Goal: Contribute content: Contribute content

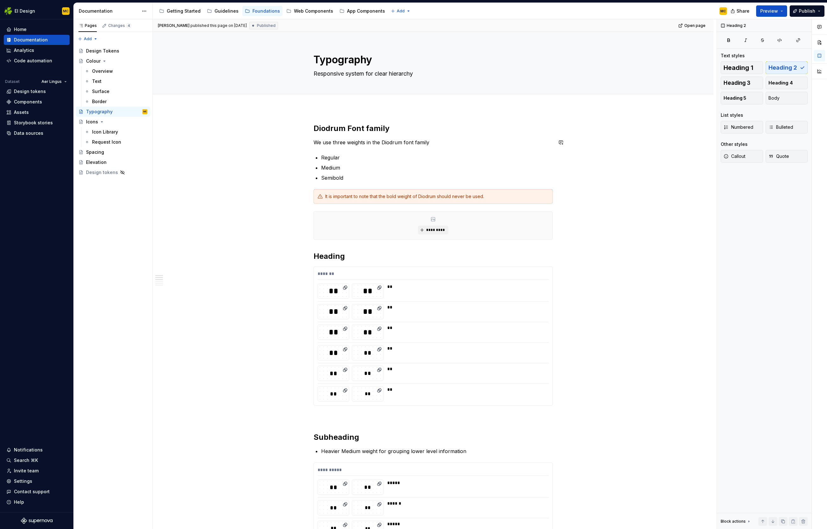
type textarea "*"
click at [491, 197] on div "It is important to note that the bold weight of Diodrum should never be used." at bounding box center [436, 196] width 223 height 6
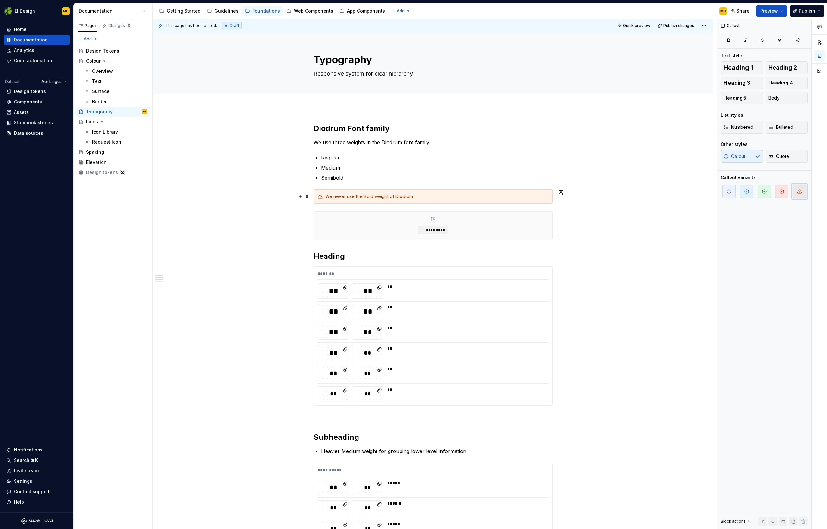
drag, startPoint x: 349, startPoint y: 128, endPoint x: 416, endPoint y: 129, distance: 66.8
click at [416, 129] on h2 "Diodrum Font family" at bounding box center [433, 128] width 239 height 10
click at [449, 143] on p "We use three weights in the Diodrum font family" at bounding box center [433, 143] width 239 height 8
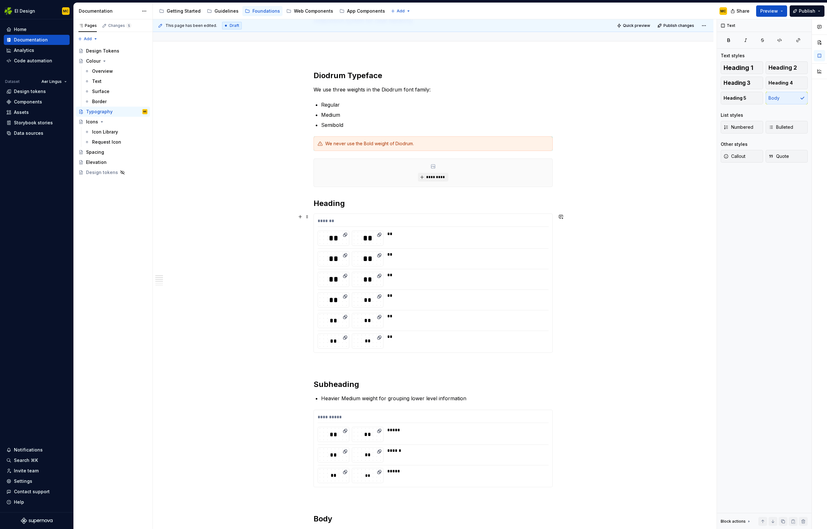
scroll to position [56, 0]
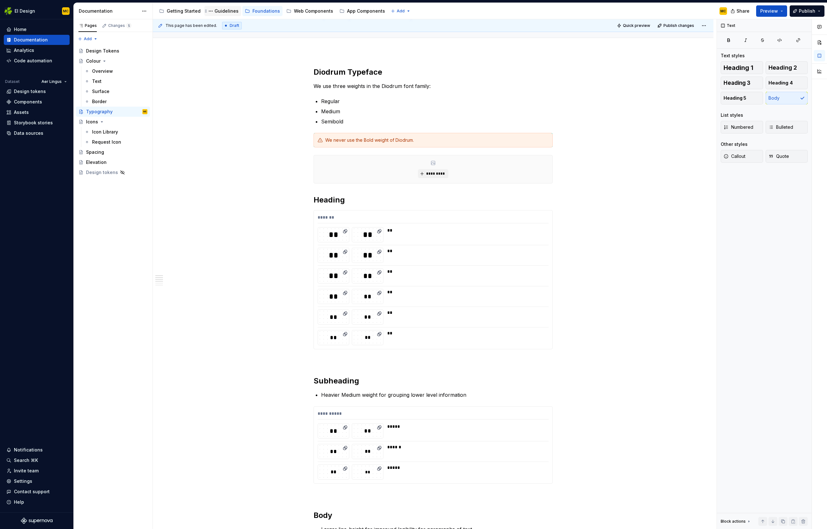
click at [225, 11] on div "Guidelines" at bounding box center [227, 11] width 24 height 6
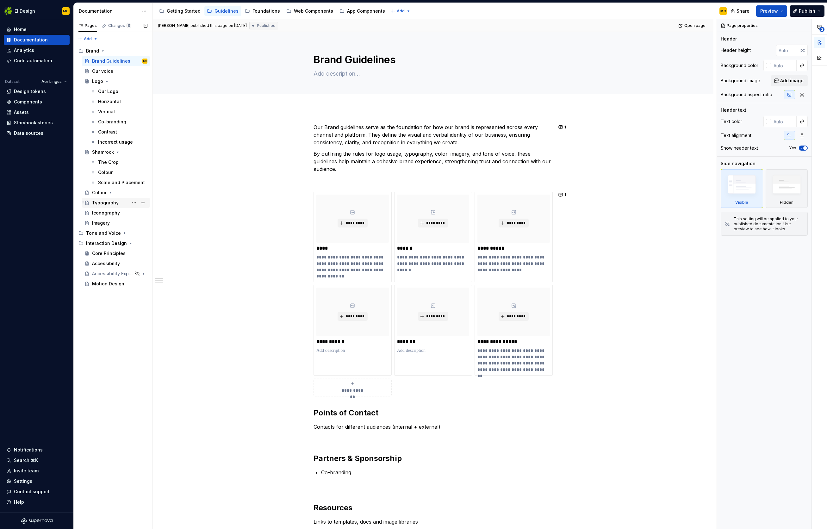
click at [111, 201] on div "Typography" at bounding box center [105, 203] width 27 height 6
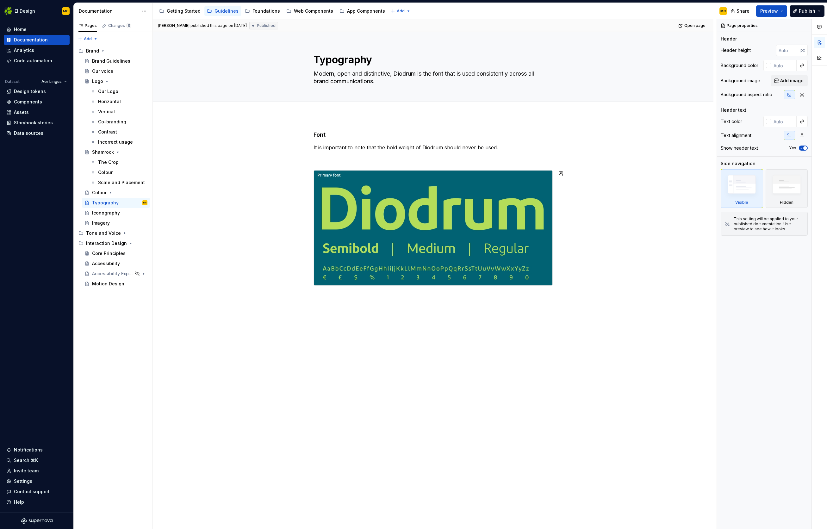
click at [330, 320] on div "Font It is important to note that the bold weight of Diodrum should never be us…" at bounding box center [433, 284] width 561 height 336
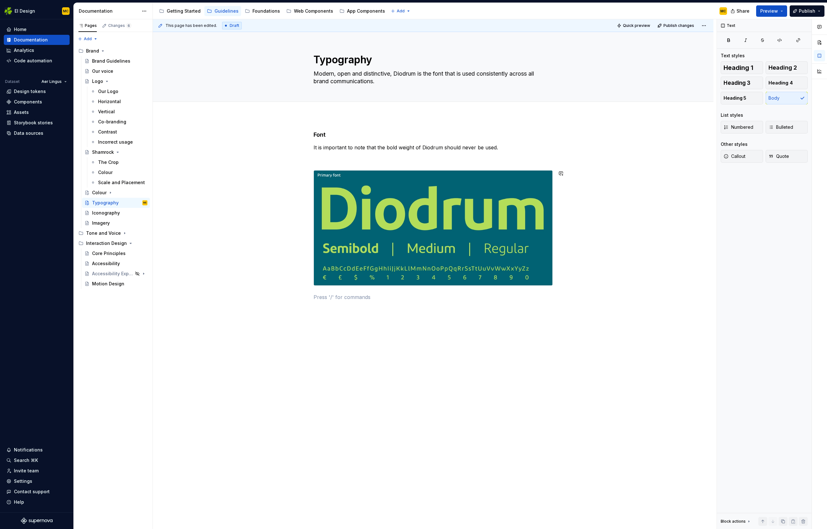
type textarea "*"
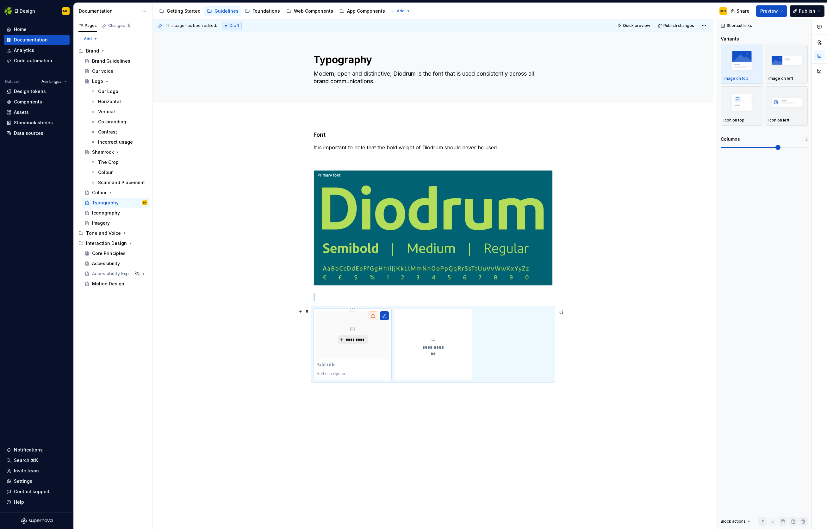
click at [355, 340] on span "*********" at bounding box center [355, 339] width 19 height 5
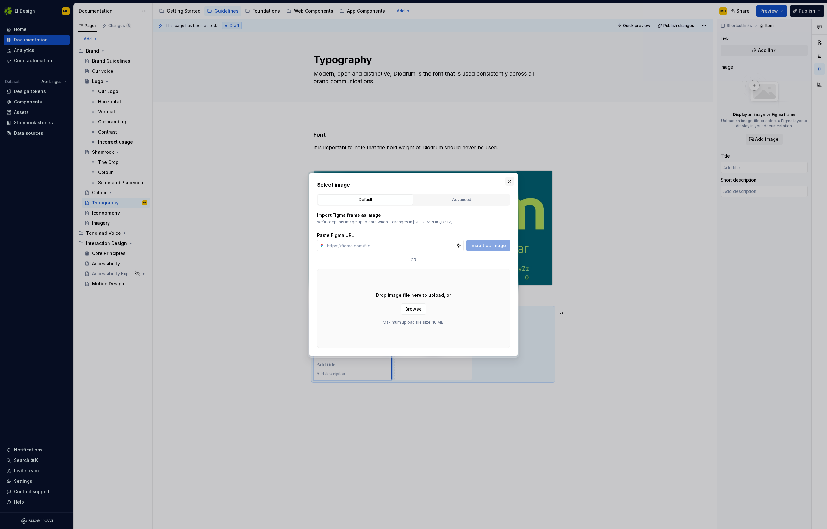
click at [510, 183] on button "button" at bounding box center [509, 181] width 9 height 9
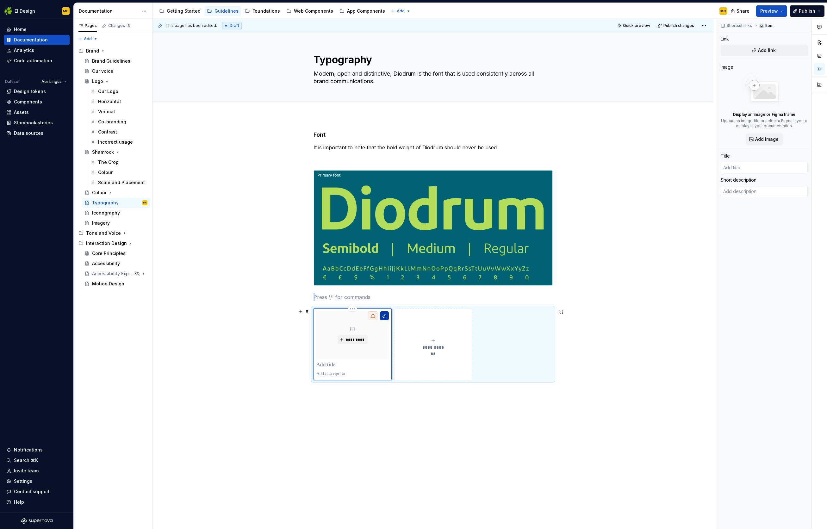
drag, startPoint x: 392, startPoint y: 314, endPoint x: 389, endPoint y: 316, distance: 3.7
click at [392, 314] on div "*********" at bounding box center [353, 345] width 78 height 72
click at [389, 316] on button "button" at bounding box center [384, 315] width 9 height 9
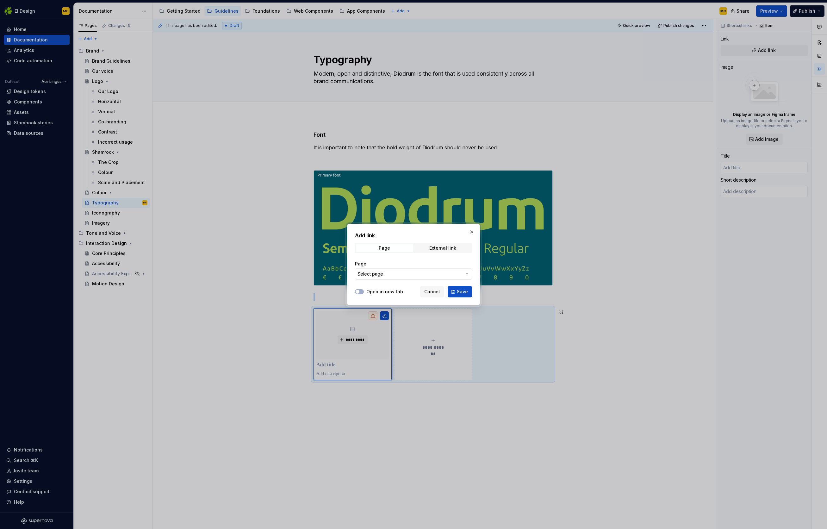
click at [394, 273] on span "Select page" at bounding box center [410, 274] width 104 height 6
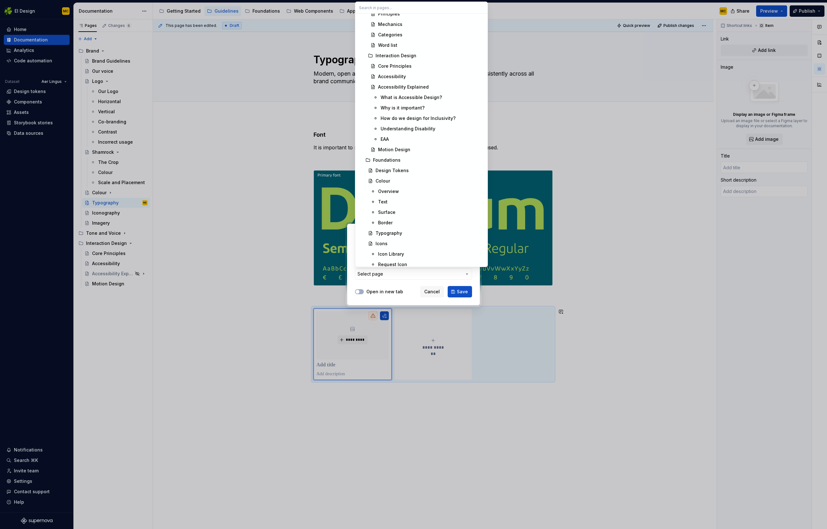
scroll to position [404, 0]
click at [392, 232] on div "Typography" at bounding box center [389, 231] width 27 height 6
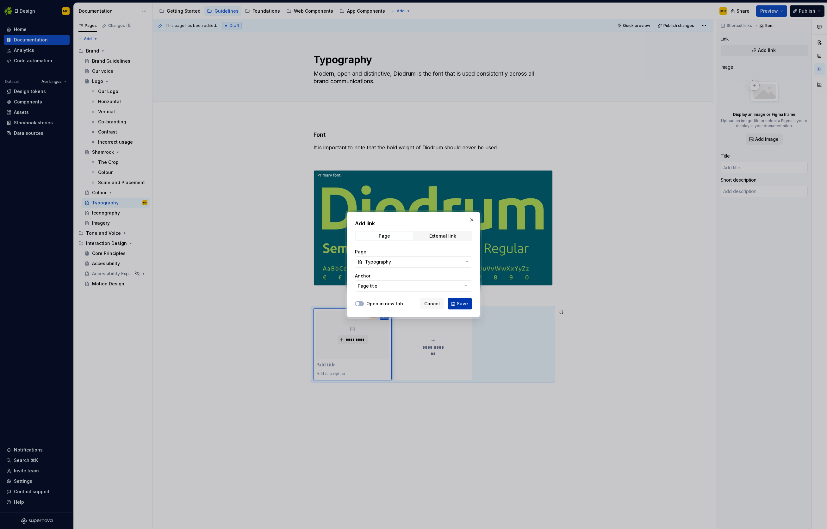
click at [461, 304] on span "Save" at bounding box center [462, 304] width 11 height 6
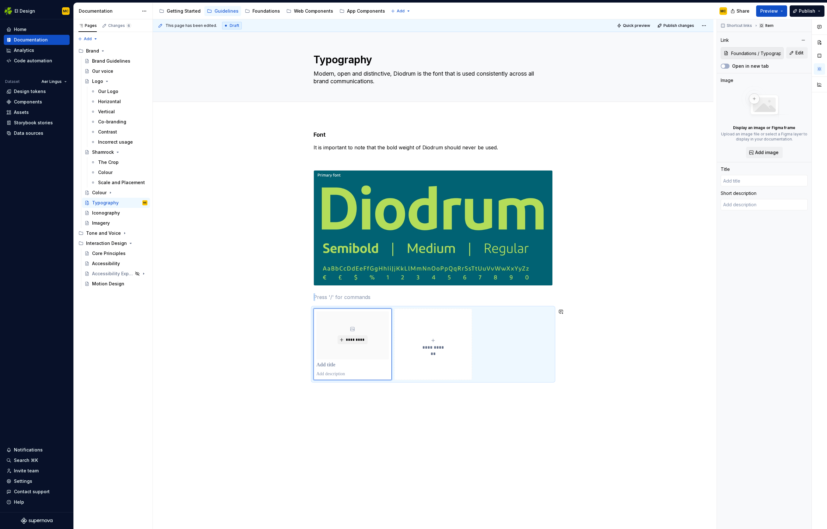
type textarea "*"
type input "Typography"
type textarea "Responsive system for clear hierarchy"
click at [367, 300] on p at bounding box center [433, 297] width 239 height 8
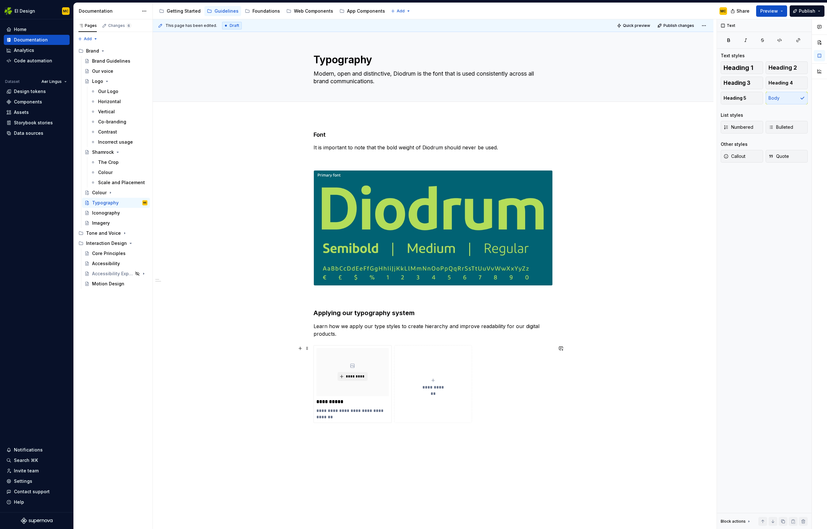
click at [540, 383] on div "**********" at bounding box center [433, 384] width 239 height 78
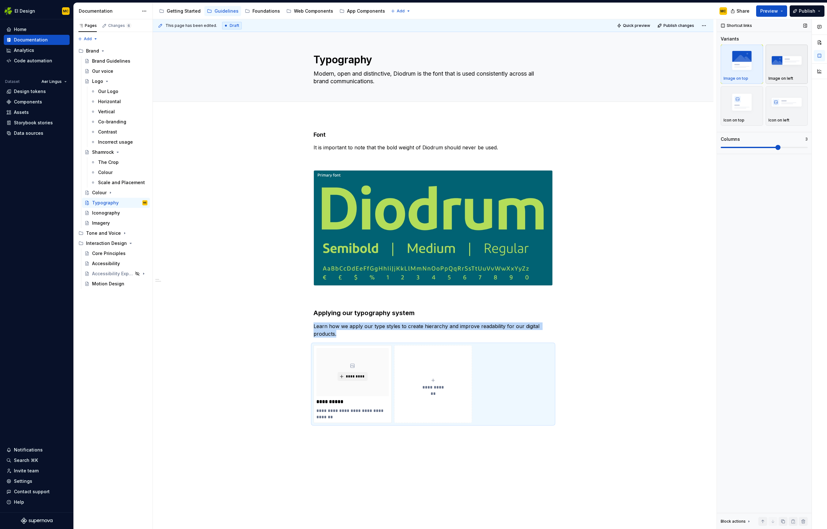
click at [547, 59] on img "button" at bounding box center [787, 60] width 37 height 23
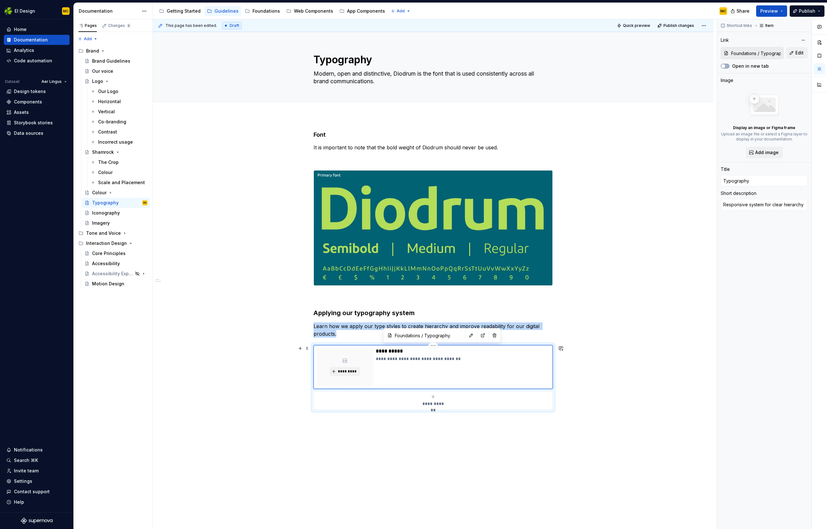
click at [531, 379] on div "**********" at bounding box center [463, 367] width 174 height 38
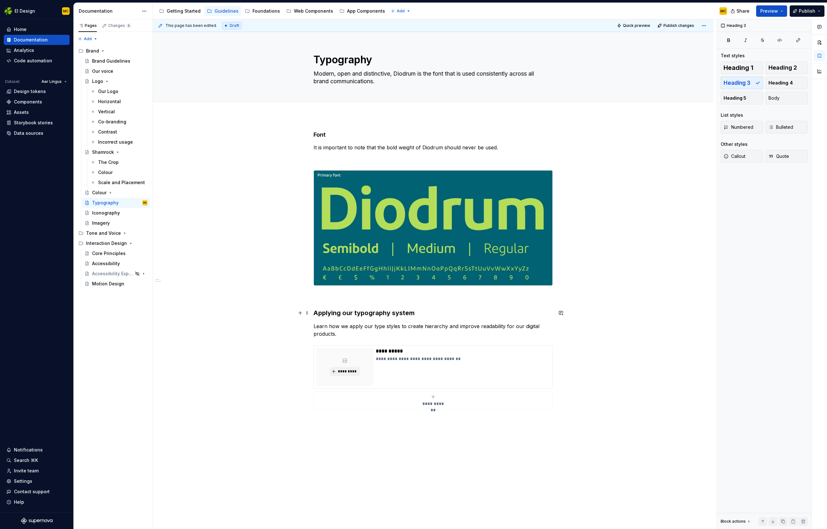
click at [430, 315] on h3 "Applying our typography system" at bounding box center [433, 313] width 239 height 9
click at [403, 300] on p at bounding box center [433, 297] width 239 height 8
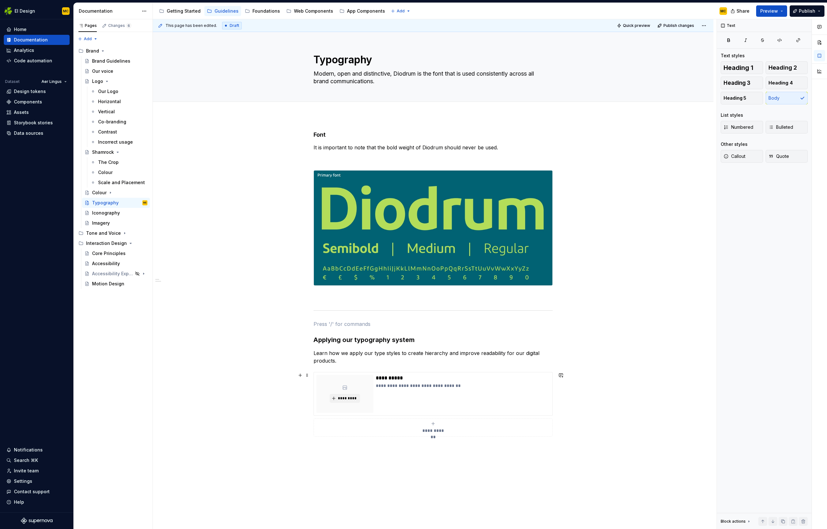
click at [547, 375] on div "**********" at bounding box center [433, 359] width 561 height 487
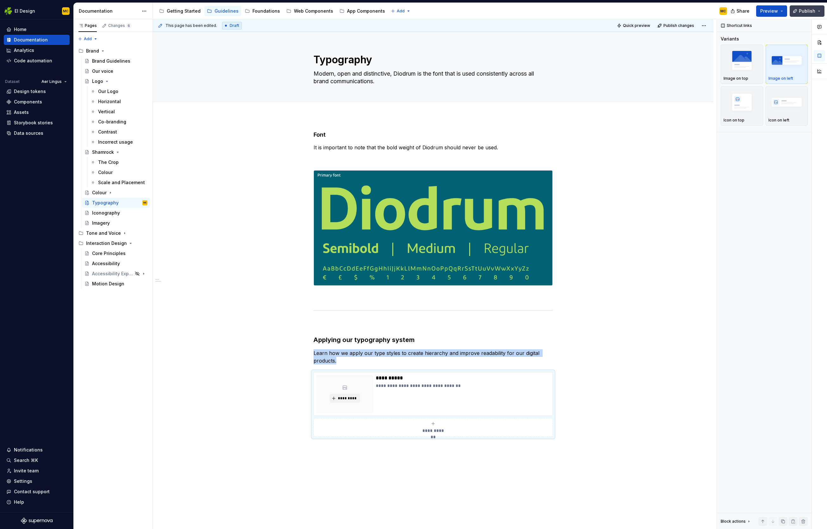
click at [547, 12] on button "Publish" at bounding box center [807, 10] width 35 height 11
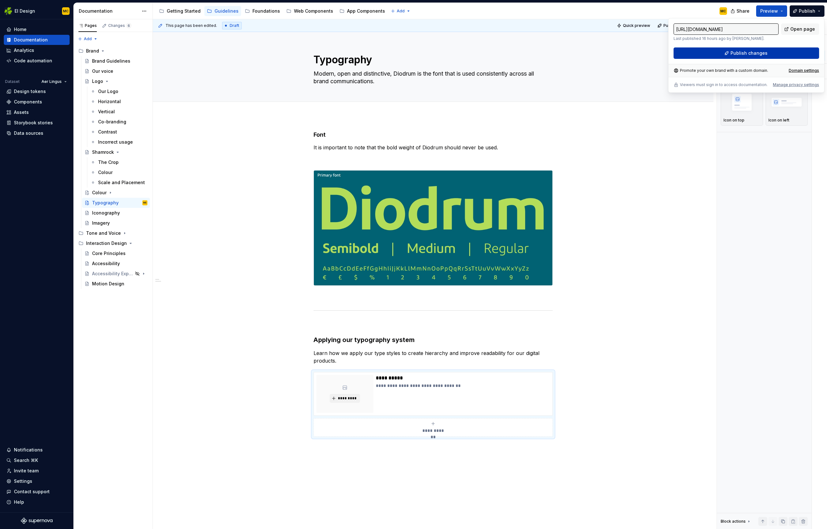
click at [547, 54] on span "Publish changes" at bounding box center [749, 53] width 37 height 6
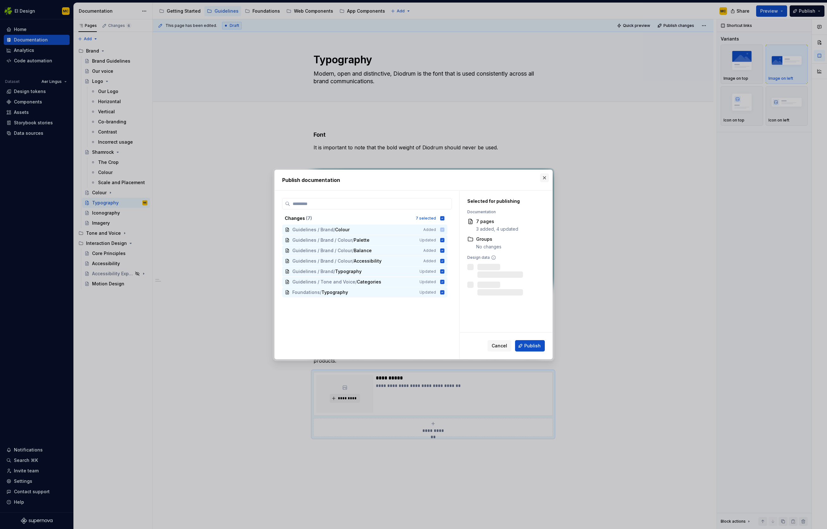
click at [545, 178] on button "button" at bounding box center [544, 177] width 9 height 9
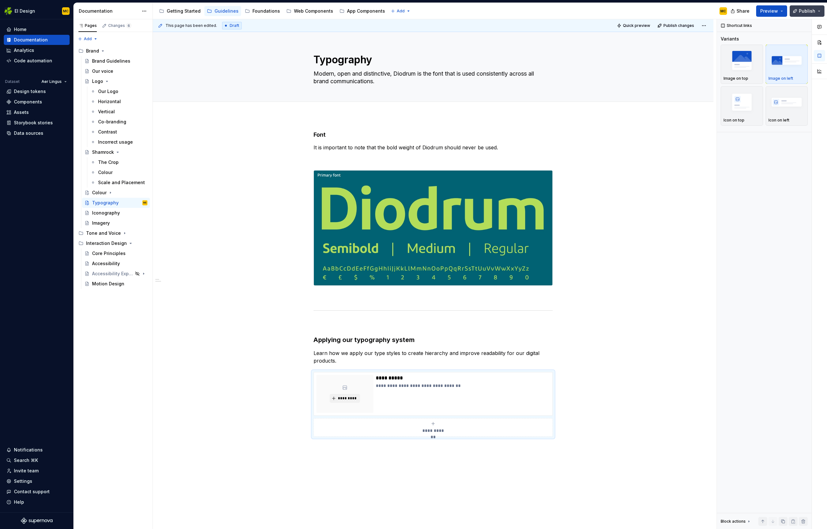
click at [547, 9] on span "Publish" at bounding box center [807, 11] width 16 height 6
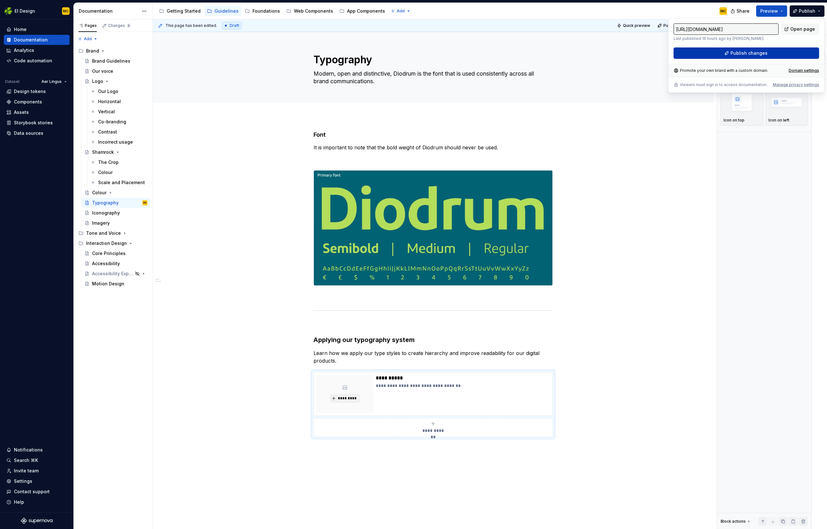
click at [547, 52] on button "Publish changes" at bounding box center [747, 52] width 146 height 11
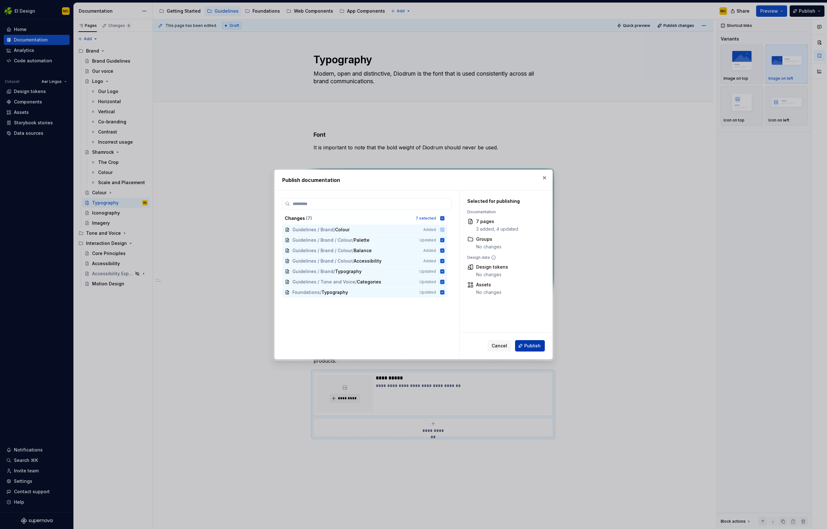
click at [532, 347] on span "Publish" at bounding box center [532, 346] width 16 height 6
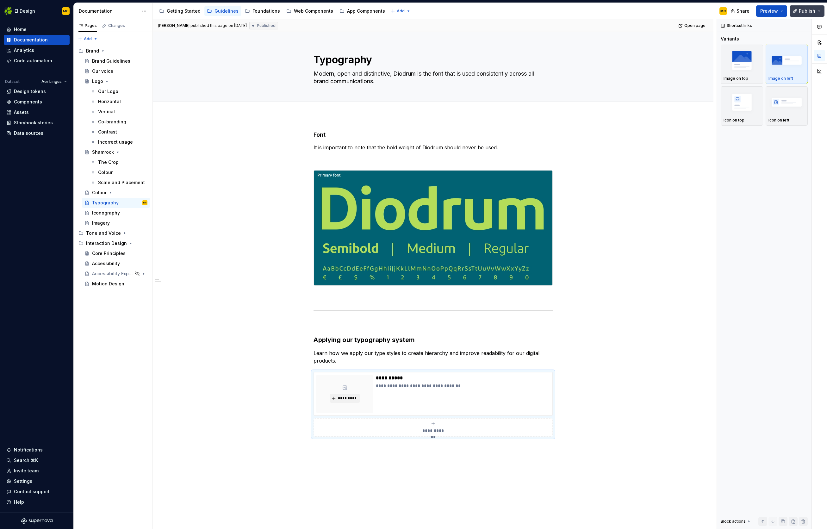
click at [547, 9] on button "Publish" at bounding box center [807, 10] width 35 height 11
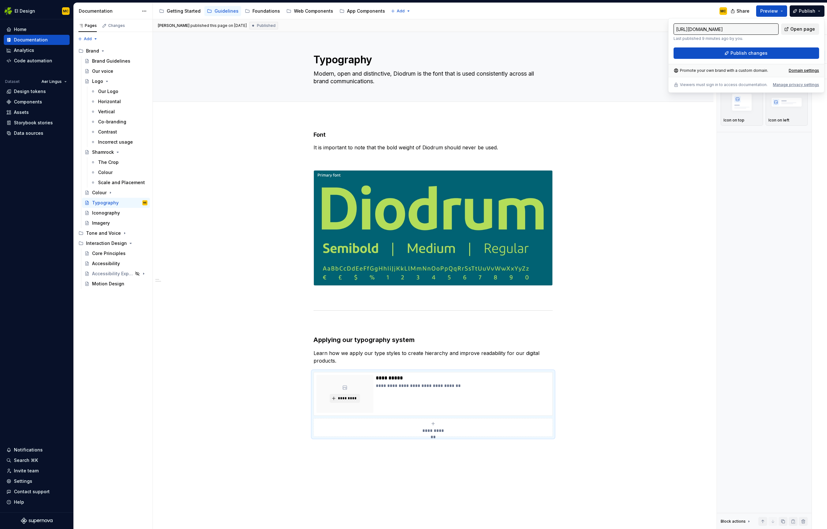
click at [547, 29] on span "Open page" at bounding box center [803, 29] width 25 height 6
click at [491, 380] on p "**********" at bounding box center [463, 378] width 174 height 6
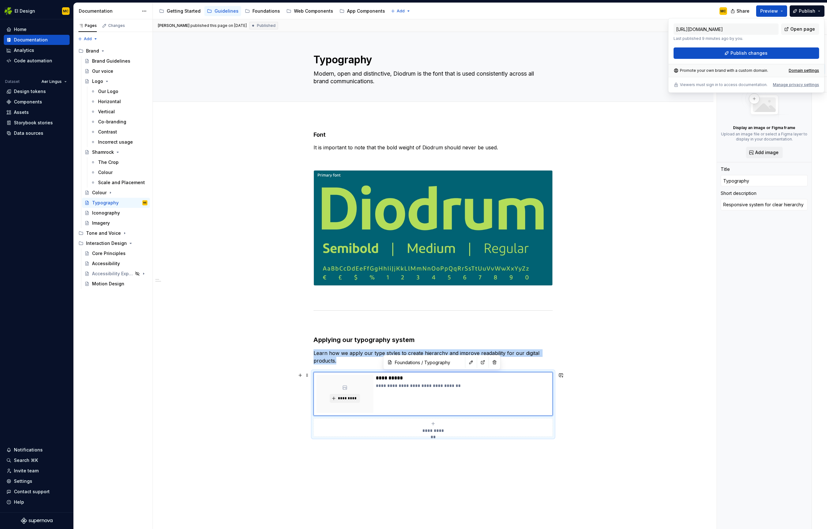
click at [547, 383] on div "**********" at bounding box center [433, 404] width 239 height 65
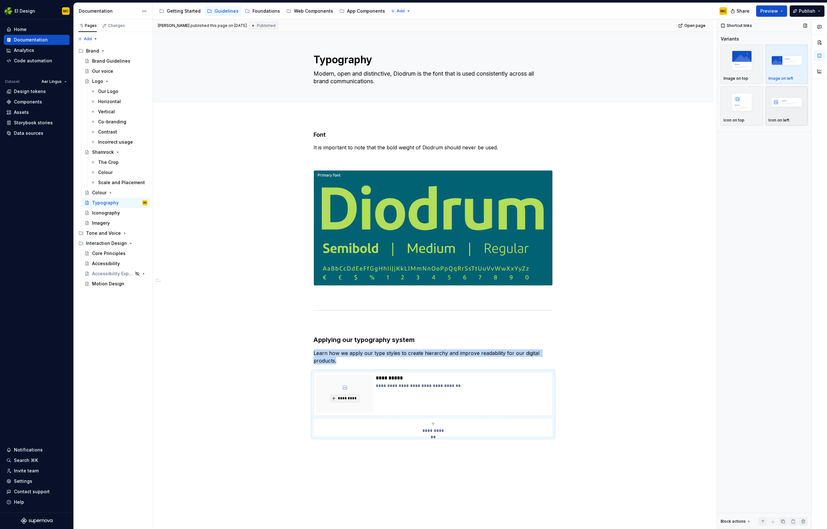
click at [547, 103] on img "button" at bounding box center [787, 102] width 37 height 23
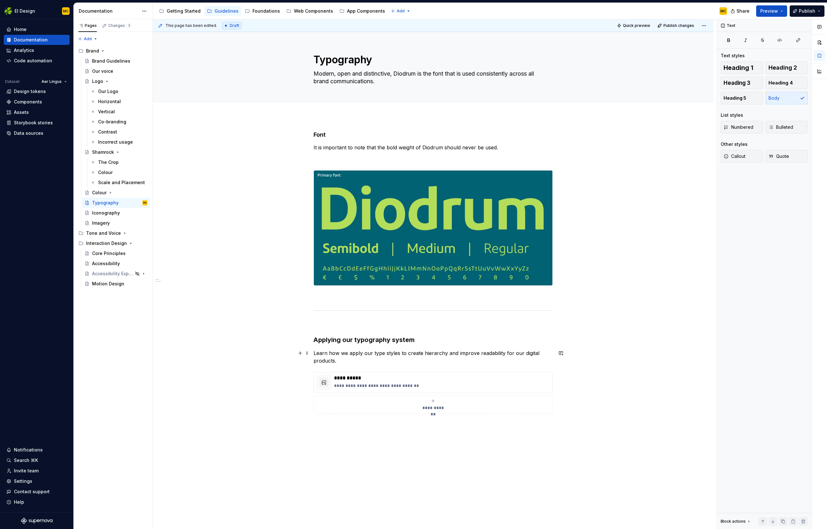
click at [493, 355] on p "Learn how we apply our type styles to create hierarchy and improve readability …" at bounding box center [433, 356] width 239 height 15
click at [426, 354] on p "Learn how we apply our type styles to create hierarchy and improve legibility a…" at bounding box center [433, 356] width 239 height 15
click at [547, 9] on span "Publish" at bounding box center [807, 11] width 16 height 6
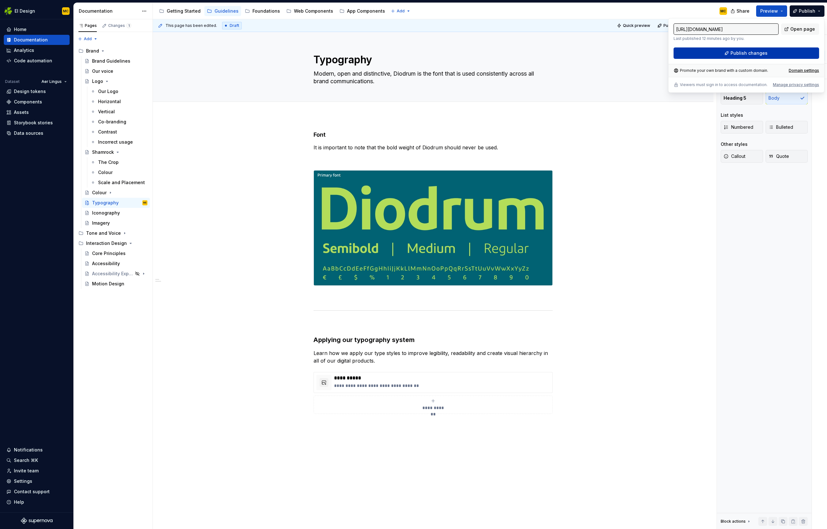
click at [547, 52] on button "Publish changes" at bounding box center [747, 52] width 146 height 11
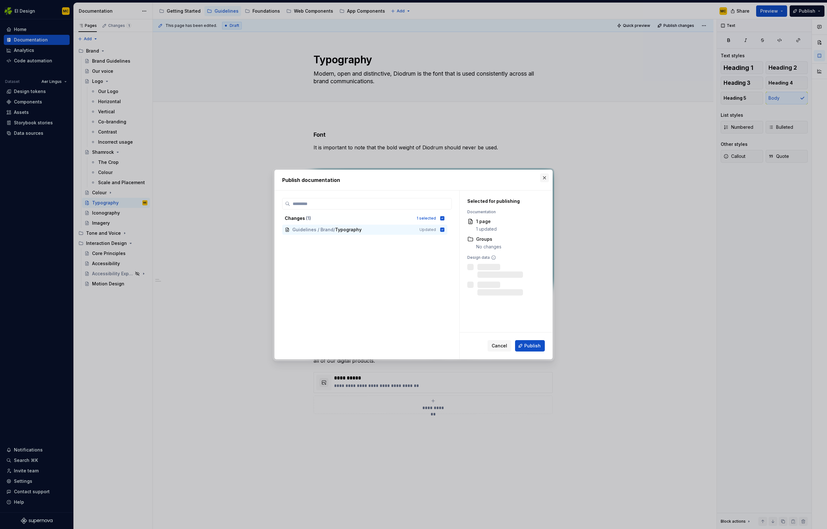
click at [544, 180] on button "button" at bounding box center [544, 177] width 9 height 9
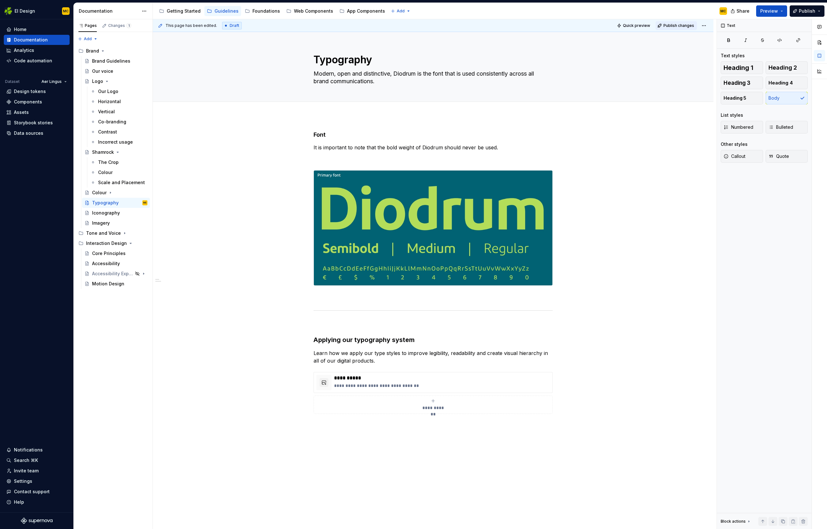
click at [547, 24] on span "Publish changes" at bounding box center [679, 25] width 31 height 5
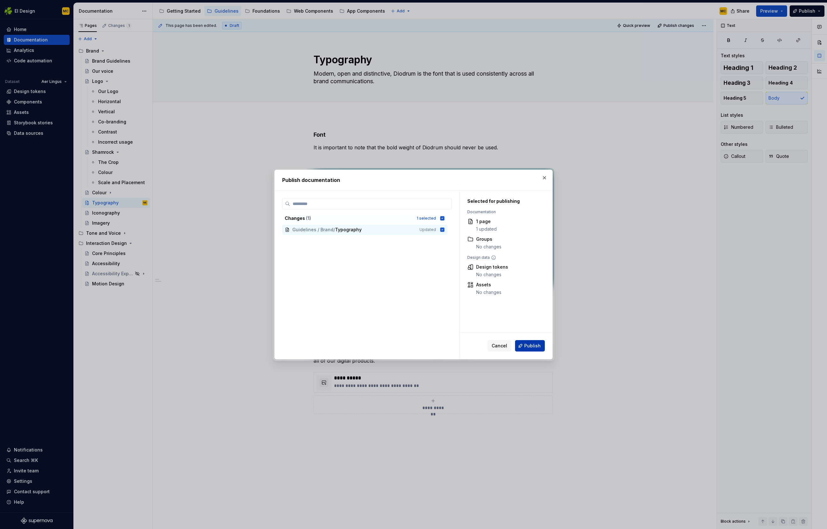
click at [533, 347] on span "Publish" at bounding box center [532, 346] width 16 height 6
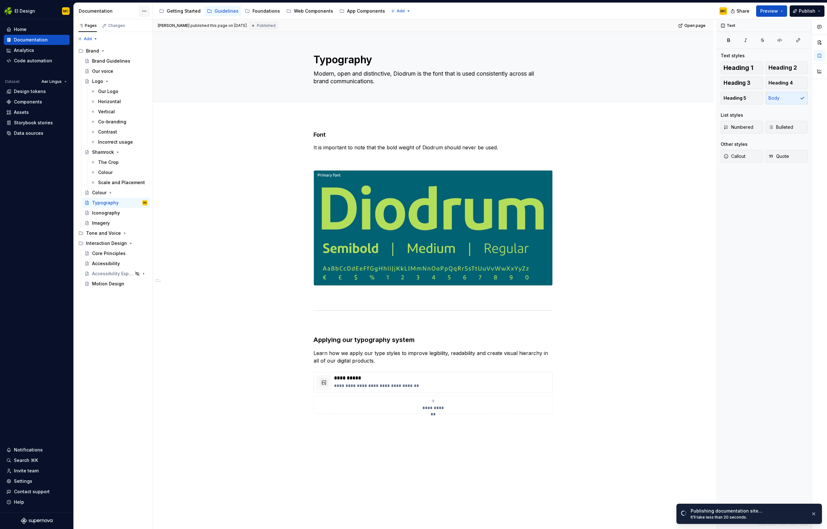
click at [146, 12] on html "EI Design MC Home Documentation Analytics Code automation Dataset Aer Lingus De…" at bounding box center [413, 264] width 827 height 529
click at [161, 62] on div "Documentation settings" at bounding box center [176, 66] width 73 height 10
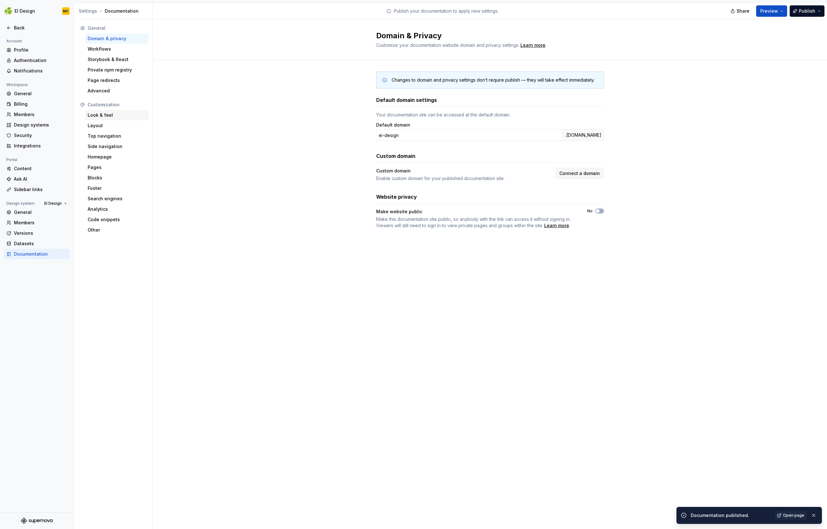
click at [109, 112] on div "Look & feel" at bounding box center [117, 115] width 59 height 6
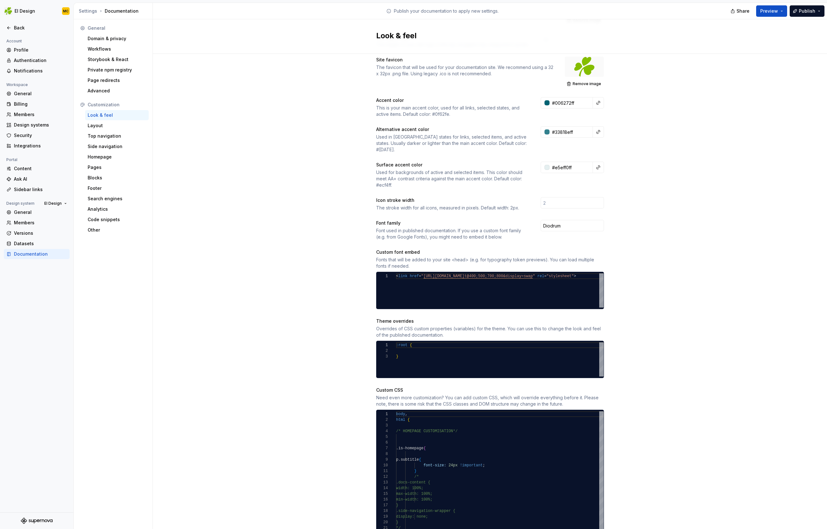
scroll to position [102, 0]
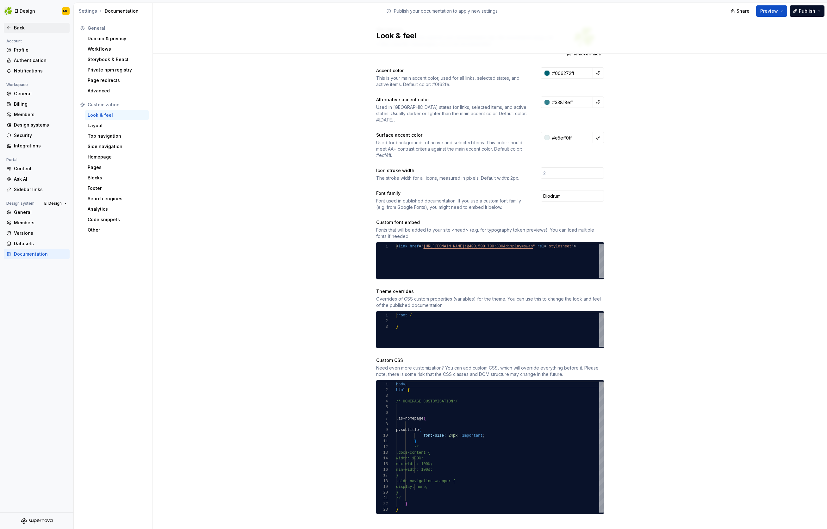
click at [16, 28] on div "Back" at bounding box center [40, 28] width 53 height 6
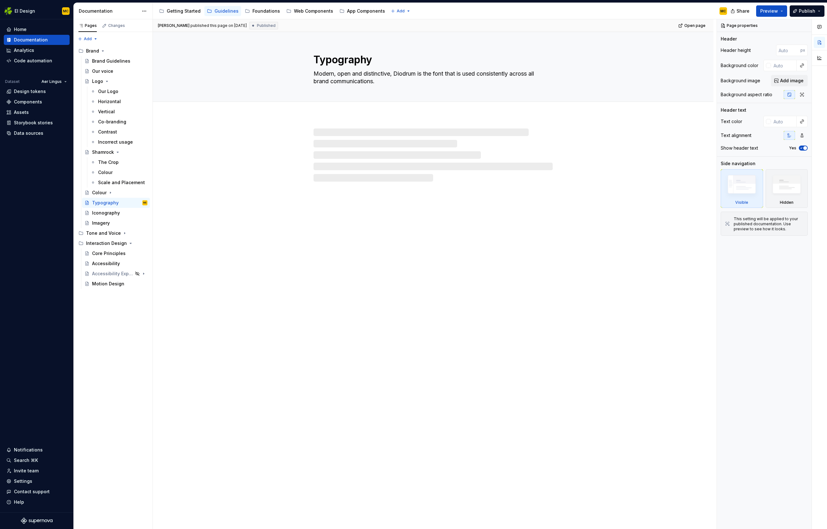
type textarea "*"
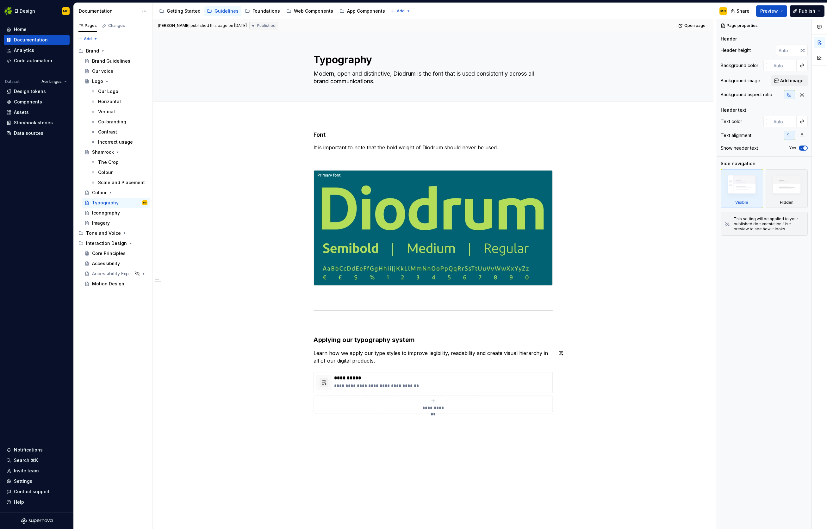
scroll to position [2, 0]
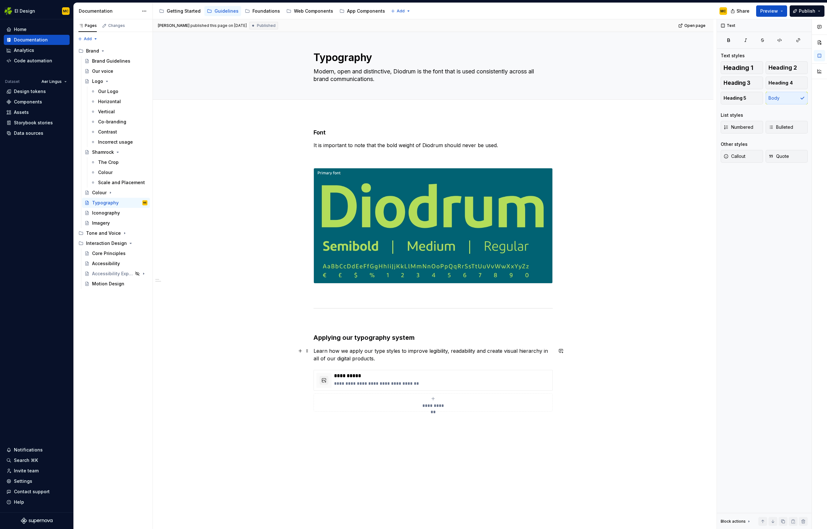
click at [419, 352] on p "Learn how we apply our type styles to improve legibility, readability and creat…" at bounding box center [433, 354] width 239 height 15
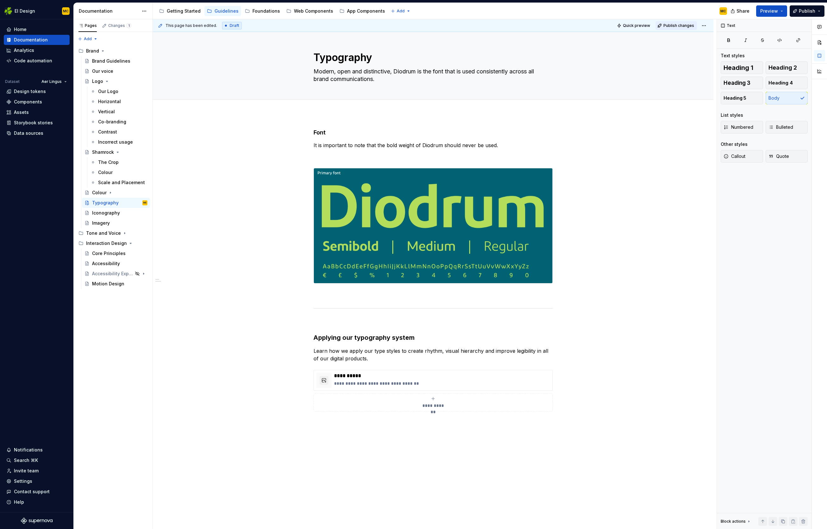
click at [547, 23] on span "Publish changes" at bounding box center [679, 25] width 31 height 5
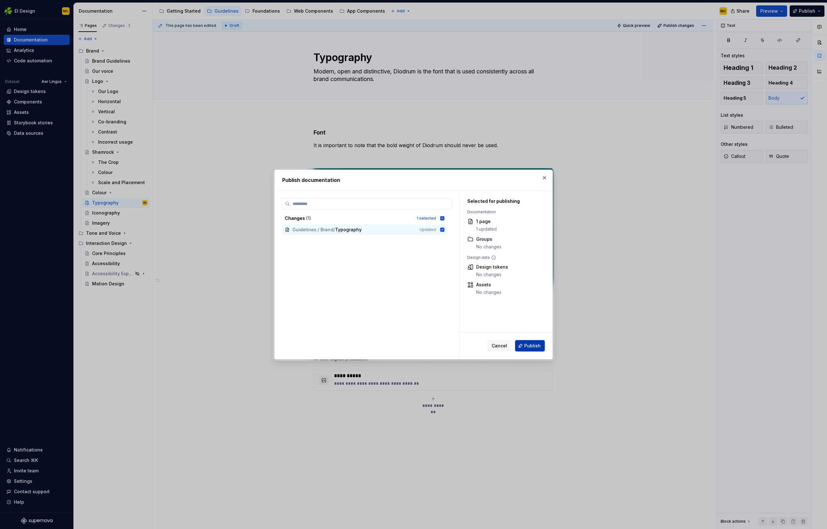
click at [535, 346] on span "Publish" at bounding box center [532, 346] width 16 height 6
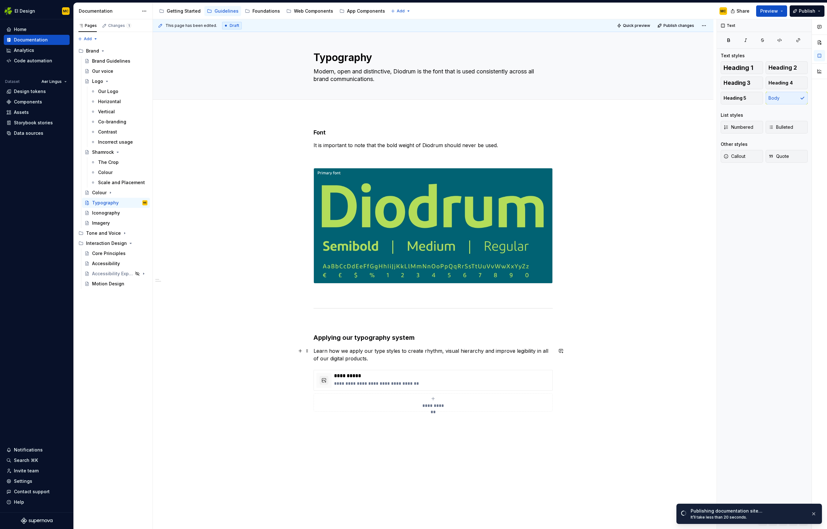
click at [466, 354] on p "Learn how we apply our type styles to create rhythm, visual hierarchy and impro…" at bounding box center [433, 354] width 239 height 15
click at [547, 340] on div "**********" at bounding box center [433, 346] width 561 height 464
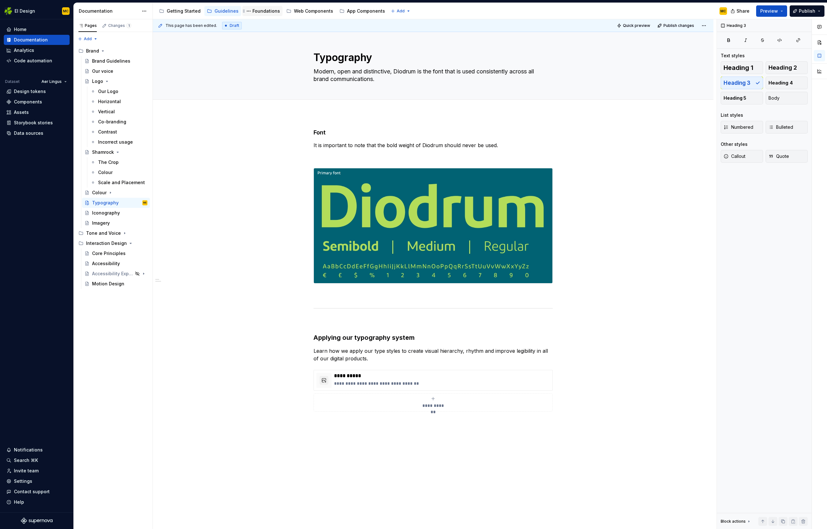
click at [257, 7] on div "Foundations" at bounding box center [262, 11] width 35 height 8
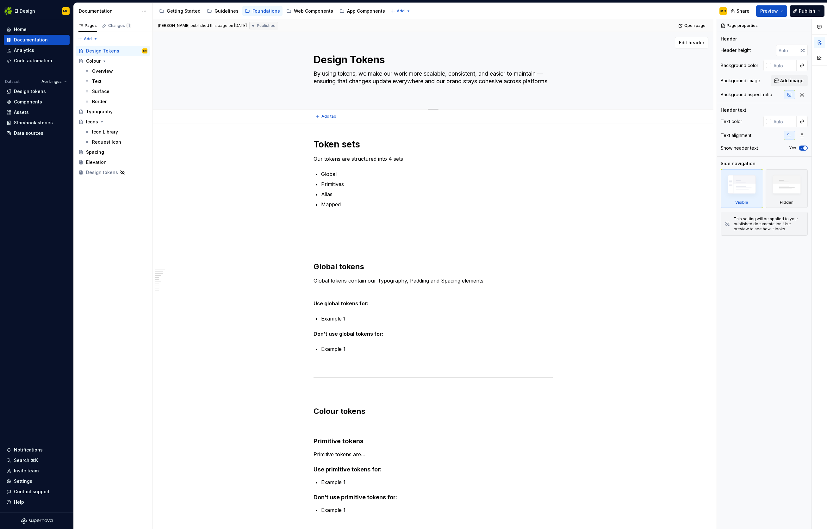
drag, startPoint x: 362, startPoint y: 89, endPoint x: 309, endPoint y: 75, distance: 55.2
click at [309, 75] on div "Design Tokens By using tokens, we make our work more scalable, consistent, and …" at bounding box center [433, 70] width 510 height 77
click at [326, 132] on div "Token sets Our tokens are structured into 4 sets Global Primitives Alias Mapped…" at bounding box center [433, 536] width 561 height 826
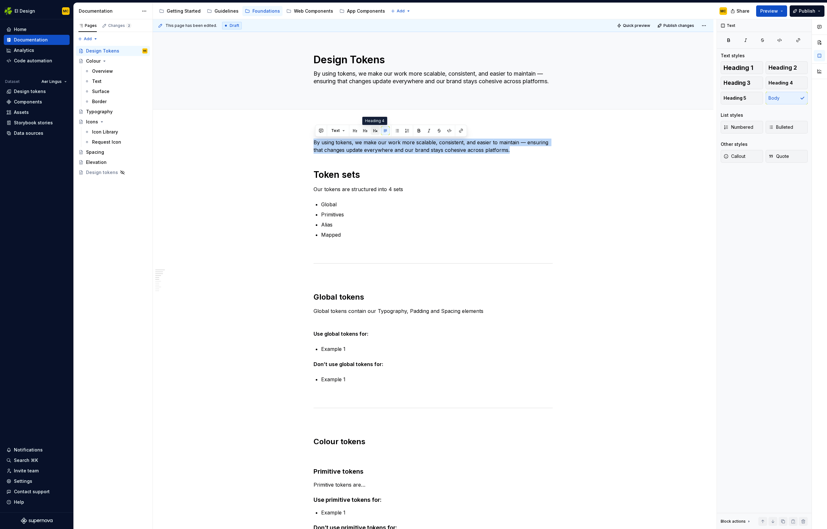
click at [377, 130] on button "button" at bounding box center [375, 130] width 9 height 9
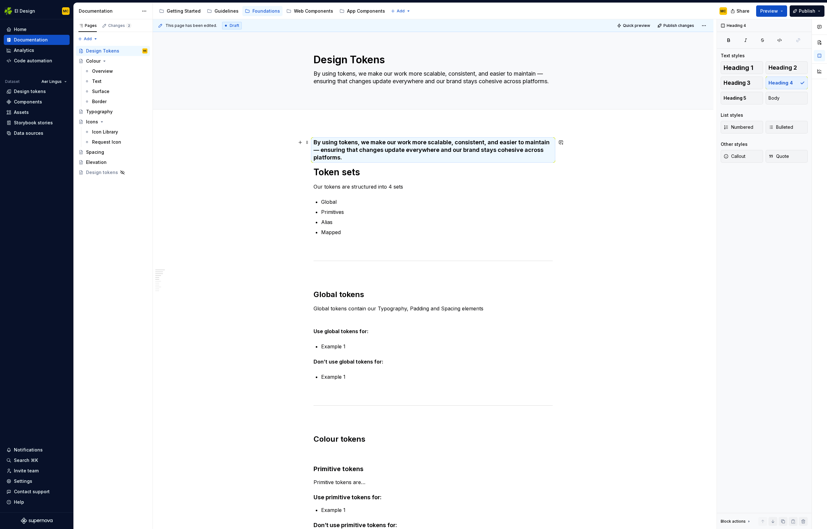
click at [362, 160] on h4 "By using tokens, we make our work more scalable, consistent, and easier to main…" at bounding box center [433, 150] width 239 height 23
click at [362, 158] on h4 "By using tokens, we make our work more scalable, consistent, and easier to main…" at bounding box center [433, 150] width 239 height 23
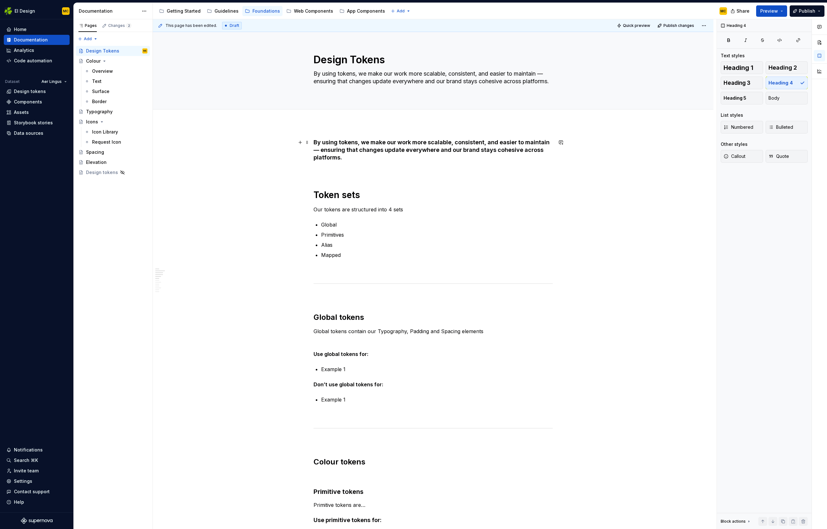
click at [357, 158] on h4 "By using tokens, we make our work more scalable, consistent, and easier to main…" at bounding box center [433, 150] width 239 height 23
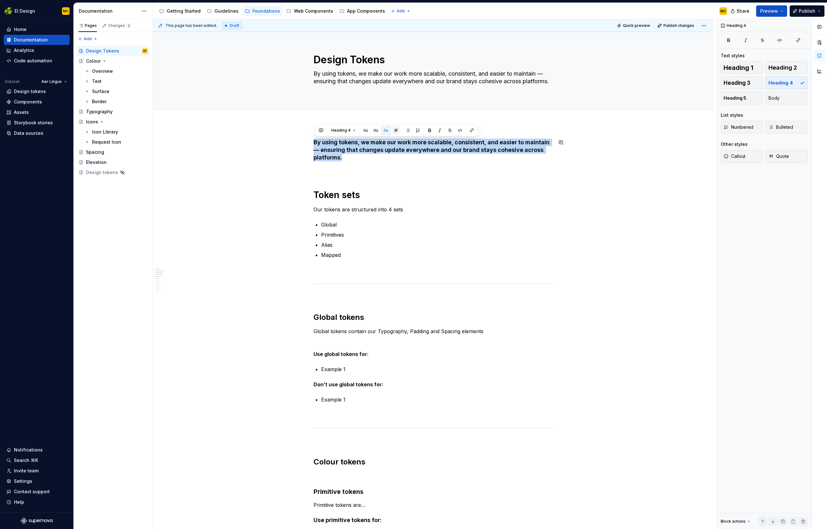
click at [397, 132] on button "button" at bounding box center [396, 130] width 9 height 9
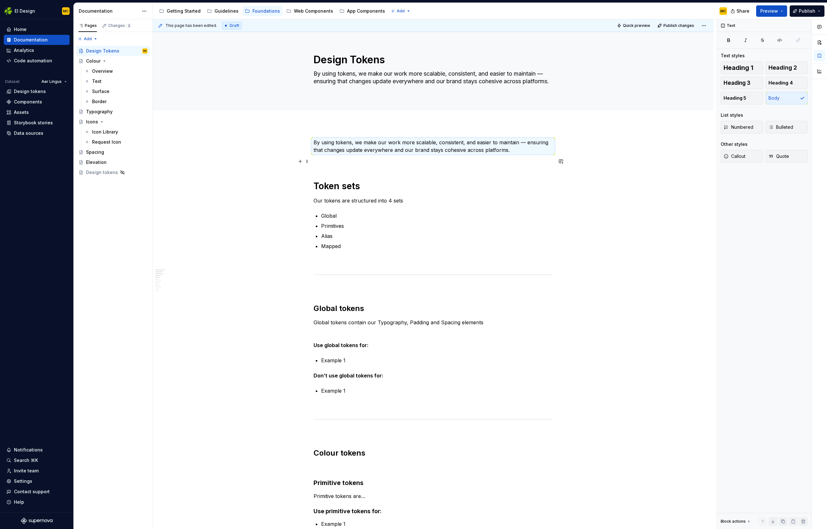
click at [374, 162] on p at bounding box center [433, 162] width 239 height 8
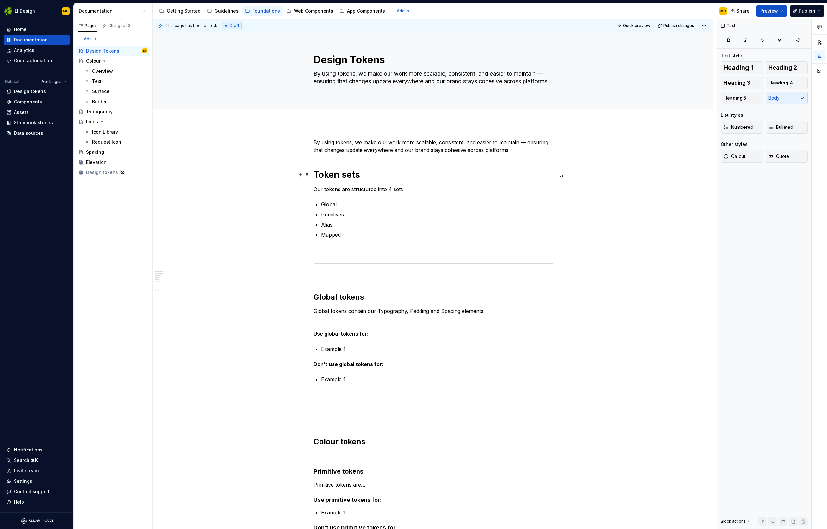
click at [373, 175] on h1 "Token sets" at bounding box center [433, 174] width 239 height 11
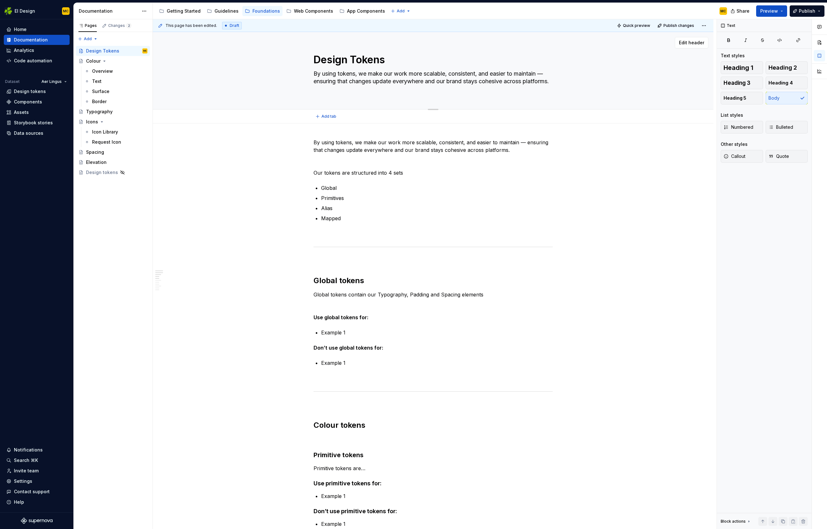
drag, startPoint x: 346, startPoint y: 87, endPoint x: 310, endPoint y: 75, distance: 37.7
click at [310, 75] on div "Design Tokens By using tokens, we make our work more scalable, consistent, and …" at bounding box center [433, 70] width 510 height 77
drag, startPoint x: 343, startPoint y: 89, endPoint x: 311, endPoint y: 75, distance: 34.6
click at [311, 75] on div "Design Tokens By using tokens, we make our work more scalable, consistent, and …" at bounding box center [433, 70] width 510 height 77
type textarea "*"
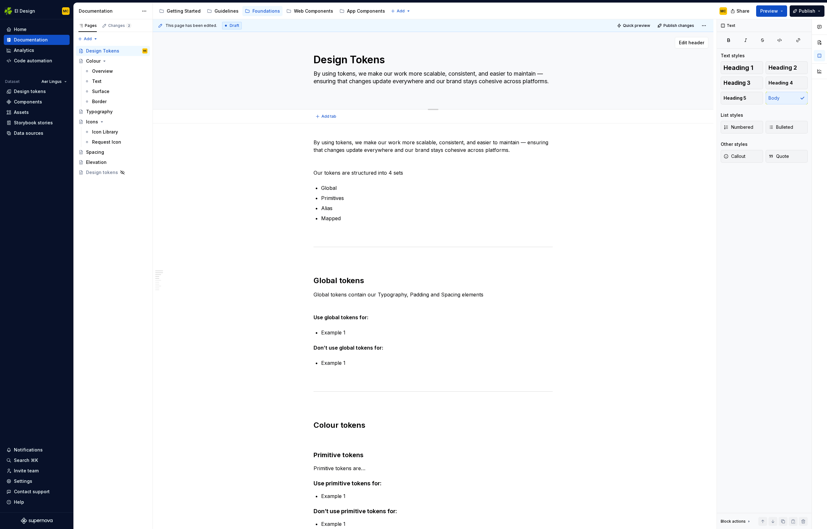
type textarea "S"
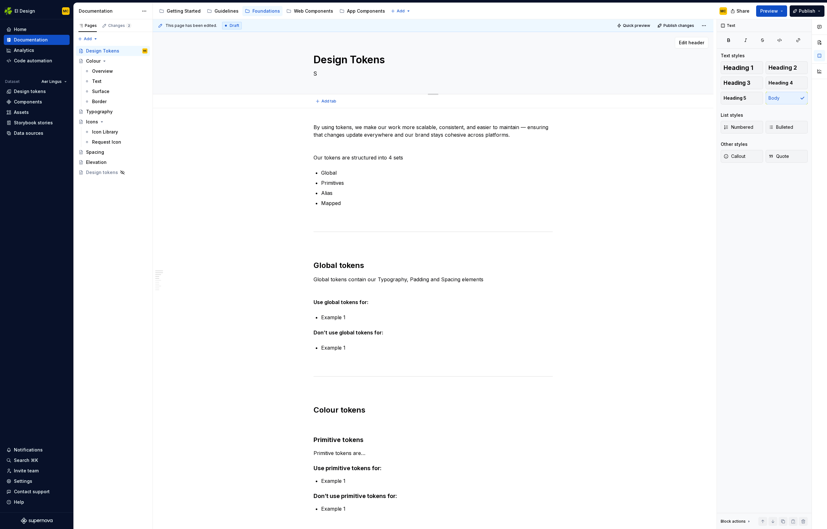
type textarea "*"
type textarea "Sc"
type textarea "*"
type textarea "Sca"
type textarea "*"
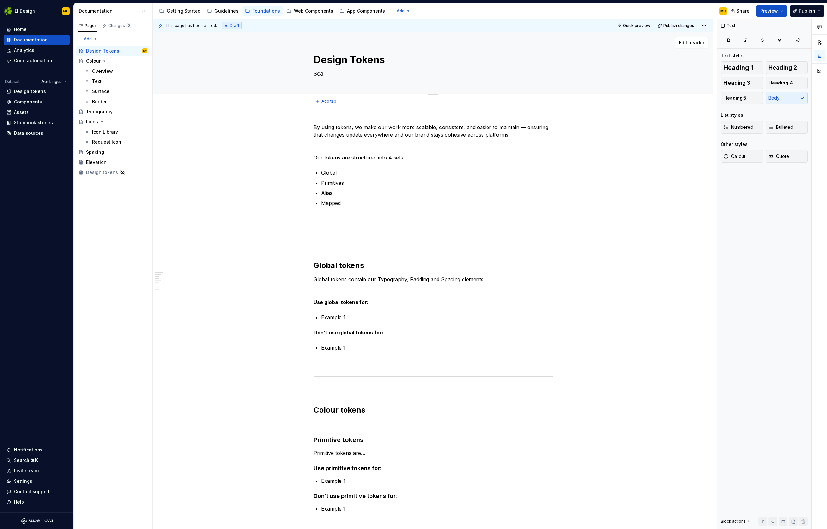
type textarea "Scal"
type textarea "*"
type textarea "Scala"
type textarea "*"
type textarea "Scalab"
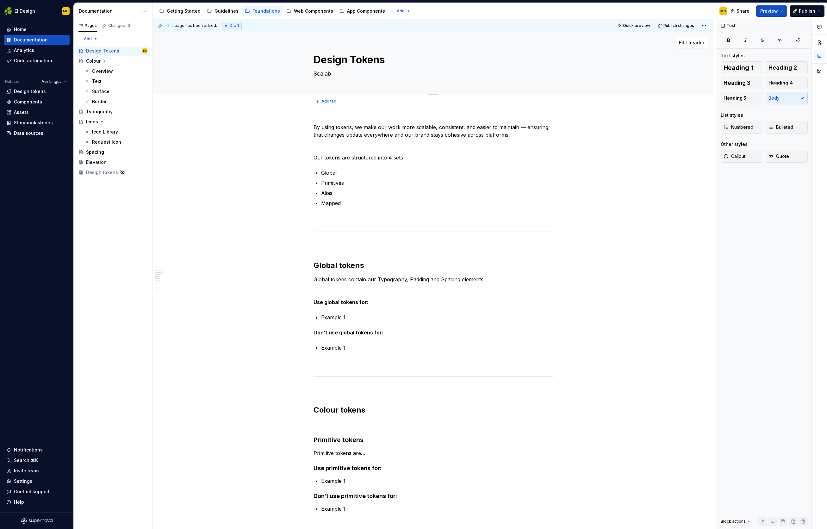
type textarea "*"
type textarea "Scalabl"
type textarea "*"
type textarea "Scalable"
type textarea "*"
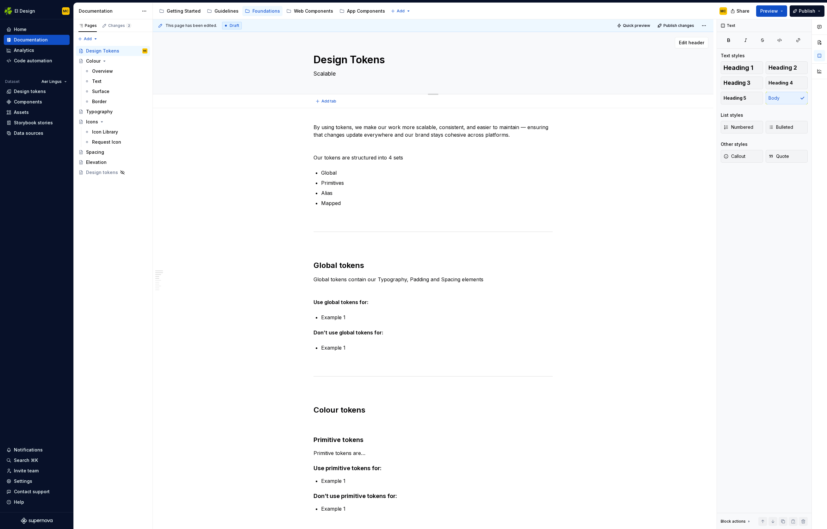
type textarea "Scalable,"
type textarea "*"
type textarea "Scalable,"
type textarea "*"
type textarea "Scalable,"
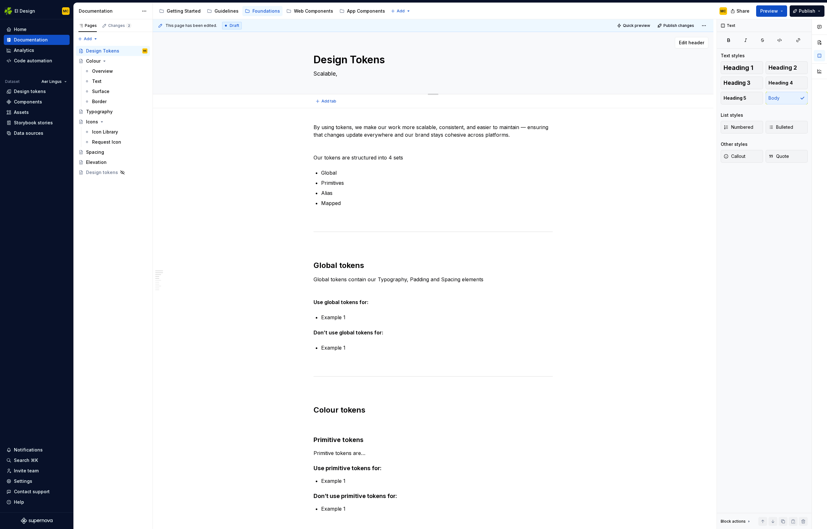
type textarea "*"
type textarea "Scalable"
type textarea "*"
type textarea "Scalable,"
type textarea "*"
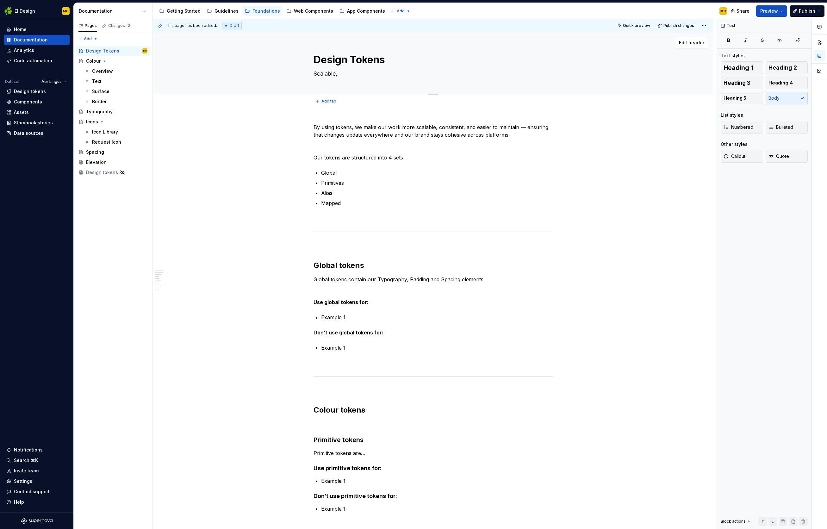
type textarea "Scalable,"
type textarea "*"
type textarea "Scalable, c"
type textarea "*"
type textarea "Scalable, co"
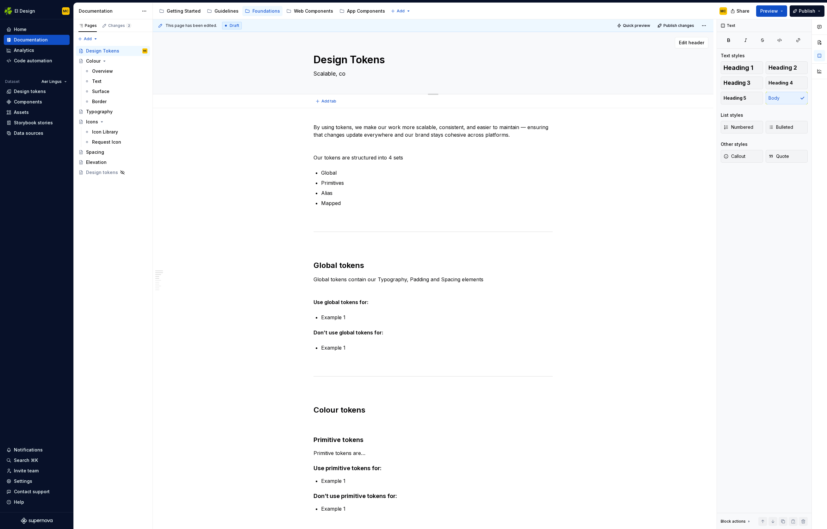
type textarea "*"
type textarea "Scalable, con"
type textarea "*"
type textarea "Scalable, cons"
type textarea "*"
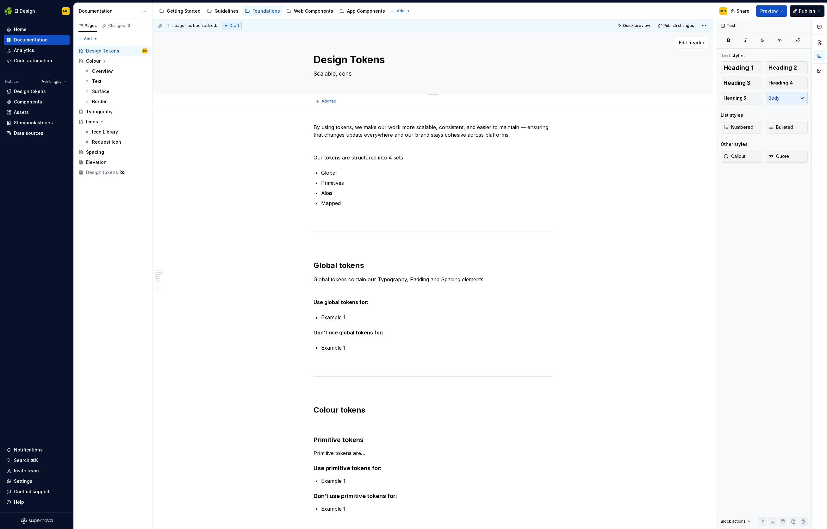
type textarea "Scalable, consi"
type textarea "*"
type textarea "Scalable, consis"
type textarea "*"
type textarea "Scalable, consist"
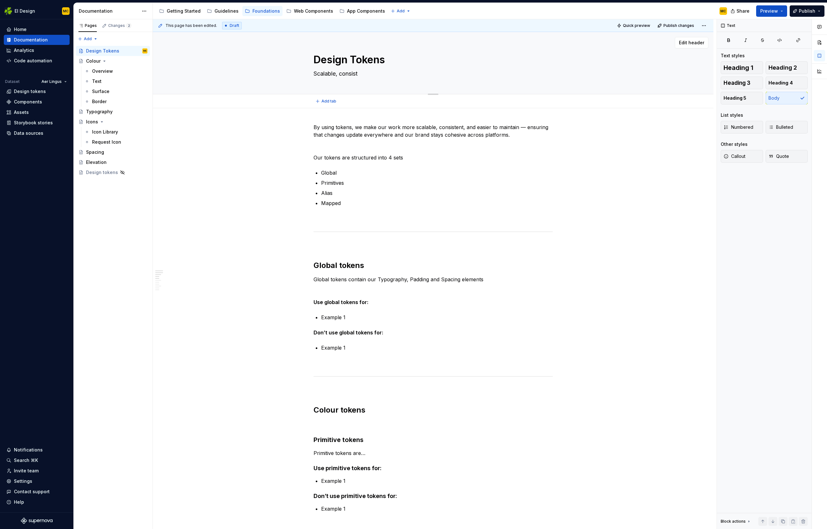
type textarea "*"
type textarea "Scalable, consiste"
type textarea "*"
type textarea "Scalable, consisten"
type textarea "*"
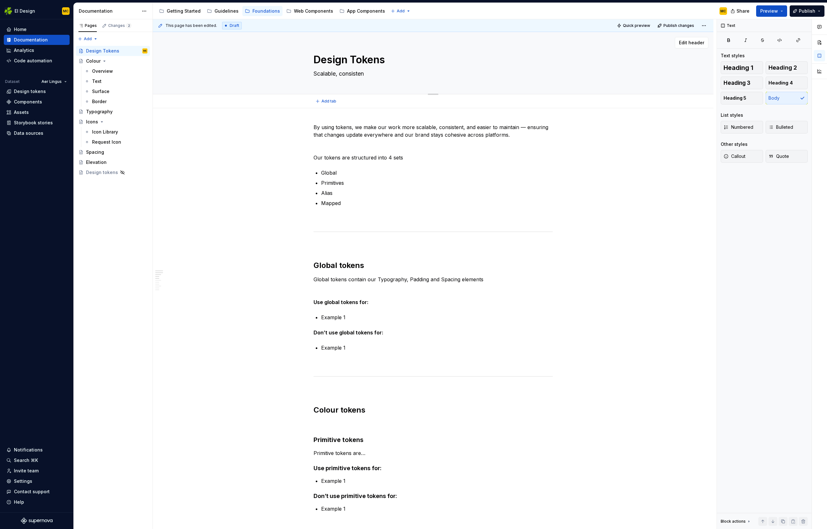
type textarea "Scalable, consistent"
type textarea "*"
type textarea "Scalable, consistent"
type textarea "*"
type textarea "Scalable, consistent a"
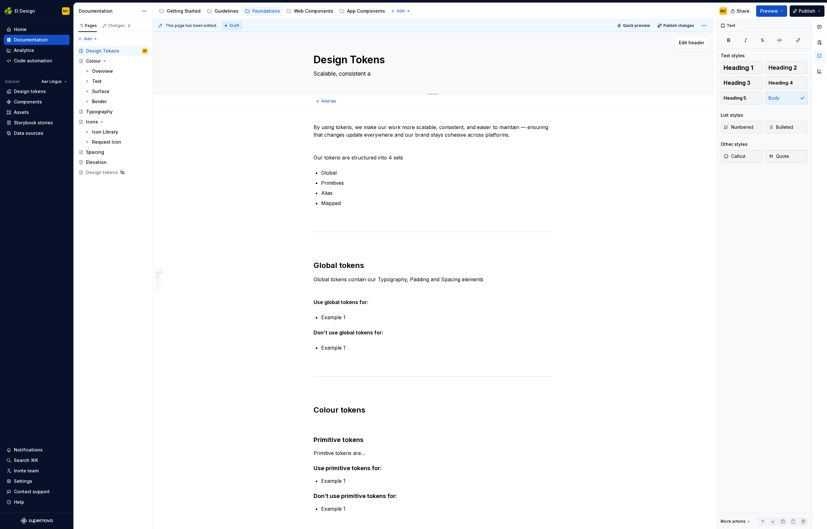
type textarea "*"
type textarea "Scalable, consistent an"
type textarea "*"
type textarea "Scalable, consistent and"
type textarea "*"
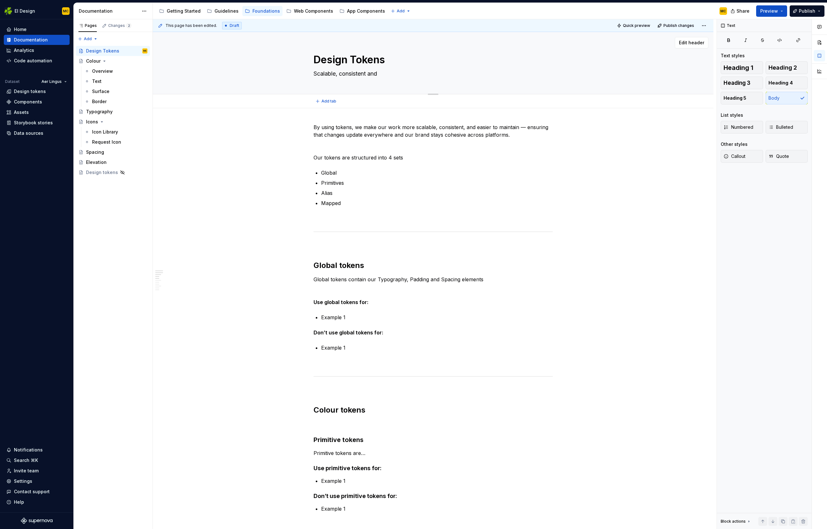
type textarea "Scalable, consistent and"
type textarea "*"
type textarea "Scalable, consistent and m"
type textarea "*"
type textarea "Scalable, consistent and ma"
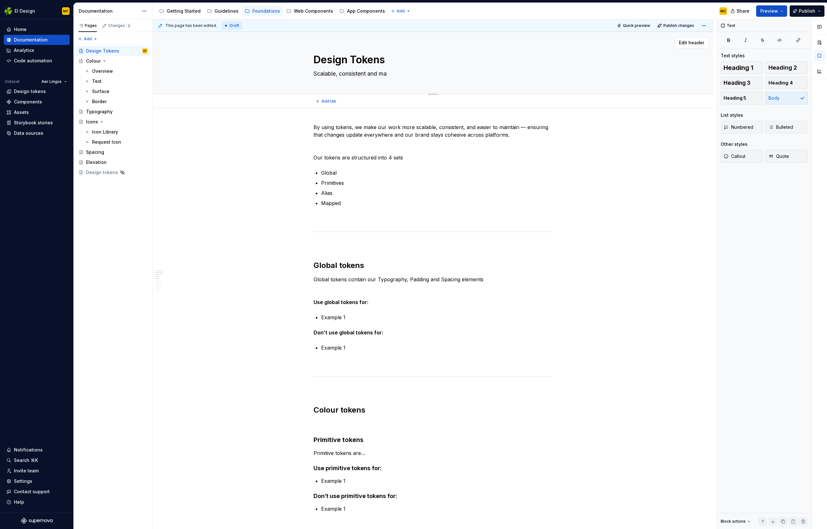
type textarea "*"
type textarea "Scalable, consistent and mai"
type textarea "*"
type textarea "Scalable, consistent and main"
type textarea "*"
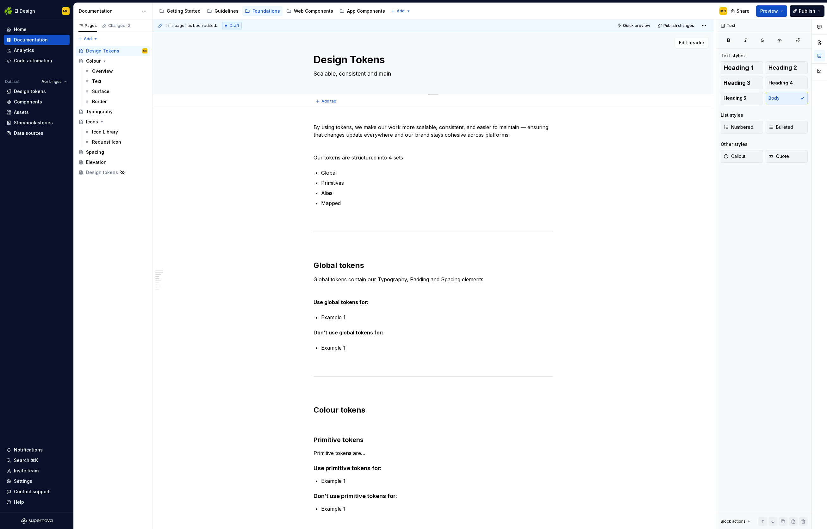
type textarea "Scalable, consistent and maint"
type textarea "*"
type textarea "Scalable, consistent and mainta"
type textarea "*"
type textarea "Scalable, consistent and maintai"
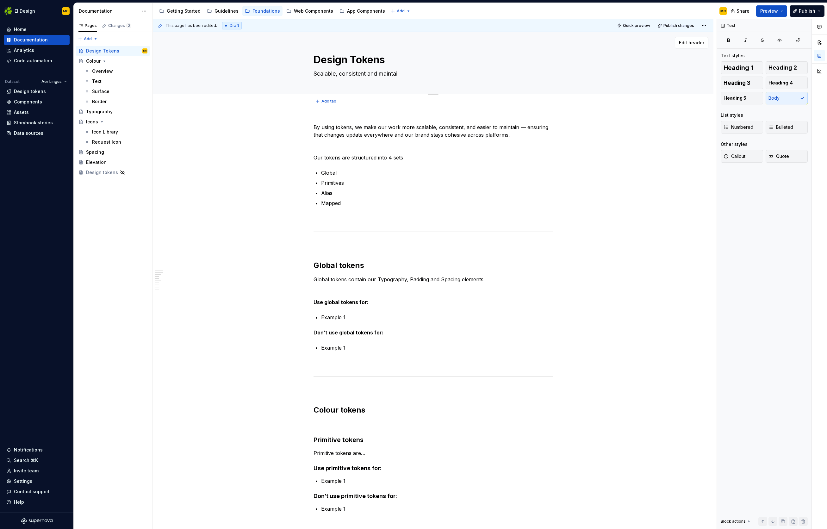
type textarea "*"
type textarea "Scalable, consistent and maintain"
type textarea "*"
type textarea "Scalable, consistent and maintaina"
type textarea "*"
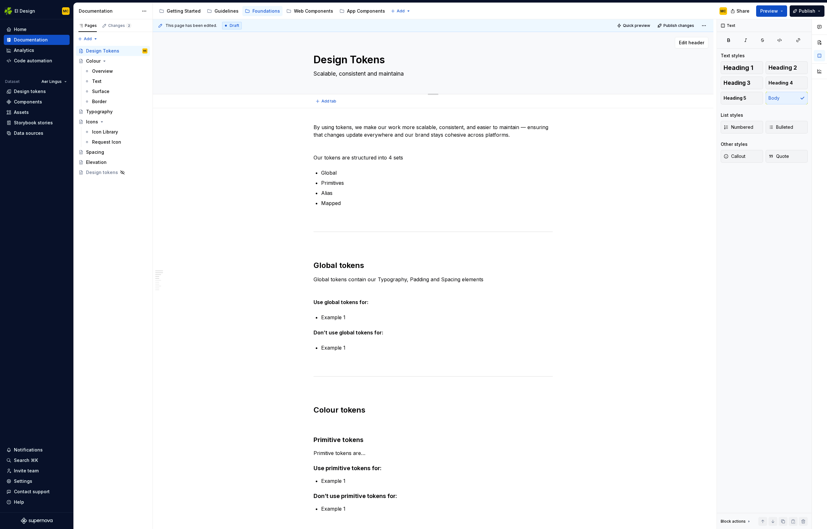
type textarea "Scalable, consistent and maintainab"
type textarea "*"
type textarea "Scalable, consistent and maintainabl"
type textarea "*"
type textarea "Scalable, consistent and maintainable"
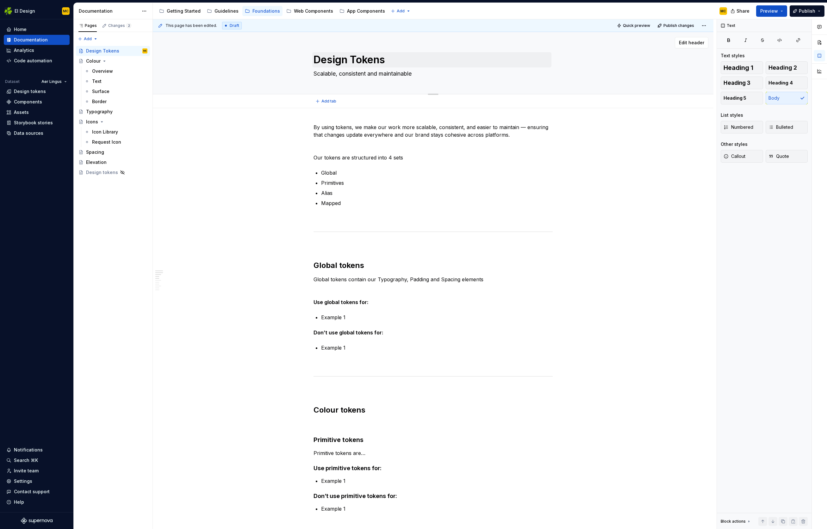
type textarea "*"
type textarea "Scalable, consistent and maintainable"
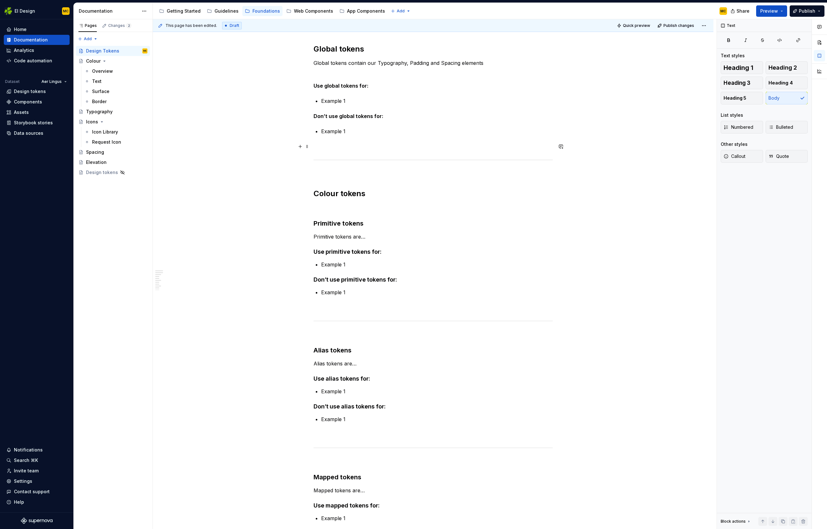
type textarea "*"
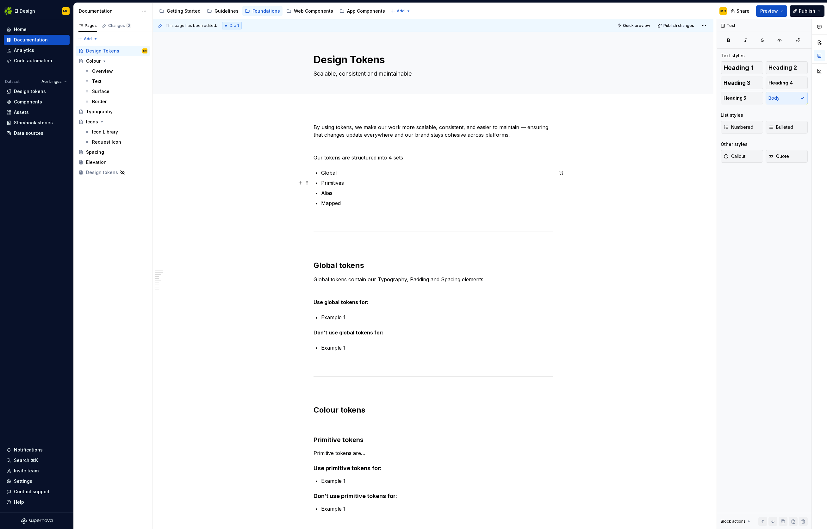
click at [397, 183] on p "Primitives" at bounding box center [437, 183] width 232 height 8
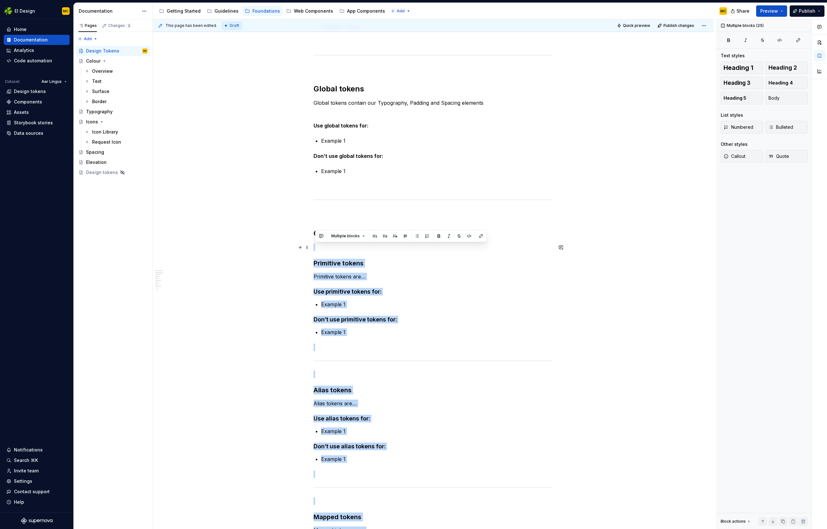
scroll to position [176, 0]
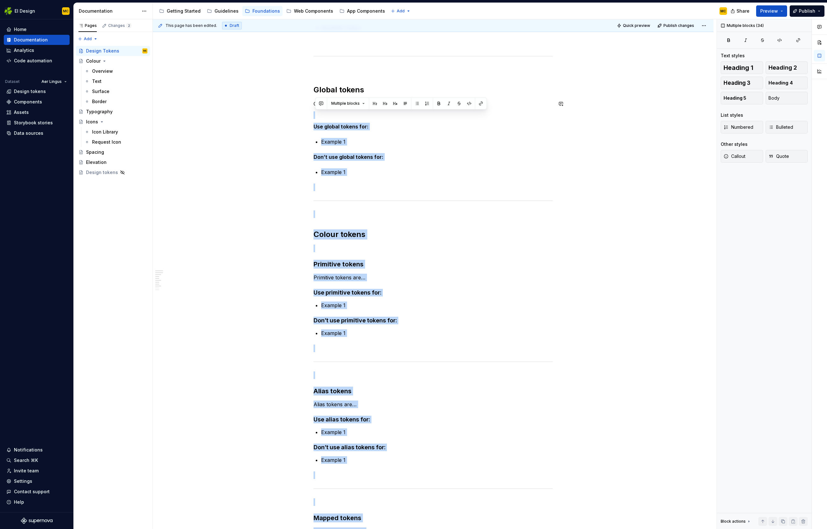
drag, startPoint x: 365, startPoint y: 393, endPoint x: 346, endPoint y: 131, distance: 262.1
click at [302, 110] on div "By using tokens, we make our work more scalable, consistent, and easier to main…" at bounding box center [433, 353] width 561 height 840
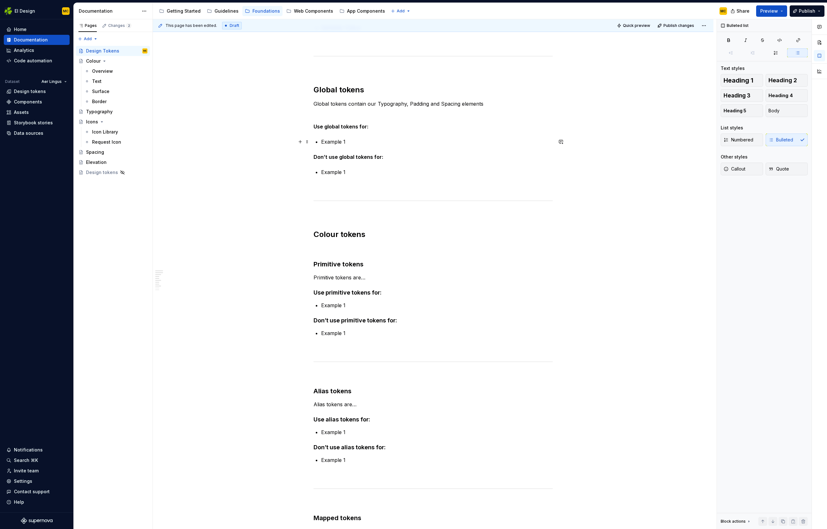
click at [411, 143] on p "Example 1" at bounding box center [437, 142] width 232 height 8
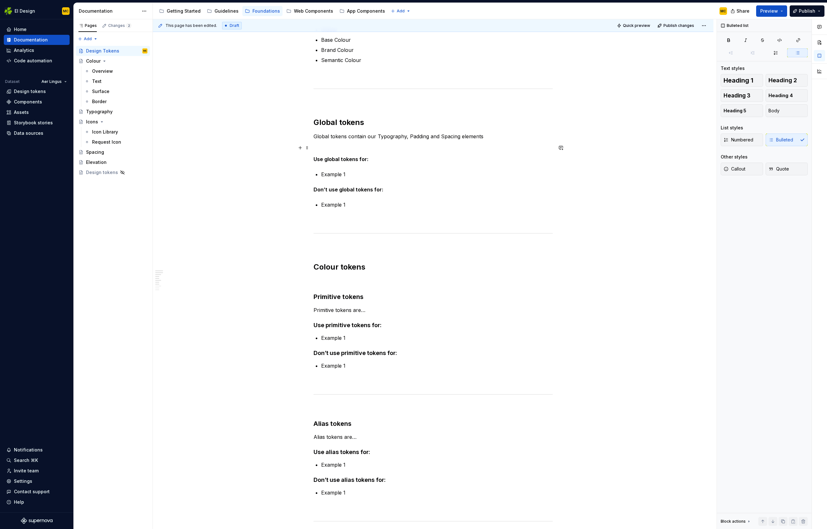
scroll to position [143, 0]
click at [498, 139] on p "Global tokens contain our Typography, Padding and Spacing elements" at bounding box center [433, 137] width 239 height 8
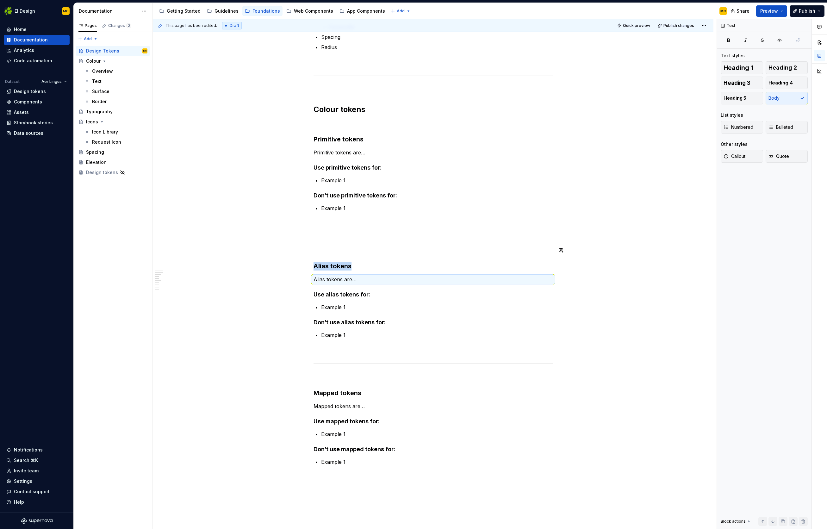
scroll to position [324, 0]
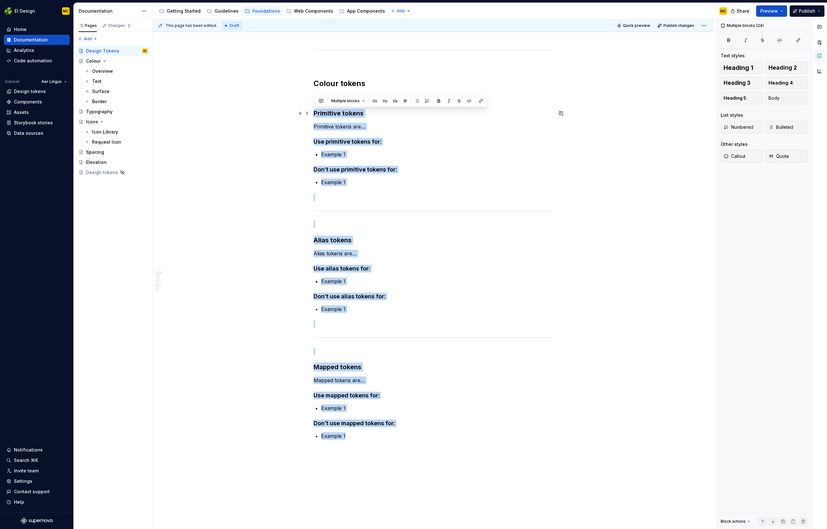
drag, startPoint x: 356, startPoint y: 434, endPoint x: 312, endPoint y: 111, distance: 325.8
click at [312, 111] on div "By using tokens, we make our work more scalable, consistent, and easier to main…" at bounding box center [433, 202] width 561 height 837
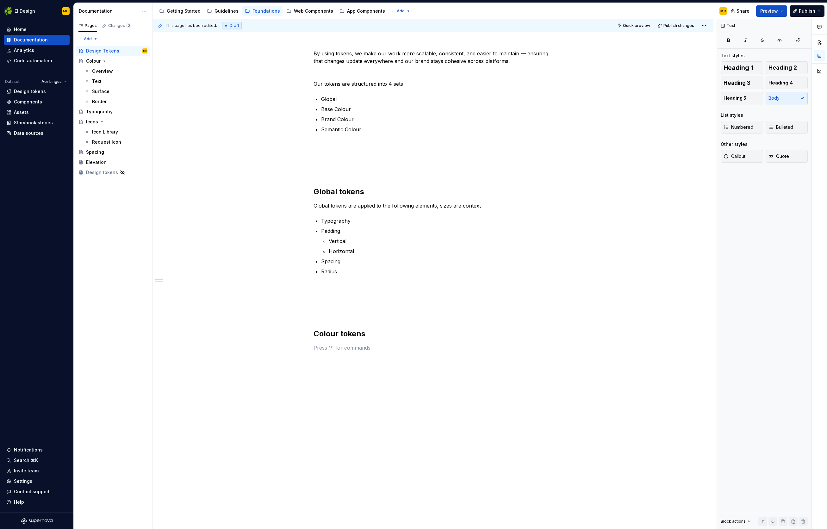
scroll to position [74, 0]
click at [503, 205] on p "Global tokens are applied to the following elements, sizes are context" at bounding box center [433, 206] width 239 height 8
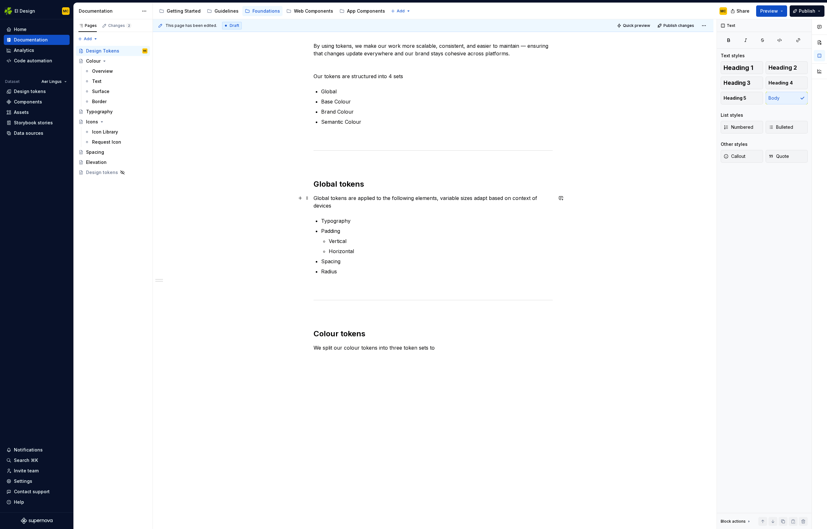
click at [437, 201] on p "Global tokens are applied to the following elements, variable sizes adapt based…" at bounding box center [433, 201] width 239 height 15
click at [434, 204] on p "Global tokens are applied to the following elements, variable sizes adapt based…" at bounding box center [433, 201] width 239 height 15
click at [450, 351] on p "We split our colour tokens into three token sets to" at bounding box center [433, 348] width 239 height 8
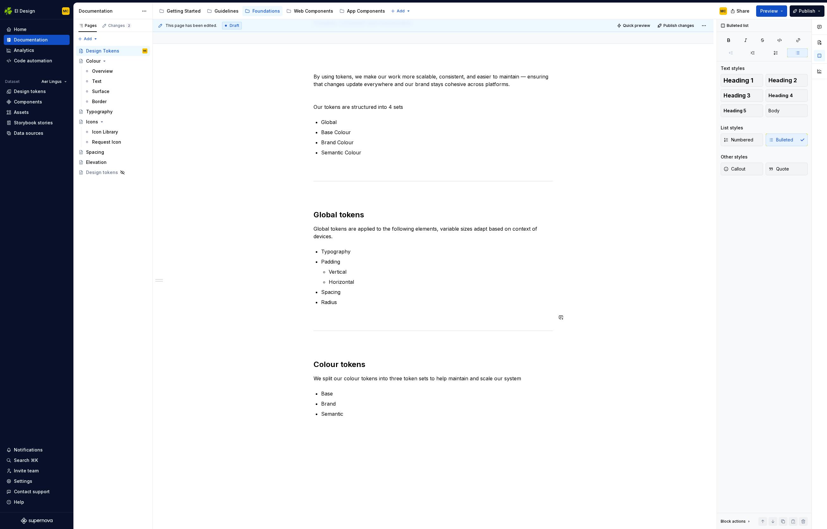
scroll to position [0, 0]
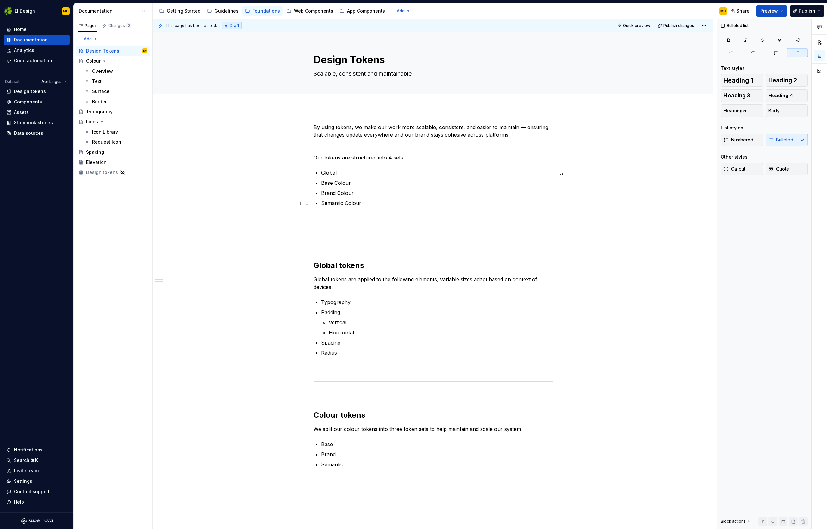
click at [372, 206] on p "Semantic Colour" at bounding box center [437, 203] width 232 height 8
click at [357, 242] on p at bounding box center [433, 245] width 239 height 8
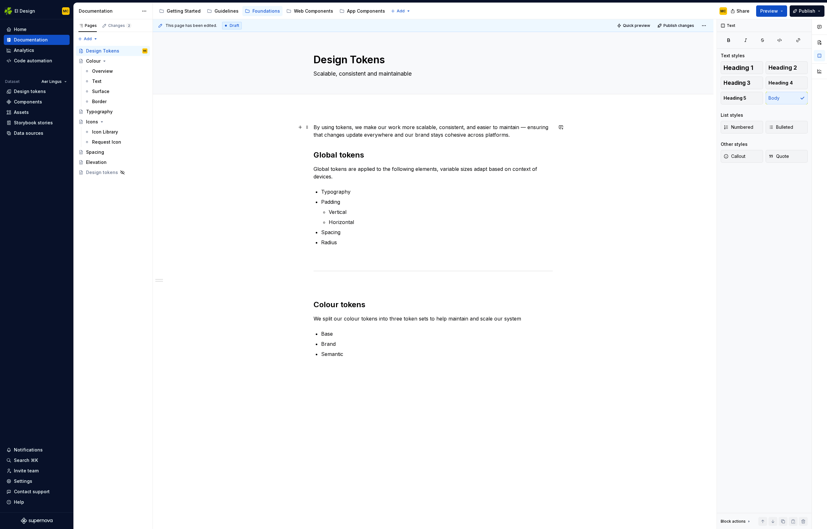
click at [517, 134] on p "By using tokens, we make our work more scalable, consistent, and easier to main…" at bounding box center [433, 130] width 239 height 15
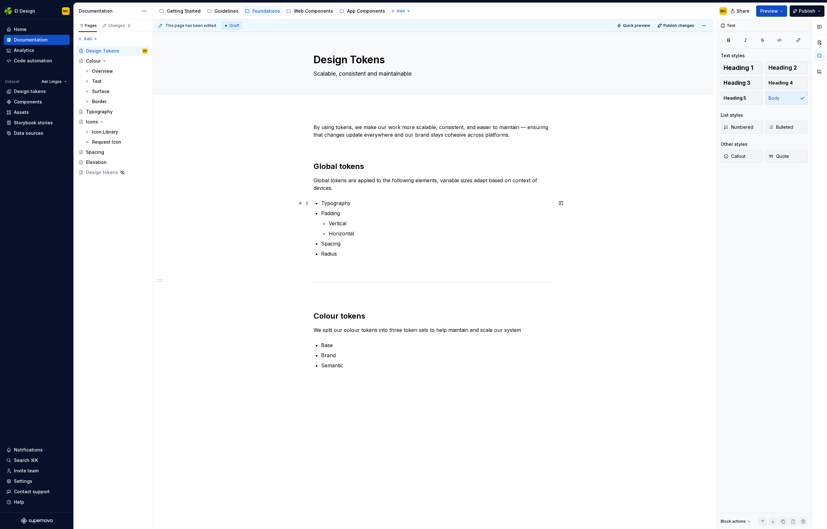
click at [289, 202] on div "By using tokens, we make our work more scalable, consistent, and easier to main…" at bounding box center [433, 329] width 561 height 443
click at [354, 346] on p "Base" at bounding box center [437, 345] width 232 height 8
click at [381, 265] on p at bounding box center [433, 269] width 239 height 8
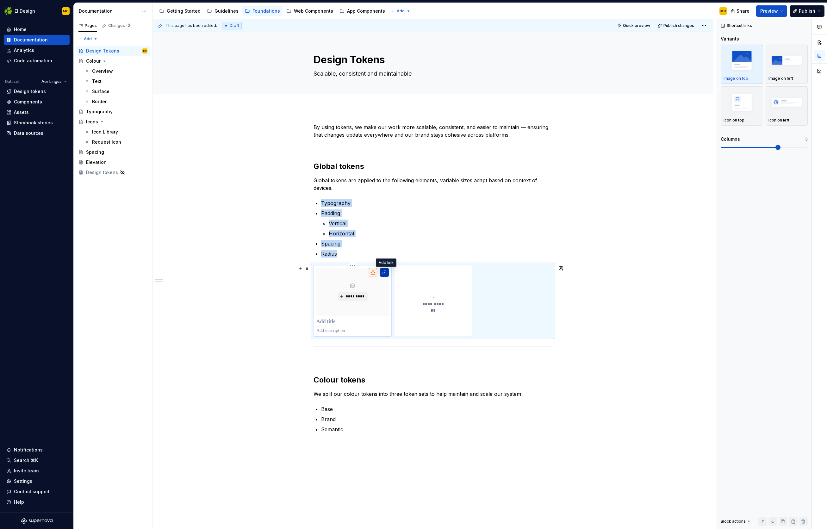
click at [385, 273] on button "button" at bounding box center [384, 272] width 9 height 9
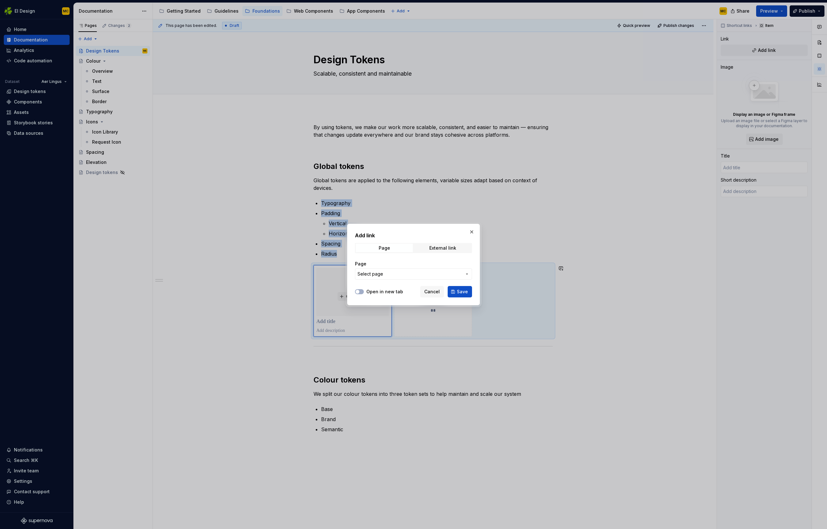
click at [386, 274] on span "Select page" at bounding box center [410, 274] width 104 height 6
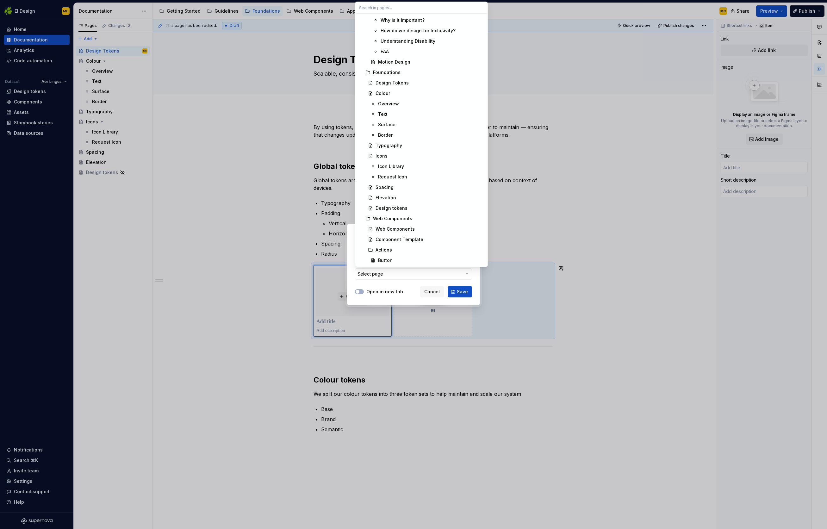
scroll to position [485, 0]
click at [413, 149] on div "Typography" at bounding box center [430, 150] width 108 height 6
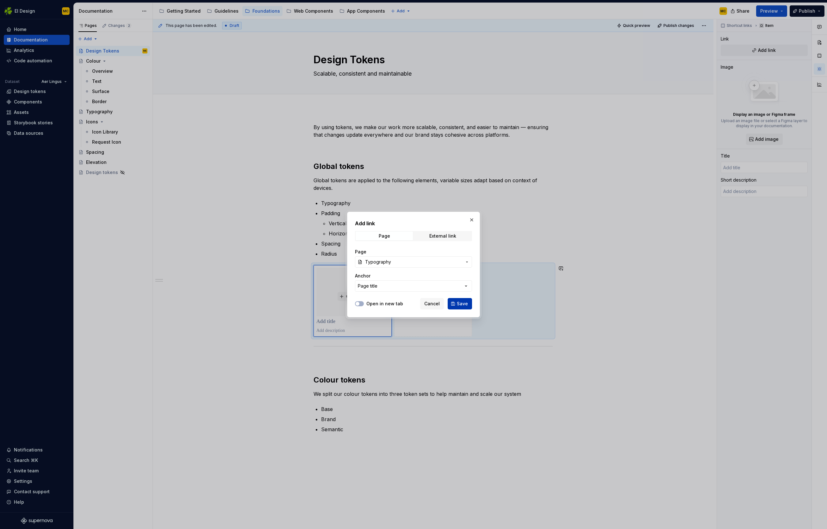
click at [459, 304] on span "Save" at bounding box center [462, 304] width 11 height 6
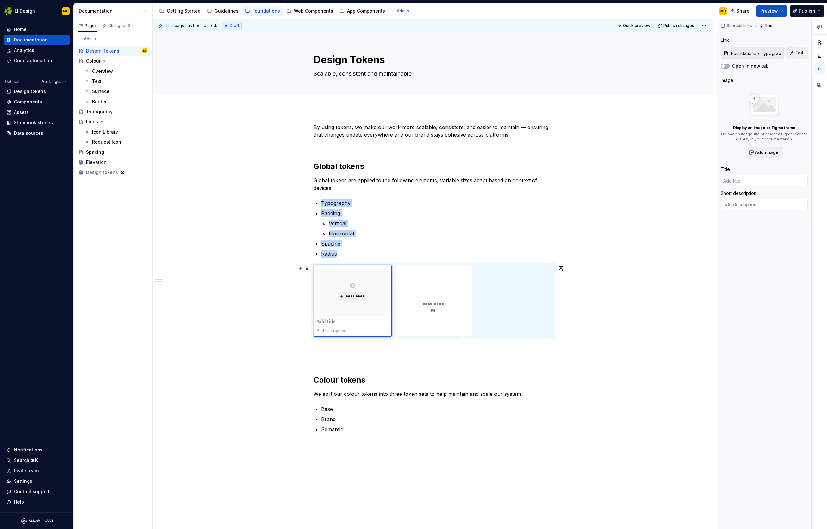
click at [438, 299] on div "**********" at bounding box center [433, 301] width 72 height 13
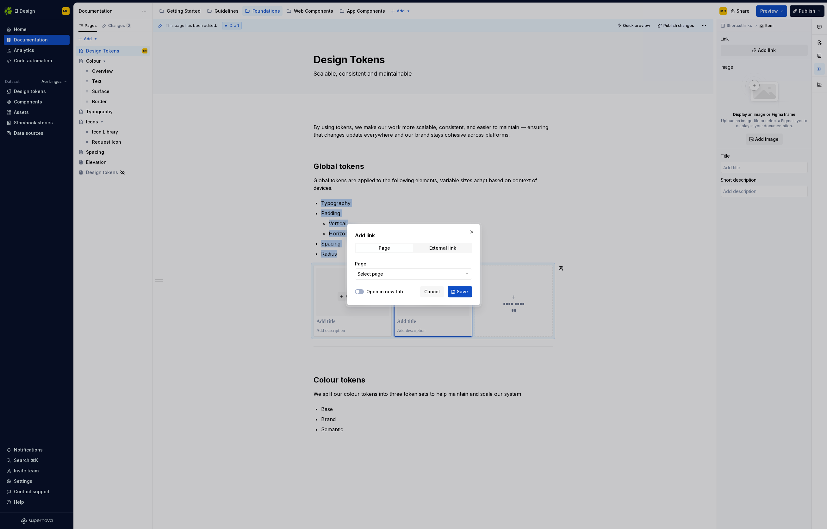
click at [438, 271] on span "Select page" at bounding box center [410, 274] width 104 height 6
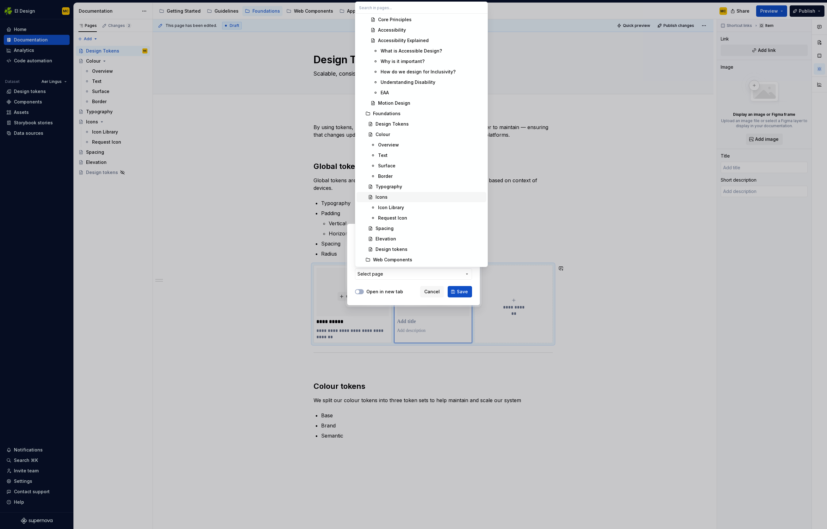
scroll to position [453, 0]
click at [413, 225] on div "Spacing" at bounding box center [430, 225] width 108 height 6
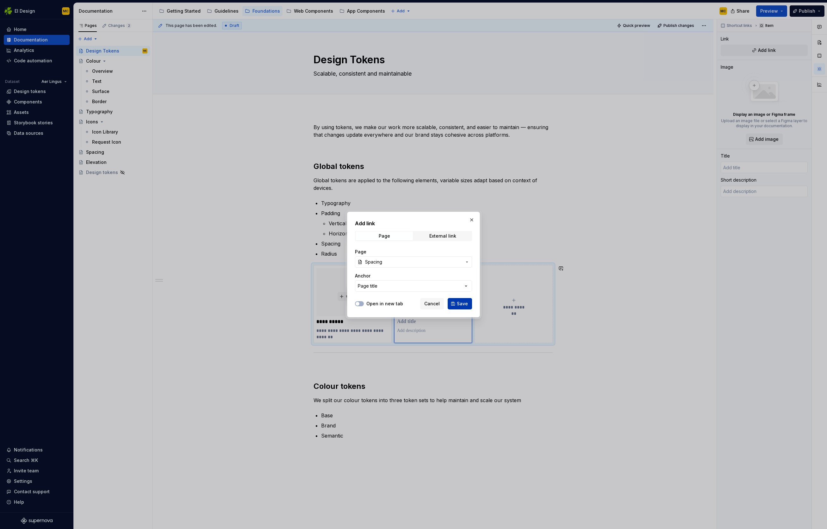
click at [460, 304] on span "Save" at bounding box center [462, 304] width 11 height 6
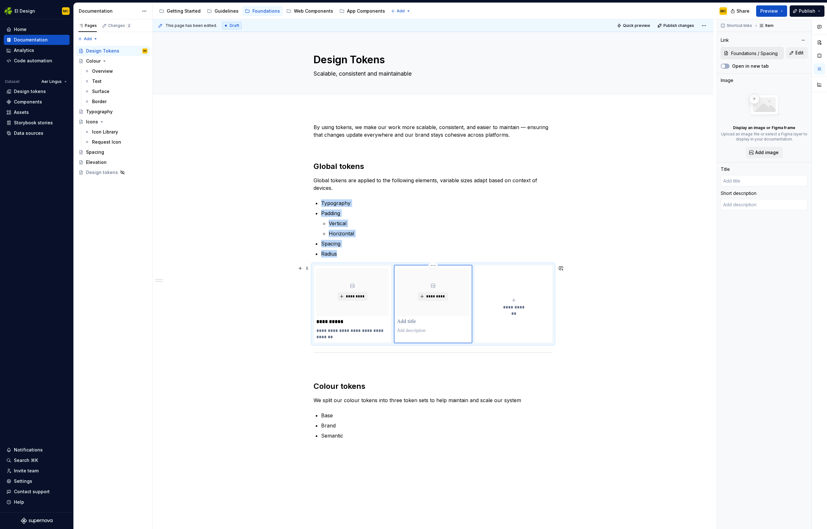
type textarea "*"
type input "Spacing"
type textarea "Apply to margins, paddings and space between to elements. Responsive tokens cre…"
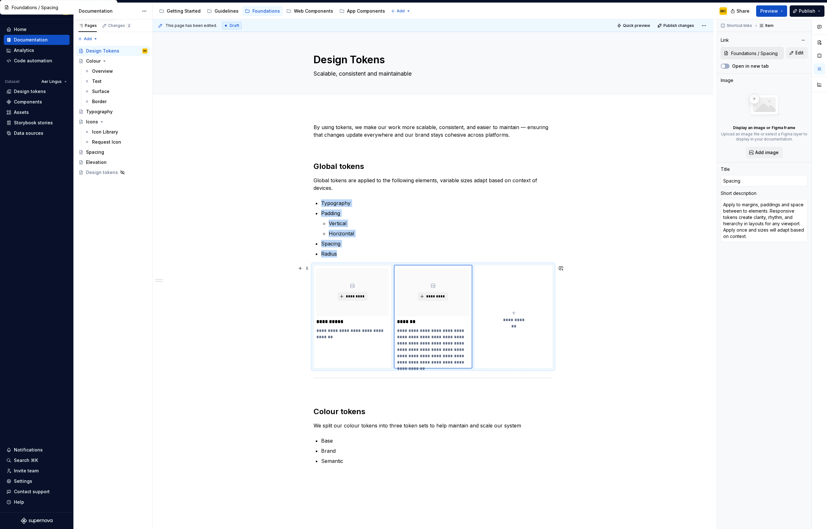
click at [518, 315] on div "**********" at bounding box center [514, 316] width 72 height 13
type textarea "*"
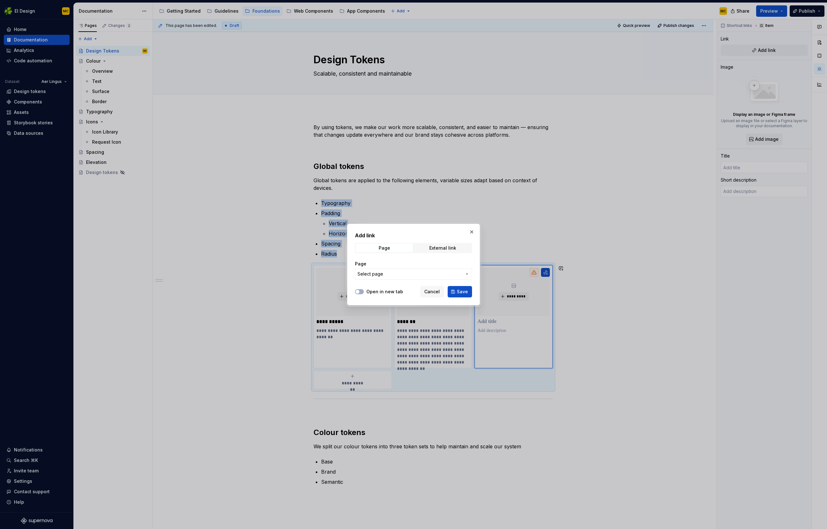
click at [463, 273] on button "Select page" at bounding box center [413, 273] width 117 height 11
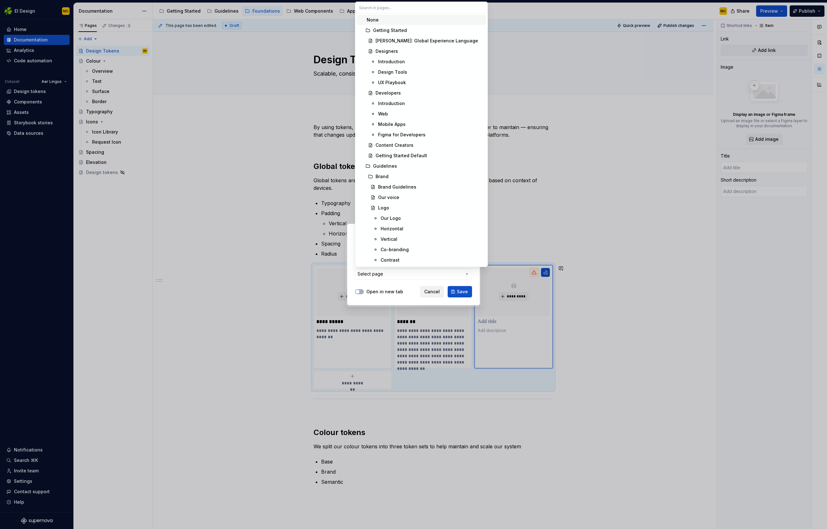
click at [425, 297] on div "Add link Page External link Page Select page Open in new tab Cancel Save" at bounding box center [413, 264] width 827 height 529
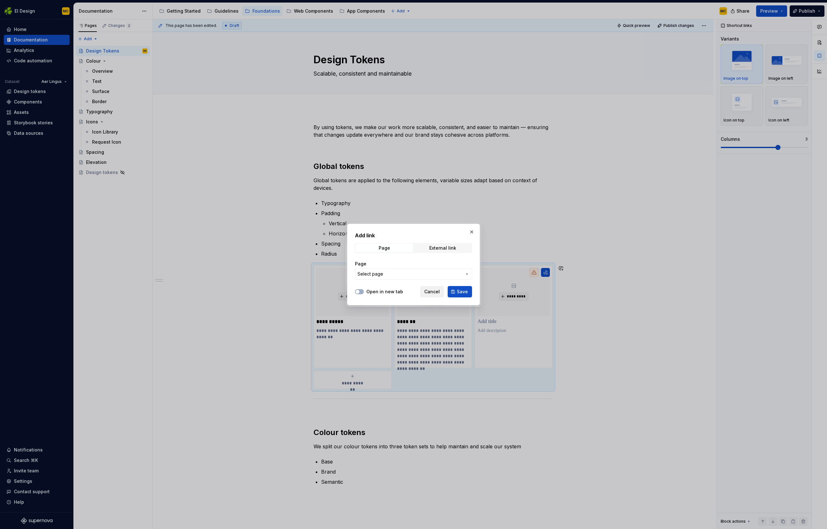
click at [429, 292] on span "Cancel" at bounding box center [432, 292] width 16 height 6
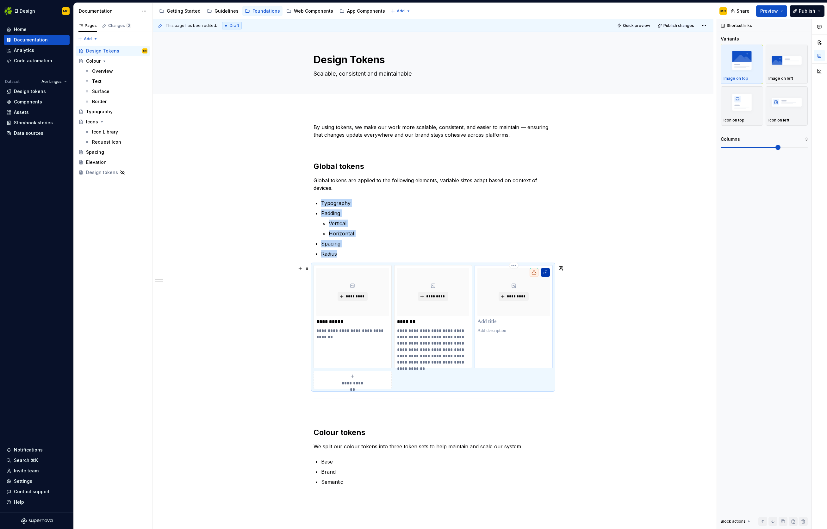
click at [547, 273] on button "button" at bounding box center [545, 272] width 9 height 9
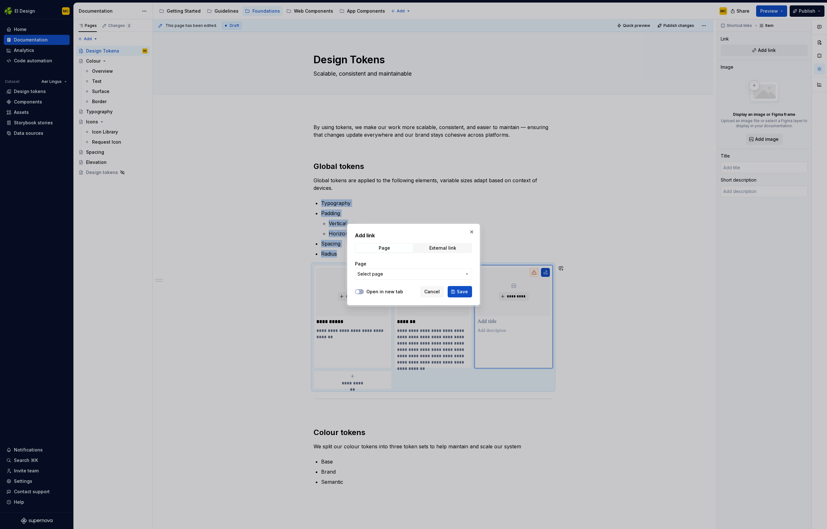
click at [412, 274] on span "Select page" at bounding box center [410, 274] width 104 height 6
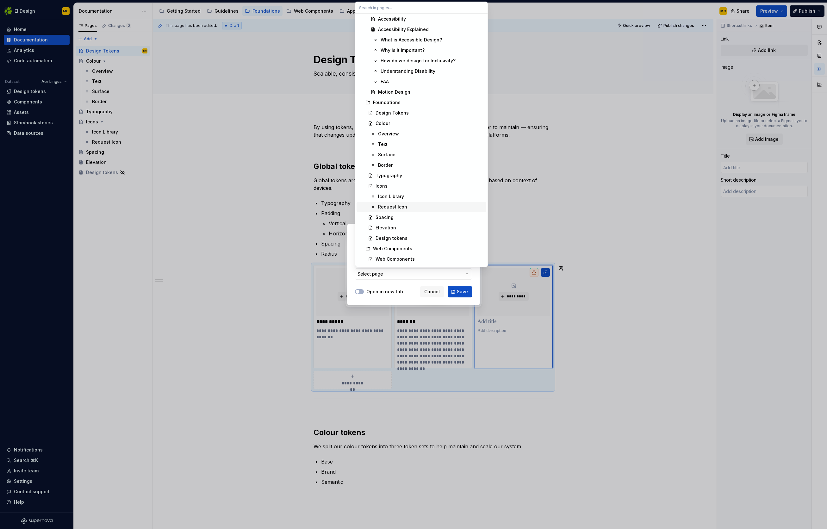
scroll to position [465, 0]
click at [407, 224] on div "Elevation" at bounding box center [430, 223] width 108 height 6
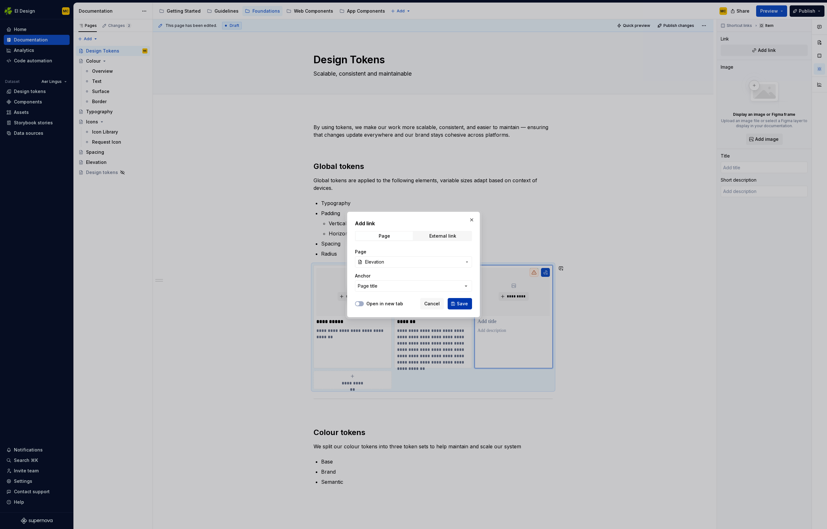
click at [466, 302] on span "Save" at bounding box center [462, 304] width 11 height 6
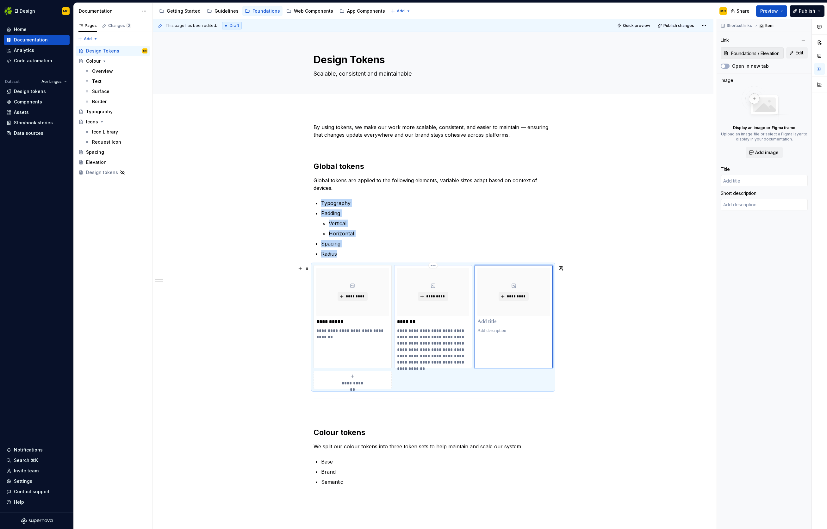
type textarea "*"
type input "Elevation"
type textarea "Using elevation to communicate interactive elements on the page"
click at [500, 383] on div "**********" at bounding box center [433, 327] width 239 height 124
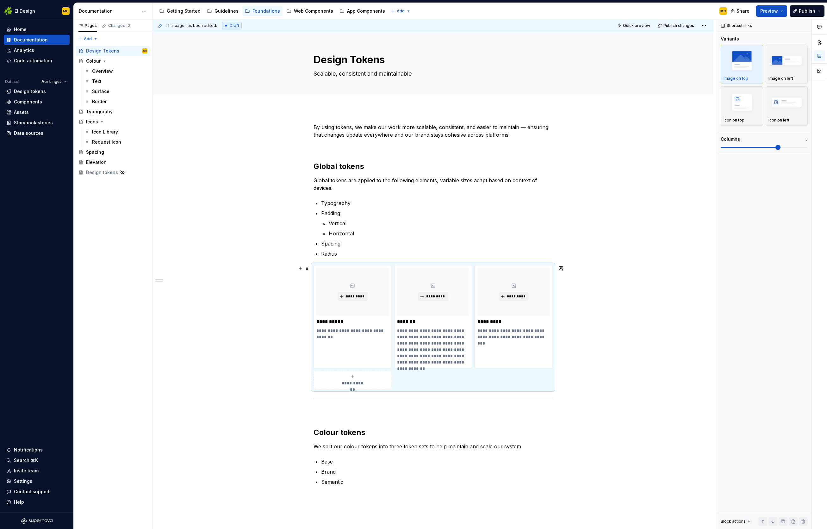
click at [500, 381] on div "**********" at bounding box center [433, 327] width 239 height 124
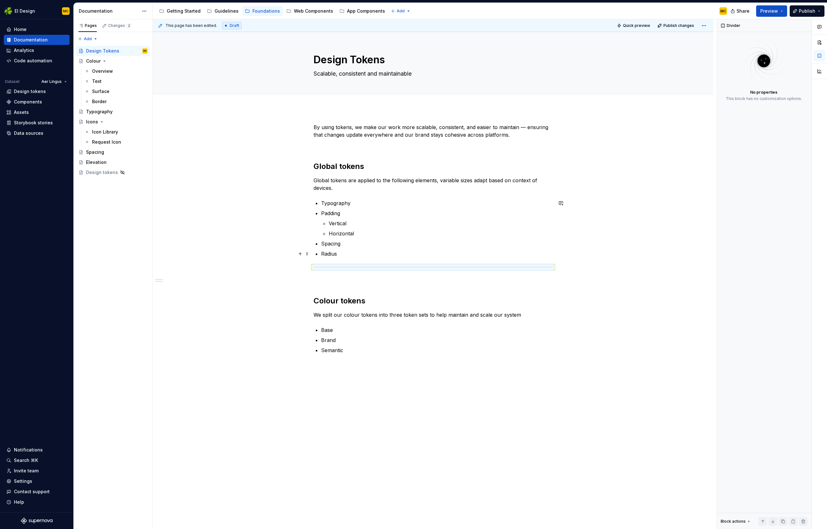
click at [387, 256] on p "Radius" at bounding box center [437, 254] width 232 height 8
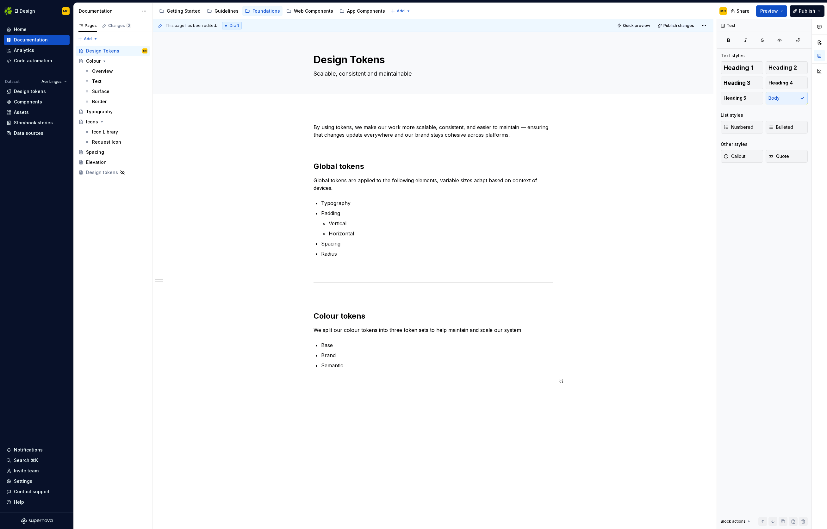
click at [279, 383] on div "By using tokens, we make our work more scalable, consistent, and easier to main…" at bounding box center [433, 329] width 561 height 443
click at [91, 59] on div "Colour" at bounding box center [93, 61] width 15 height 6
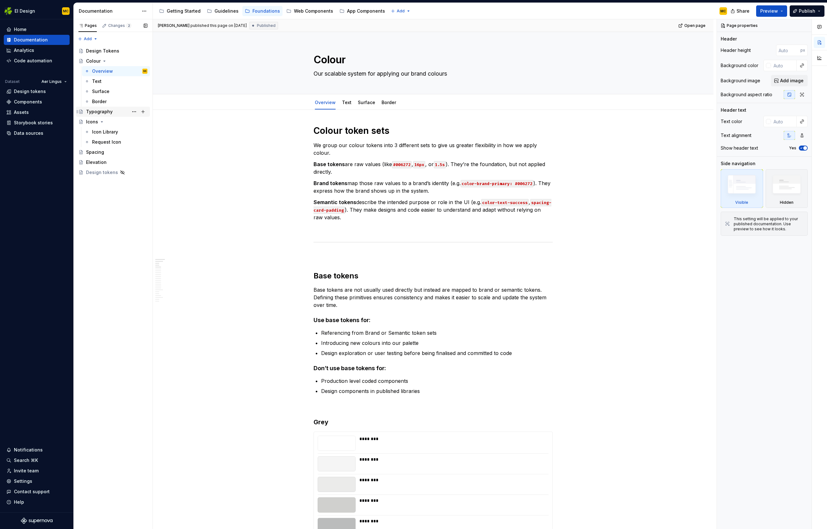
click at [101, 109] on div "Typography" at bounding box center [99, 112] width 27 height 6
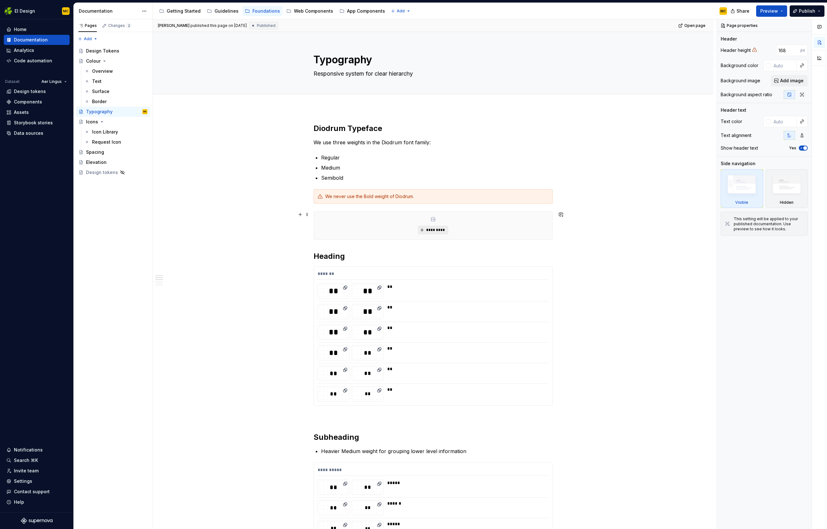
click at [438, 231] on span "*********" at bounding box center [435, 230] width 19 height 5
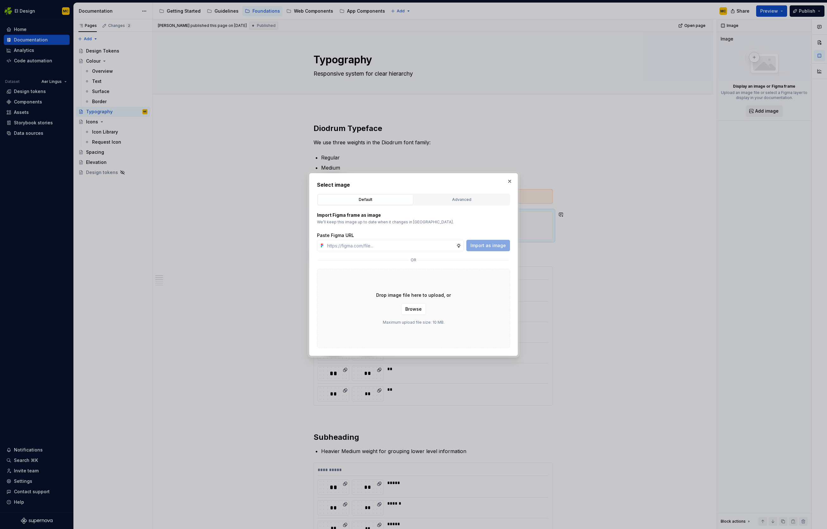
type textarea "*"
type input "[URL][DOMAIN_NAME]"
click at [495, 249] on button "Import as image" at bounding box center [488, 245] width 44 height 11
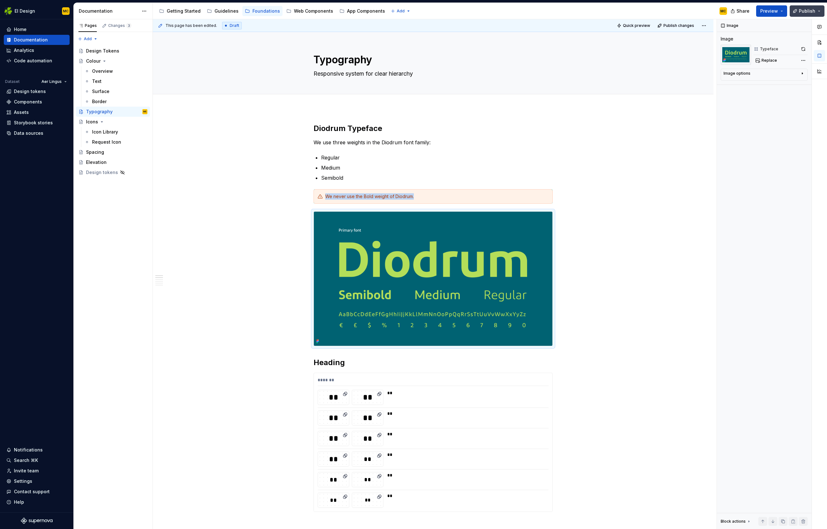
click at [547, 10] on span "Publish" at bounding box center [807, 11] width 16 height 6
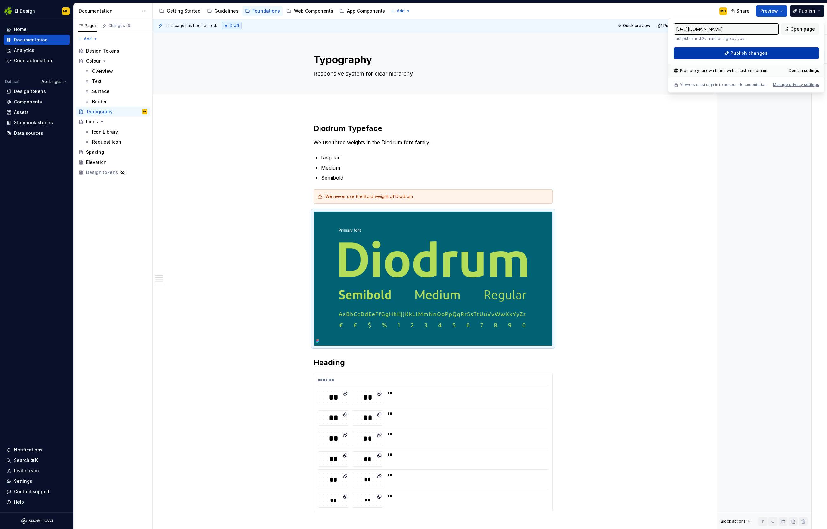
click at [547, 54] on button "Publish changes" at bounding box center [747, 52] width 146 height 11
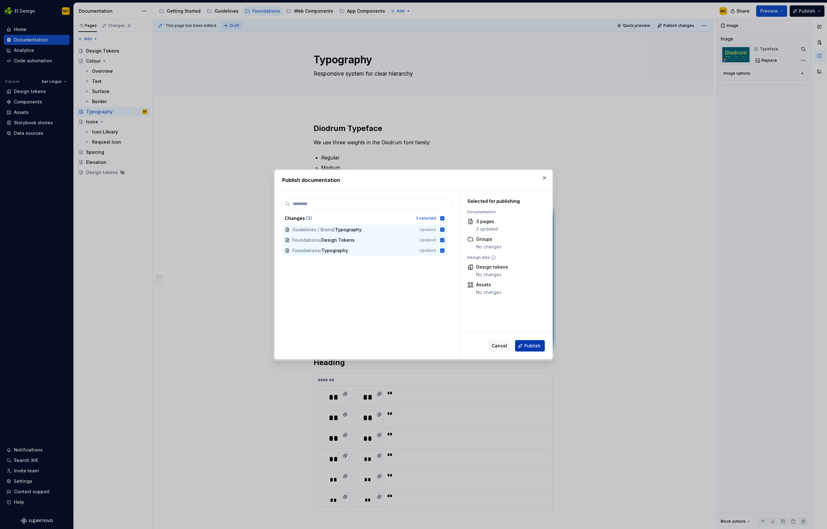
click at [534, 348] on span "Publish" at bounding box center [532, 346] width 16 height 6
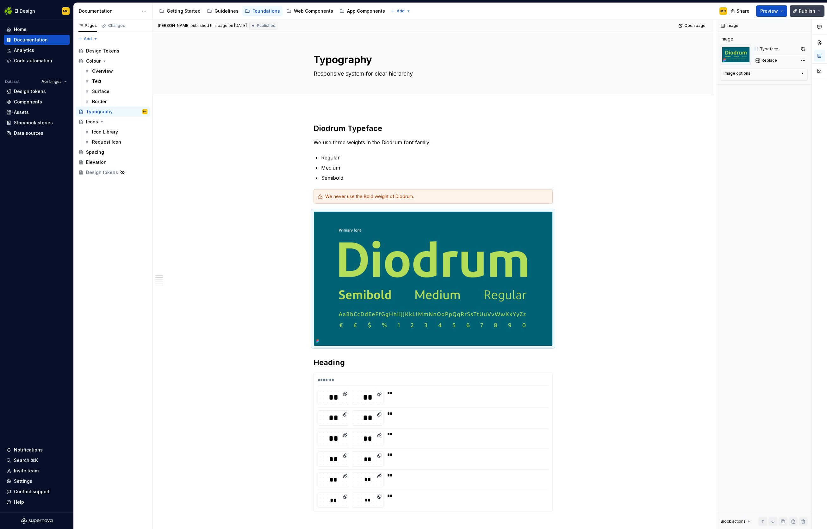
click at [547, 9] on button "Publish" at bounding box center [807, 10] width 35 height 11
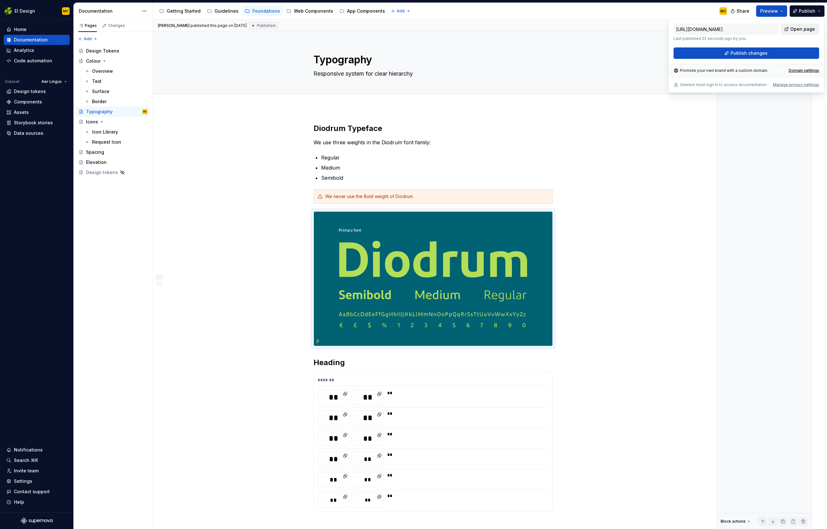
click at [547, 25] on link "Open page" at bounding box center [800, 28] width 38 height 11
click at [326, 200] on div "We never use the Bold weight of Diodrum." at bounding box center [433, 196] width 239 height 15
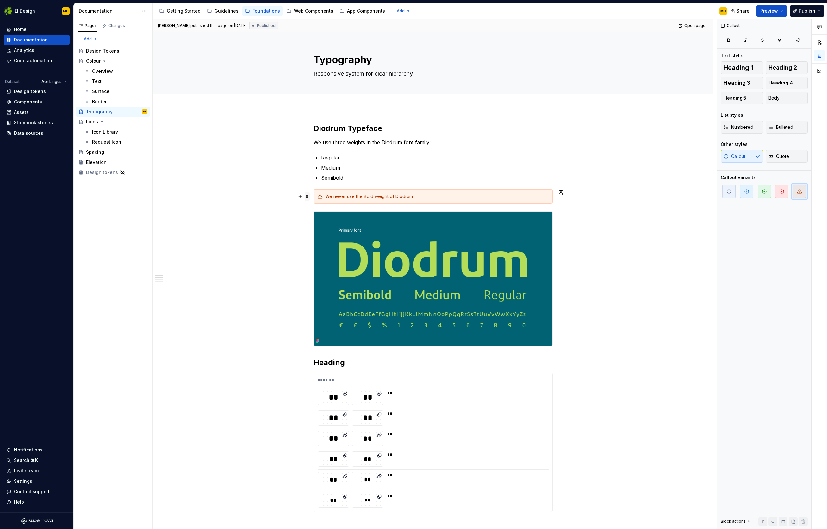
click at [310, 198] on span at bounding box center [307, 196] width 5 height 9
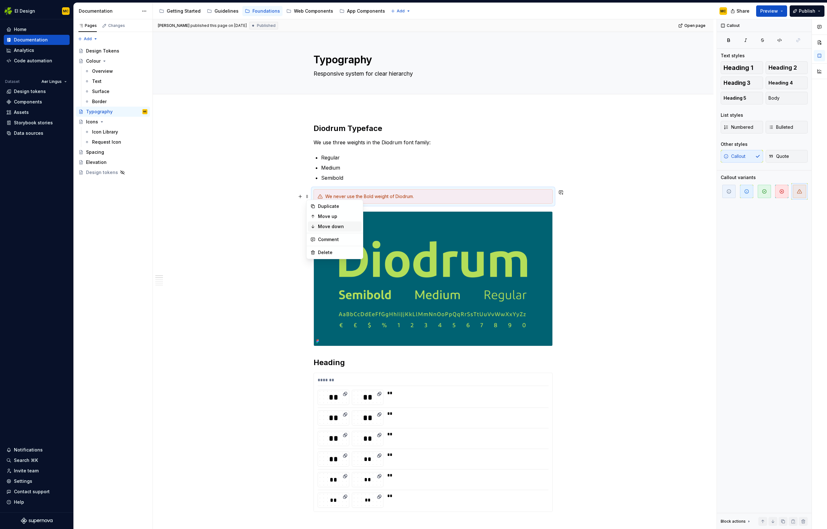
click at [336, 223] on div "Move down" at bounding box center [338, 226] width 41 height 6
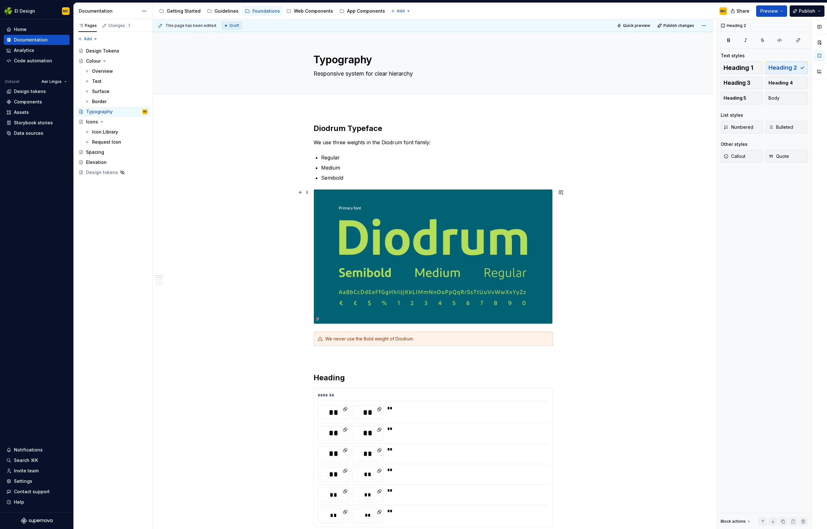
scroll to position [32, 0]
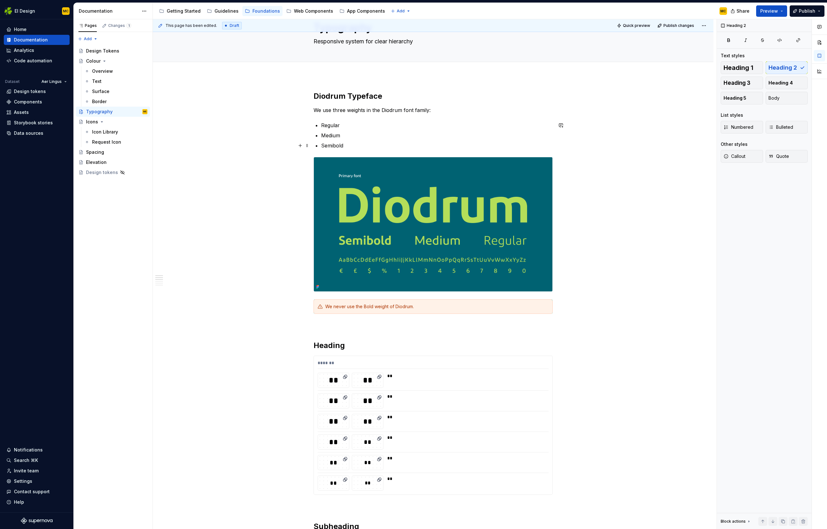
click at [363, 147] on p "Semibold" at bounding box center [437, 146] width 232 height 8
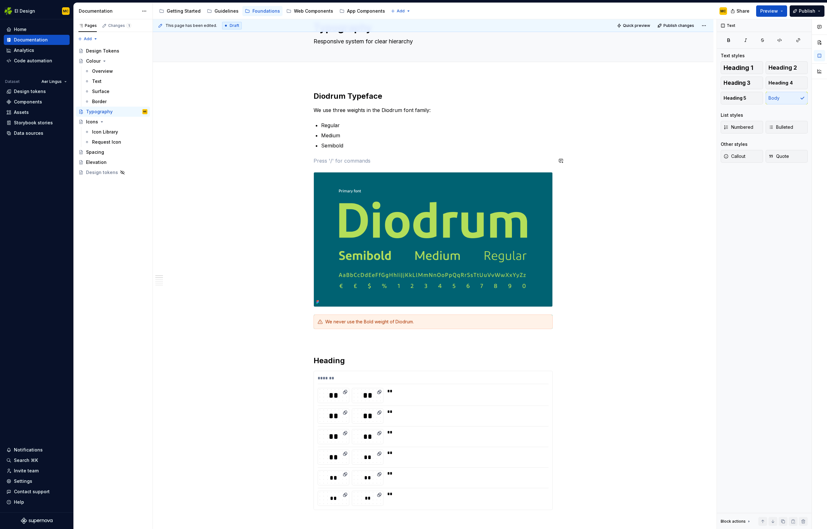
click at [332, 161] on p at bounding box center [433, 161] width 239 height 8
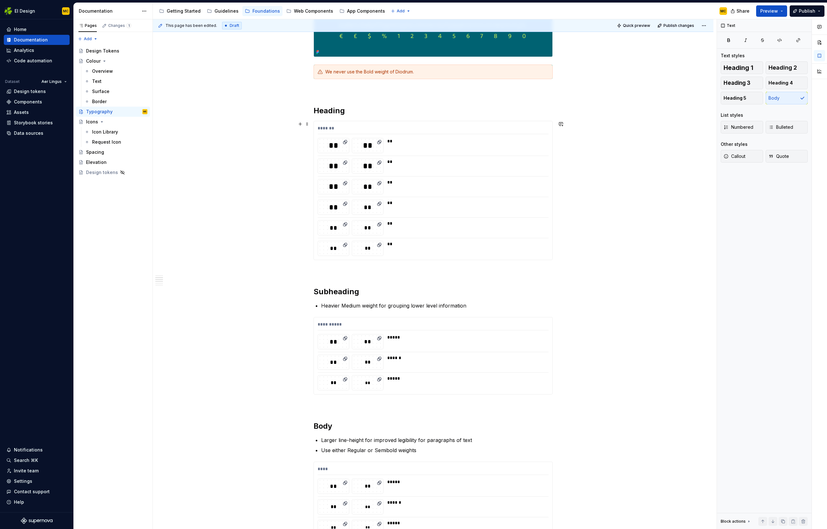
scroll to position [306, 0]
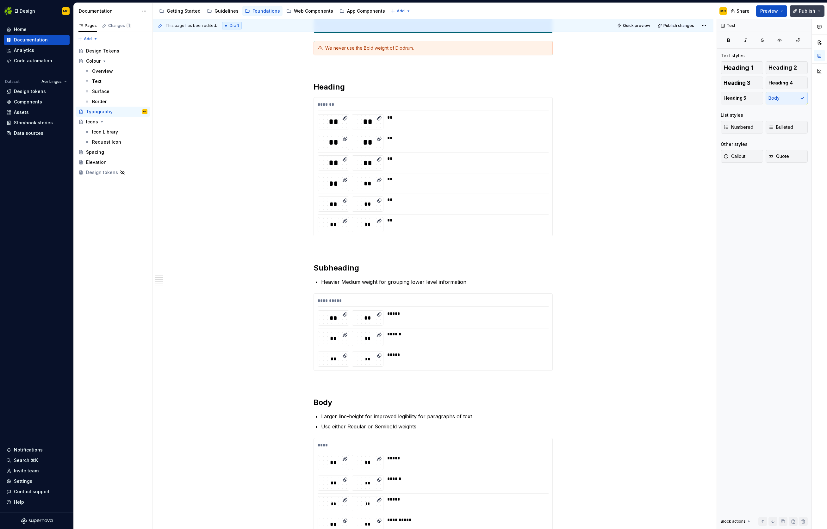
click at [547, 10] on span "Publish" at bounding box center [807, 11] width 16 height 6
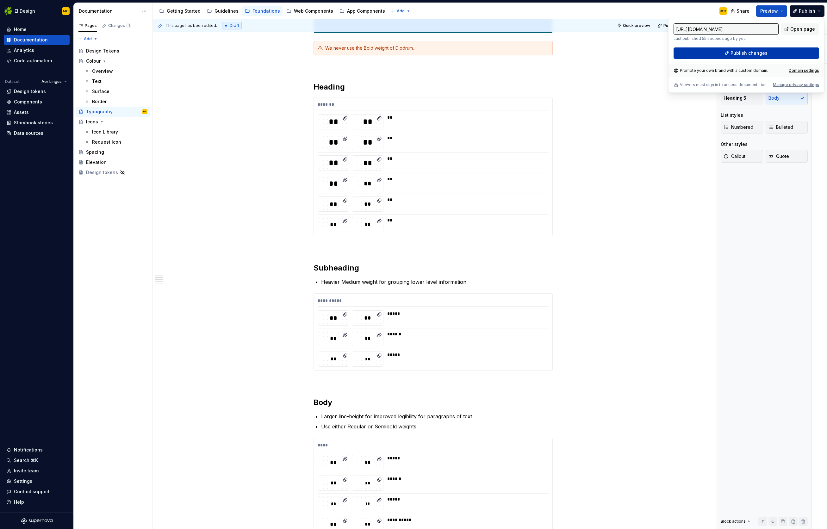
click at [547, 51] on button "Publish changes" at bounding box center [747, 52] width 146 height 11
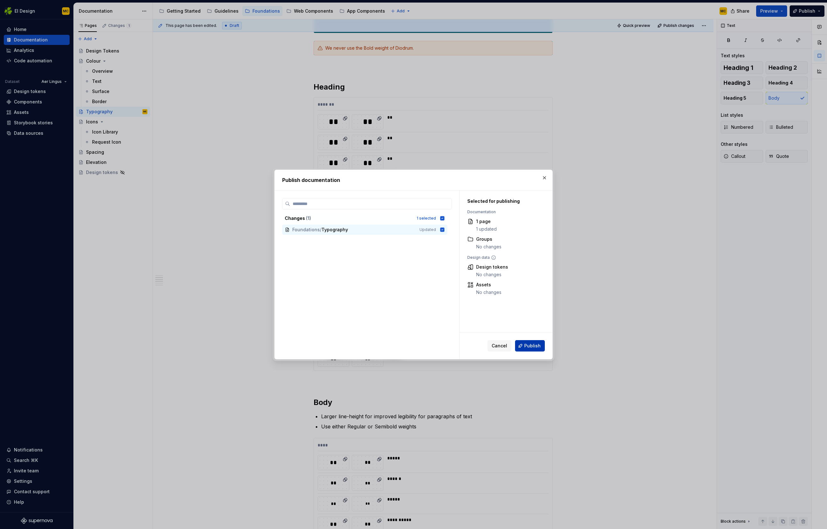
click at [538, 343] on span "Publish" at bounding box center [532, 346] width 16 height 6
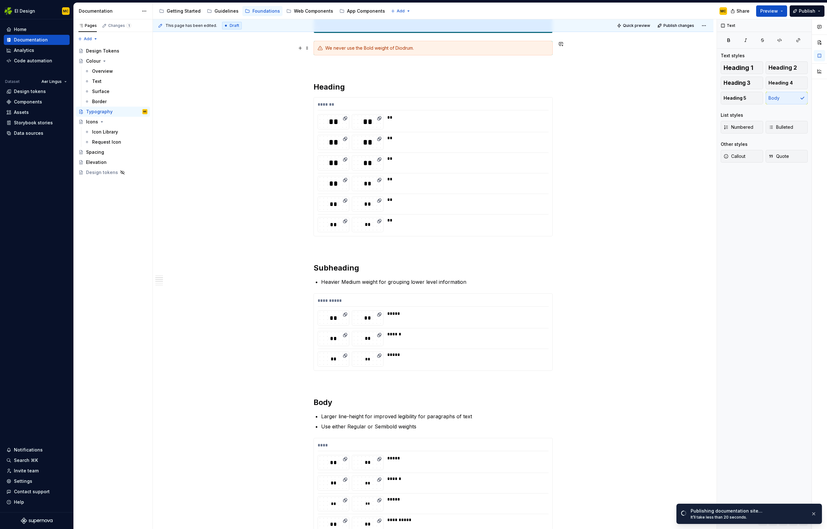
click at [373, 50] on div "We never use the Bold weight of Diodrum." at bounding box center [436, 48] width 223 height 6
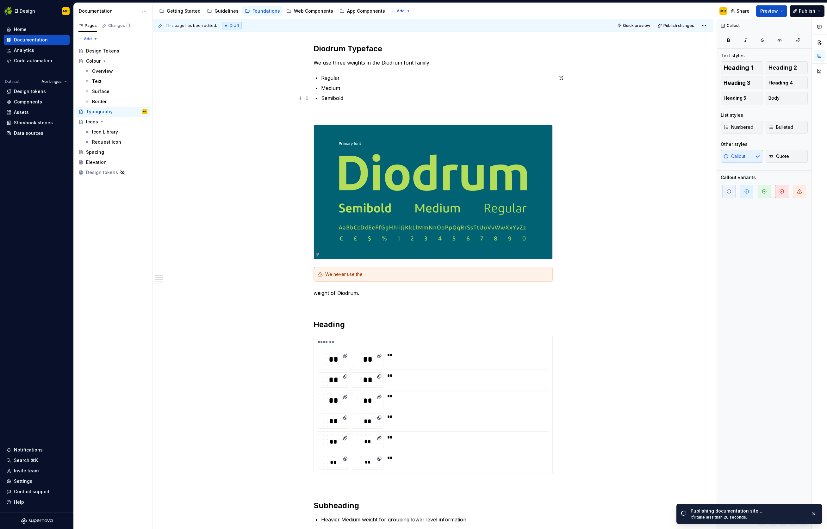
scroll to position [85, 0]
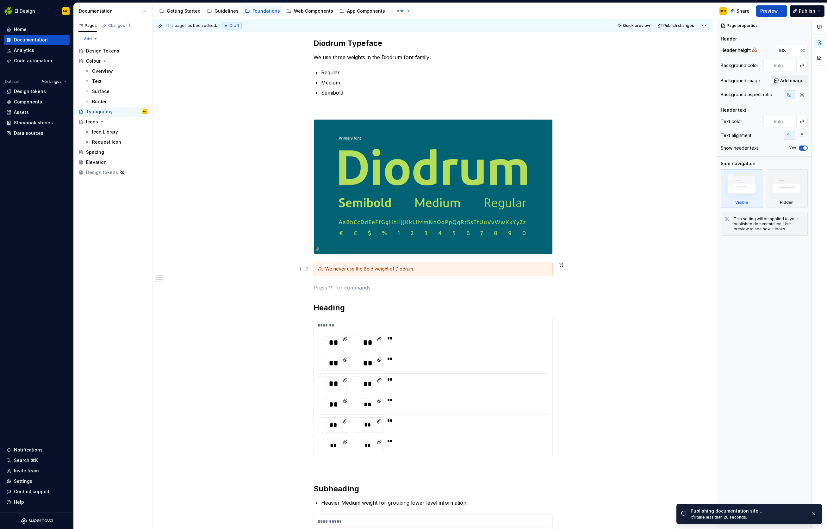
click at [372, 270] on div "We never use the Bold weight of Diodrum." at bounding box center [436, 269] width 223 height 6
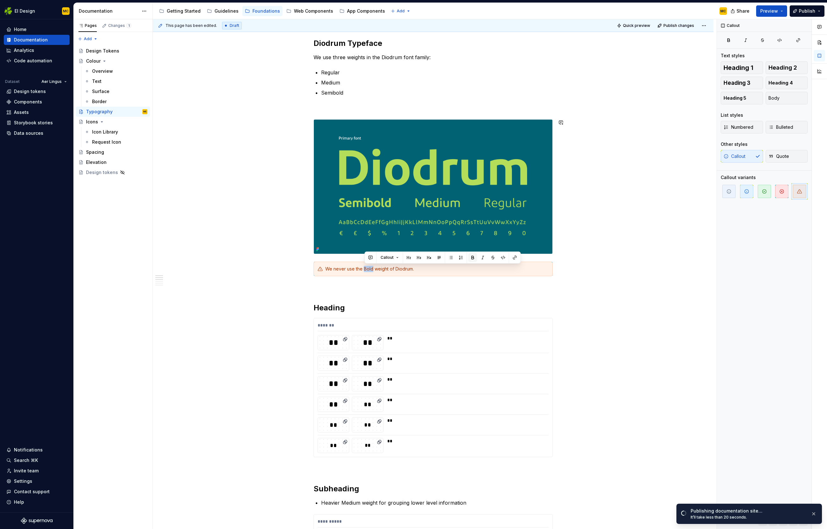
click at [473, 256] on button "button" at bounding box center [472, 257] width 9 height 9
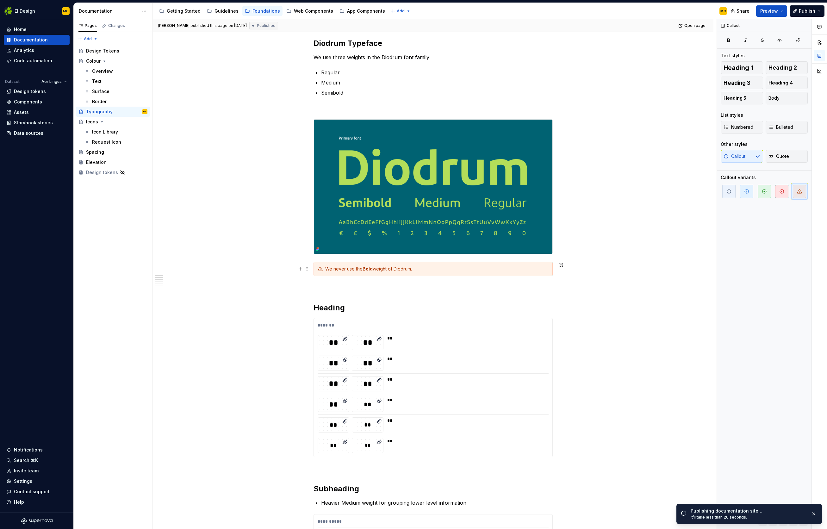
type textarea "*"
click at [448, 271] on div "We never use the Bold weight of Diodrum." at bounding box center [436, 269] width 223 height 6
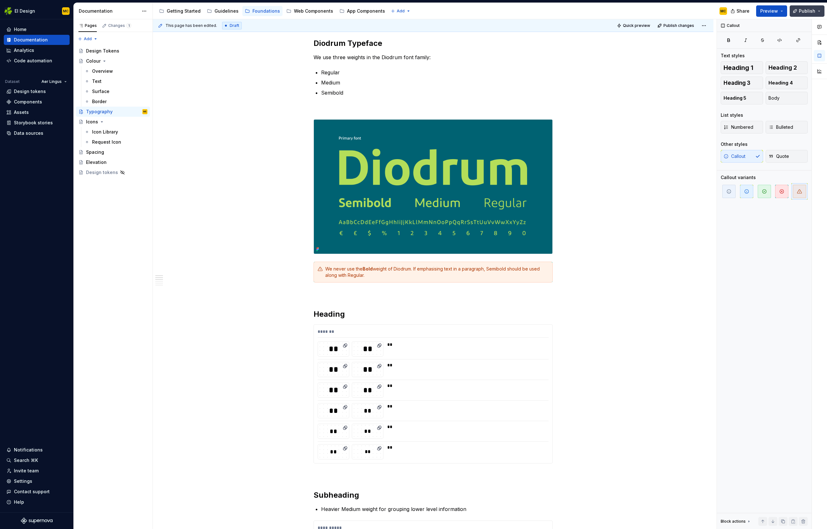
click at [547, 11] on span "Publish" at bounding box center [807, 11] width 16 height 6
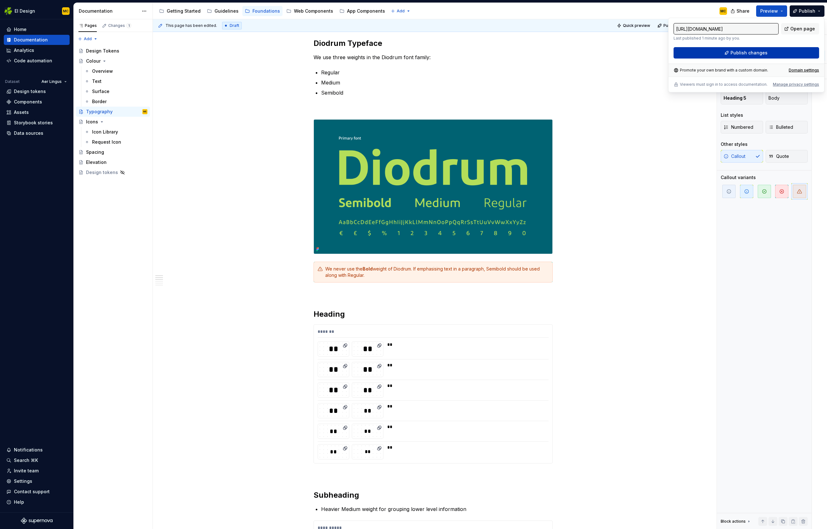
click at [547, 55] on span "Publish changes" at bounding box center [749, 53] width 37 height 6
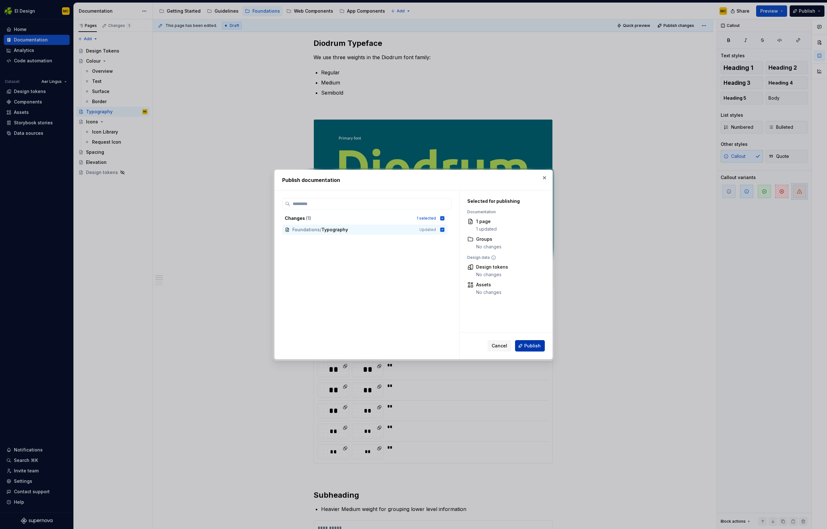
click at [528, 346] on span "Publish" at bounding box center [532, 346] width 16 height 6
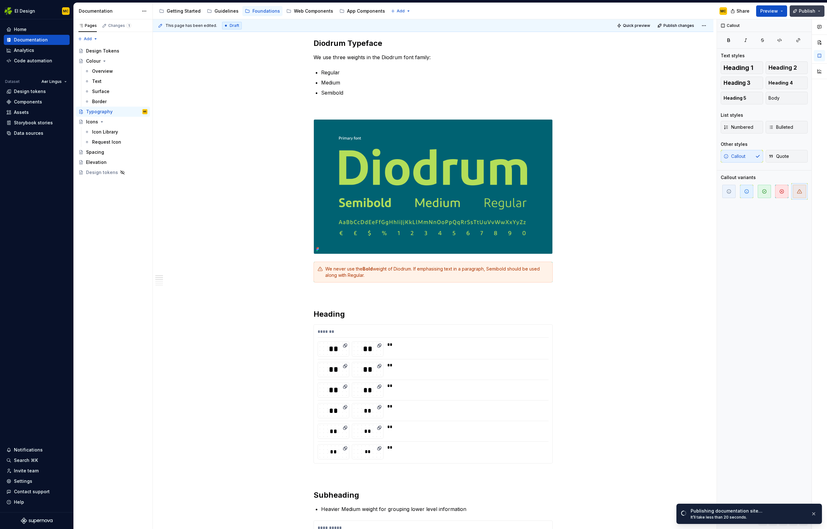
click at [547, 11] on button "Publish" at bounding box center [807, 10] width 35 height 11
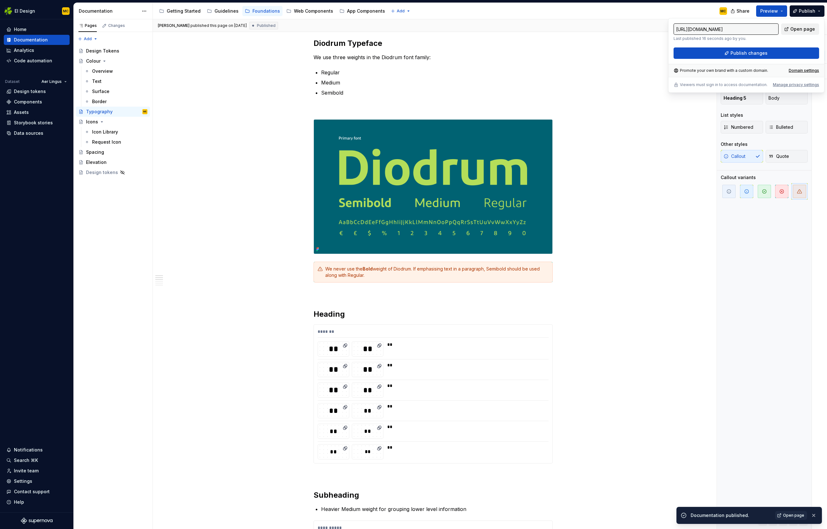
click at [547, 30] on span "Open page" at bounding box center [803, 29] width 25 height 6
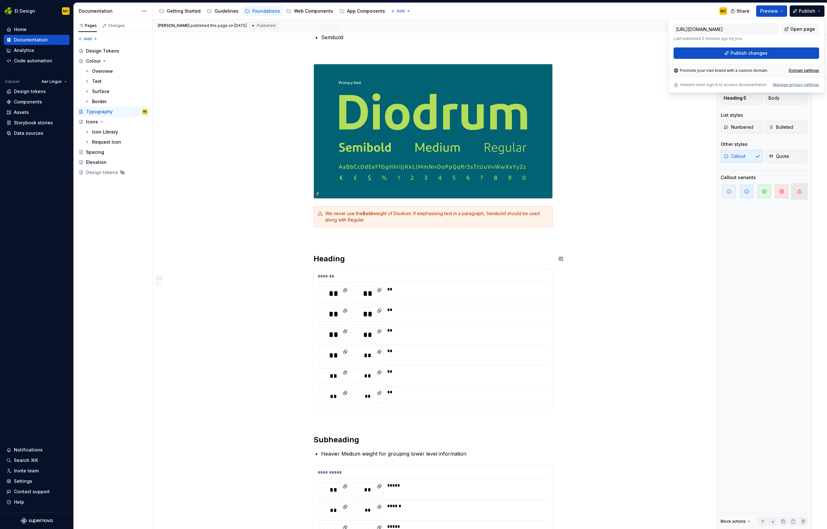
scroll to position [141, 0]
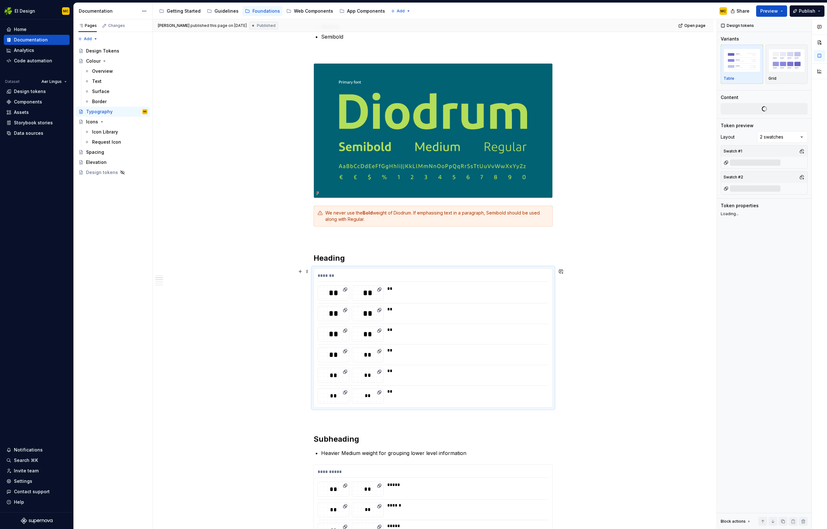
click at [414, 288] on div "**" at bounding box center [466, 288] width 158 height 6
click at [413, 292] on div "**" at bounding box center [466, 292] width 158 height 15
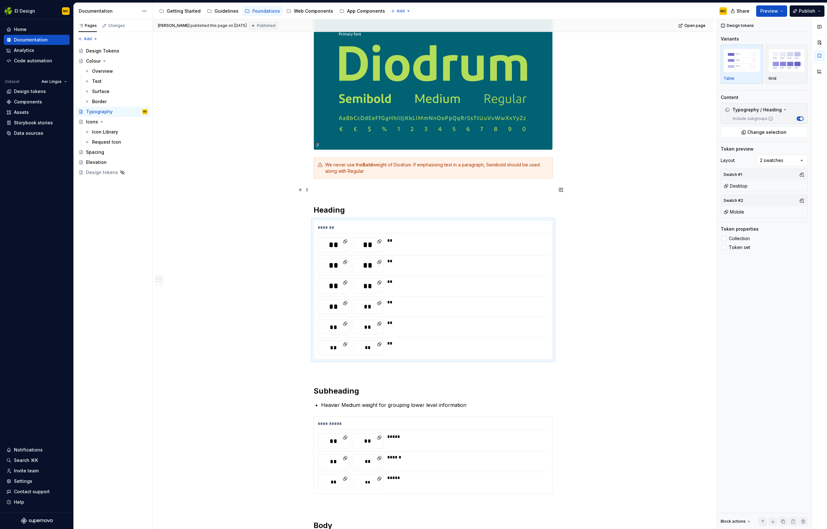
scroll to position [190, 0]
click at [451, 331] on div "**" at bounding box center [466, 326] width 158 height 15
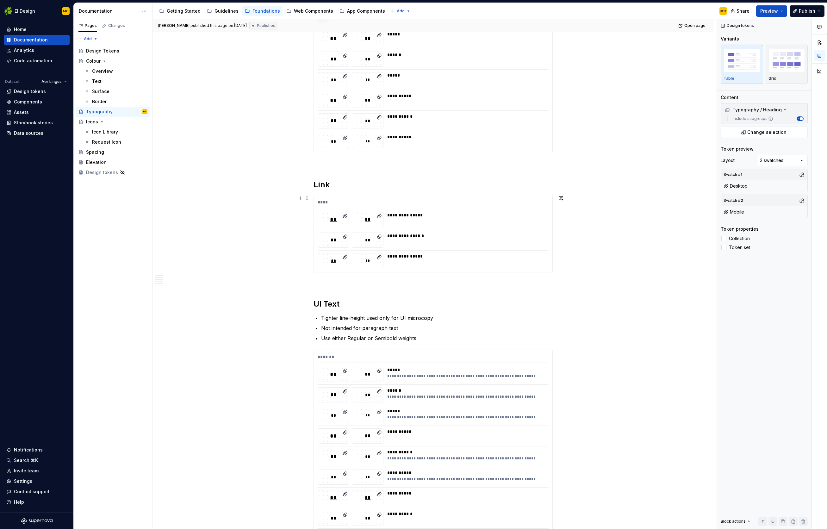
scroll to position [737, 0]
click at [488, 197] on div "**********" at bounding box center [433, 233] width 239 height 77
click at [547, 61] on img "button" at bounding box center [787, 60] width 37 height 23
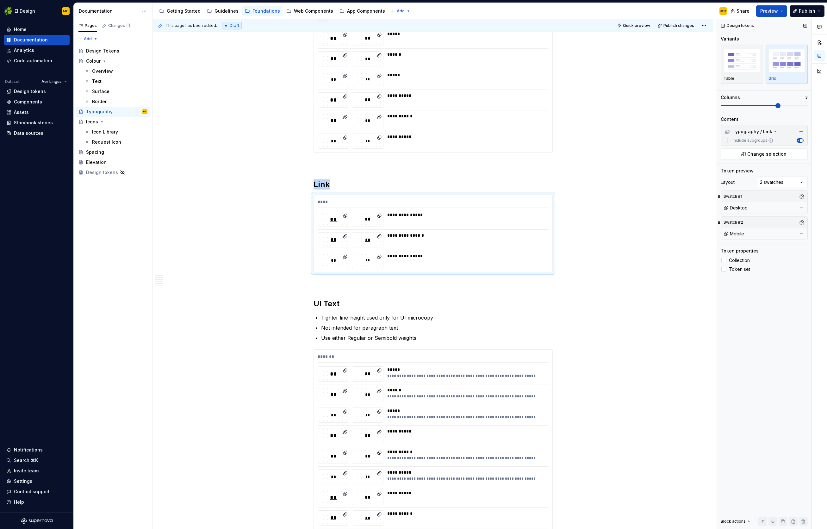
click at [547, 104] on span at bounding box center [778, 105] width 5 height 5
click at [547, 13] on button "Preview" at bounding box center [771, 10] width 31 height 11
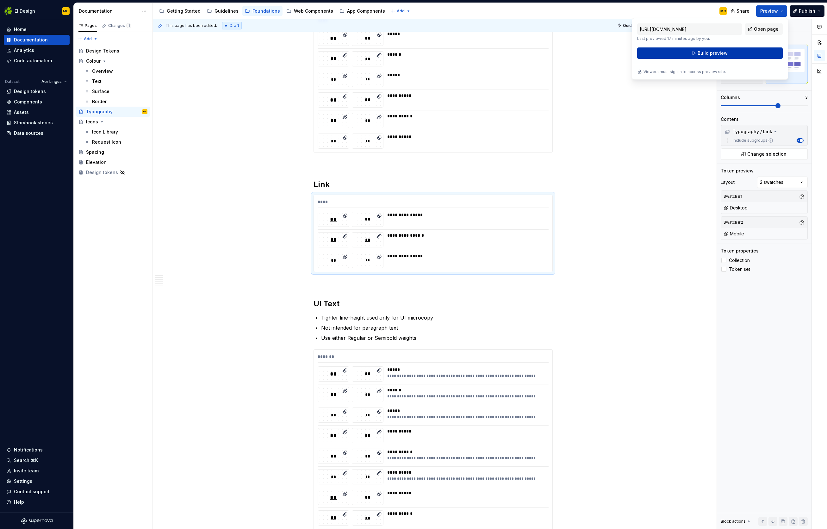
click at [547, 51] on button "Build preview" at bounding box center [710, 52] width 146 height 11
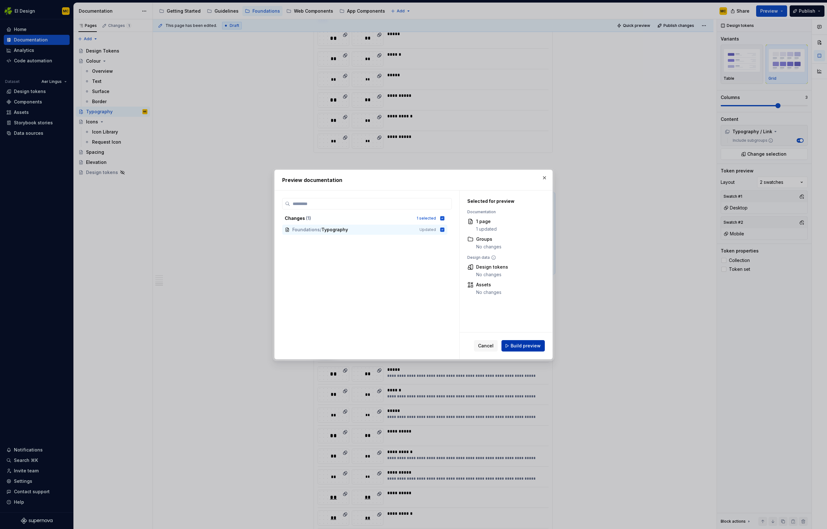
click at [524, 346] on span "Build preview" at bounding box center [526, 346] width 30 height 6
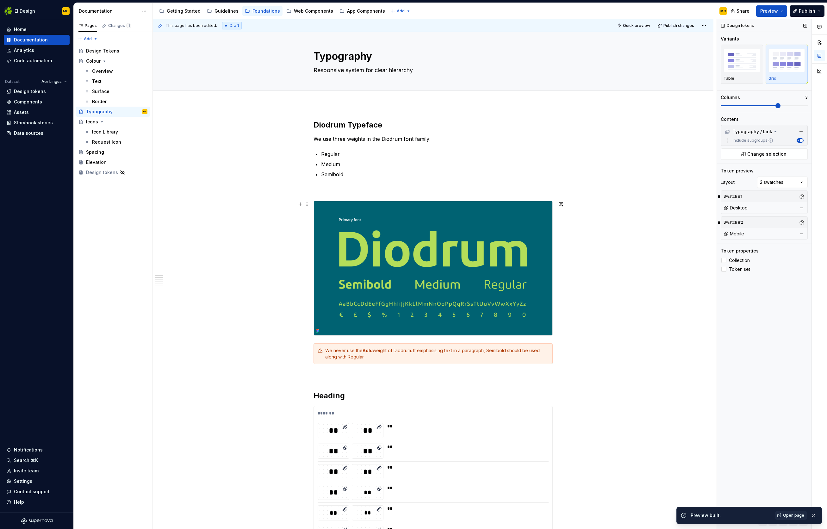
scroll to position [0, 0]
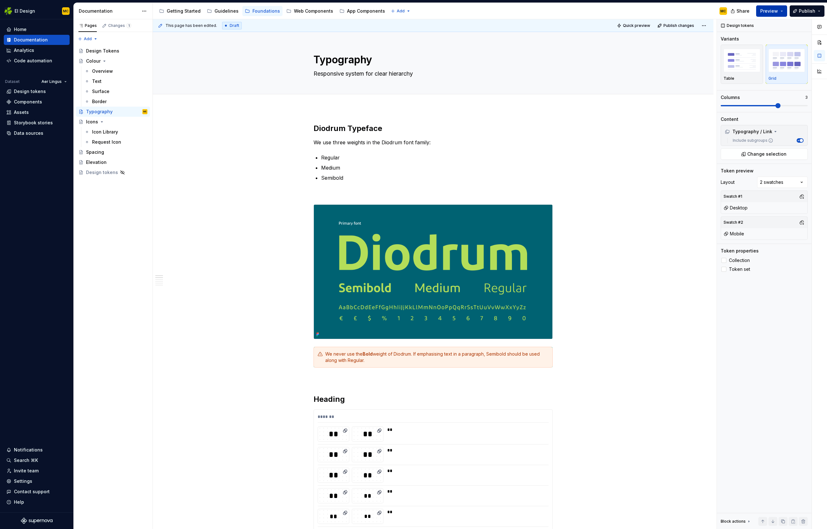
click at [547, 11] on button "Preview" at bounding box center [771, 10] width 31 height 11
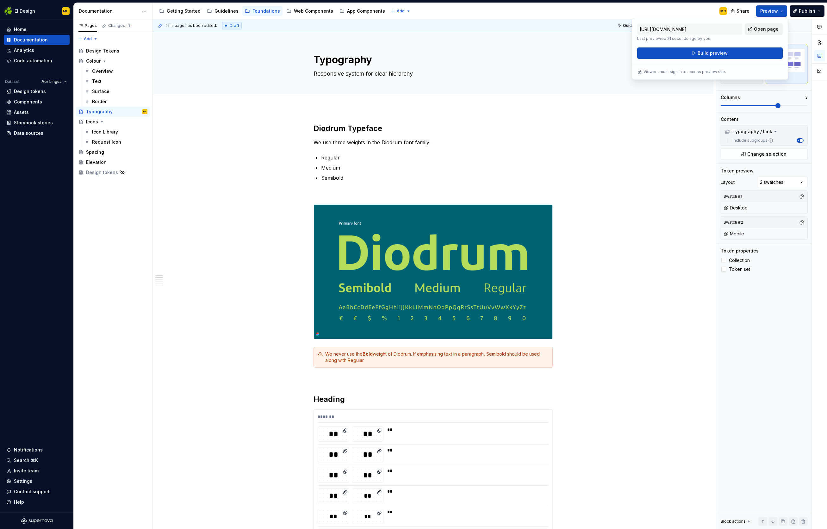
click at [547, 29] on span "Open page" at bounding box center [766, 29] width 25 height 6
type textarea "*"
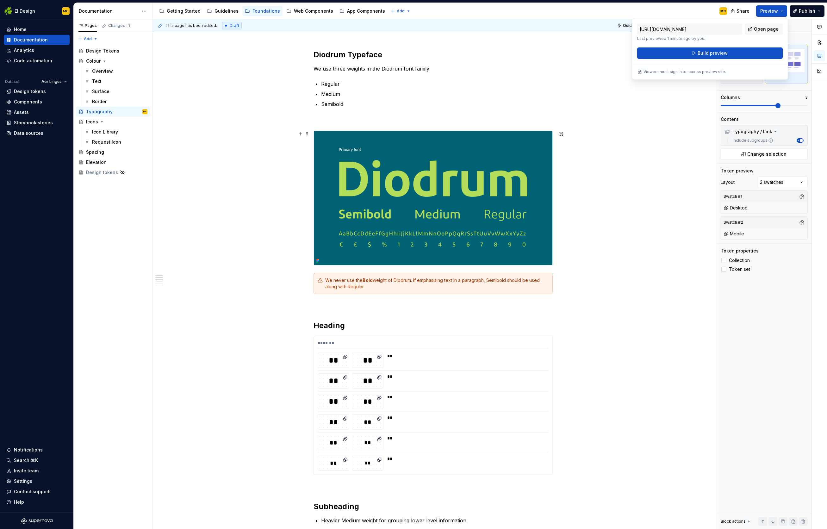
scroll to position [85, 0]
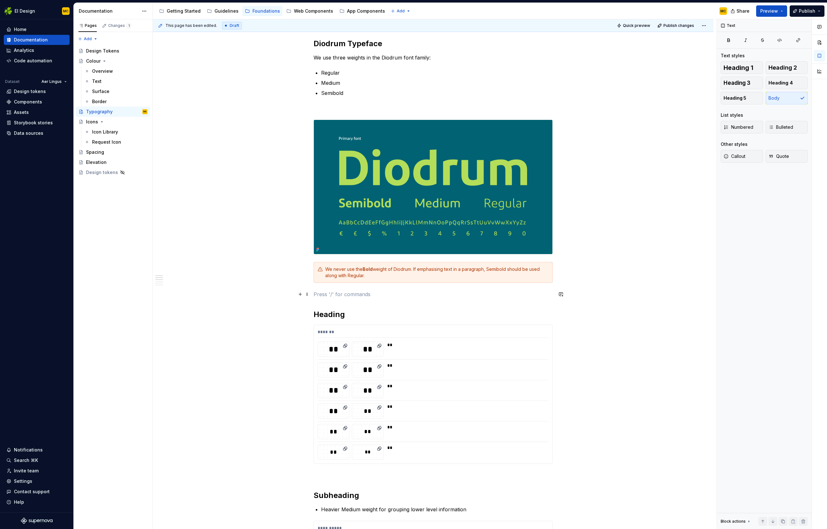
click at [364, 297] on p at bounding box center [433, 295] width 239 height 8
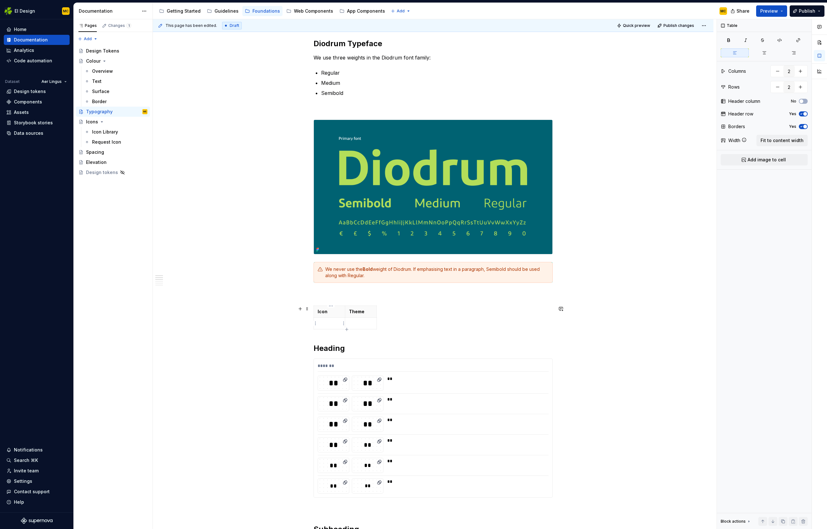
click at [330, 324] on p at bounding box center [329, 323] width 23 height 6
click at [334, 326] on p at bounding box center [329, 323] width 23 height 6
click at [344, 324] on html "EI Design MC Home Documentation Analytics Code automation Dataset Aer Lingus De…" at bounding box center [413, 264] width 827 height 529
click at [331, 323] on html "EI Design MC Home Documentation Analytics Code automation Dataset Aer Lingus De…" at bounding box center [413, 264] width 827 height 529
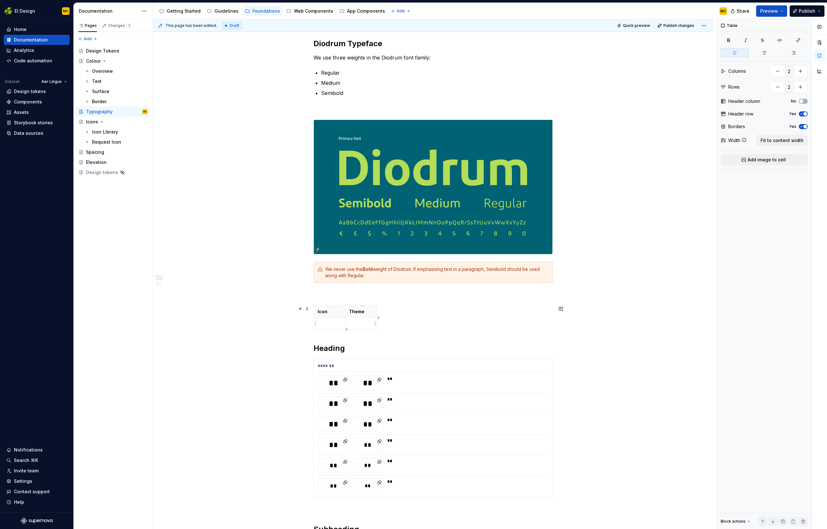
click at [358, 325] on p at bounding box center [361, 323] width 24 height 6
click at [378, 319] on icon "button" at bounding box center [378, 317] width 5 height 5
type input "3"
click at [370, 293] on p at bounding box center [433, 295] width 239 height 8
click at [410, 317] on div "Icon Theme Desktop" at bounding box center [433, 319] width 239 height 26
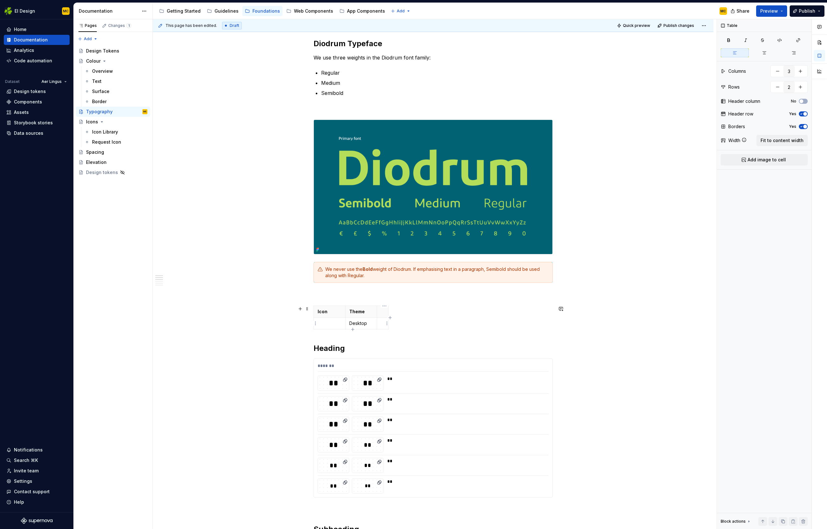
click at [387, 327] on td at bounding box center [382, 324] width 11 height 12
click at [547, 139] on span "Fit to content width" at bounding box center [782, 140] width 43 height 6
click at [368, 326] on p at bounding box center [354, 323] width 72 height 6
click at [504, 322] on p at bounding box center [513, 323] width 72 height 6
type textarea "*"
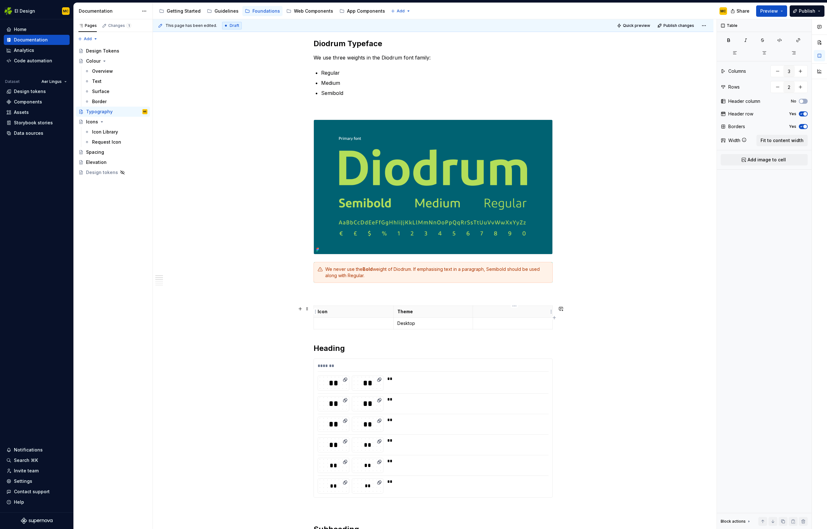
click at [505, 311] on p at bounding box center [513, 312] width 72 height 6
click at [500, 324] on p at bounding box center [513, 323] width 72 height 6
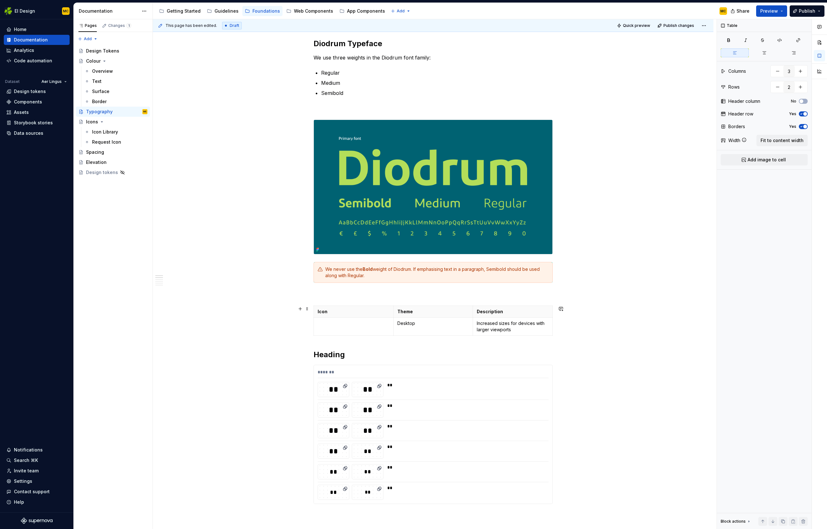
click at [434, 336] on div "Icon Theme Description Desktop Increased sizes for devices with larger viewports" at bounding box center [433, 322] width 239 height 33
click at [436, 337] on icon "button" at bounding box center [434, 335] width 5 height 5
type input "3"
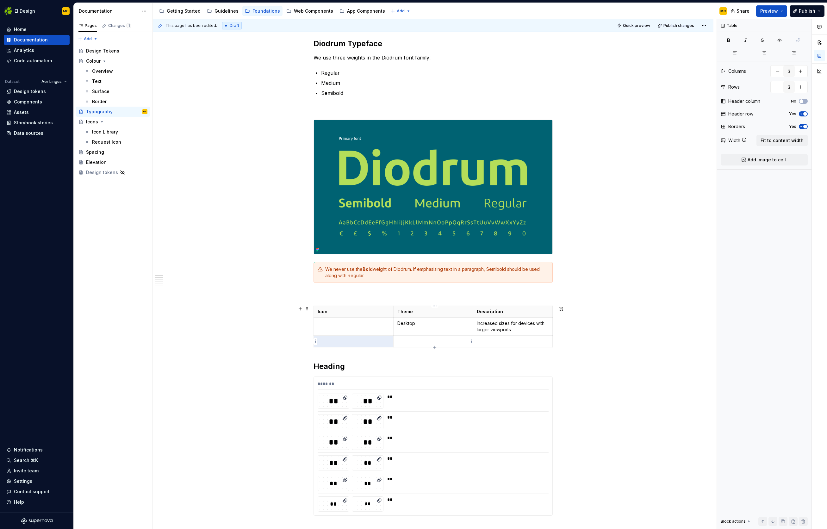
click at [426, 341] on p at bounding box center [433, 341] width 72 height 6
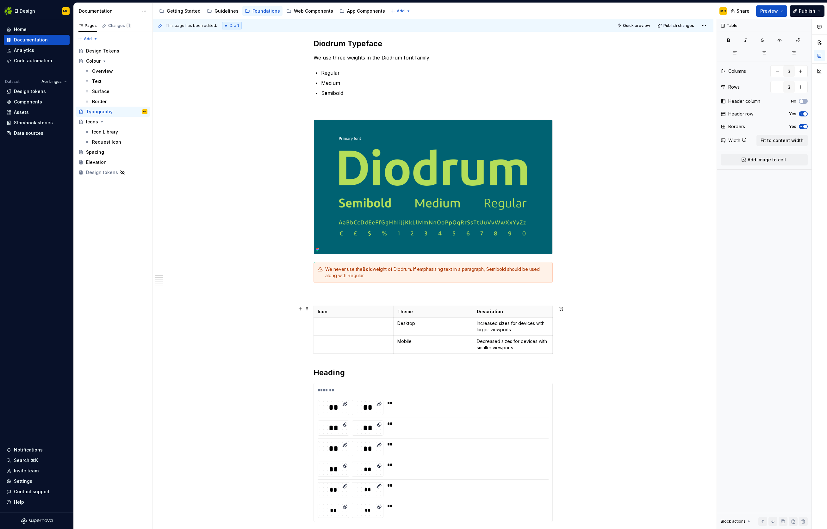
scroll to position [133, 0]
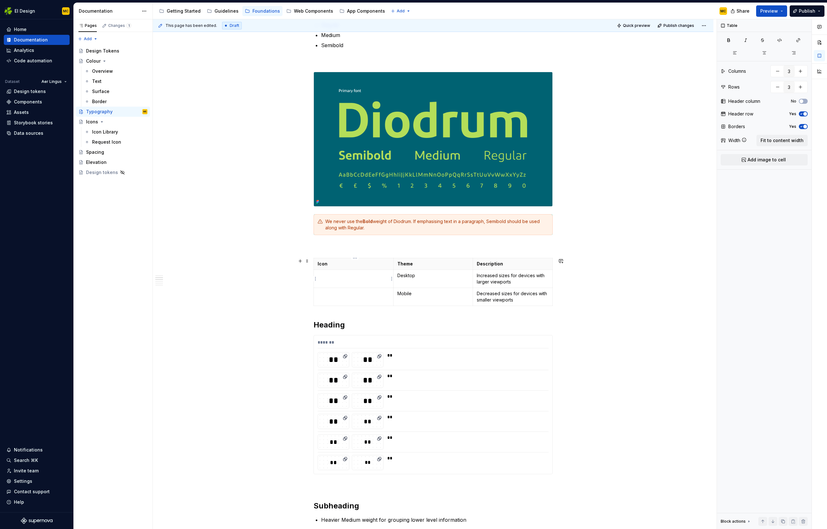
click at [349, 276] on p at bounding box center [354, 275] width 72 height 6
click at [392, 279] on html "EI Design MC Home Documentation Analytics Code automation Dataset Aer Lingus De…" at bounding box center [413, 264] width 827 height 529
click at [407, 292] on div "Add image" at bounding box center [422, 290] width 41 height 6
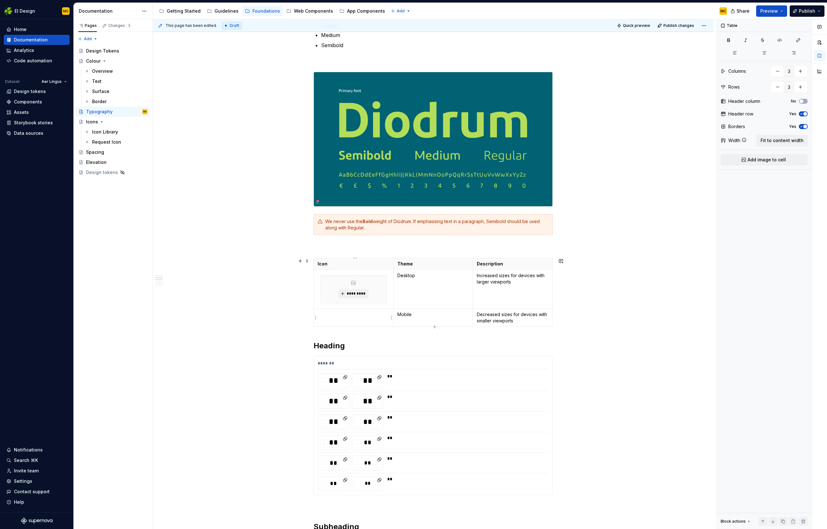
click at [361, 316] on p at bounding box center [354, 314] width 72 height 6
click at [393, 318] on html "EI Design MC Home Documentation Analytics Code automation Dataset Aer Lingus De…" at bounding box center [413, 264] width 827 height 529
click at [405, 331] on div "Add image" at bounding box center [422, 329] width 41 height 6
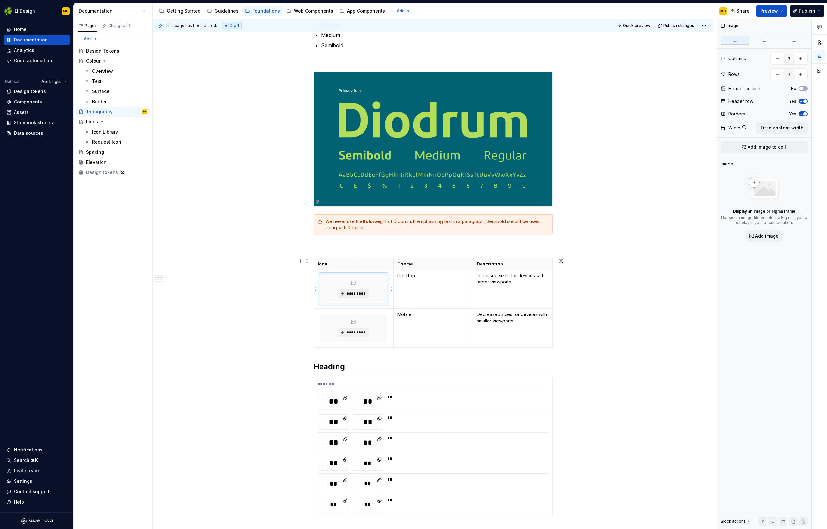
click at [359, 293] on span "*********" at bounding box center [356, 293] width 19 height 5
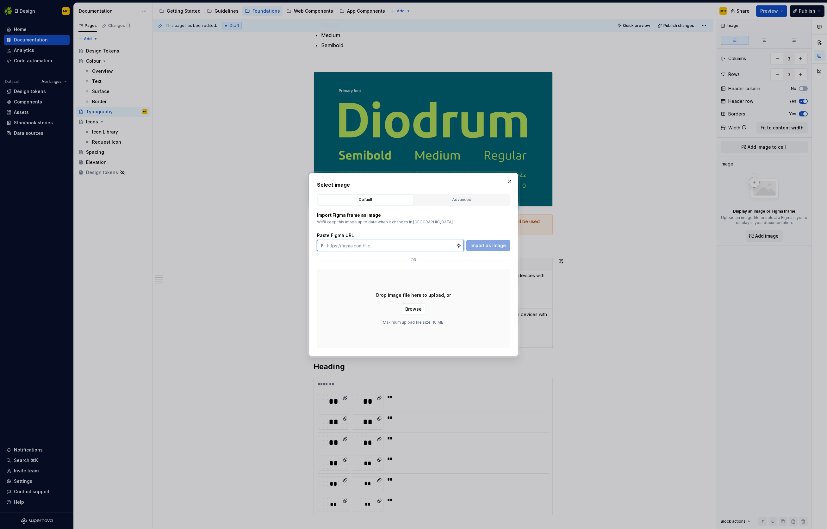
type textarea "*"
click at [491, 247] on div "Import as image" at bounding box center [488, 245] width 44 height 11
click at [431, 242] on input "text" at bounding box center [391, 245] width 132 height 11
paste input "[URL][DOMAIN_NAME]"
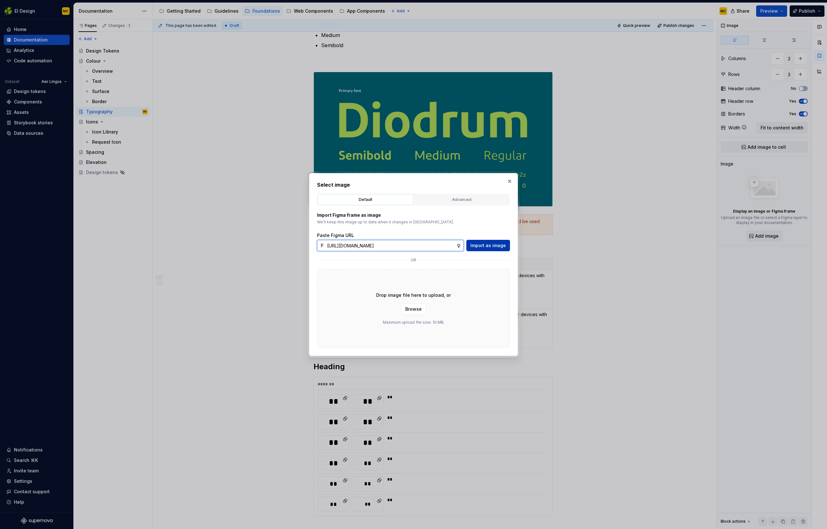
type input "[URL][DOMAIN_NAME]"
click at [490, 246] on span "Import as image" at bounding box center [488, 245] width 35 height 6
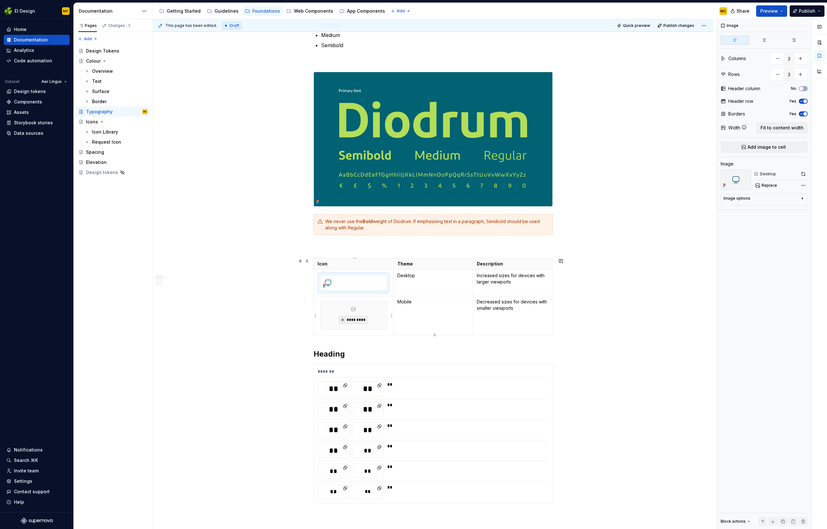
click at [359, 318] on span "*********" at bounding box center [356, 319] width 19 height 5
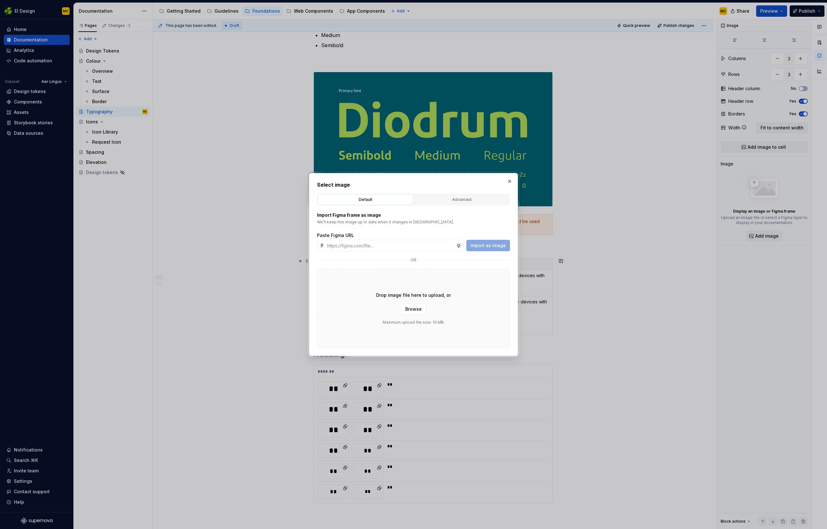
type textarea "*"
type input "[URL][DOMAIN_NAME]"
type textarea "*"
type input "[URL][DOMAIN_NAME]"
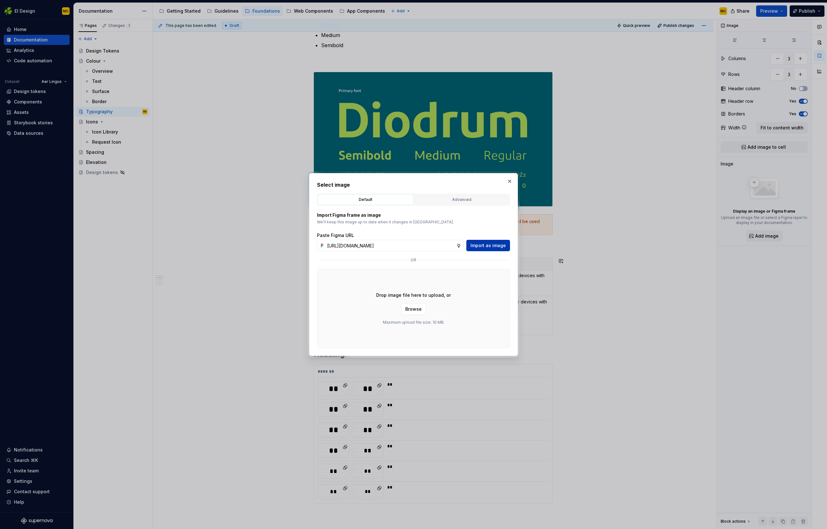
scroll to position [0, 0]
click at [493, 248] on span "Import as image" at bounding box center [488, 245] width 35 height 6
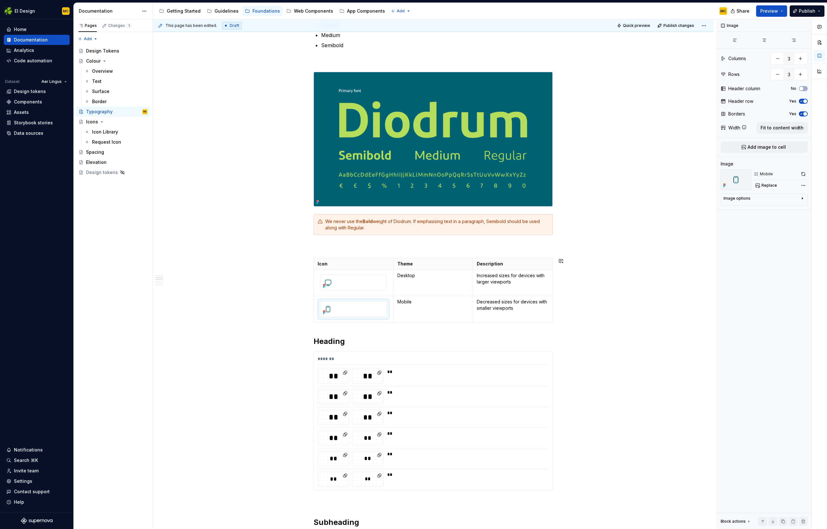
click at [356, 248] on p at bounding box center [433, 247] width 239 height 8
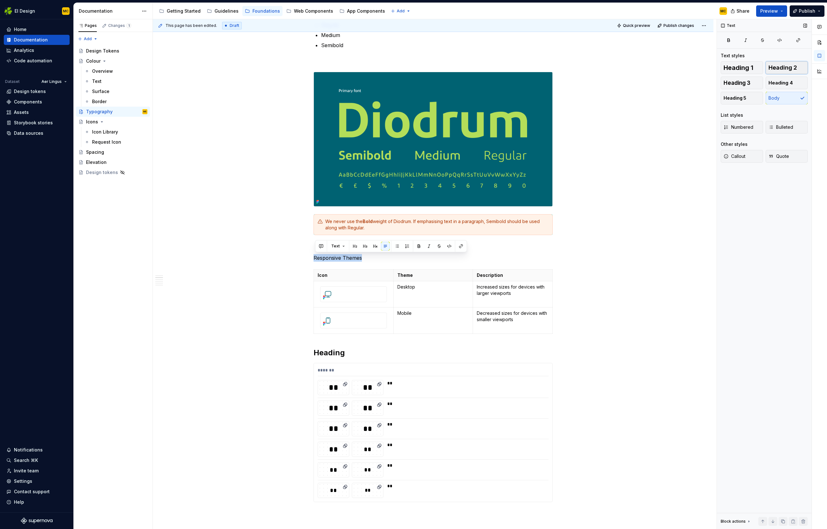
click at [547, 71] on button "Heading 2" at bounding box center [787, 67] width 42 height 13
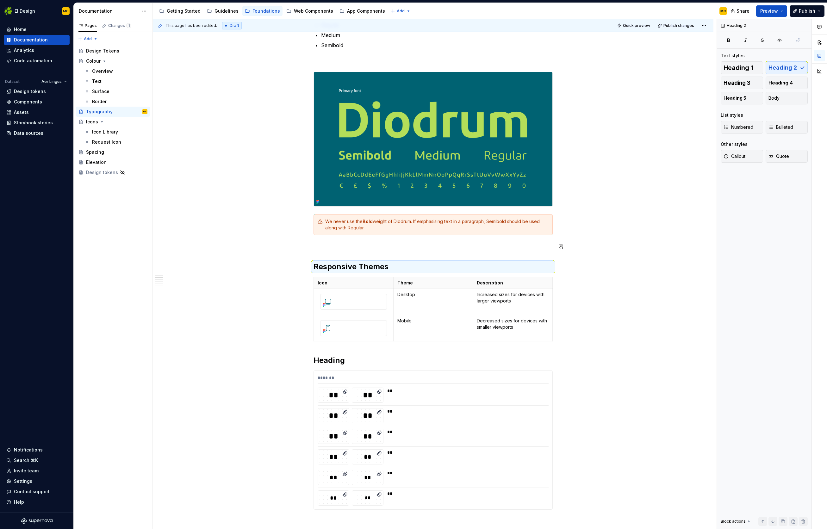
click at [547, 9] on span "Publish" at bounding box center [807, 11] width 16 height 6
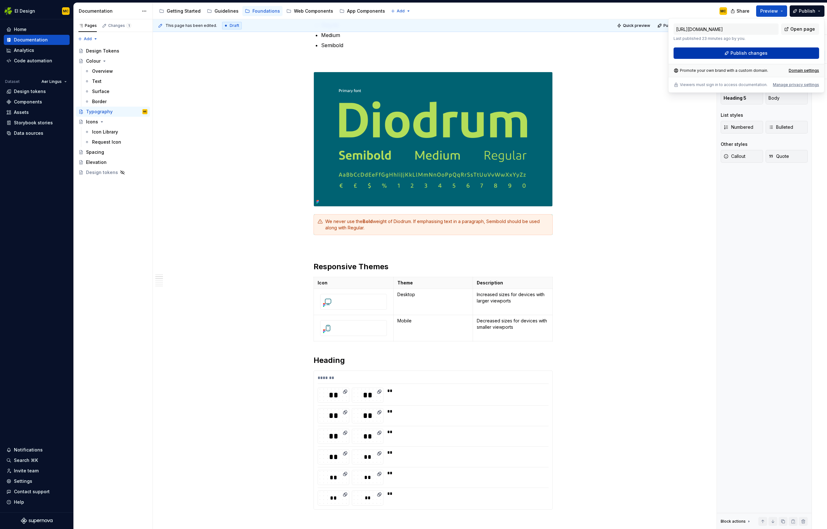
click at [547, 53] on button "Publish changes" at bounding box center [747, 52] width 146 height 11
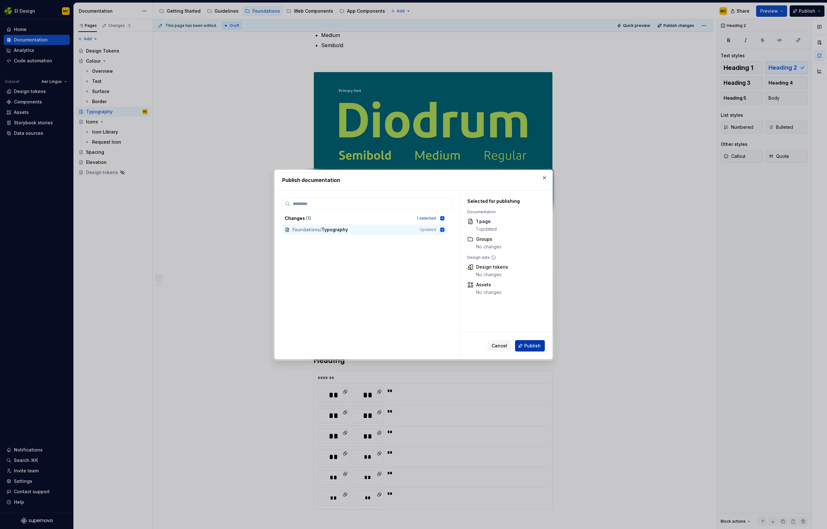
click at [532, 342] on button "Publish" at bounding box center [530, 345] width 30 height 11
type textarea "*"
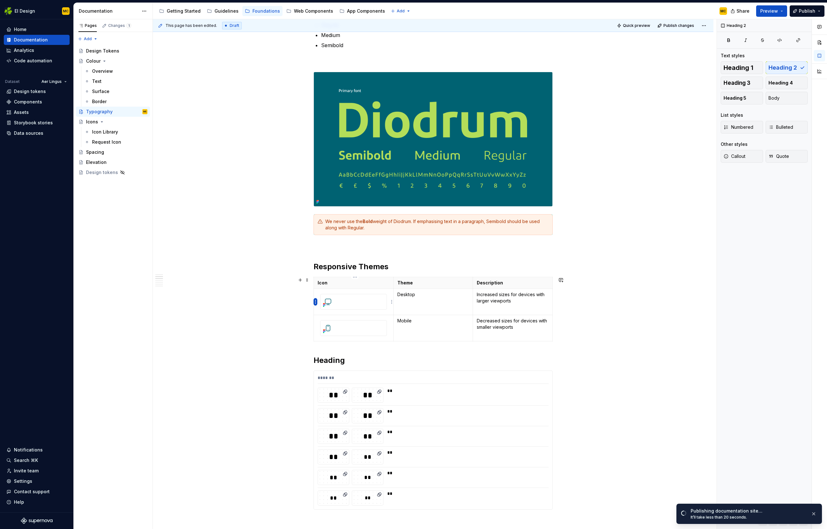
click at [315, 302] on html "EI Design MC Home Documentation Analytics Code automation Dataset Aer Lingus De…" at bounding box center [413, 264] width 827 height 529
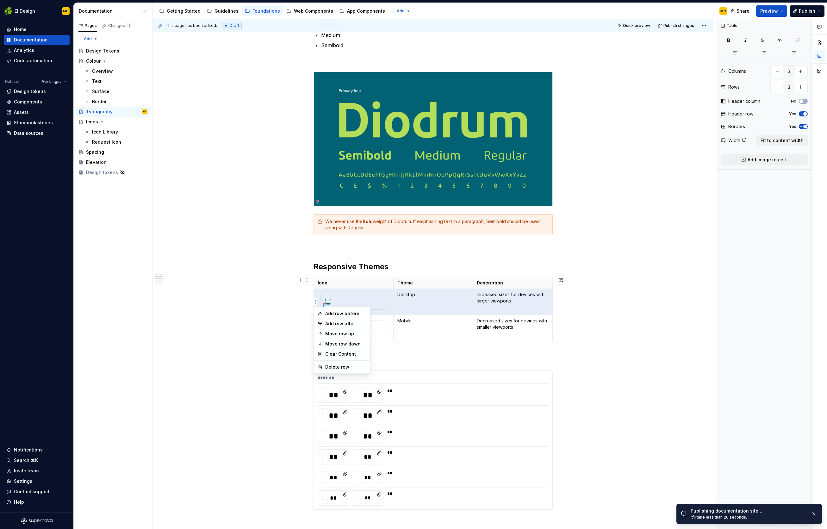
click at [289, 302] on html "EI Design MC Home Documentation Analytics Code automation Dataset Aer Lingus De…" at bounding box center [413, 264] width 827 height 529
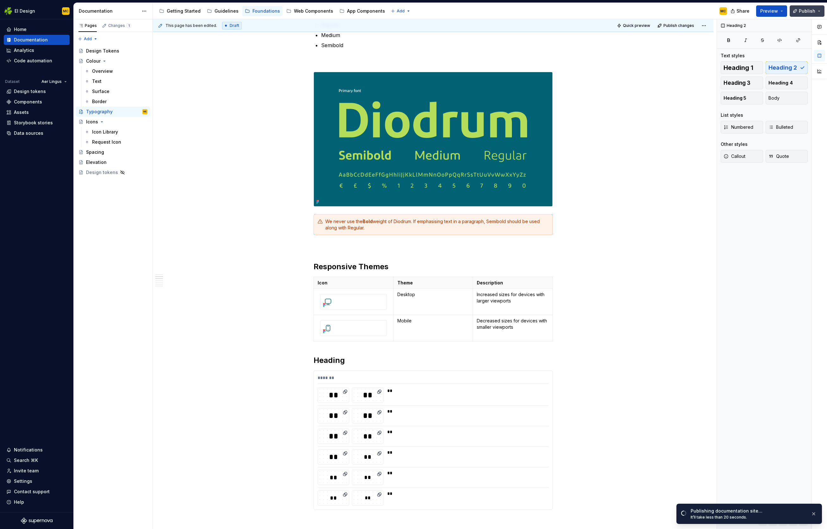
click at [547, 12] on button "Publish" at bounding box center [807, 10] width 35 height 11
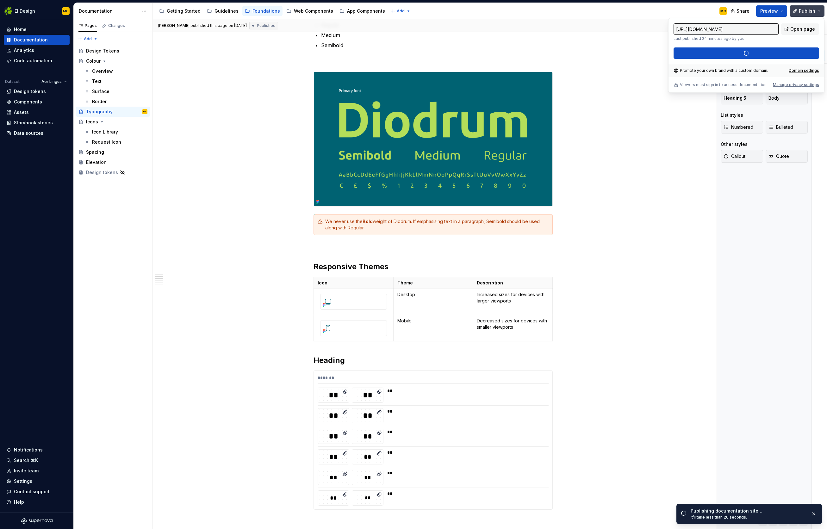
type input "[URL][DOMAIN_NAME]"
click at [547, 11] on button "Publish" at bounding box center [807, 10] width 35 height 11
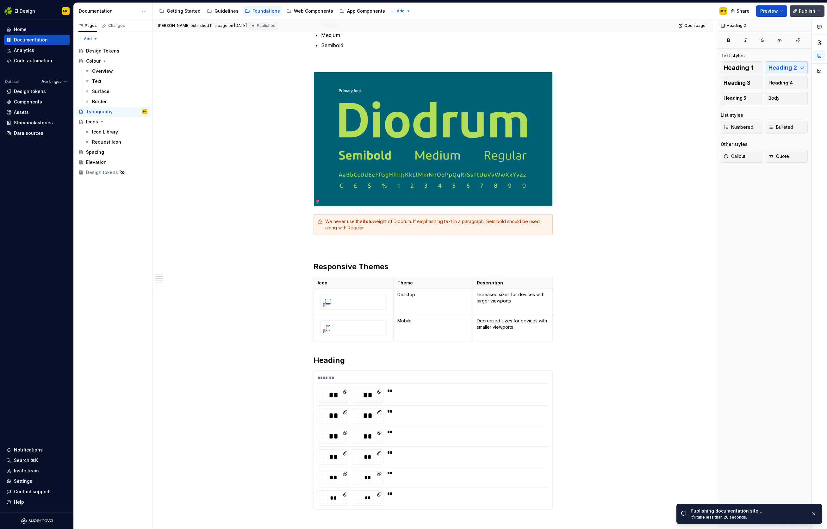
click at [547, 10] on button "Publish" at bounding box center [807, 10] width 35 height 11
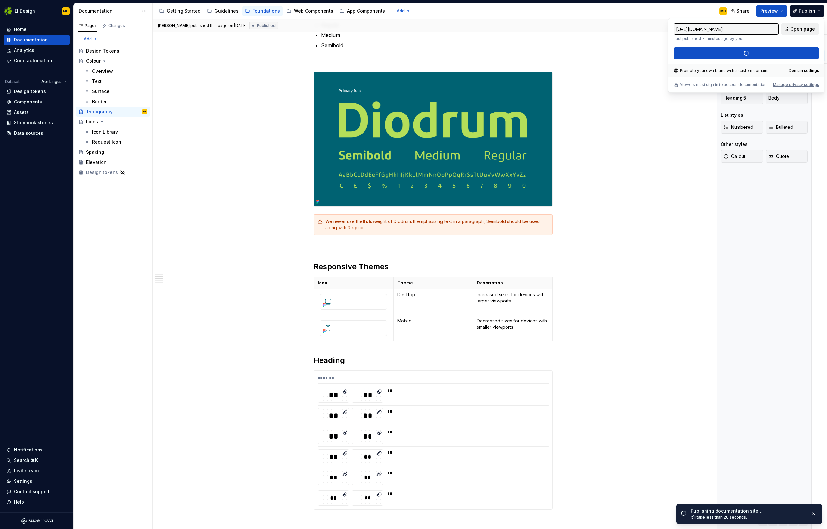
type textarea "*"
type input "[URL][DOMAIN_NAME]"
click at [547, 28] on span "Open page" at bounding box center [803, 29] width 25 height 6
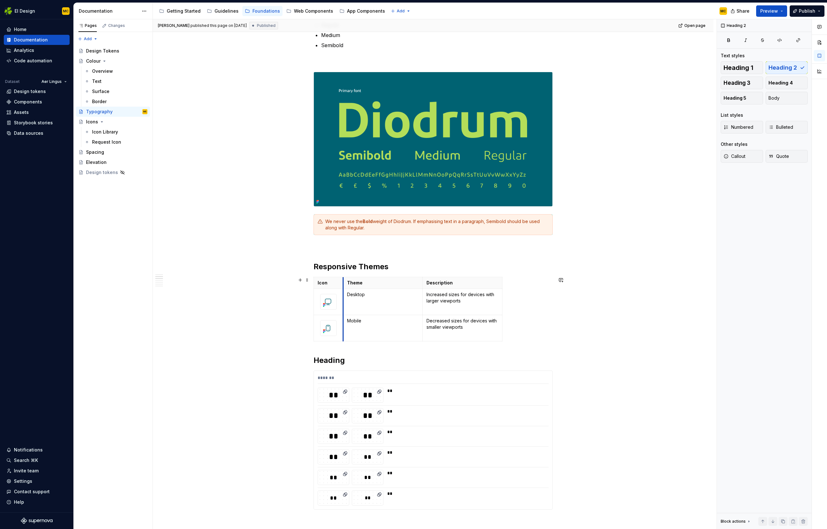
drag, startPoint x: 396, startPoint y: 295, endPoint x: 346, endPoint y: 299, distance: 50.5
click at [346, 299] on td "Desktop" at bounding box center [383, 302] width 80 height 26
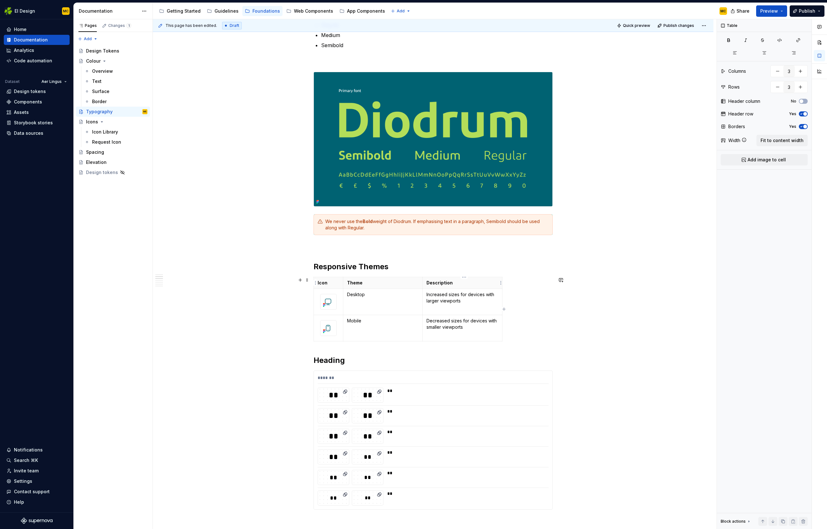
click at [487, 286] on th "Description" at bounding box center [463, 283] width 80 height 12
click at [547, 138] on span "Fit to content width" at bounding box center [782, 140] width 43 height 6
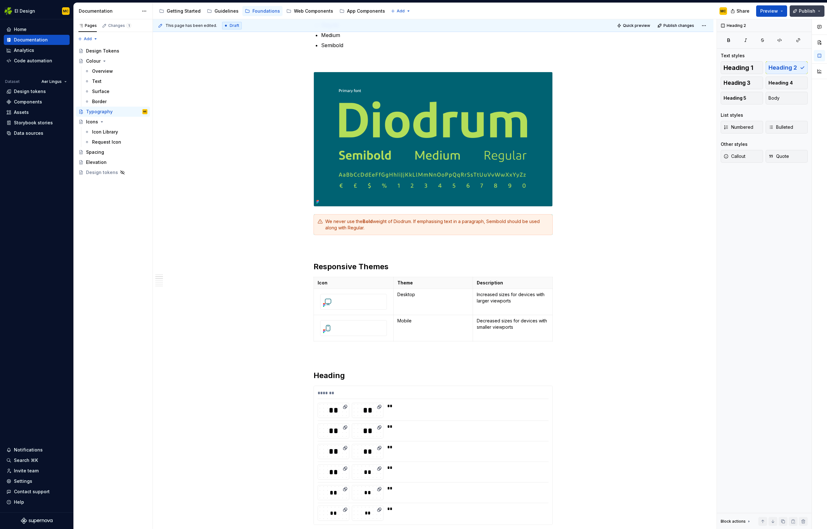
click at [547, 8] on span "Publish" at bounding box center [807, 11] width 16 height 6
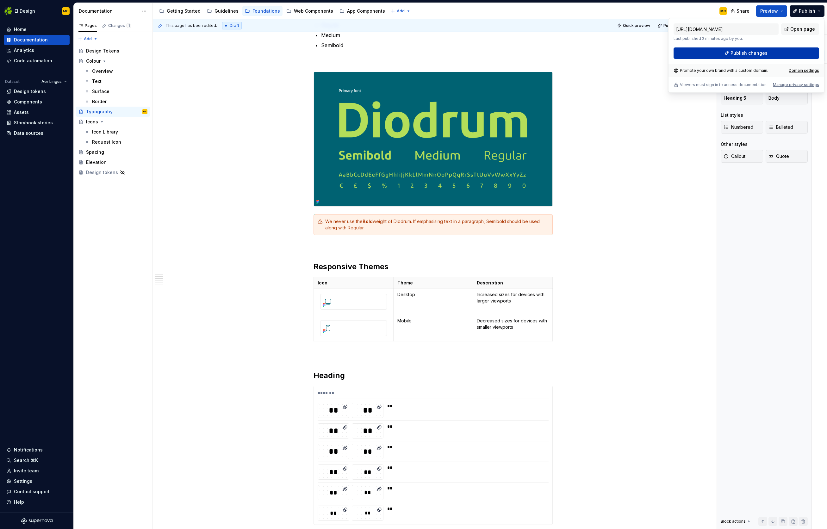
click at [547, 52] on span "Publish changes" at bounding box center [749, 53] width 37 height 6
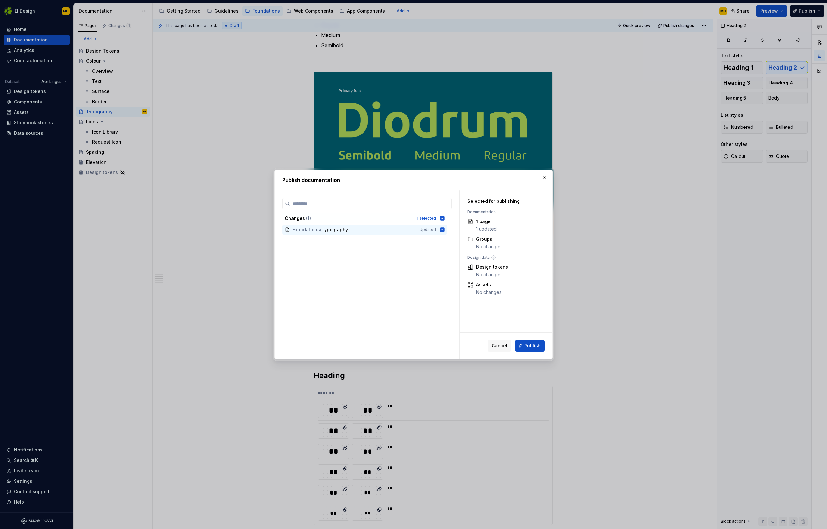
click at [531, 347] on span "Publish" at bounding box center [532, 346] width 16 height 6
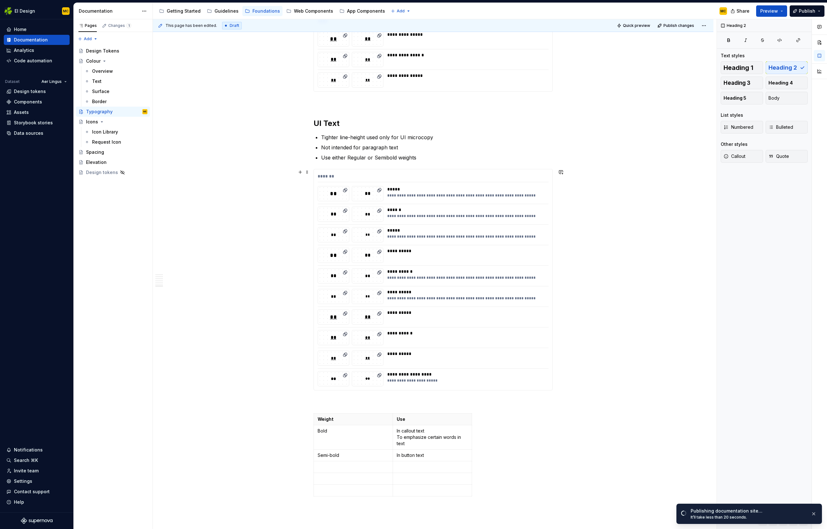
scroll to position [1074, 0]
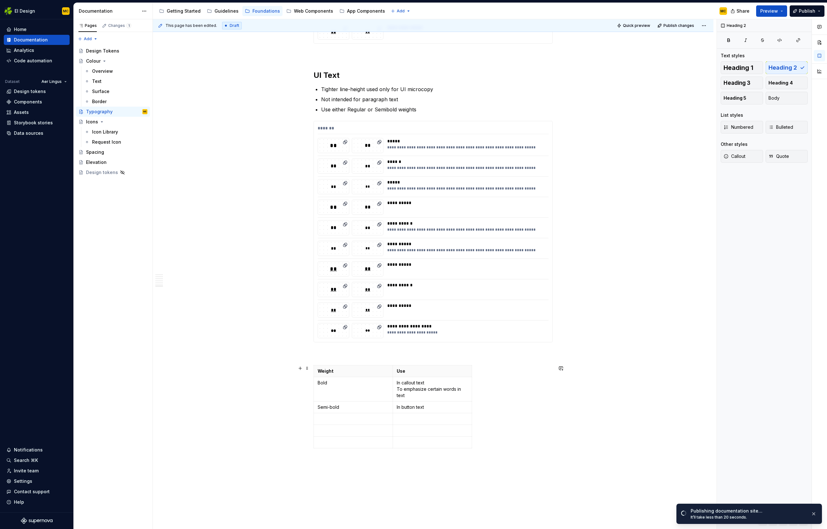
click at [503, 383] on div "Weight Use Bold In callout text To emphasize certain words in text Semi-bold In…" at bounding box center [433, 408] width 239 height 86
click at [309, 368] on span at bounding box center [307, 368] width 5 height 9
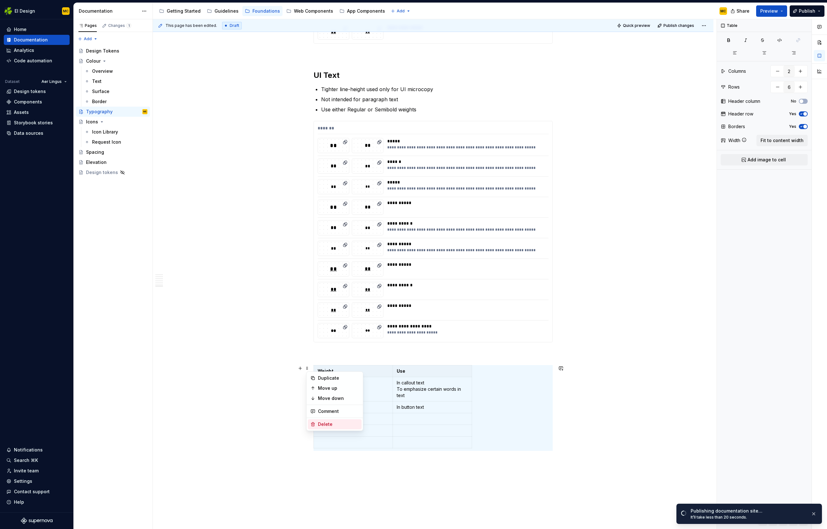
click at [330, 383] on div "Delete" at bounding box center [338, 424] width 41 height 6
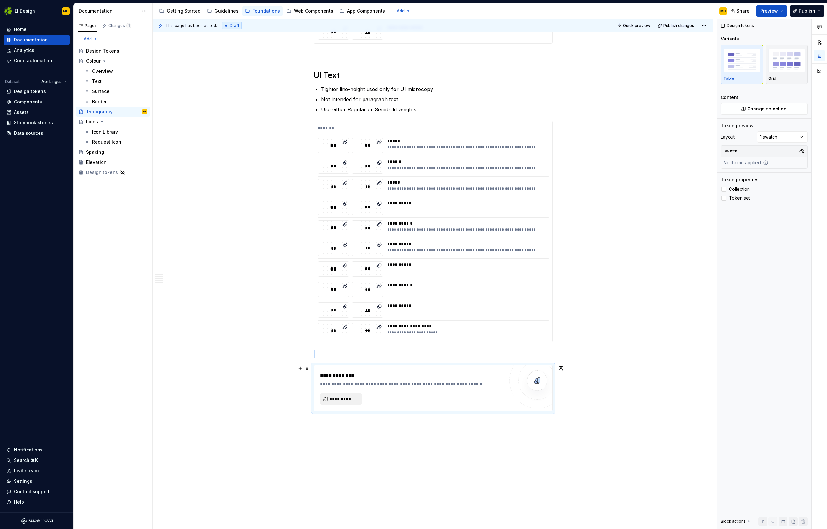
click at [350, 383] on span "**********" at bounding box center [343, 399] width 28 height 6
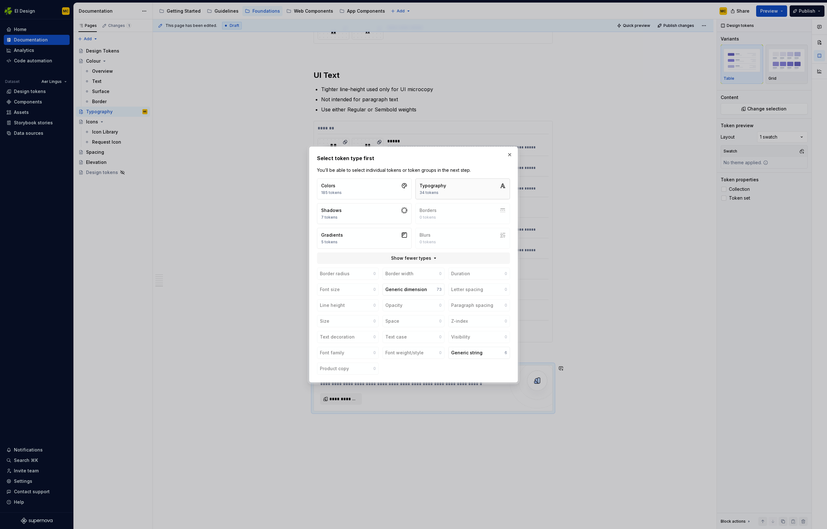
click at [471, 183] on button "Typography 34 tokens" at bounding box center [463, 188] width 95 height 21
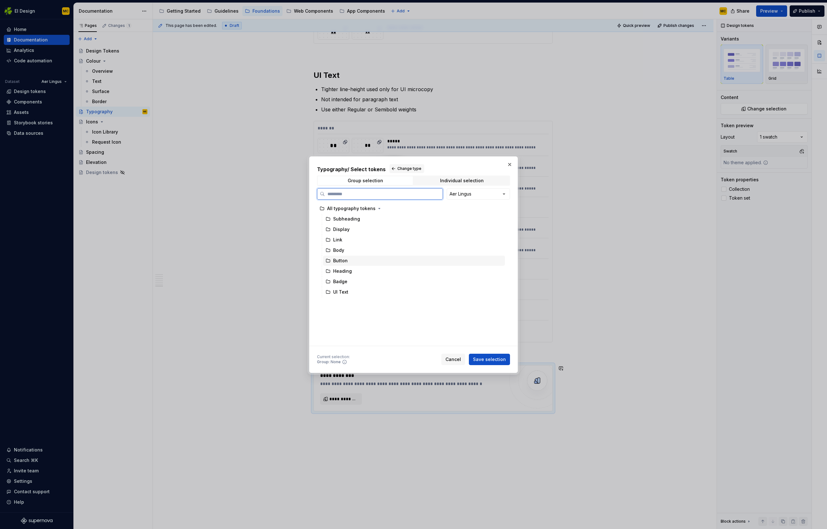
click at [356, 263] on div "Button" at bounding box center [414, 261] width 182 height 10
click at [494, 361] on span "Save selection" at bounding box center [489, 359] width 33 height 6
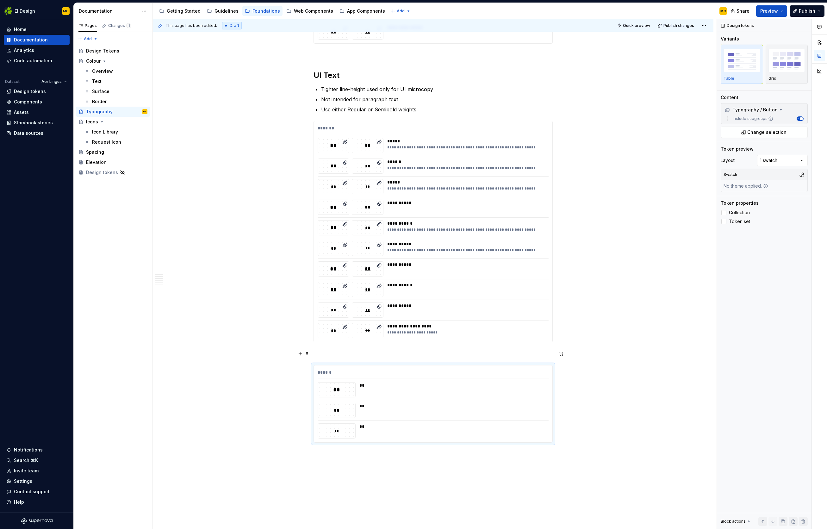
click at [324, 355] on p at bounding box center [433, 354] width 239 height 8
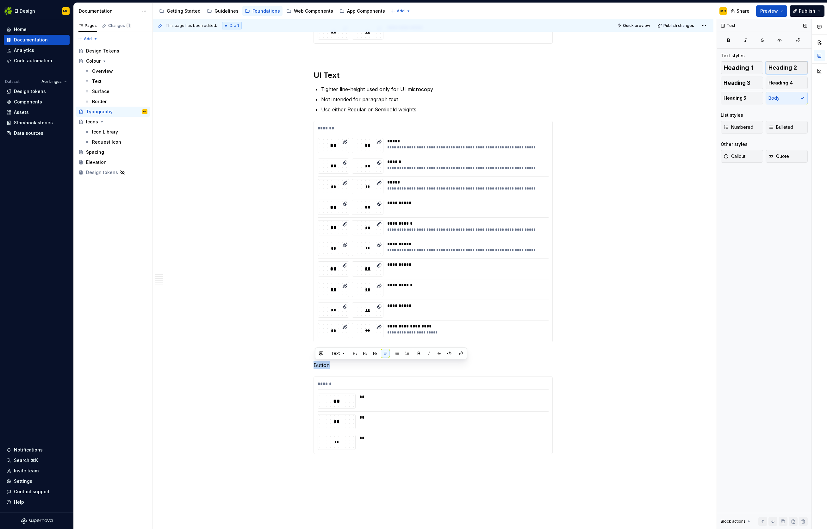
click at [547, 69] on span "Heading 2" at bounding box center [783, 68] width 28 height 6
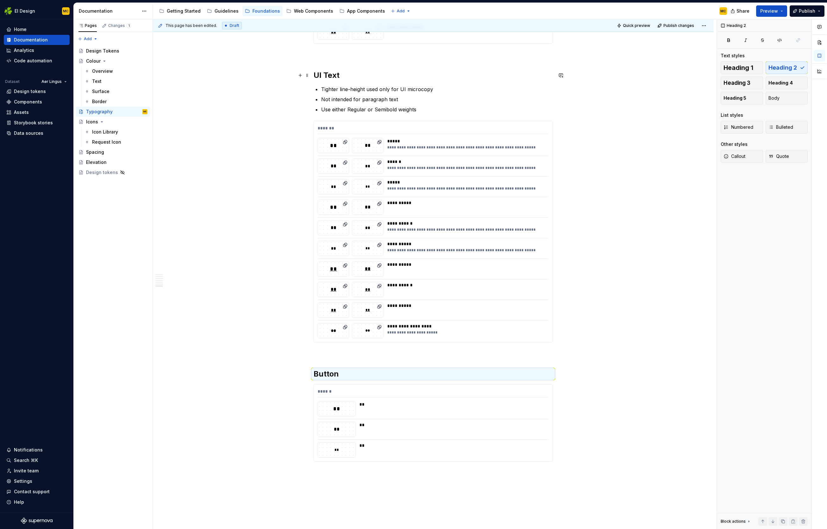
click at [337, 72] on h2 "UI Text" at bounding box center [433, 75] width 239 height 10
click at [333, 373] on h2 "Button" at bounding box center [433, 374] width 239 height 10
click at [355, 377] on h2 "Button" at bounding box center [433, 374] width 239 height 10
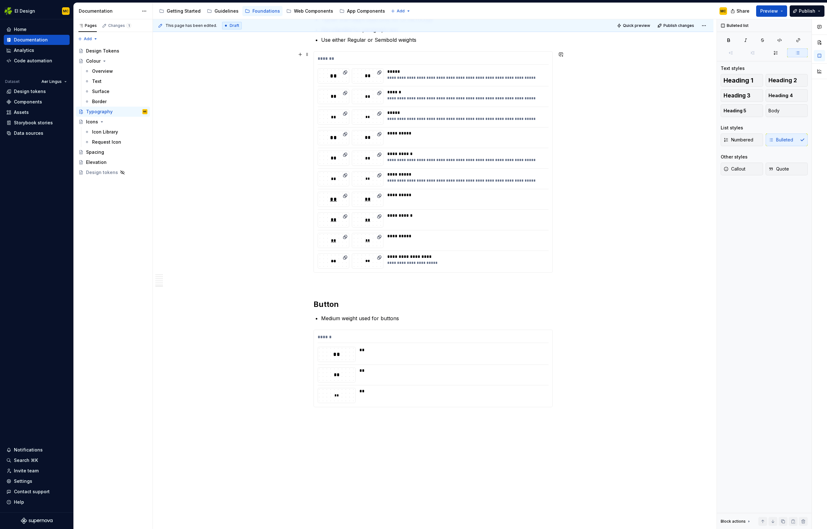
scroll to position [1158, 0]
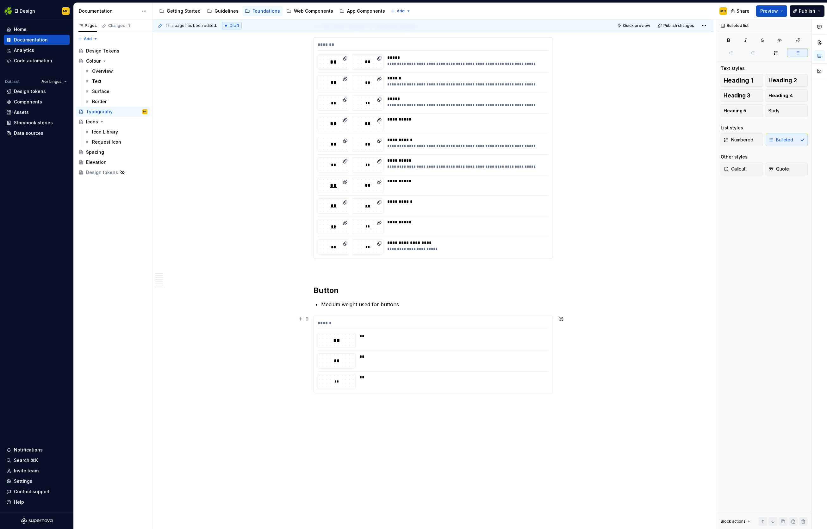
click at [413, 322] on div "******" at bounding box center [433, 324] width 231 height 9
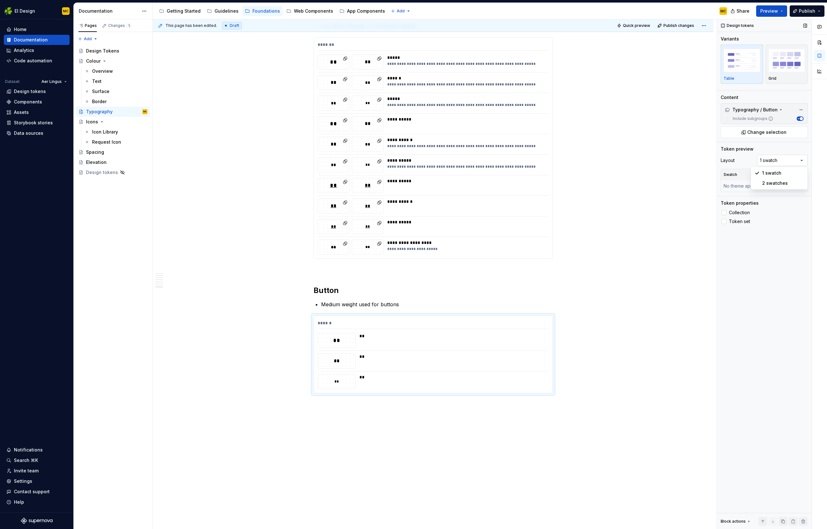
click at [547, 162] on div "Comments Open comments No comments yet Select ‘Comment’ from the block context …" at bounding box center [772, 274] width 110 height 510
click at [547, 176] on button "button" at bounding box center [801, 174] width 9 height 9
click at [547, 237] on div "Desktop" at bounding box center [772, 239] width 60 height 6
click at [547, 174] on div "Comments Open comments No comments yet Select ‘Comment’ from the block context …" at bounding box center [772, 274] width 110 height 510
click at [547, 201] on button "button" at bounding box center [801, 200] width 9 height 9
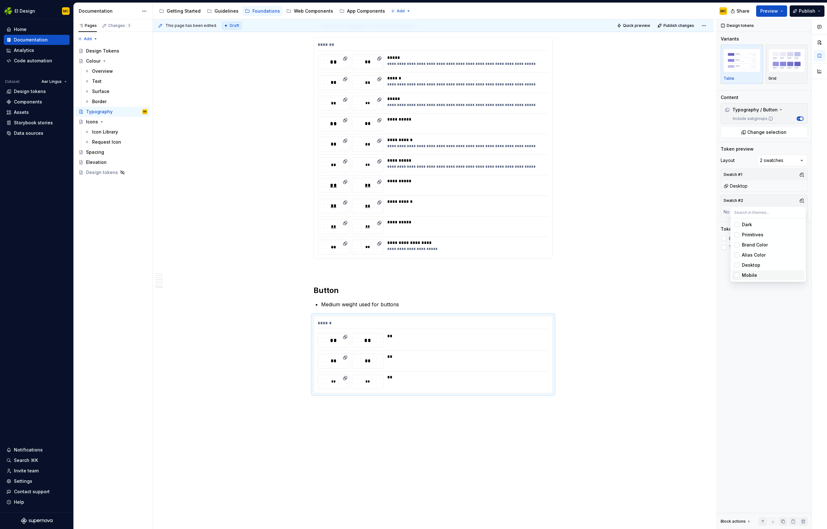
click at [547, 273] on div "Mobile" at bounding box center [772, 275] width 60 height 6
click at [547, 317] on html "EI Design MC Home Documentation Analytics Code automation Dataset Aer Lingus De…" at bounding box center [413, 264] width 827 height 529
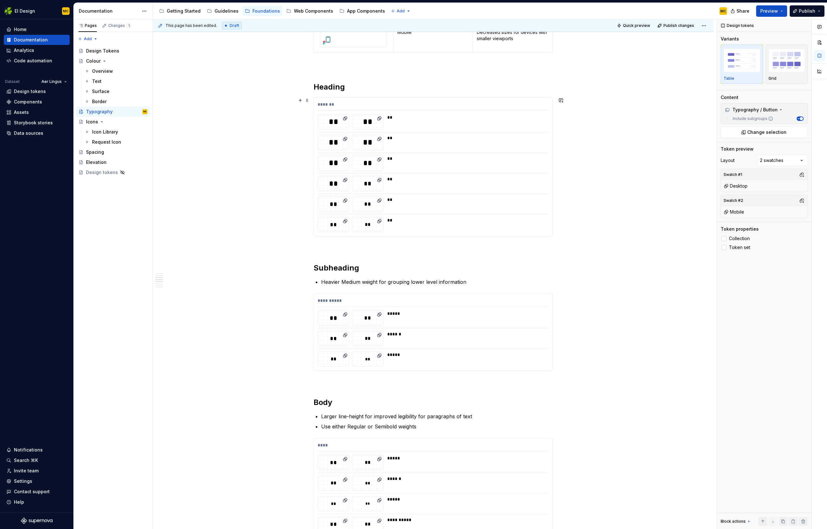
scroll to position [268, 0]
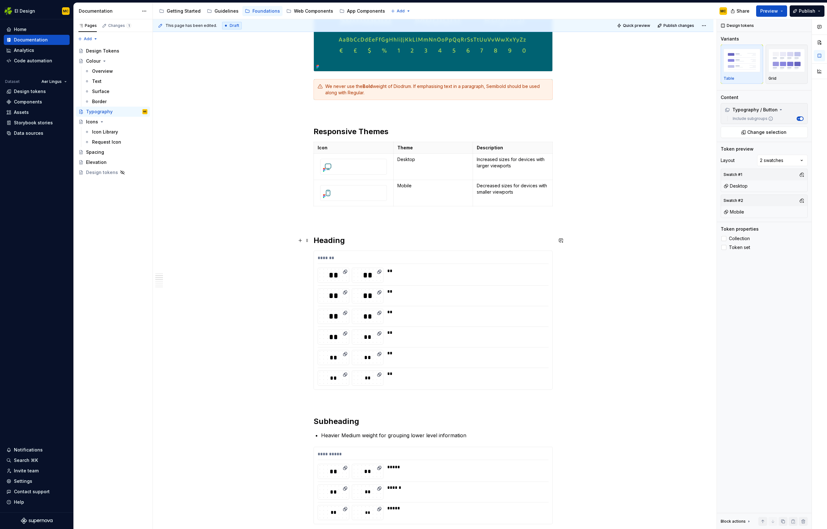
click at [367, 245] on h2 "Heading" at bounding box center [433, 240] width 239 height 10
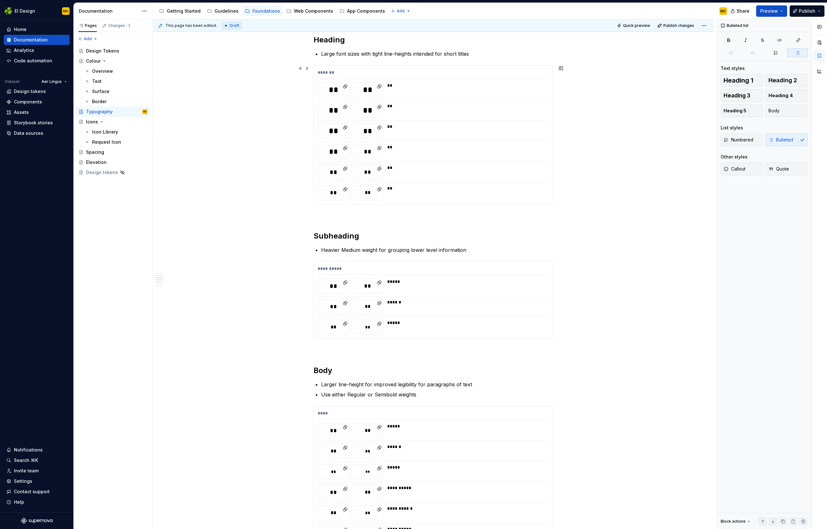
scroll to position [471, 0]
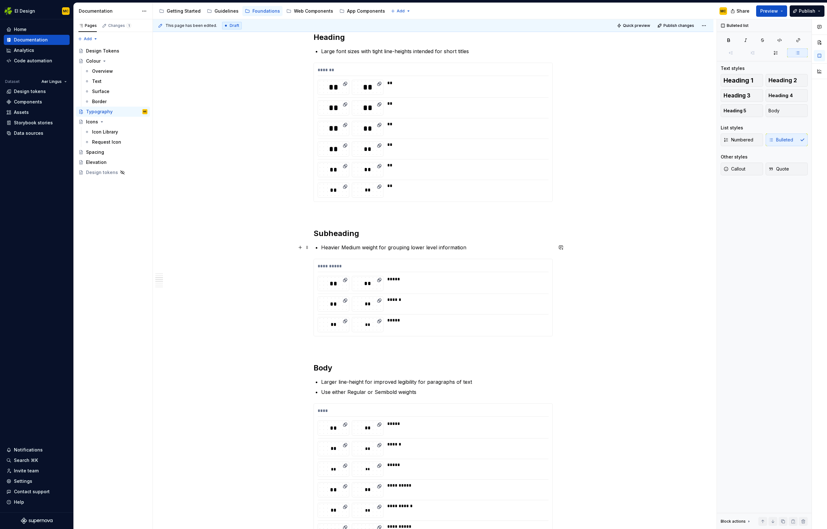
click at [473, 248] on p "Heavier Medium weight for grouping lower level information" at bounding box center [437, 248] width 232 height 8
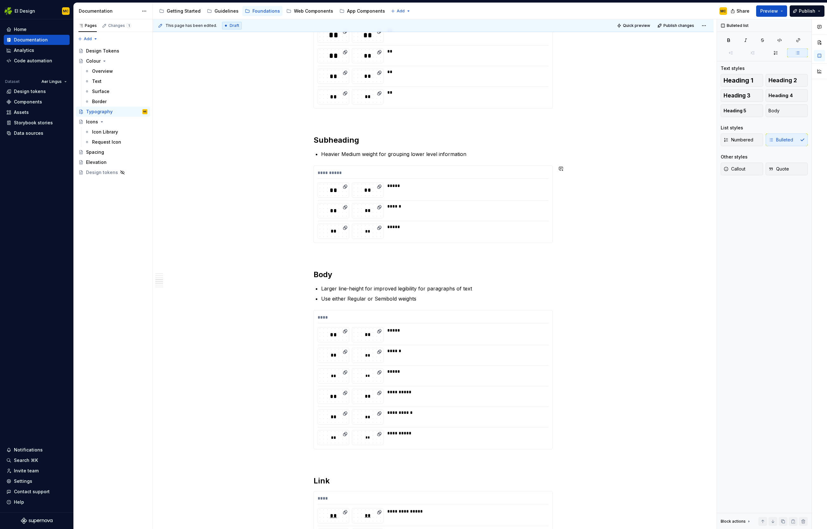
scroll to position [566, 0]
click at [441, 297] on p "Use either Regular or Semibold weights" at bounding box center [437, 298] width 232 height 8
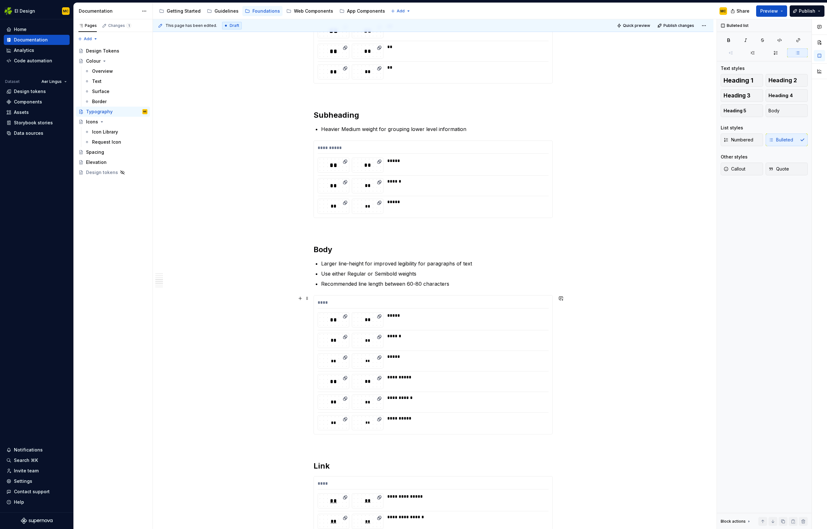
scroll to position [591, 0]
click at [457, 283] on p "Recommended line length between 60-80 characters" at bounding box center [437, 282] width 232 height 8
click at [408, 283] on p "Recommended line length between 60-80 characters for improved readability" at bounding box center [437, 282] width 232 height 8
click at [464, 282] on p "Recommended line length 60-80 characters for improved readability" at bounding box center [437, 282] width 232 height 8
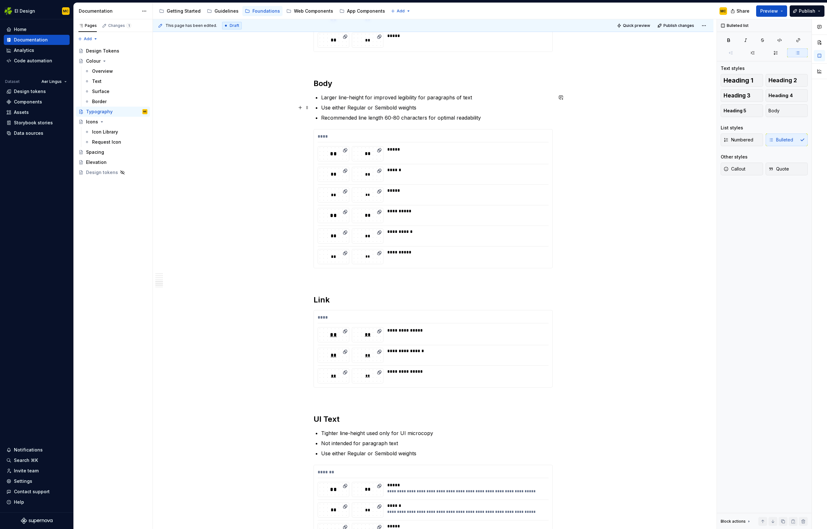
scroll to position [752, 0]
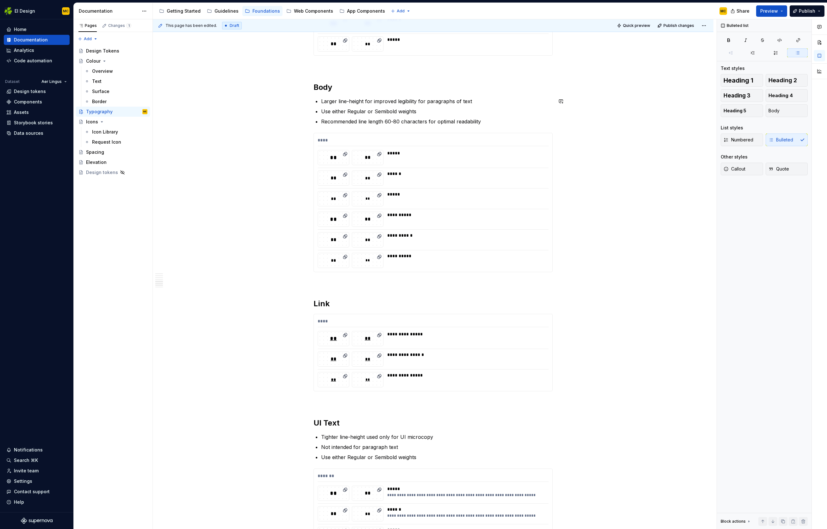
type textarea "*"
click at [35, 92] on div "Design tokens" at bounding box center [30, 91] width 32 height 6
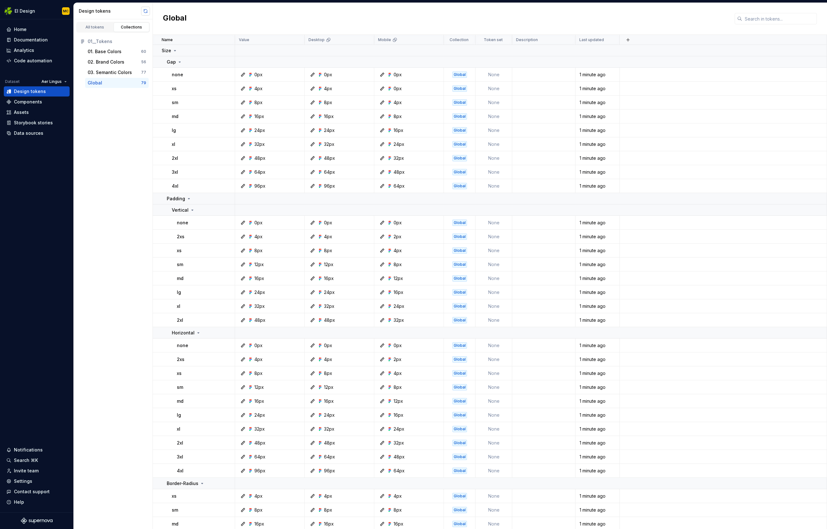
click at [147, 11] on button "button" at bounding box center [145, 11] width 9 height 9
click at [27, 133] on div "Data sources" at bounding box center [28, 133] width 29 height 6
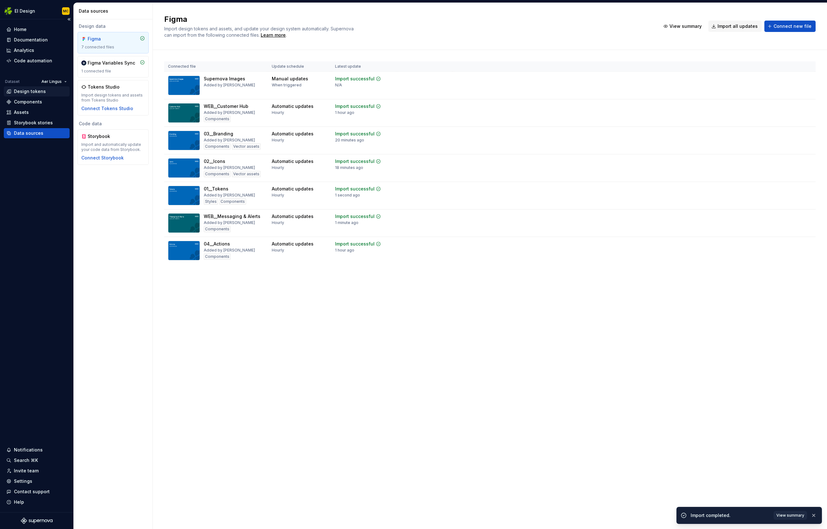
click at [29, 92] on div "Design tokens" at bounding box center [30, 91] width 32 height 6
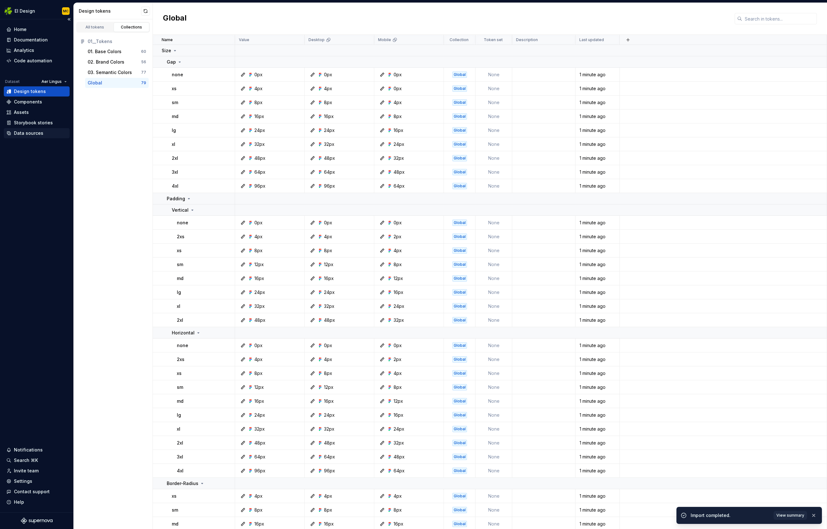
click at [29, 134] on div "Data sources" at bounding box center [28, 133] width 29 height 6
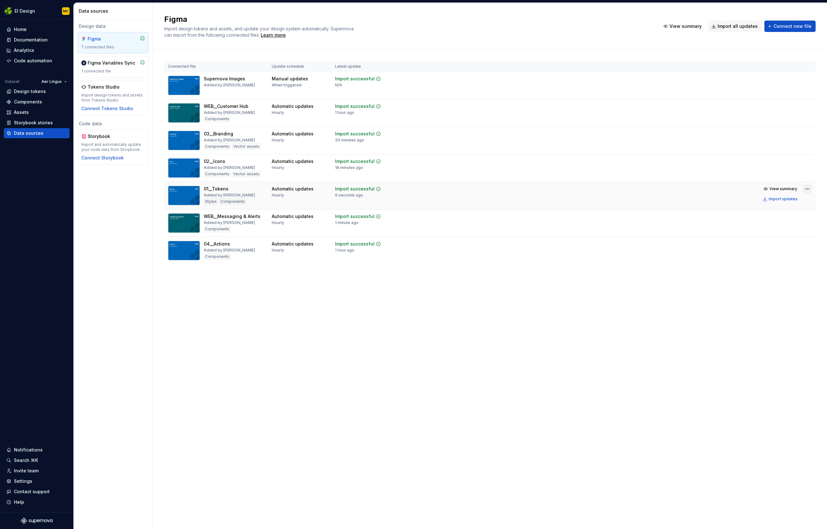
click at [547, 189] on html "EI Design MC Home Documentation Analytics Code automation Dataset Aer Lingus De…" at bounding box center [413, 264] width 827 height 529
click at [547, 202] on div "Edit import scope" at bounding box center [788, 201] width 72 height 6
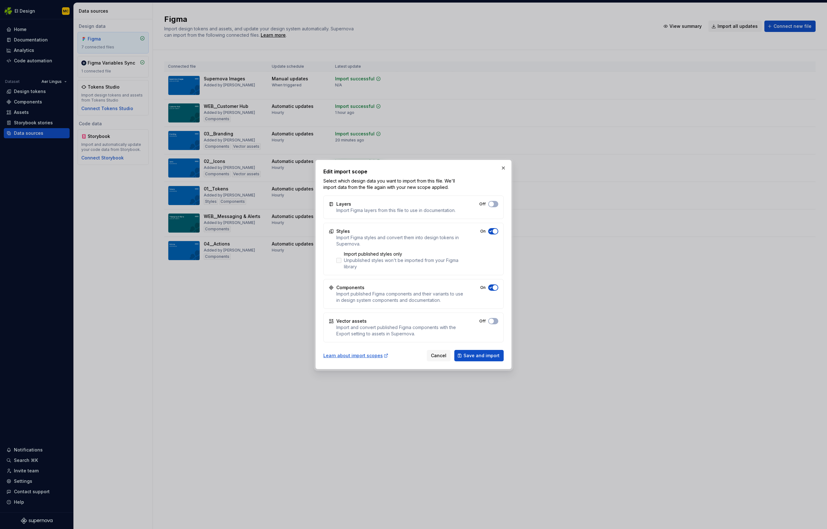
click at [339, 260] on div at bounding box center [338, 260] width 5 height 5
click at [483, 356] on span "Save and import" at bounding box center [482, 356] width 36 height 6
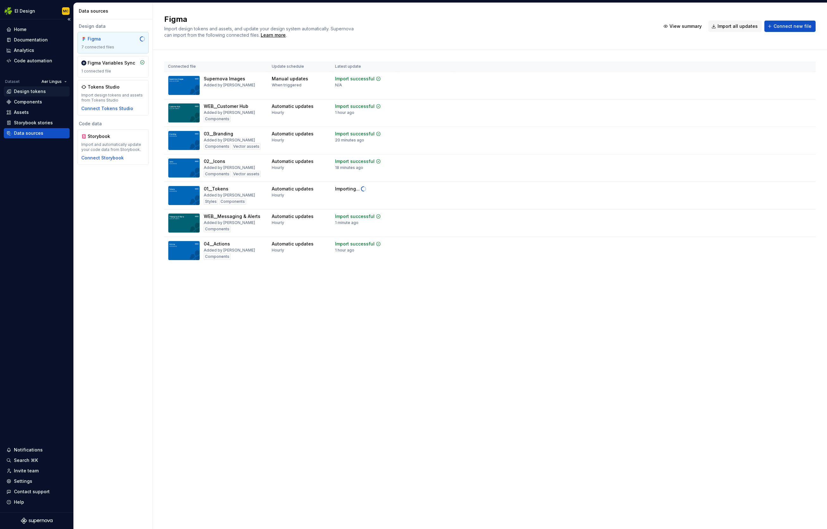
click at [31, 89] on div "Design tokens" at bounding box center [30, 91] width 32 height 6
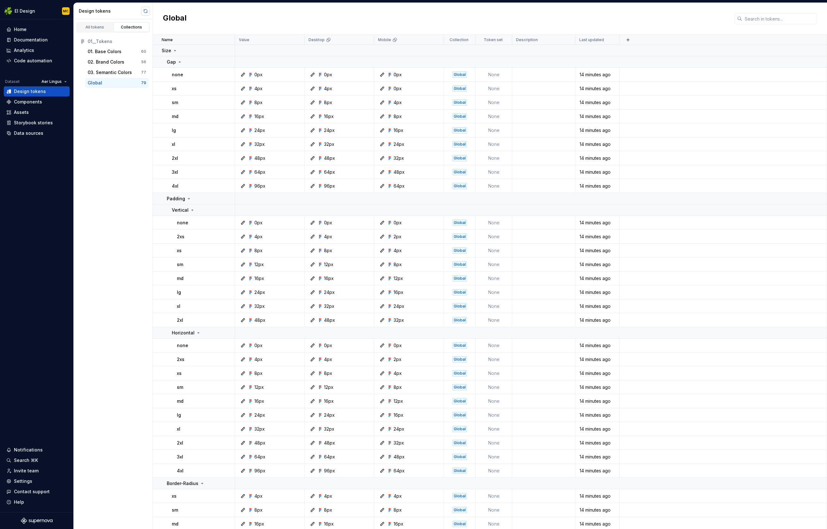
click at [147, 12] on button "button" at bounding box center [145, 11] width 9 height 9
click at [39, 38] on div "Documentation" at bounding box center [31, 40] width 34 height 6
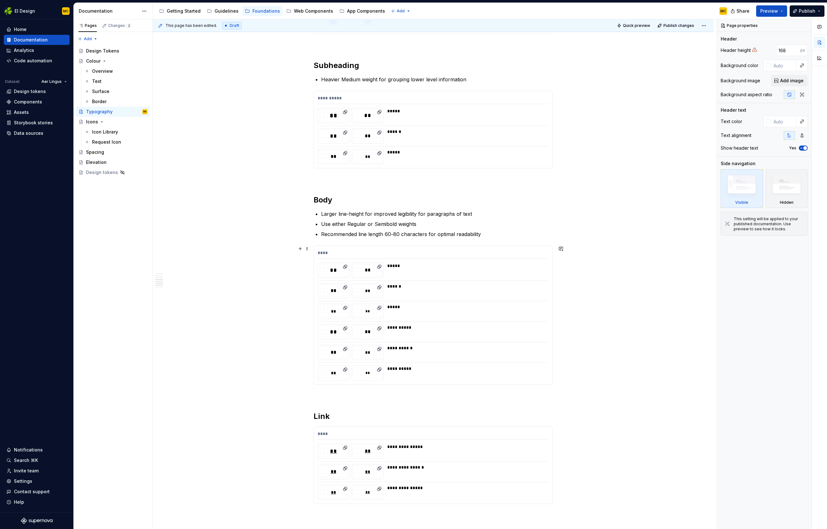
scroll to position [645, 0]
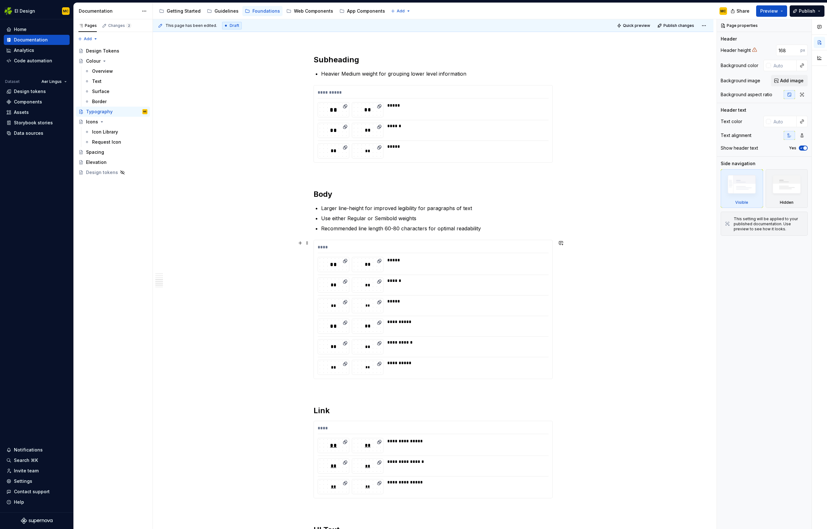
click at [485, 246] on div "****" at bounding box center [433, 248] width 231 height 9
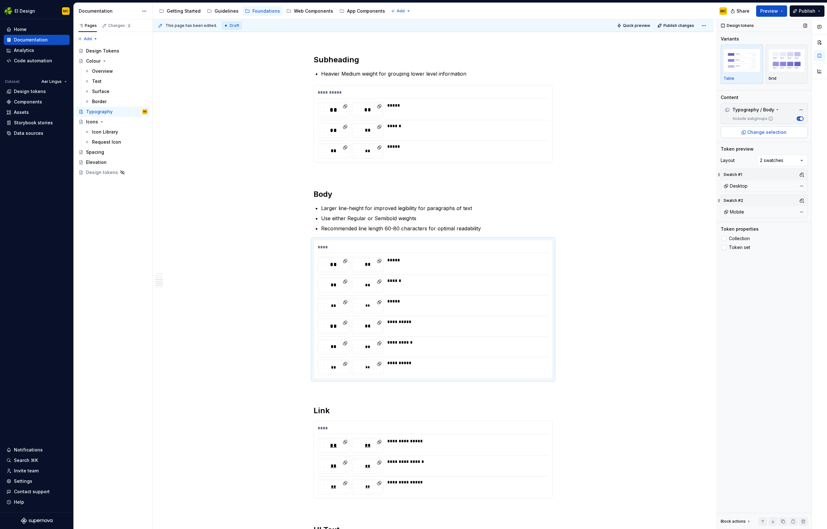
click at [769, 134] on span "Change selection" at bounding box center [766, 132] width 39 height 6
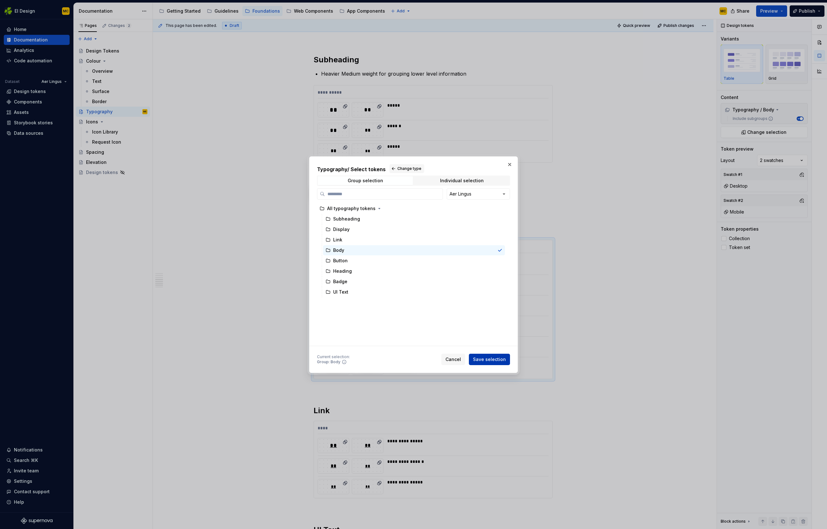
click at [492, 360] on span "Save selection" at bounding box center [489, 359] width 33 height 6
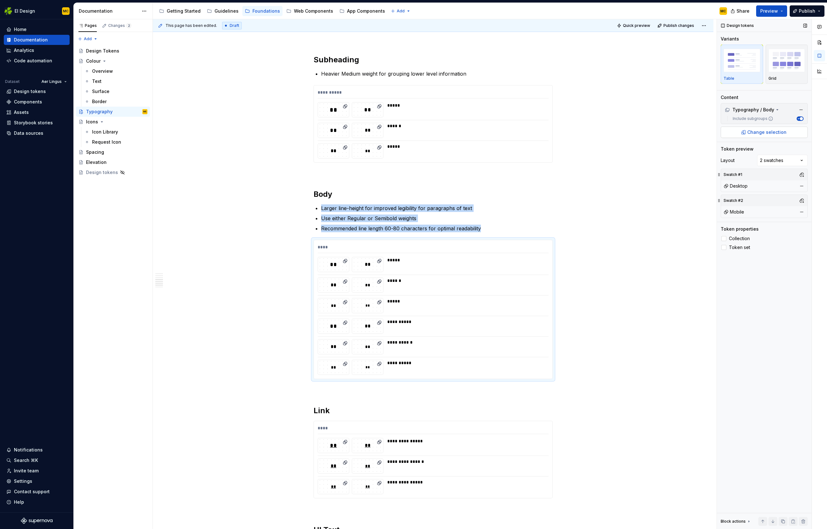
click at [780, 132] on span "Change selection" at bounding box center [766, 132] width 39 height 6
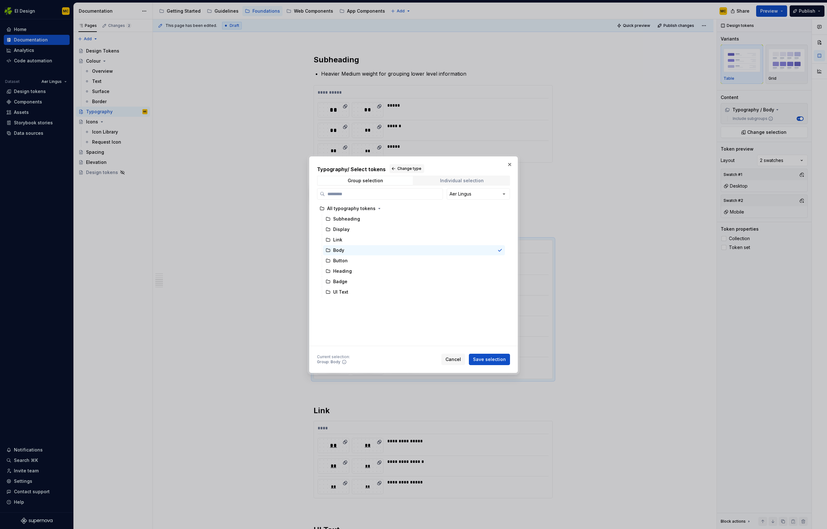
click at [469, 180] on div "Individual selection" at bounding box center [462, 180] width 44 height 5
click at [513, 164] on button "button" at bounding box center [509, 164] width 9 height 9
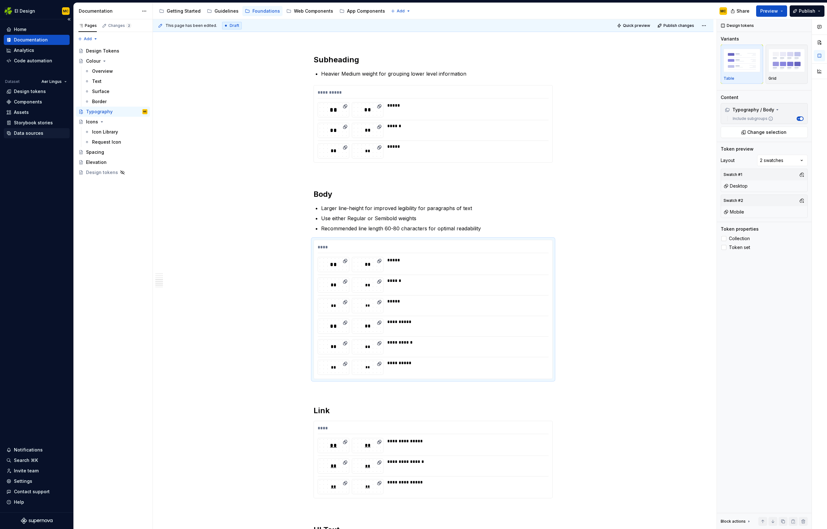
click at [30, 131] on div "Data sources" at bounding box center [28, 133] width 29 height 6
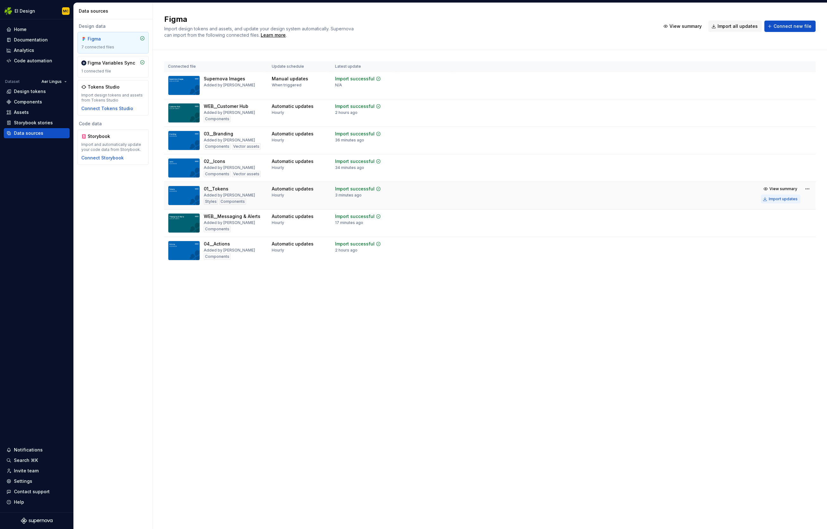
click at [780, 199] on div "Import updates" at bounding box center [783, 199] width 29 height 5
click at [807, 187] on html "EI Design MC Home Documentation Analytics Code automation Dataset Aer Lingus De…" at bounding box center [413, 264] width 827 height 529
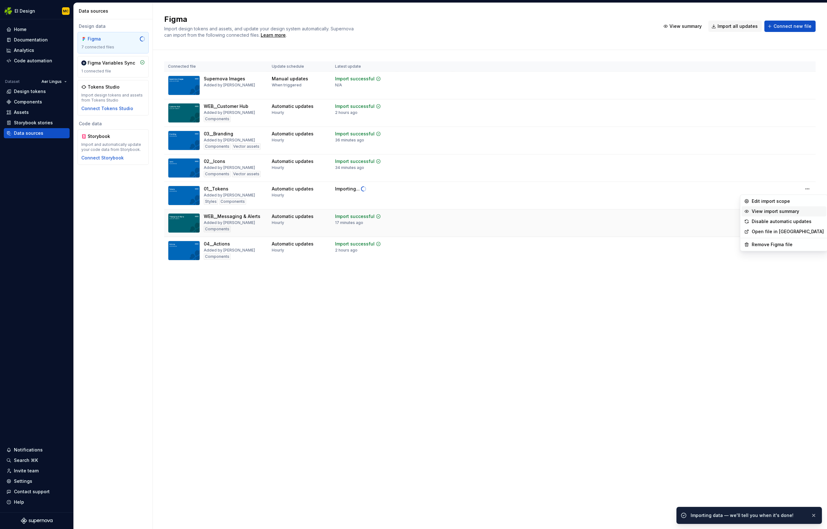
click at [789, 211] on div "View import summary" at bounding box center [788, 211] width 72 height 6
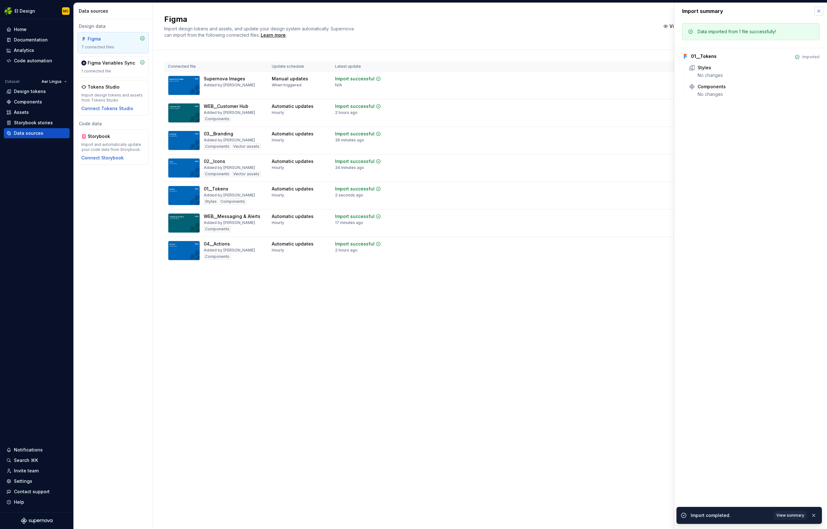
click at [819, 12] on button "button" at bounding box center [819, 11] width 9 height 9
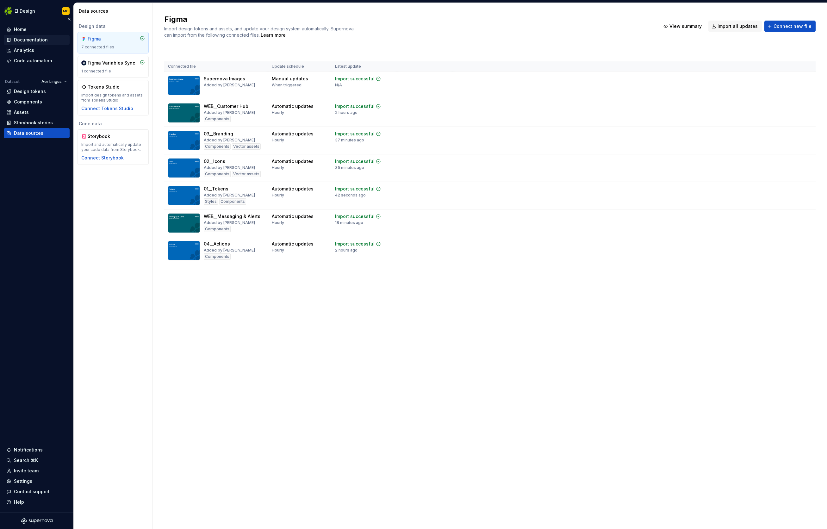
click at [30, 41] on div "Documentation" at bounding box center [31, 40] width 34 height 6
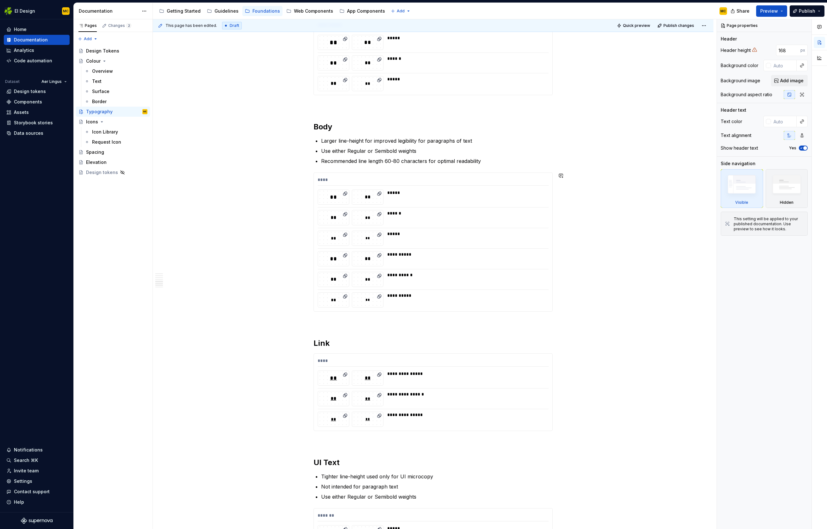
scroll to position [751, 0]
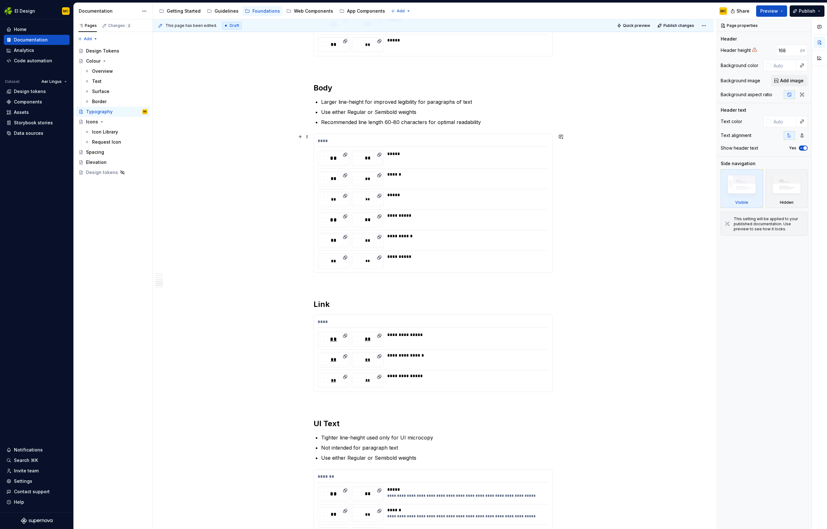
click at [548, 138] on div "****" at bounding box center [433, 142] width 231 height 9
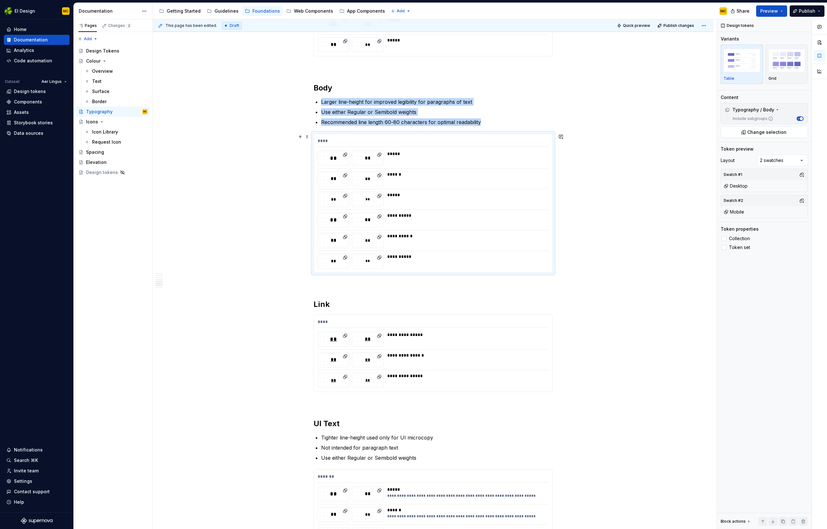
click at [508, 156] on div "*****" at bounding box center [466, 154] width 158 height 6
click at [777, 133] on span "Change selection" at bounding box center [766, 132] width 39 height 6
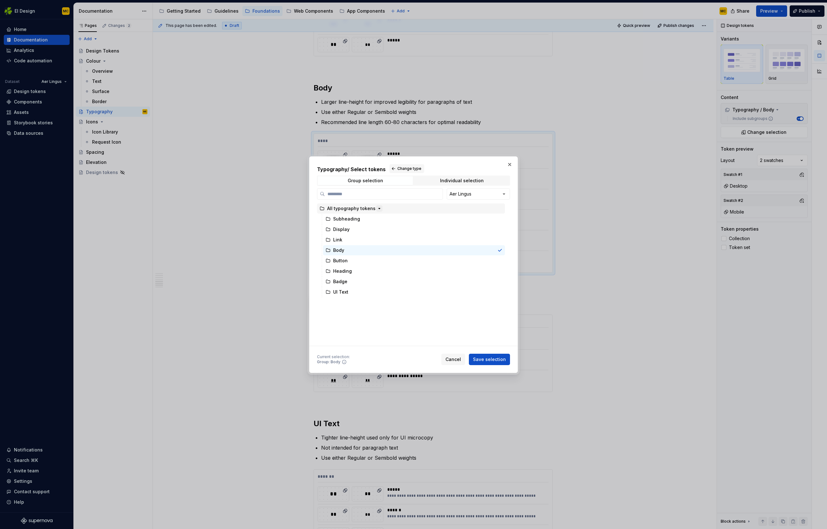
click at [377, 209] on icon "button" at bounding box center [379, 208] width 5 height 5
click at [509, 164] on button "button" at bounding box center [509, 164] width 9 height 9
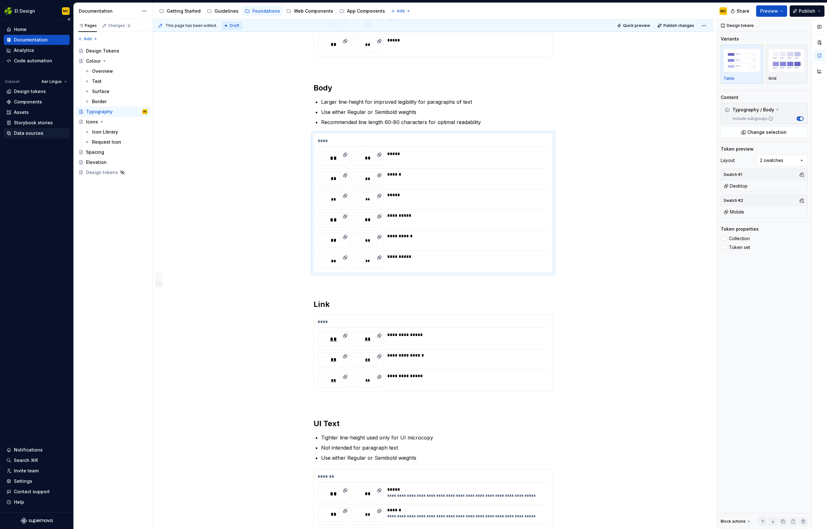
click at [29, 129] on div "Data sources" at bounding box center [37, 133] width 66 height 10
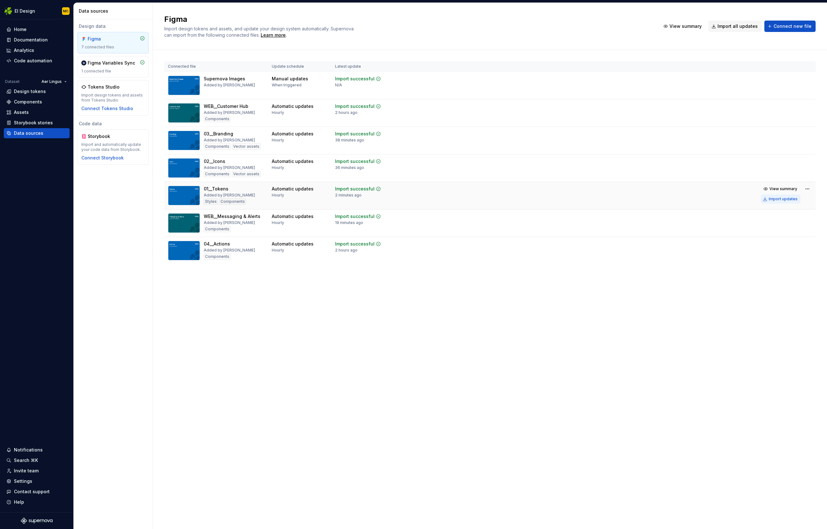
click at [790, 198] on div "Import updates" at bounding box center [783, 199] width 29 height 5
click at [807, 190] on html "EI Design MC Home Documentation Analytics Code automation Dataset Aer Lingus De…" at bounding box center [413, 264] width 827 height 529
click at [792, 208] on div "View import summary" at bounding box center [788, 211] width 72 height 6
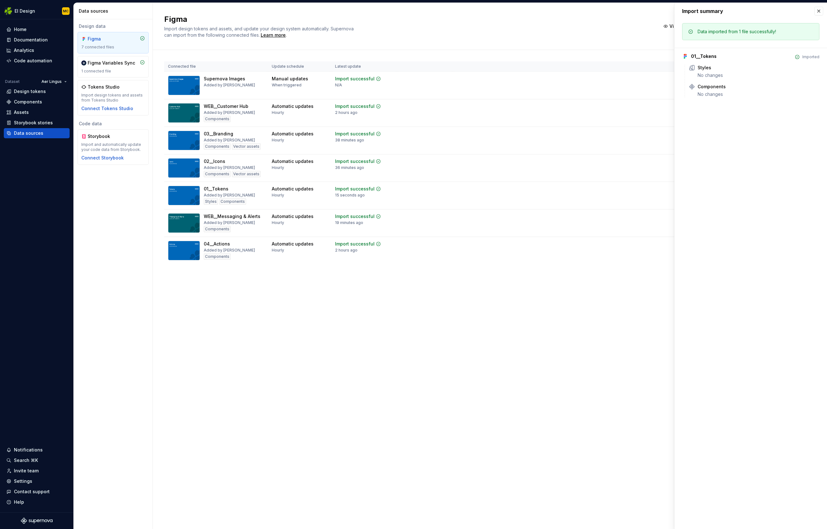
click at [506, 315] on div "Figma Import design tokens and assets, and update your design system automatica…" at bounding box center [490, 266] width 674 height 526
click at [28, 113] on div "Assets" at bounding box center [21, 112] width 15 height 6
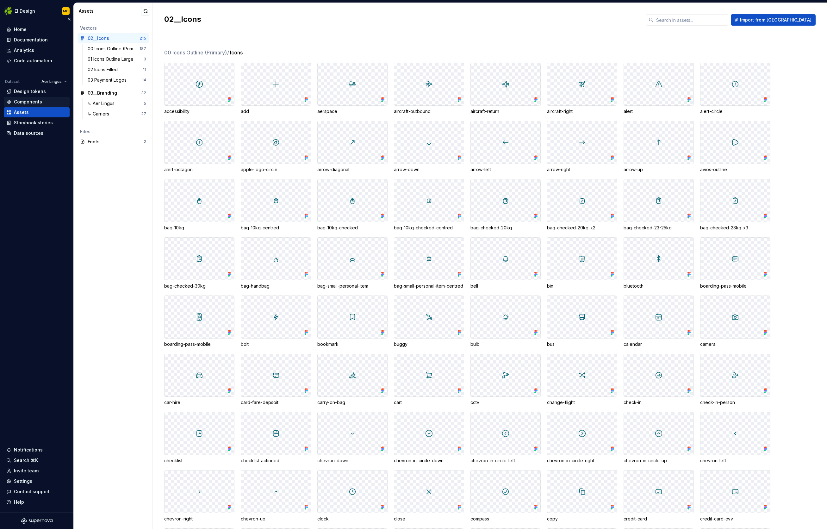
click at [33, 103] on div "Components" at bounding box center [28, 102] width 28 height 6
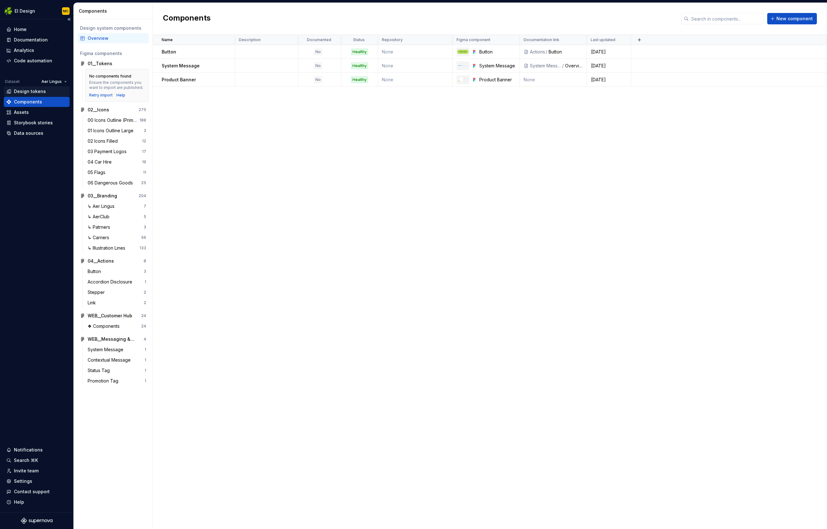
click at [33, 91] on div "Design tokens" at bounding box center [30, 91] width 32 height 6
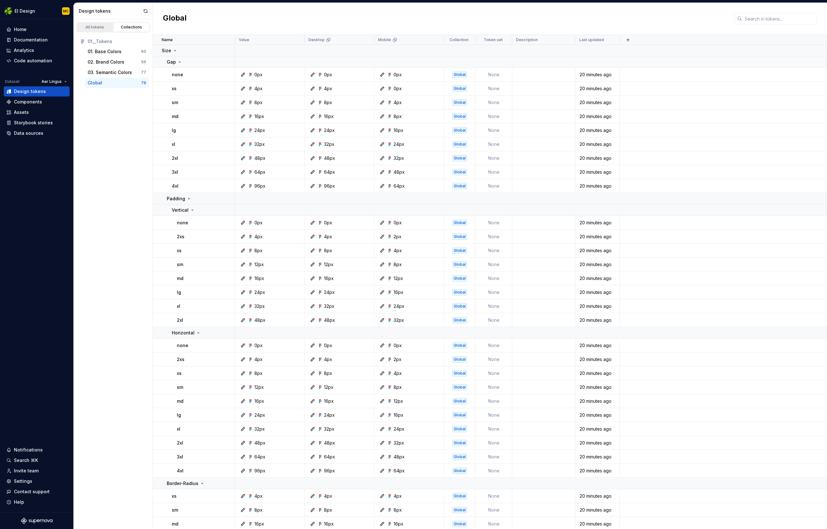
click at [86, 27] on div "All tokens" at bounding box center [95, 27] width 32 height 5
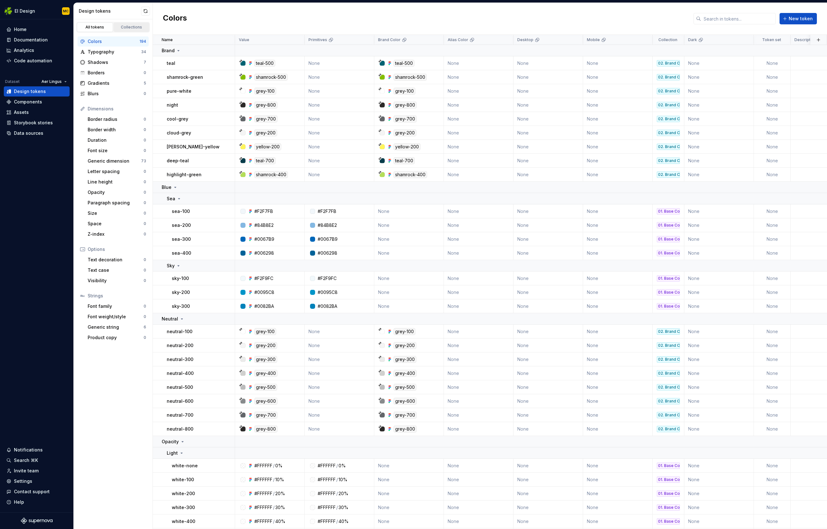
click at [125, 28] on div "Collections" at bounding box center [132, 27] width 32 height 5
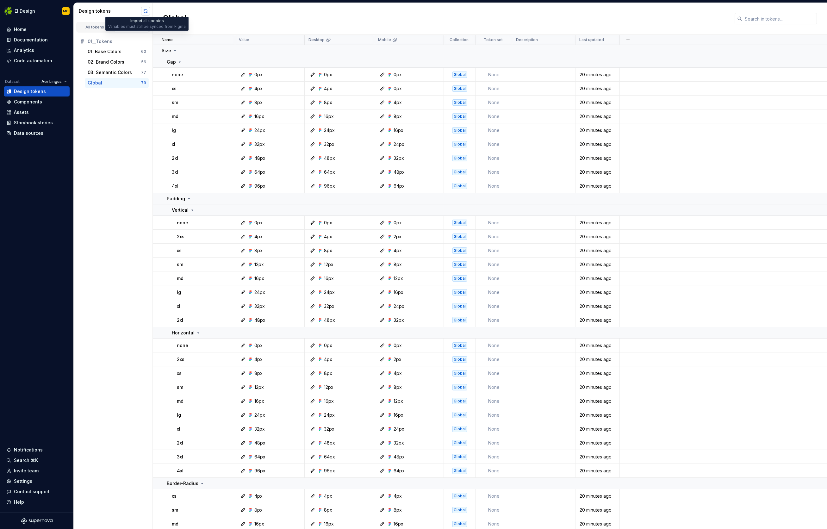
click at [146, 10] on button "button" at bounding box center [145, 11] width 9 height 9
click at [39, 40] on div "Documentation" at bounding box center [31, 40] width 34 height 6
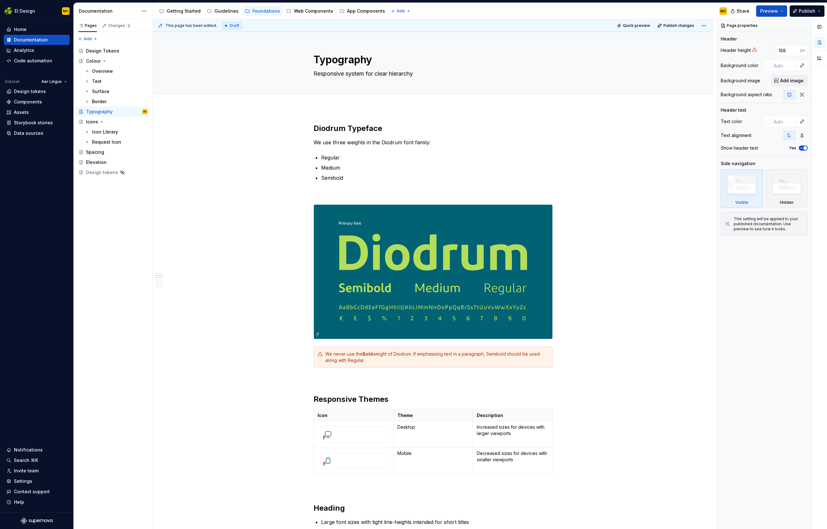
type textarea "*"
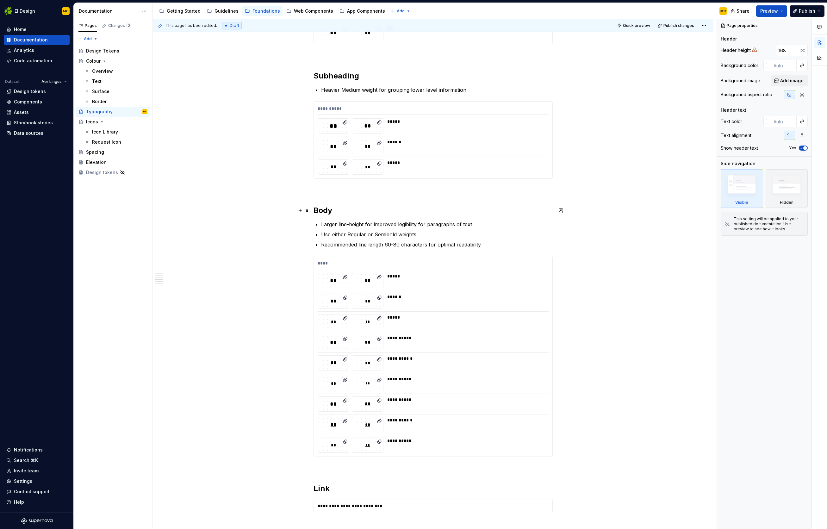
scroll to position [630, 0]
click at [484, 261] on div "****" at bounding box center [433, 263] width 231 height 9
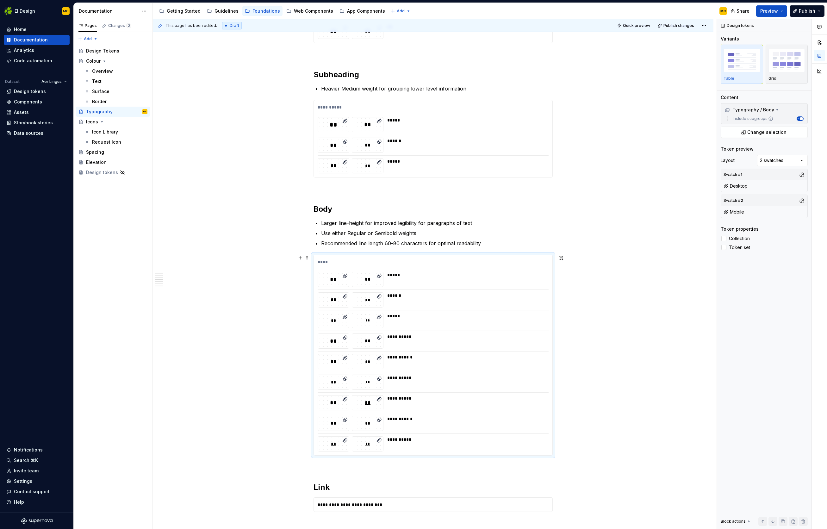
scroll to position [736, 0]
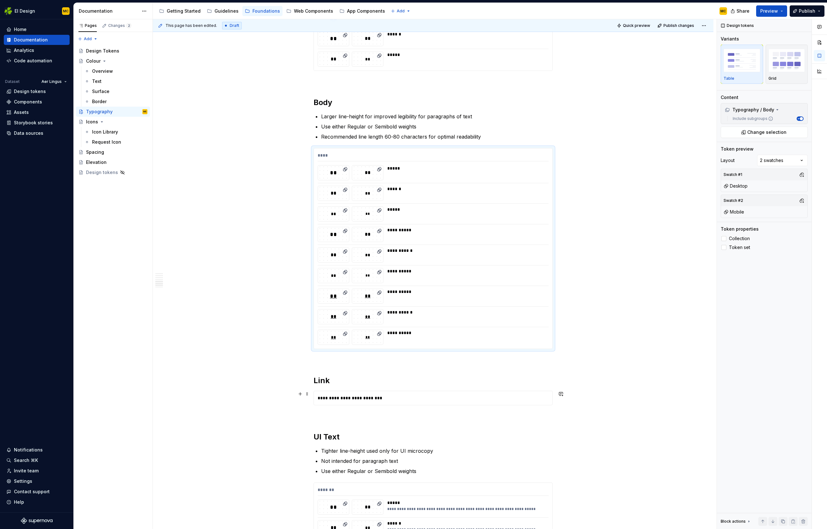
click at [358, 395] on div "**********" at bounding box center [433, 398] width 239 height 14
click at [310, 395] on span at bounding box center [307, 394] width 5 height 9
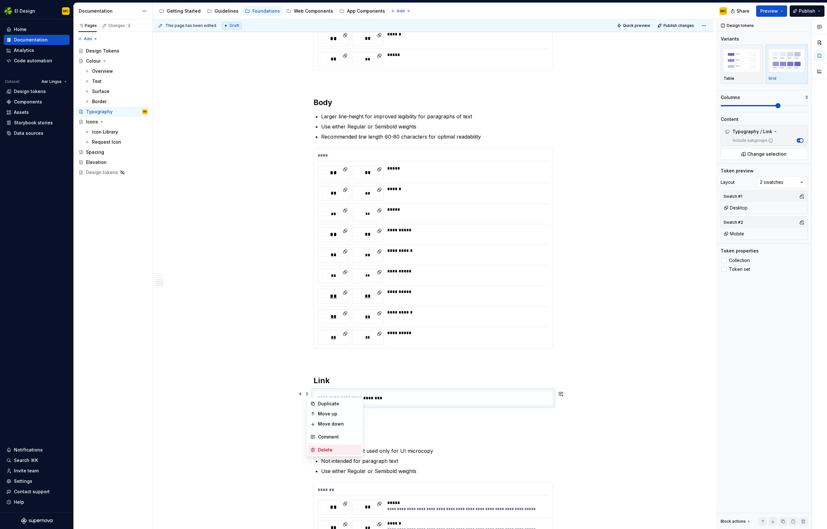
click at [328, 449] on div "Delete" at bounding box center [338, 450] width 41 height 6
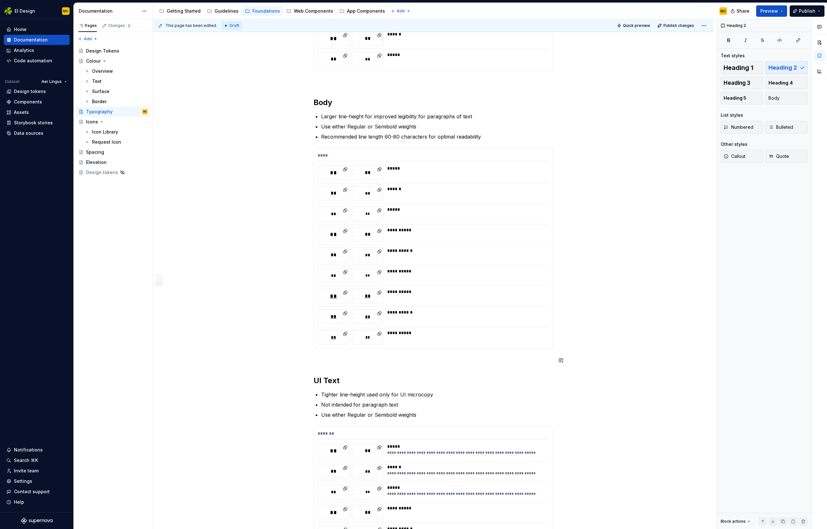
click at [348, 365] on div "**********" at bounding box center [433, 84] width 239 height 1395
click at [325, 84] on p at bounding box center [433, 82] width 239 height 8
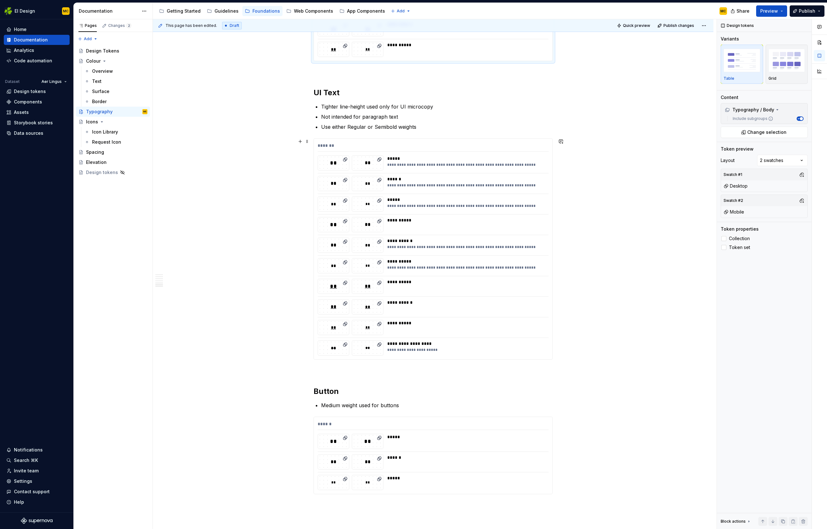
scroll to position [1080, 0]
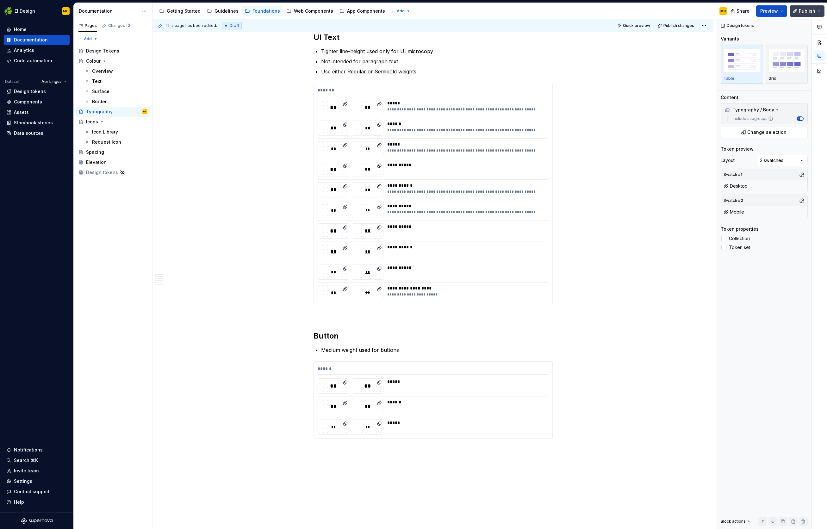
click at [819, 10] on button "Publish" at bounding box center [807, 10] width 35 height 11
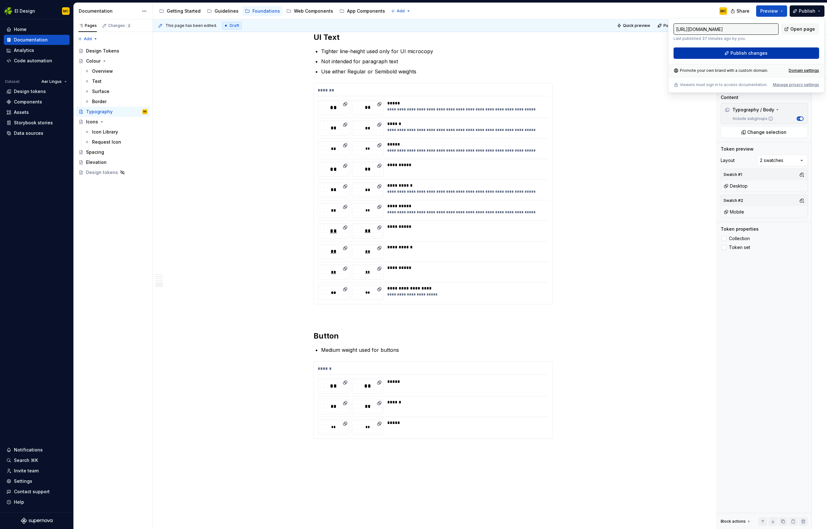
click at [768, 52] on button "Publish changes" at bounding box center [747, 52] width 146 height 11
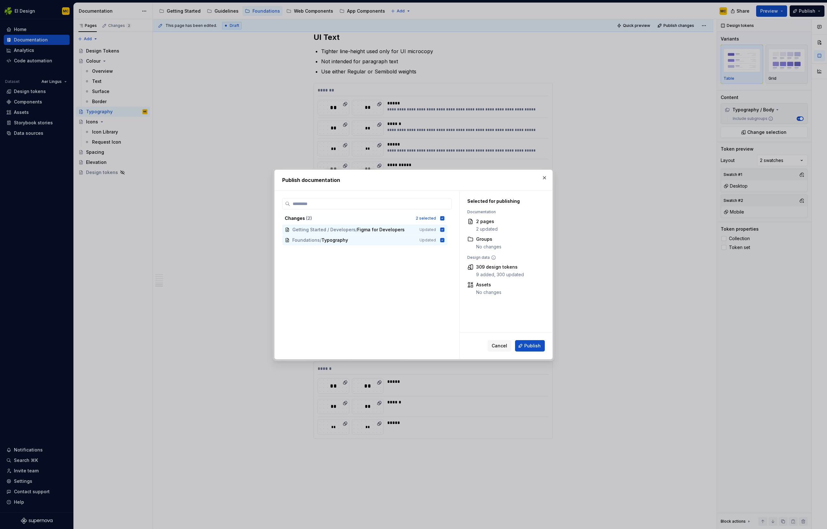
click at [539, 348] on span "Publish" at bounding box center [532, 346] width 16 height 6
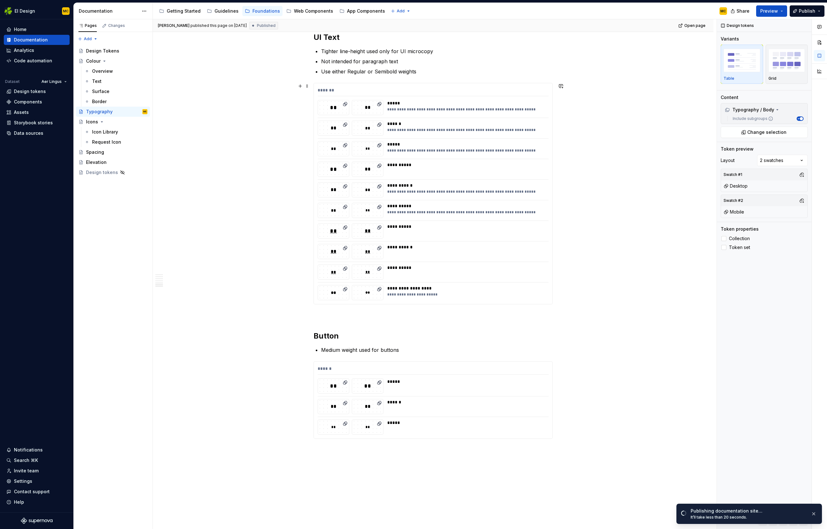
click at [546, 91] on div "*******" at bounding box center [433, 91] width 231 height 9
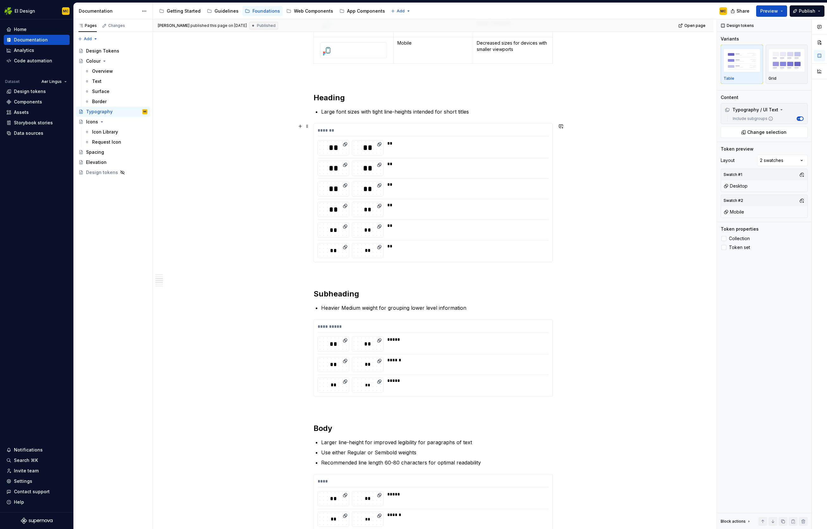
scroll to position [410, 0]
click at [28, 134] on div "Data sources" at bounding box center [28, 133] width 29 height 6
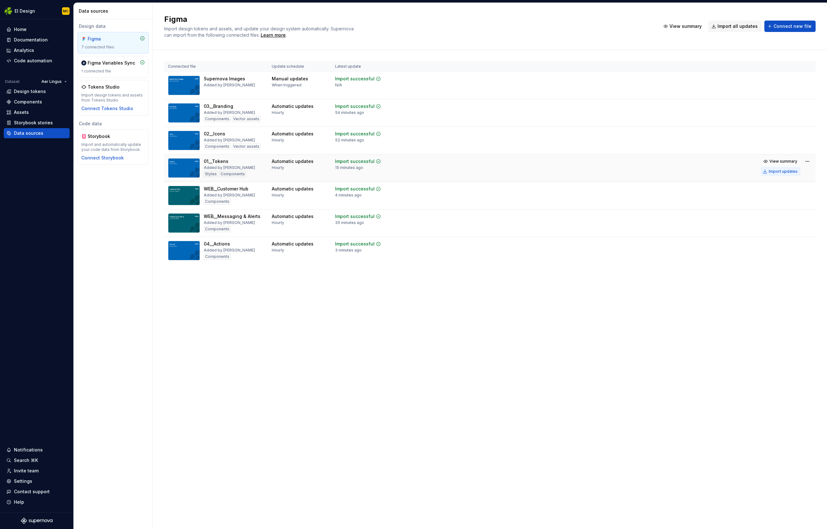
click at [776, 171] on div "Import updates" at bounding box center [783, 171] width 29 height 5
click at [778, 171] on div "Import updates" at bounding box center [783, 171] width 29 height 5
click at [37, 42] on div "Documentation" at bounding box center [31, 40] width 34 height 6
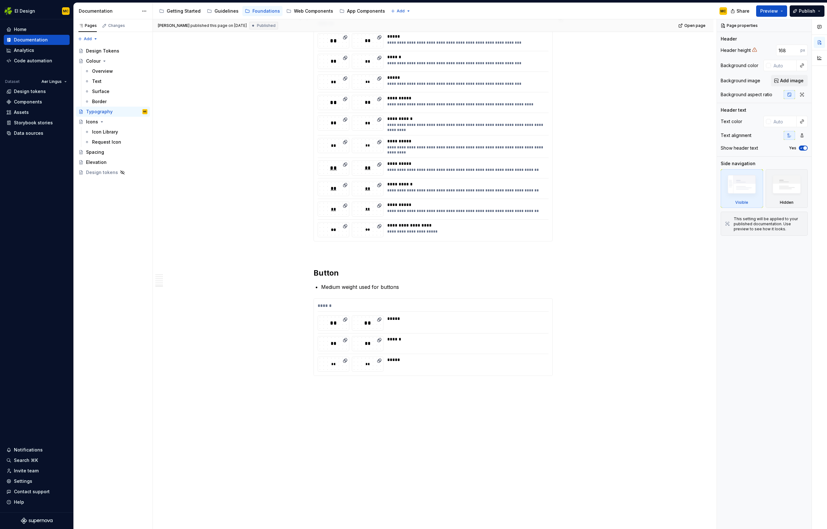
scroll to position [1160, 0]
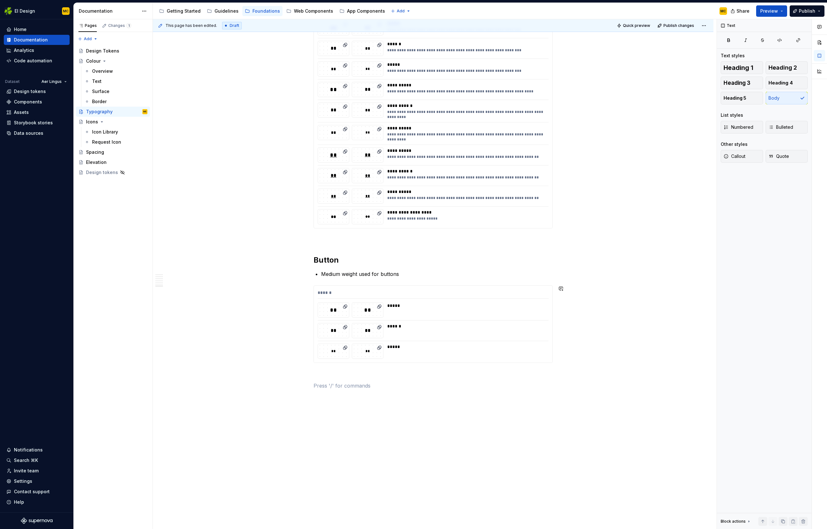
type textarea "*"
click at [383, 436] on div "Design tokens A list of design tokens" at bounding box center [375, 433] width 81 height 13
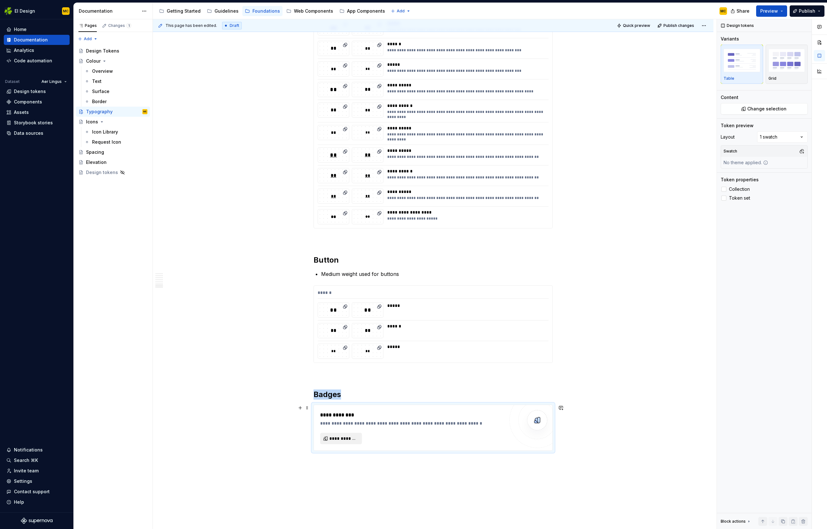
click at [349, 434] on button "**********" at bounding box center [341, 438] width 42 height 11
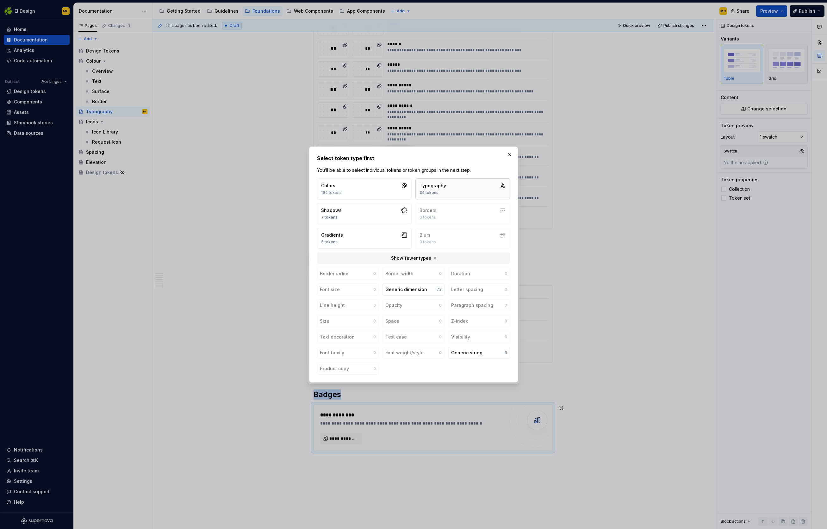
click at [462, 181] on button "Typography 34 tokens" at bounding box center [463, 188] width 95 height 21
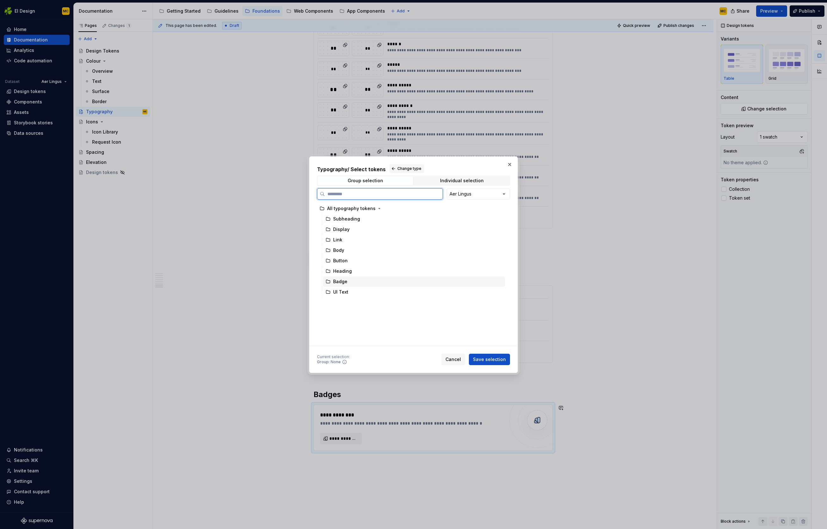
click at [351, 284] on div "Badge" at bounding box center [414, 282] width 182 height 10
click at [500, 359] on span "Save selection" at bounding box center [489, 359] width 33 height 6
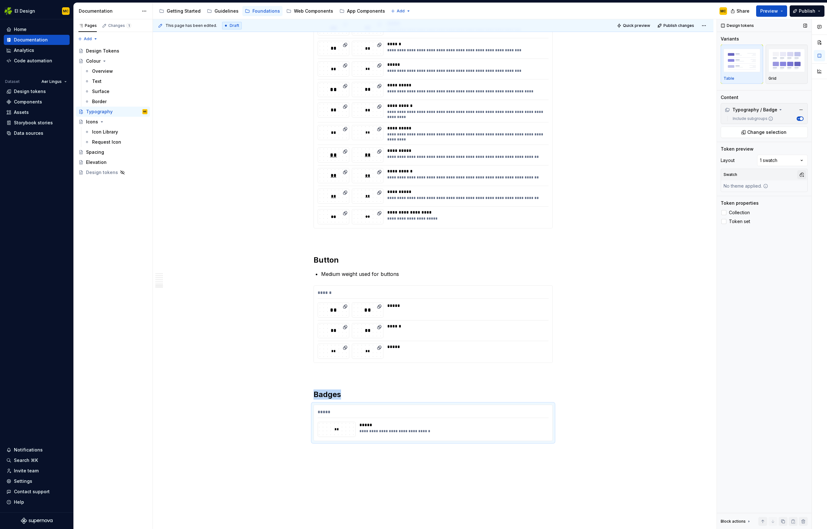
click at [802, 173] on button "button" at bounding box center [801, 174] width 9 height 9
click at [763, 240] on div "Desktop" at bounding box center [772, 239] width 60 height 6
click at [803, 159] on div "Comments Open comments No comments yet Select ‘Comment’ from the block context …" at bounding box center [772, 274] width 110 height 510
click at [803, 161] on div "Comments Open comments No comments yet Select ‘Comment’ from the block context …" at bounding box center [772, 274] width 110 height 510
click at [801, 201] on button "button" at bounding box center [801, 200] width 9 height 9
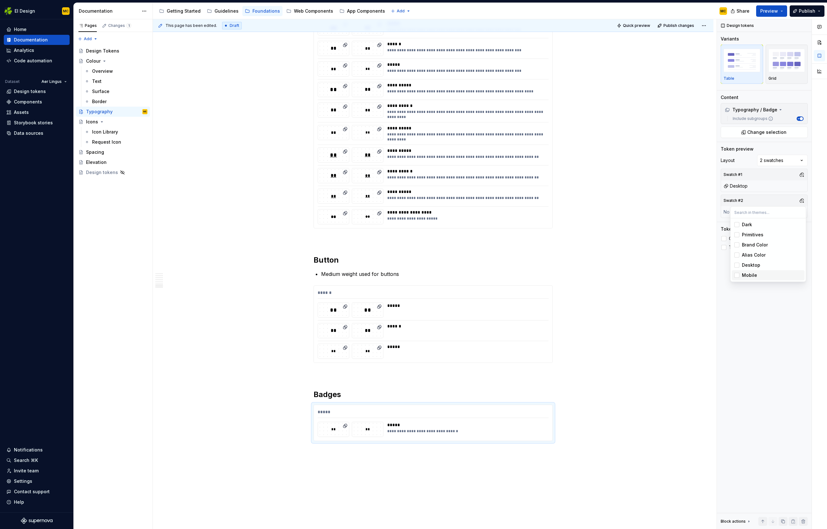
click at [767, 277] on div "Mobile" at bounding box center [772, 275] width 60 height 6
click at [747, 326] on div "Comments Open comments No comments yet Select ‘Comment’ from the block context …" at bounding box center [772, 274] width 110 height 510
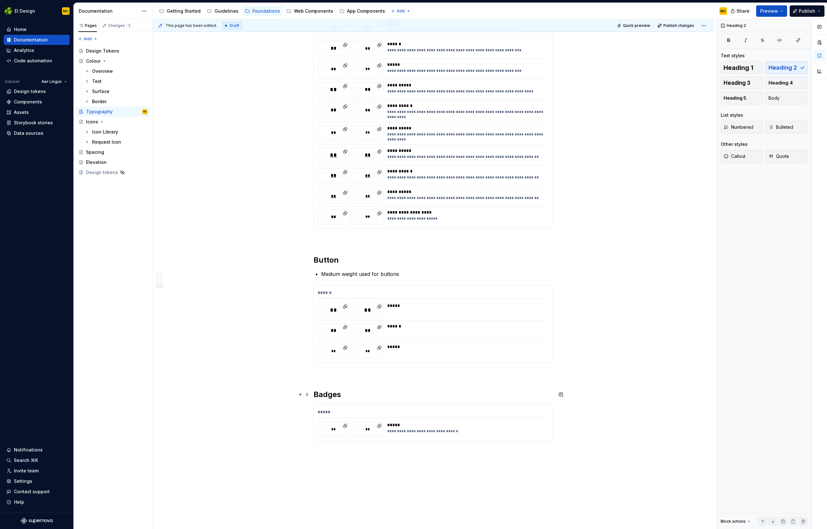
click at [359, 394] on h2 "Badges" at bounding box center [433, 395] width 239 height 10
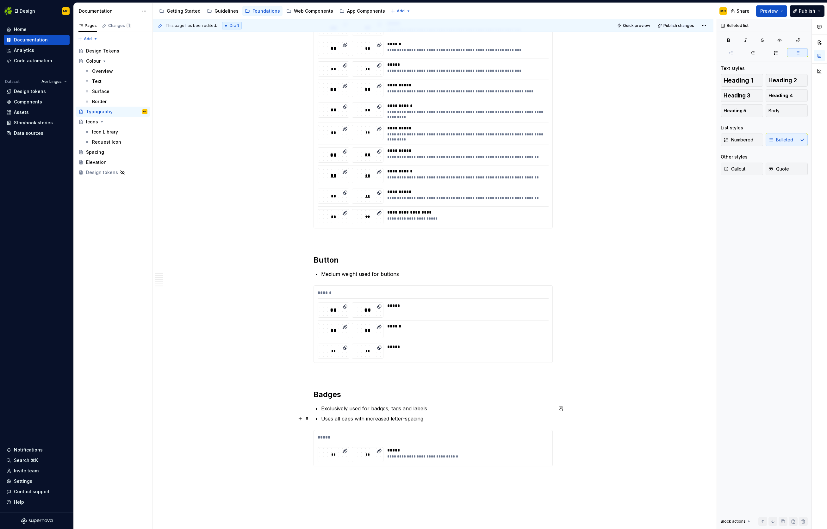
click at [353, 420] on p "Uses all caps with increased letter-spacing" at bounding box center [437, 419] width 232 height 8
click at [801, 13] on span "Publish" at bounding box center [807, 11] width 16 height 6
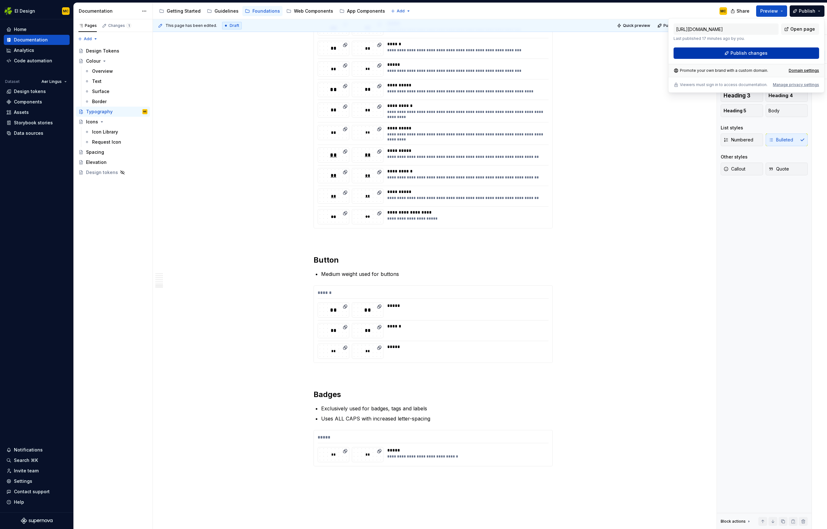
click at [752, 53] on span "Publish changes" at bounding box center [749, 53] width 37 height 6
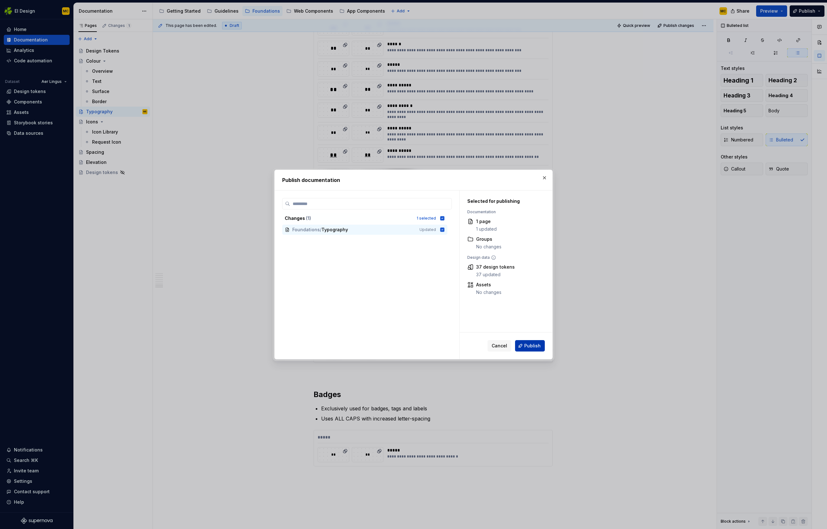
click at [532, 346] on span "Publish" at bounding box center [532, 346] width 16 height 6
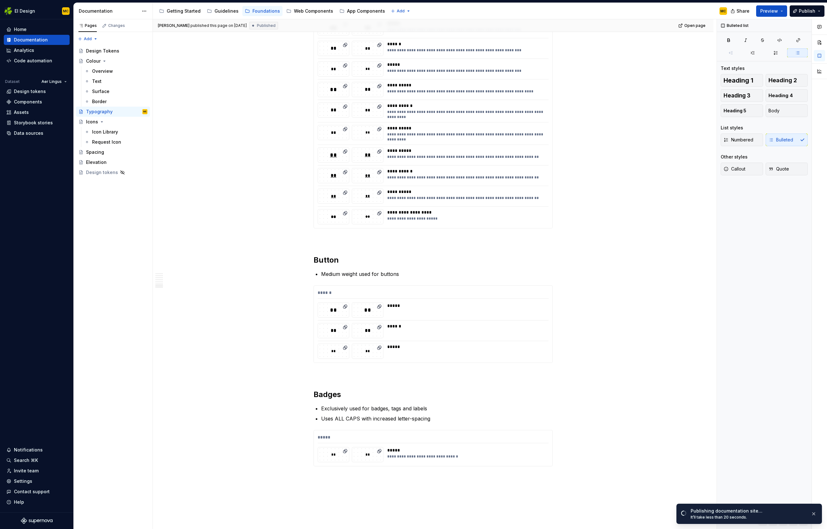
type textarea "*"
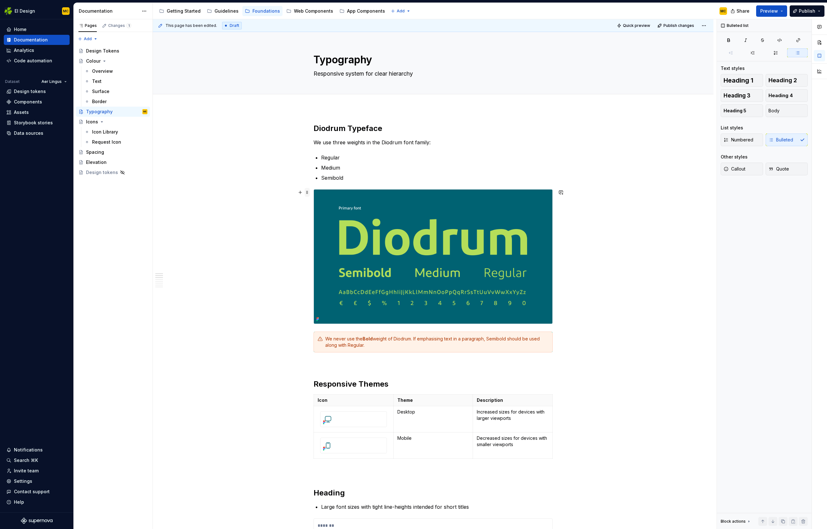
click at [308, 191] on span at bounding box center [307, 192] width 5 height 9
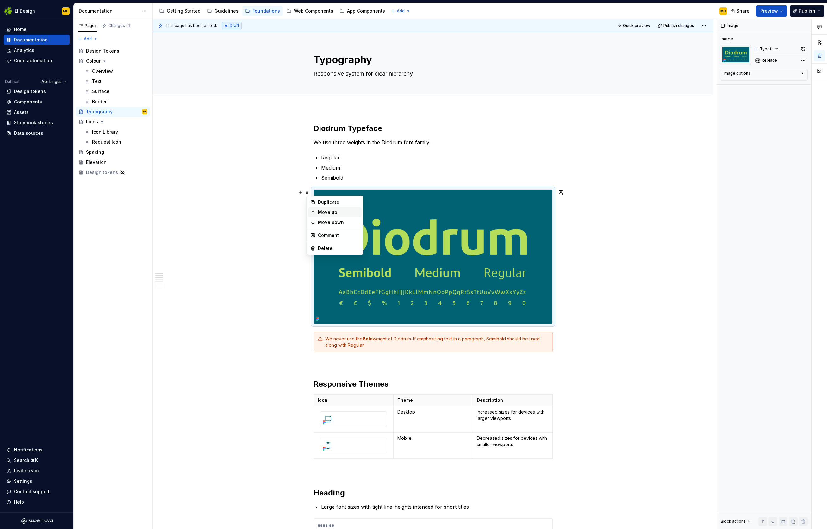
click at [334, 212] on div "Move up" at bounding box center [338, 212] width 41 height 6
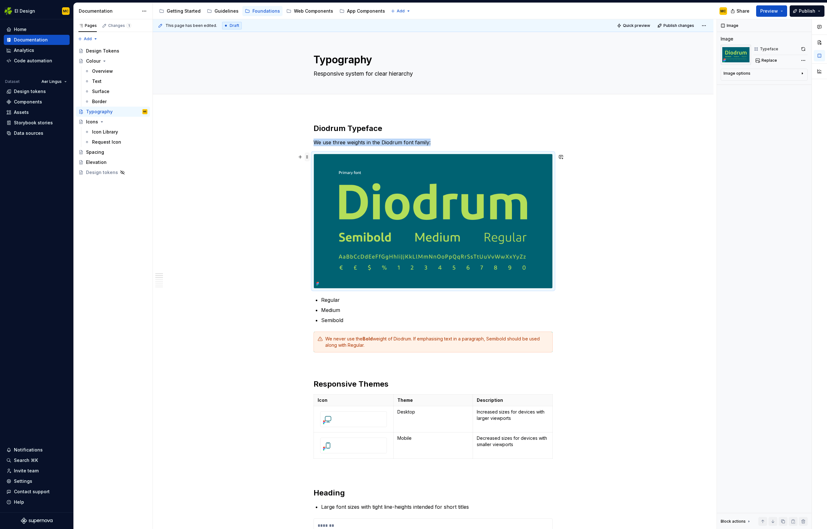
click at [310, 159] on span at bounding box center [307, 157] width 5 height 9
click at [325, 179] on div "Move up" at bounding box center [338, 177] width 41 height 6
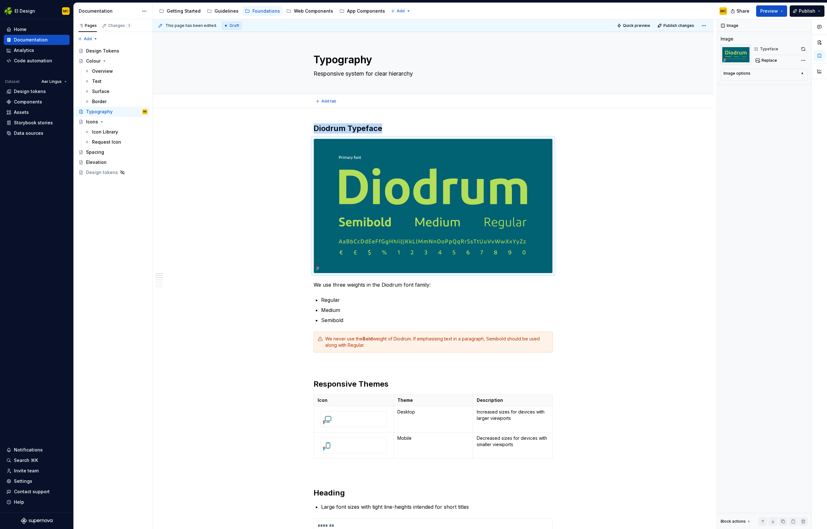
type textarea "*"
click at [349, 129] on h2 "Diodrum Typeface" at bounding box center [433, 128] width 239 height 10
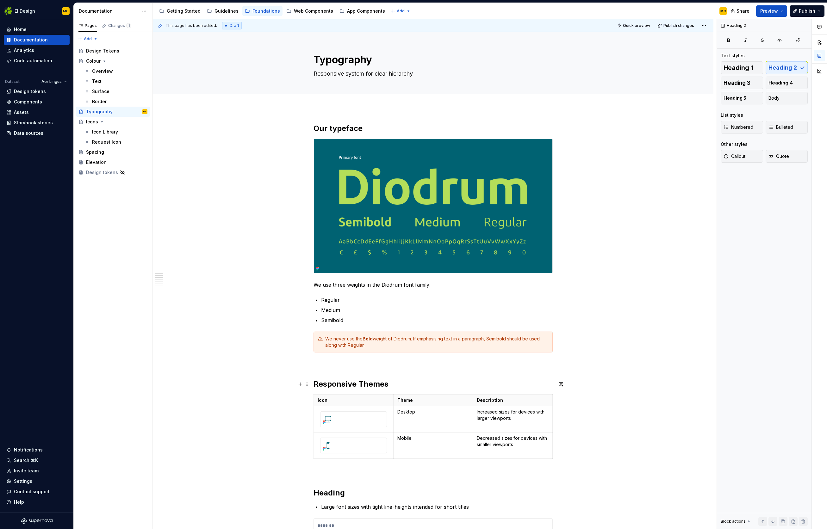
drag, startPoint x: 363, startPoint y: 381, endPoint x: 363, endPoint y: 386, distance: 4.8
click at [363, 381] on h2 "Responsive Themes" at bounding box center [433, 384] width 239 height 10
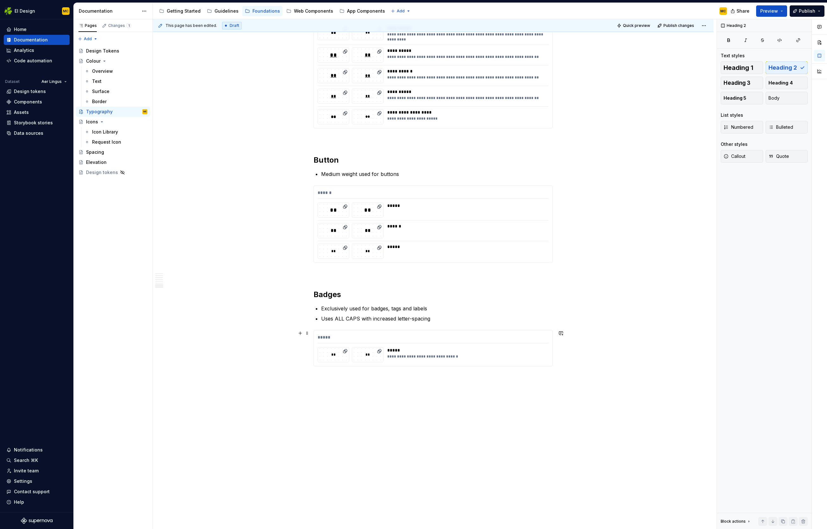
scroll to position [1248, 0]
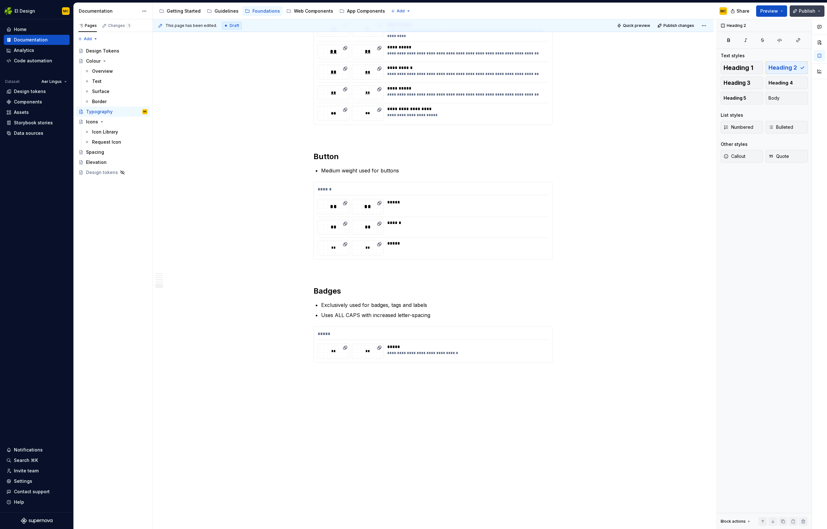
click at [809, 12] on span "Publish" at bounding box center [807, 11] width 16 height 6
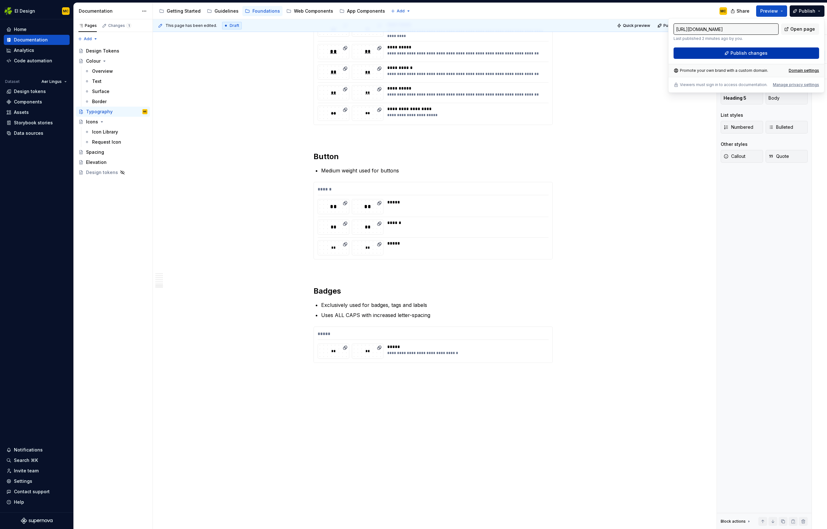
click at [772, 54] on button "Publish changes" at bounding box center [747, 52] width 146 height 11
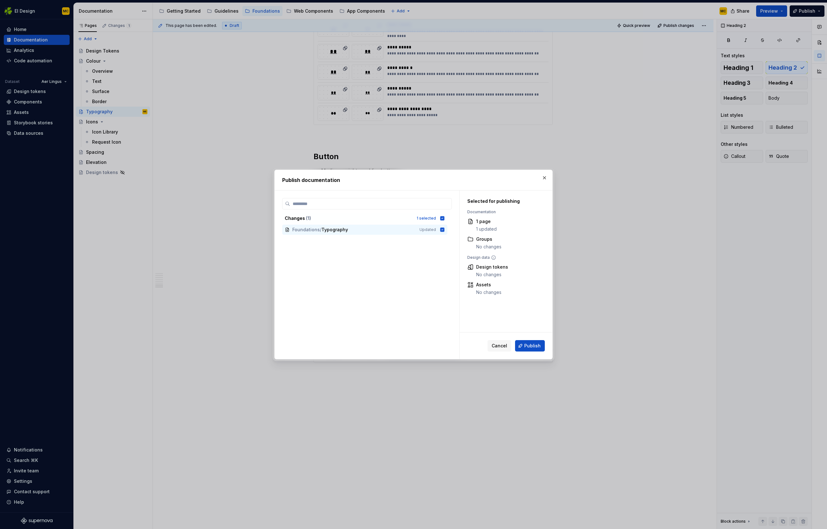
click at [536, 347] on span "Publish" at bounding box center [532, 346] width 16 height 6
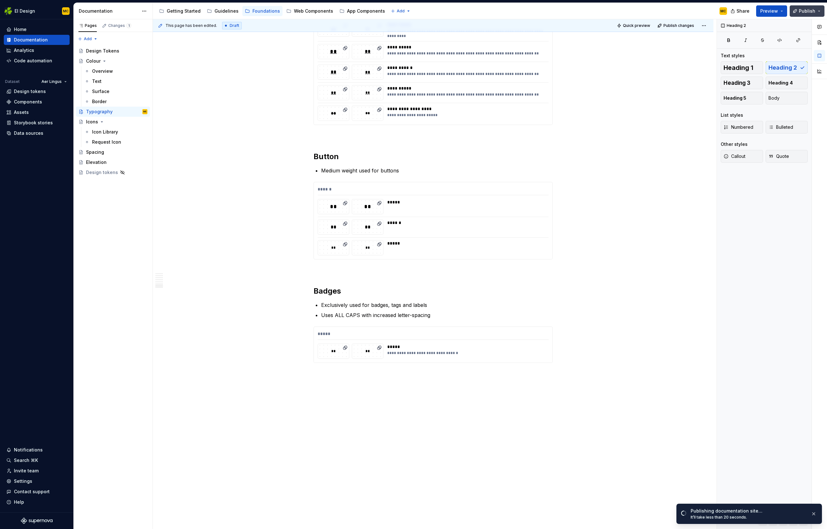
click at [823, 10] on button "Publish" at bounding box center [807, 10] width 35 height 11
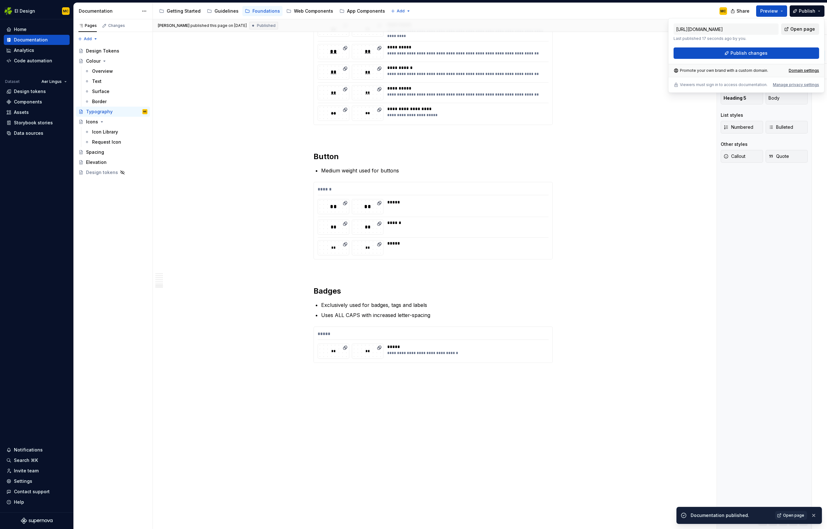
click at [801, 29] on span "Open page" at bounding box center [803, 29] width 25 height 6
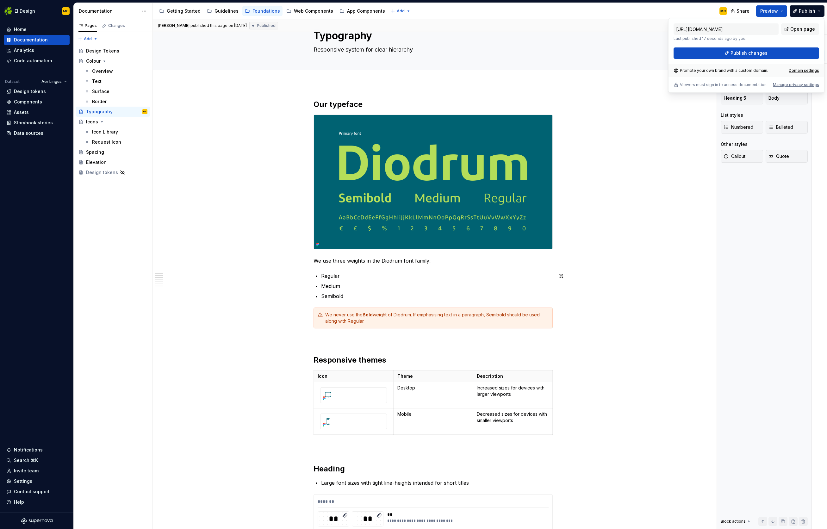
scroll to position [26, 0]
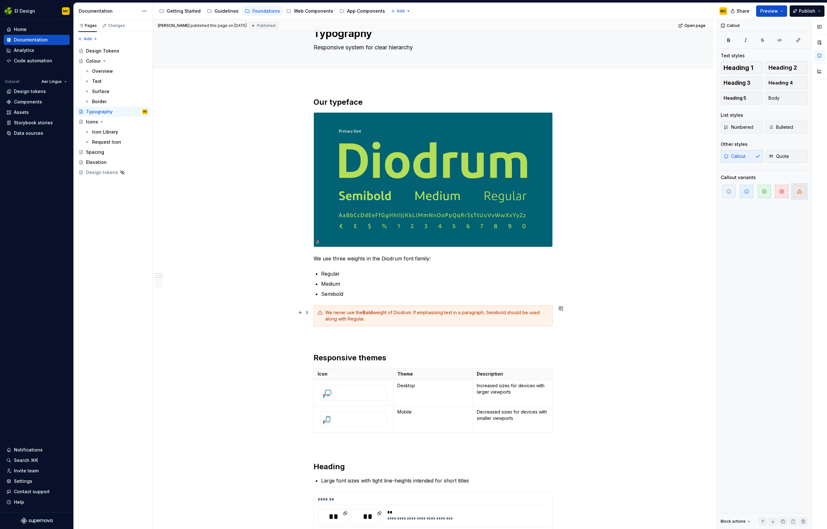
click at [377, 321] on div "We never use the Bold weight of Diodrum. If emphasising text in a paragraph, Se…" at bounding box center [436, 316] width 223 height 13
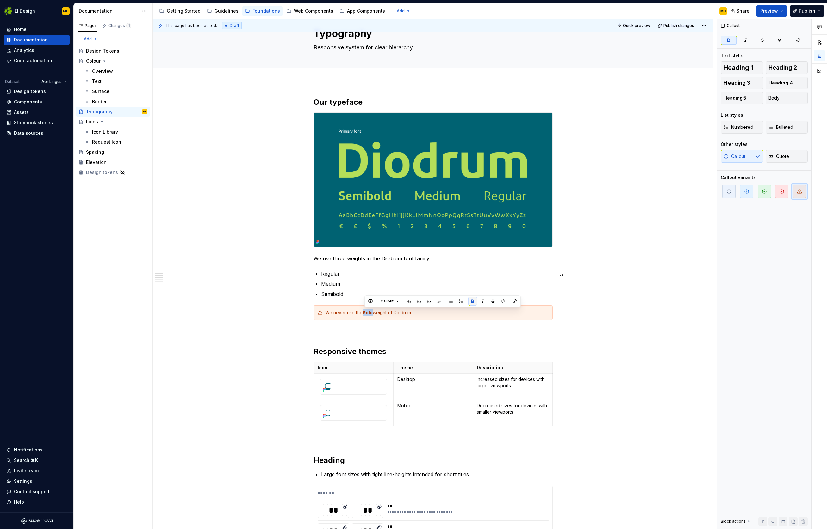
click at [472, 302] on button "button" at bounding box center [472, 301] width 9 height 9
click at [432, 313] on div "We never use the Bold weight of Diodrum." at bounding box center [436, 313] width 223 height 6
click at [518, 313] on div "We never use the bold font-weight. Diodrum Semibold is used for emphasis in par…" at bounding box center [436, 313] width 223 height 6
click at [817, 9] on button "Publish" at bounding box center [807, 10] width 35 height 11
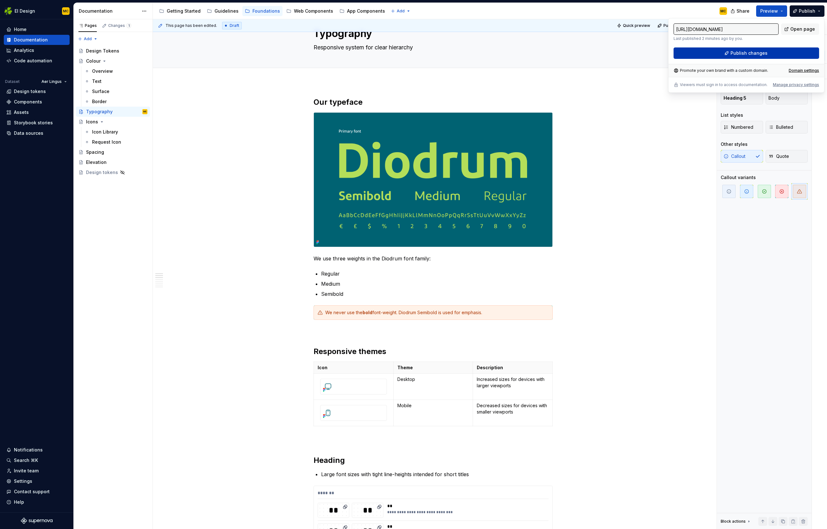
click at [779, 51] on button "Publish changes" at bounding box center [747, 52] width 146 height 11
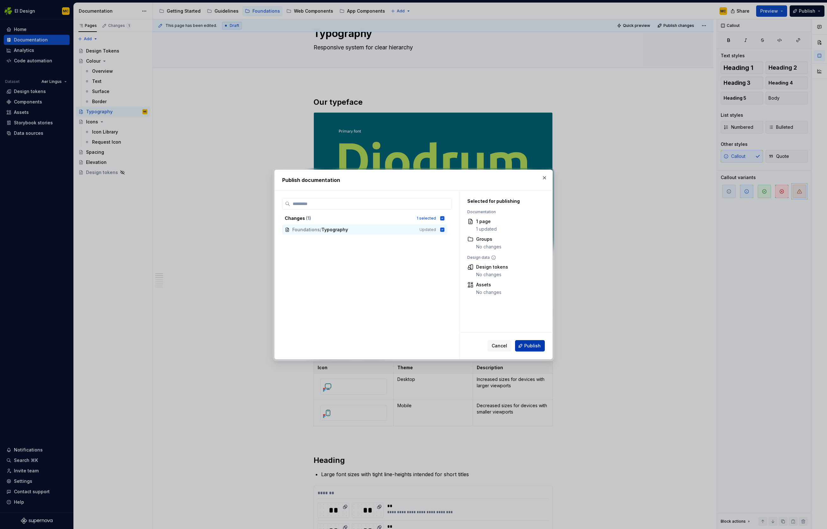
click at [531, 343] on span "Publish" at bounding box center [532, 346] width 16 height 6
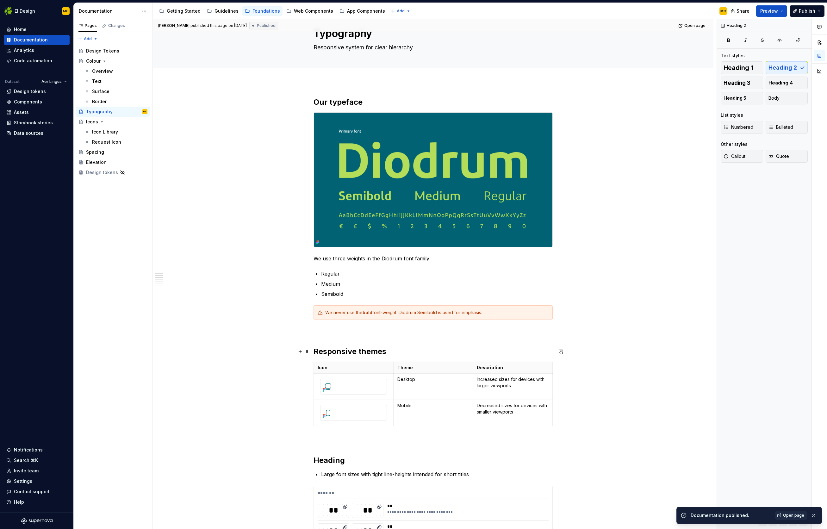
click at [393, 351] on h2 "Responsive themes" at bounding box center [433, 352] width 239 height 10
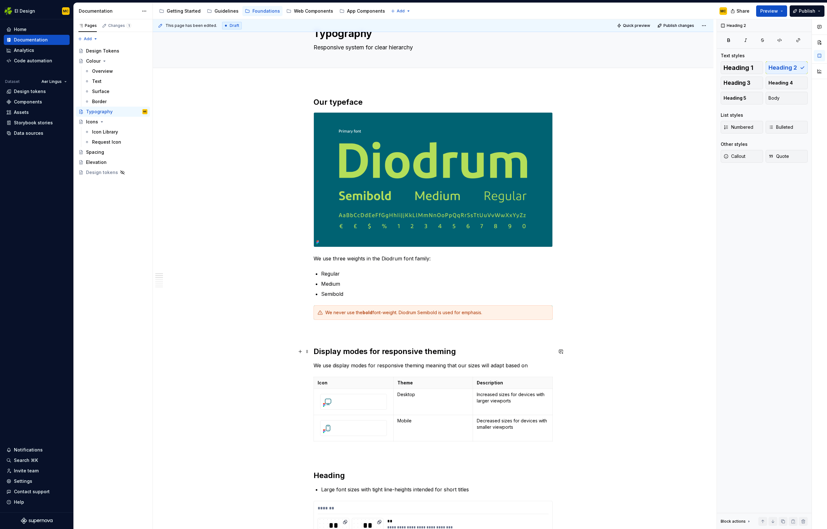
click at [388, 350] on h2 "Display modes for responsive theming" at bounding box center [433, 352] width 239 height 10
click at [422, 365] on p "We use display modes for responsive theming meaning that our sizes will adapt b…" at bounding box center [433, 366] width 239 height 8
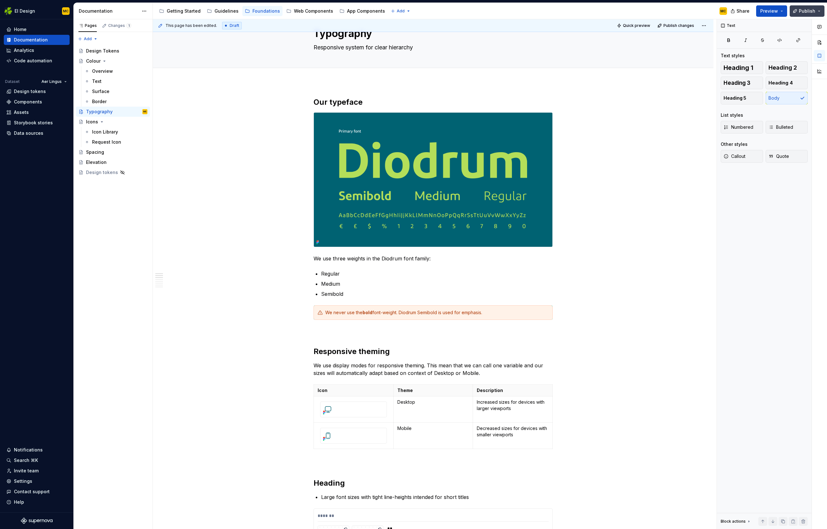
click at [808, 9] on span "Publish" at bounding box center [807, 11] width 16 height 6
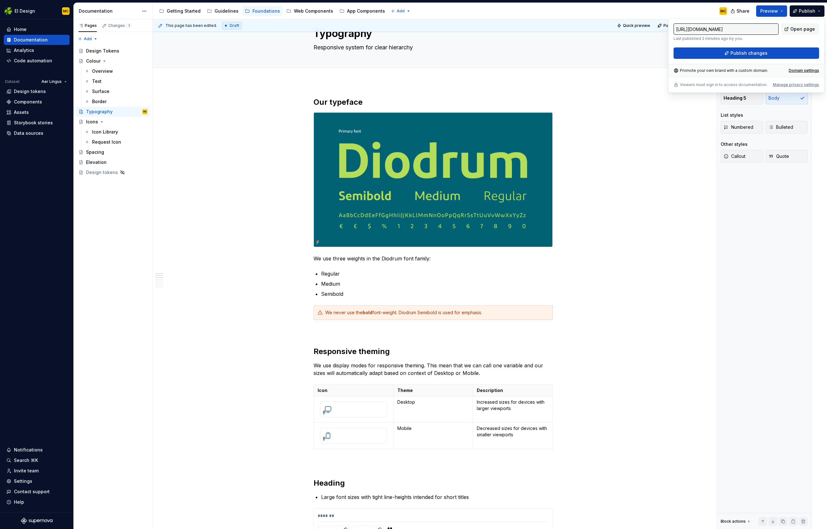
click at [762, 47] on div "https://ei-design.supernova-docs.io/latest/foundations/typography-u5kiczMA Last…" at bounding box center [747, 40] width 146 height 35
click at [761, 53] on span "Publish changes" at bounding box center [749, 53] width 37 height 6
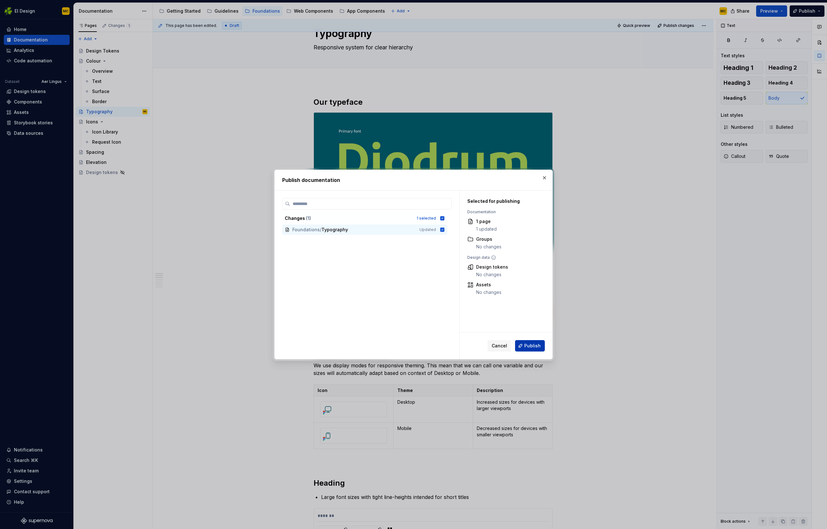
click at [541, 343] on button "Publish" at bounding box center [530, 345] width 30 height 11
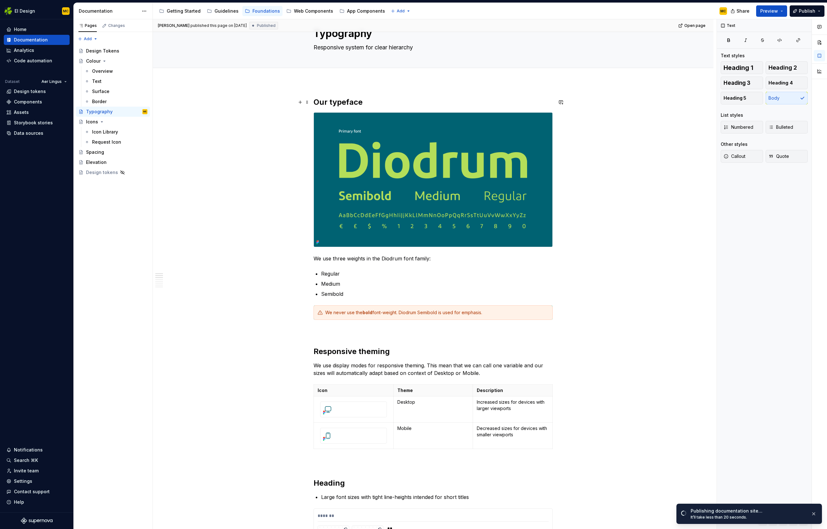
click at [411, 103] on h2 "Our typeface" at bounding box center [433, 102] width 239 height 10
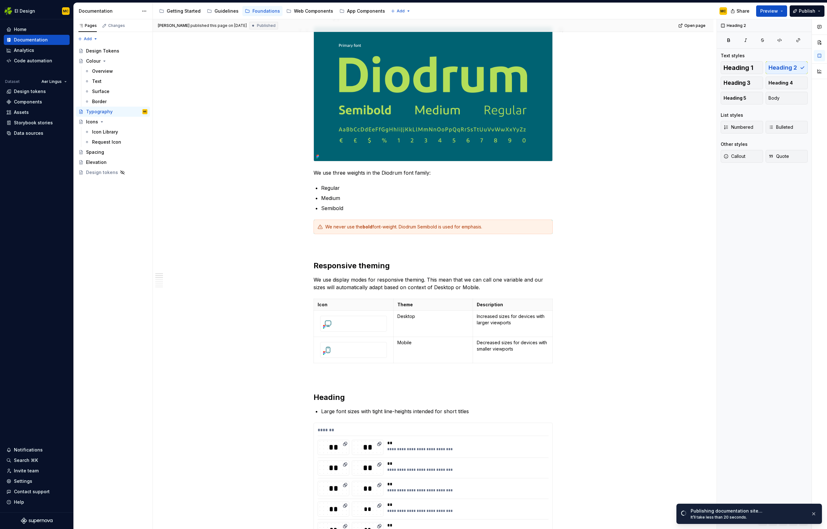
scroll to position [120, 0]
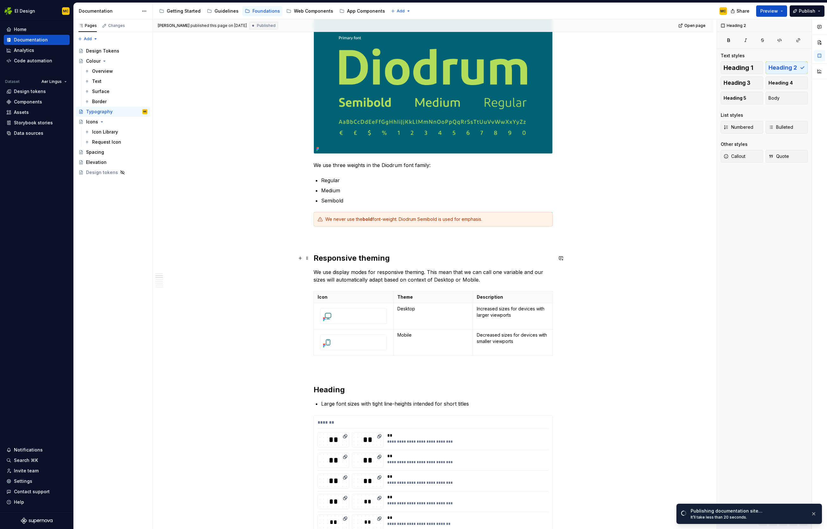
click at [416, 262] on h2 "Responsive theming" at bounding box center [433, 258] width 239 height 10
click at [755, 85] on button "Heading 3" at bounding box center [742, 83] width 42 height 13
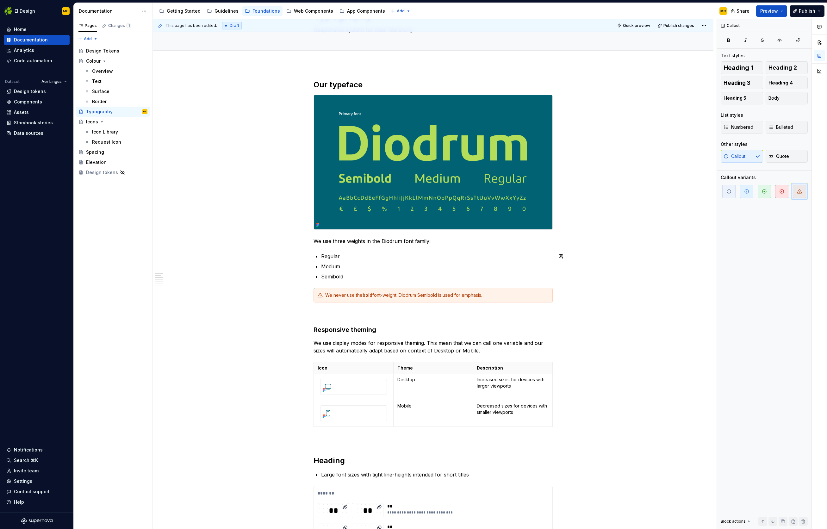
scroll to position [0, 0]
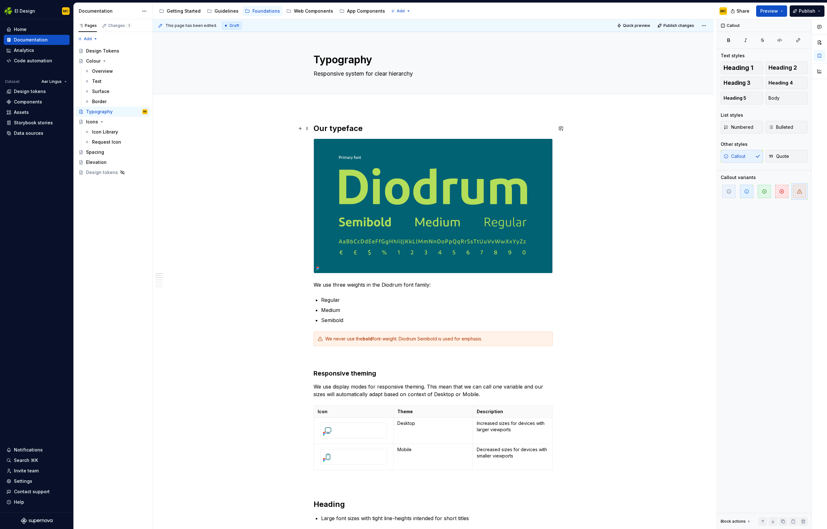
click at [380, 127] on h2 "Our typeface" at bounding box center [433, 128] width 239 height 10
click at [749, 69] on span "Heading 1" at bounding box center [739, 68] width 30 height 6
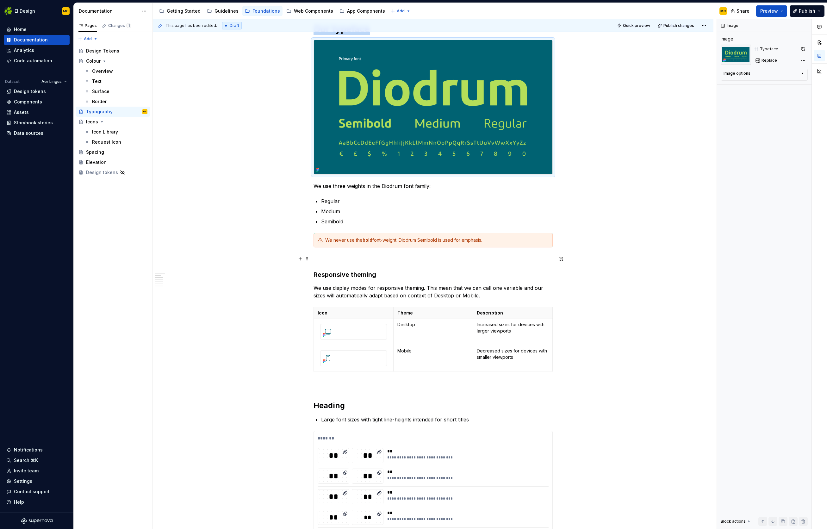
scroll to position [121, 0]
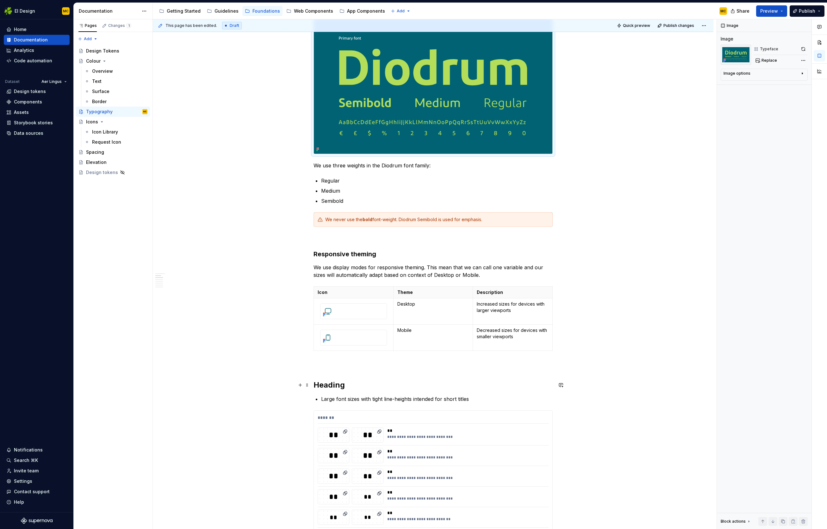
click at [378, 384] on h2 "Heading" at bounding box center [433, 385] width 239 height 10
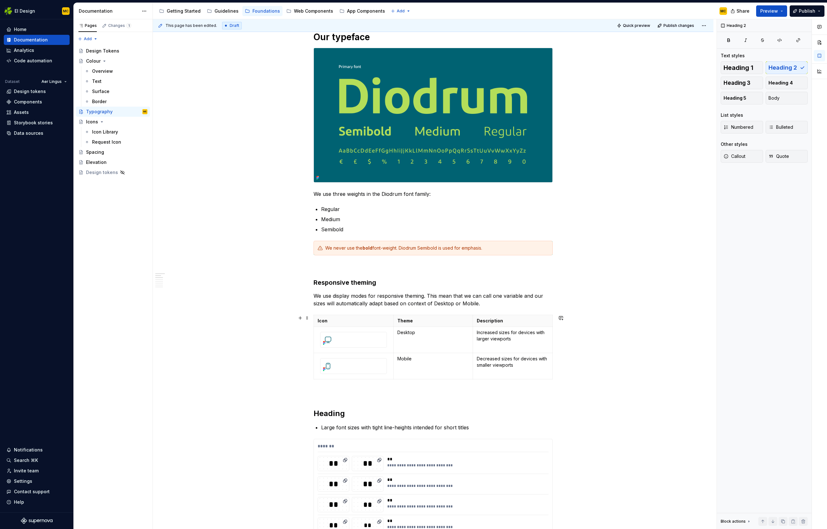
scroll to position [101, 0]
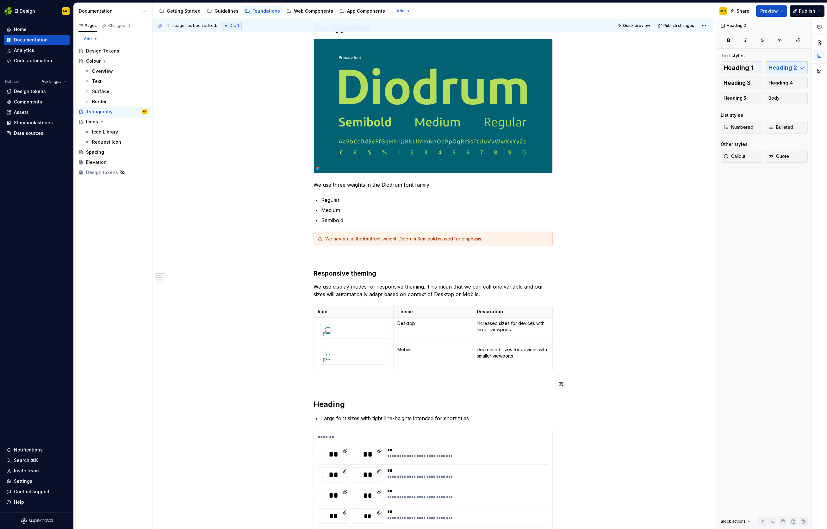
click at [348, 388] on p at bounding box center [433, 384] width 239 height 8
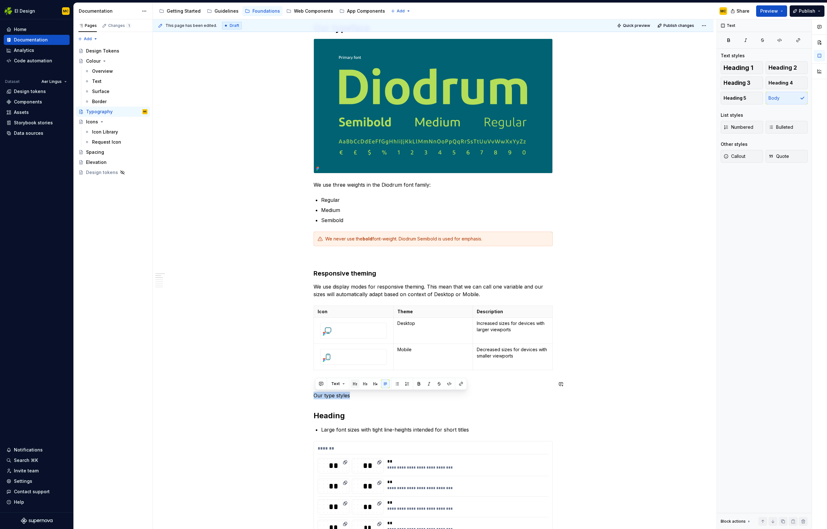
click at [355, 385] on button "button" at bounding box center [355, 383] width 9 height 9
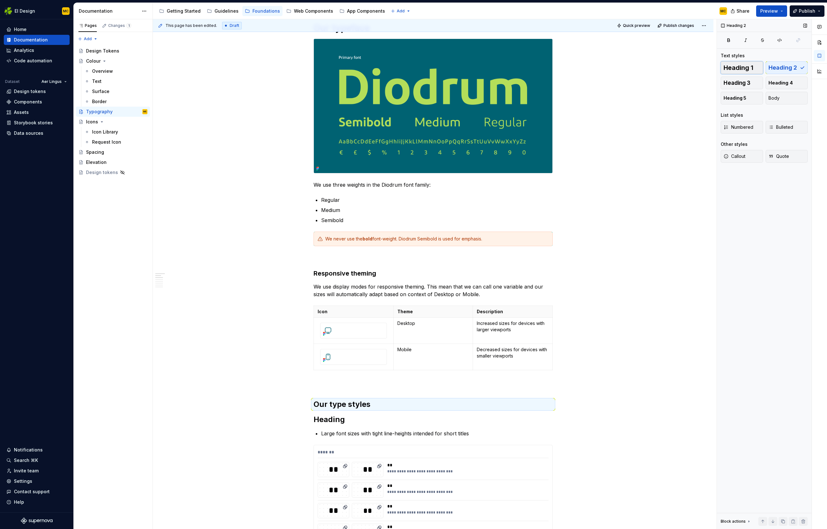
click at [742, 66] on span "Heading 1" at bounding box center [739, 68] width 30 height 6
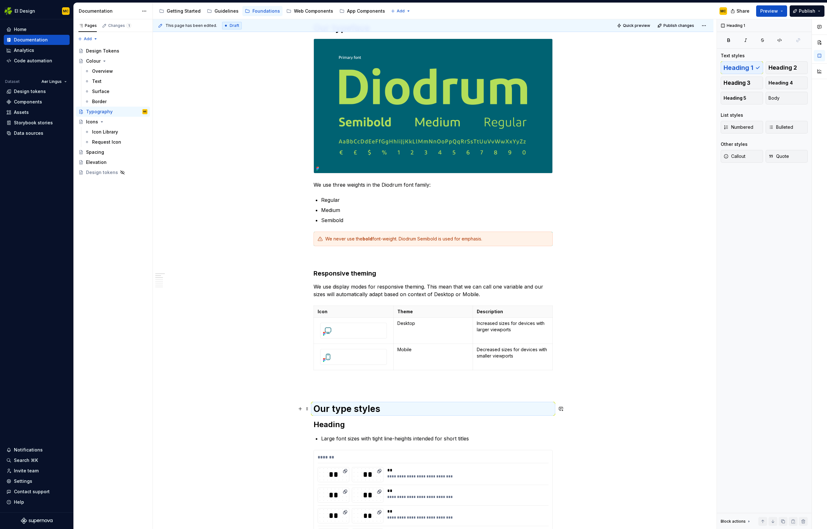
click at [415, 409] on h1 "Our type styles" at bounding box center [433, 408] width 239 height 11
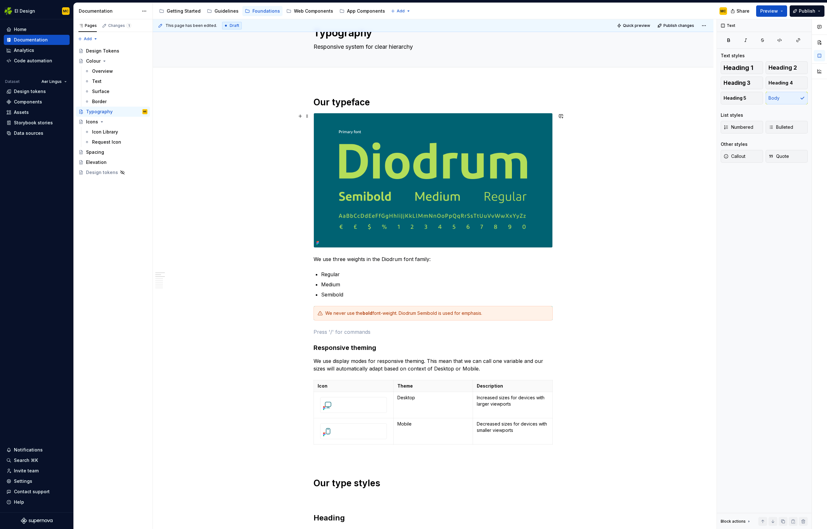
scroll to position [0, 0]
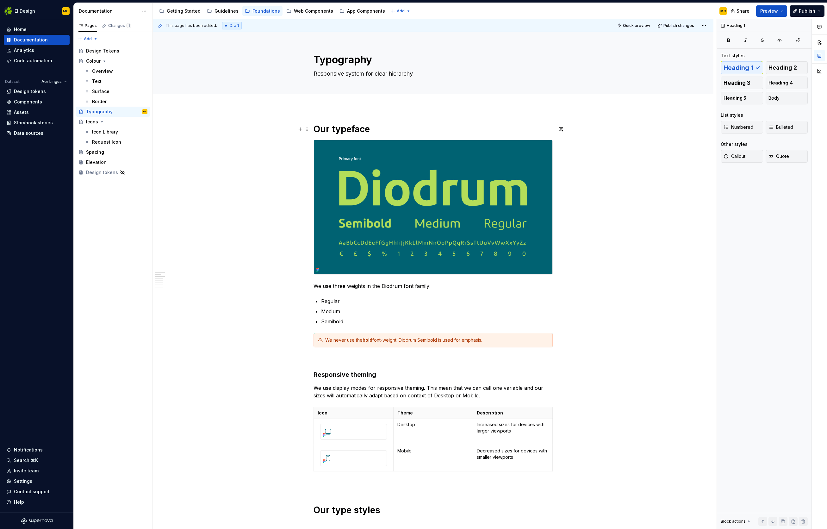
click at [388, 132] on h1 "Our typeface" at bounding box center [433, 128] width 239 height 11
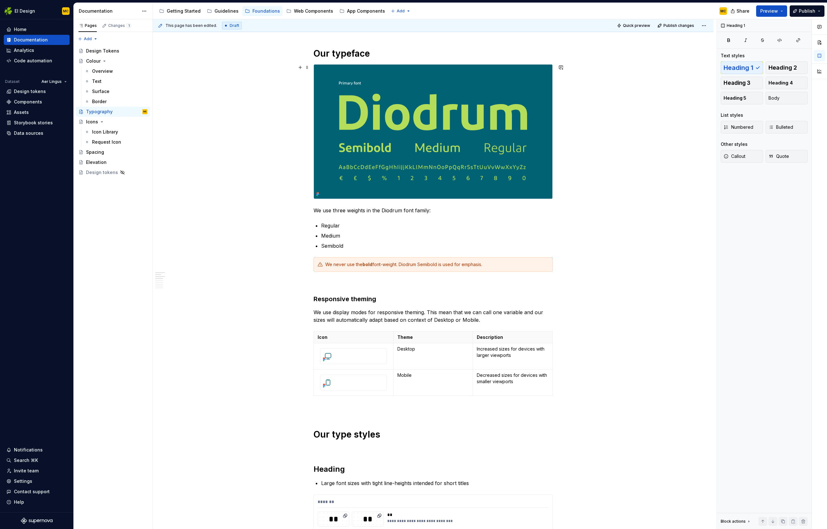
scroll to position [73, 0]
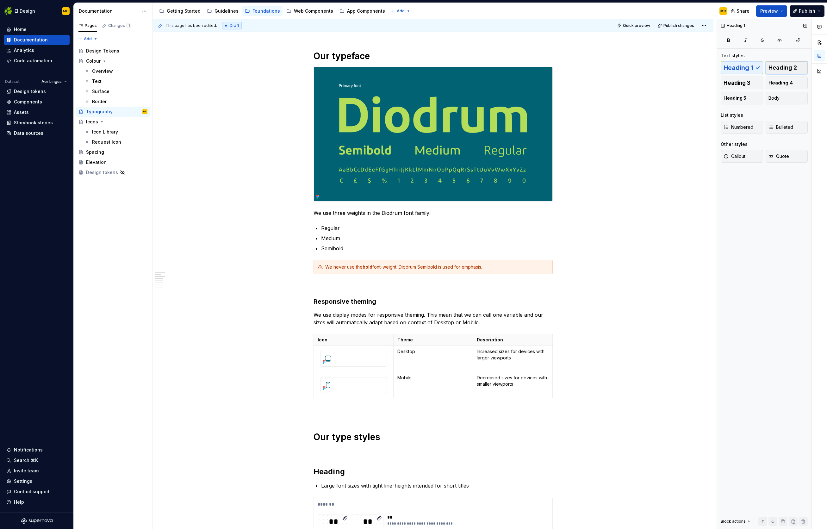
click at [779, 67] on span "Heading 2" at bounding box center [783, 68] width 28 height 6
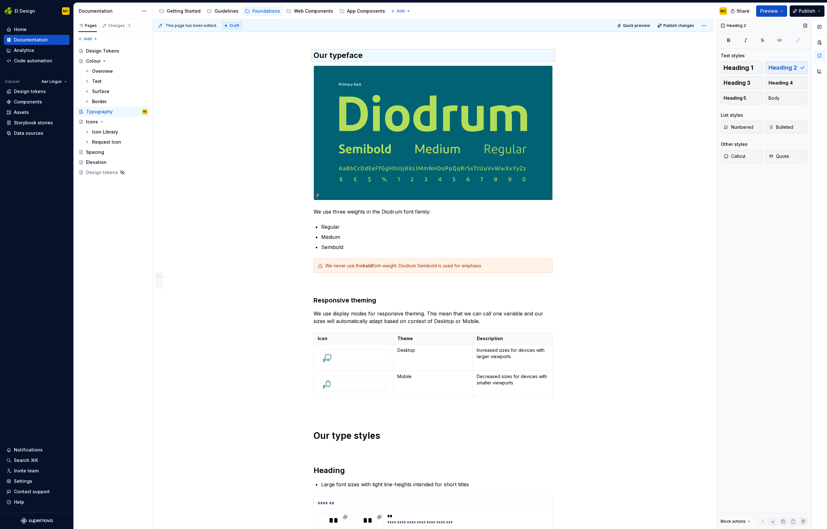
scroll to position [72, 0]
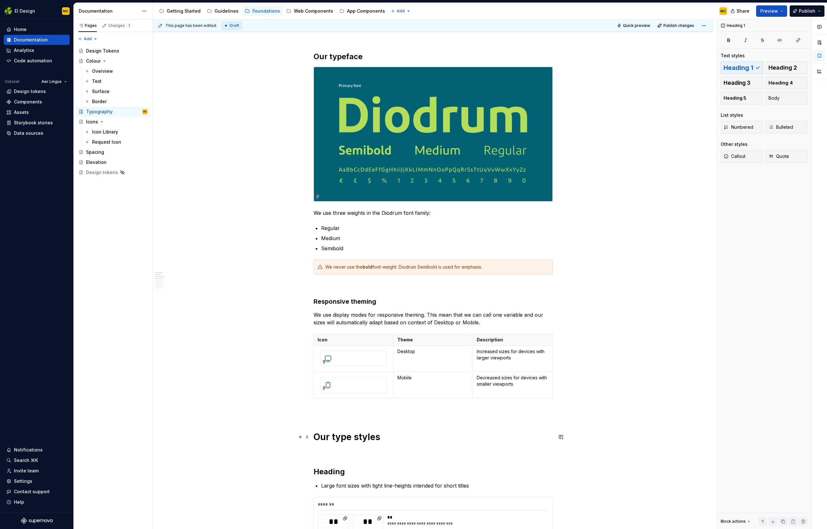
click at [387, 435] on h1 "Our type styles" at bounding box center [433, 436] width 239 height 11
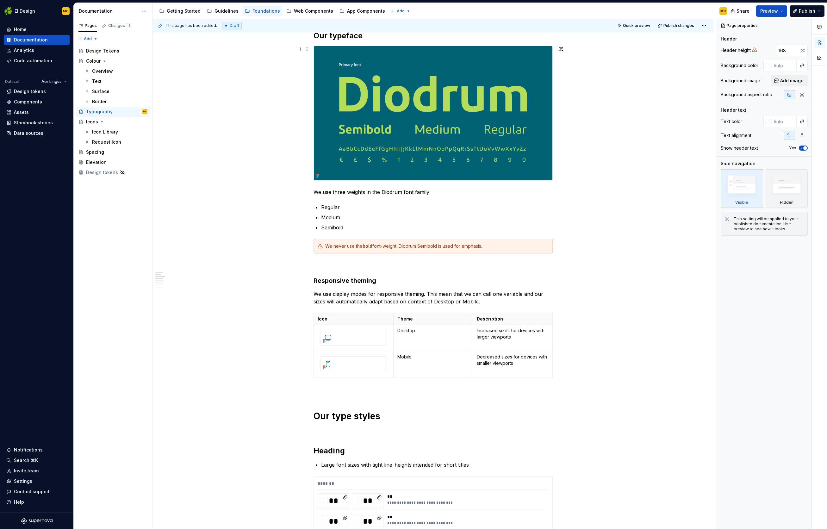
scroll to position [0, 0]
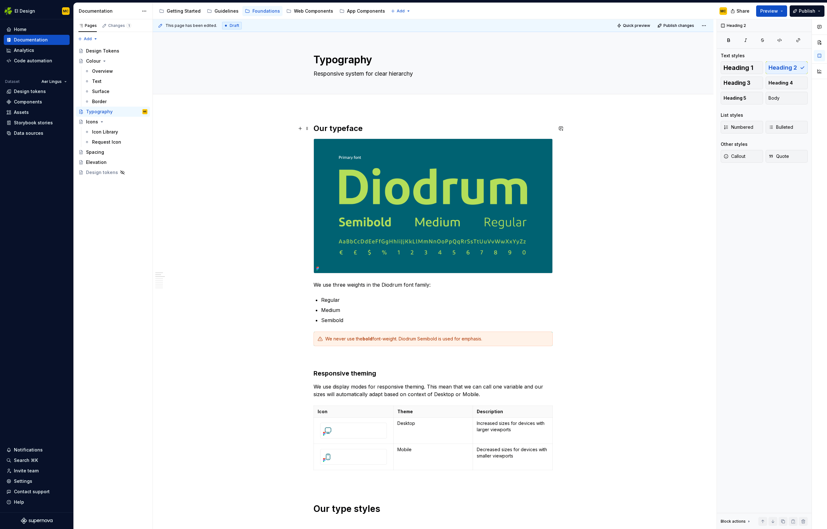
click at [397, 126] on h2 "Our typeface" at bounding box center [433, 128] width 239 height 10
click at [741, 67] on span "Heading 1" at bounding box center [739, 68] width 30 height 6
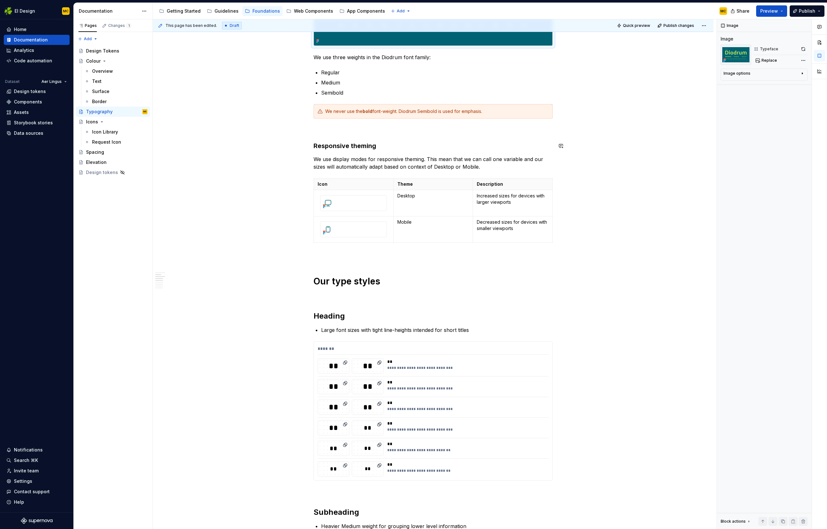
scroll to position [261, 0]
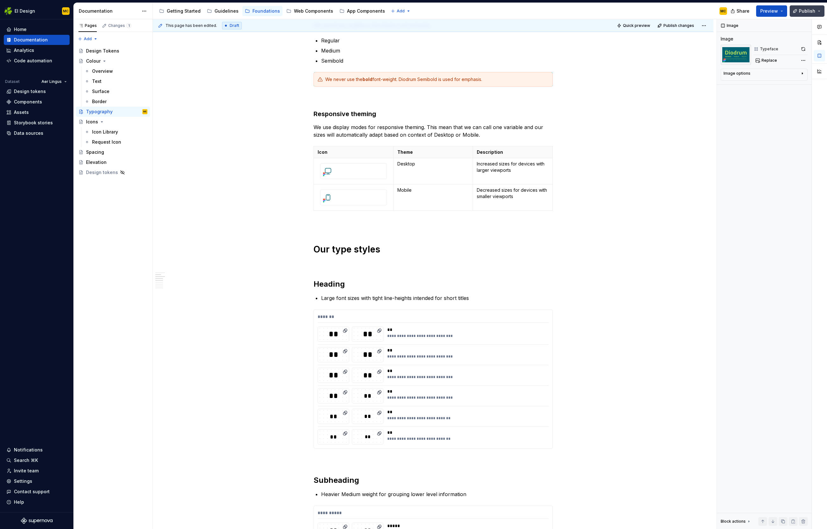
click at [799, 11] on button "Publish" at bounding box center [807, 10] width 35 height 11
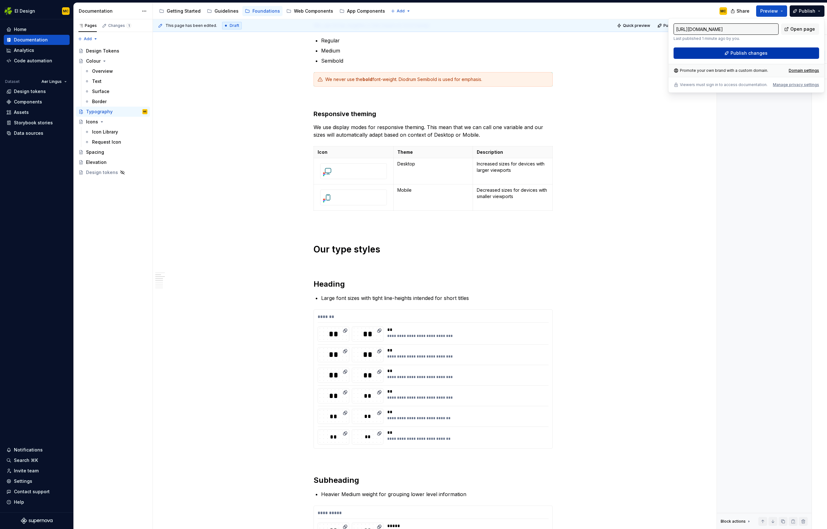
click at [739, 53] on span "Publish changes" at bounding box center [749, 53] width 37 height 6
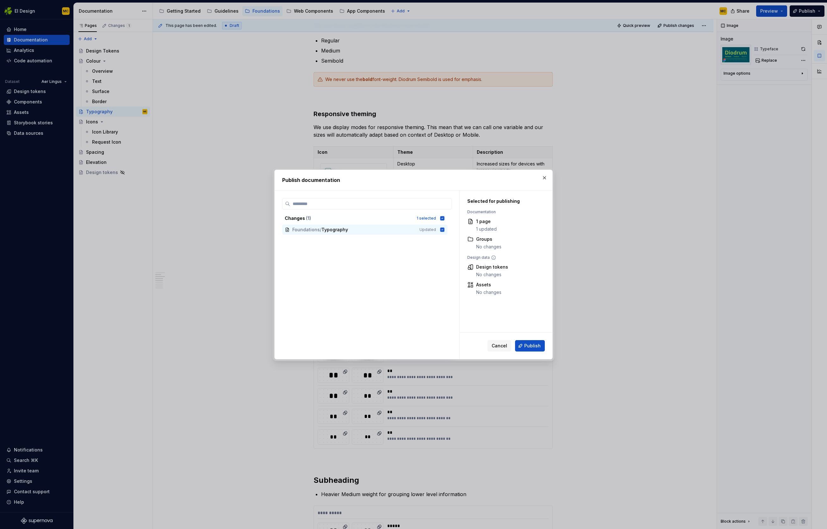
drag, startPoint x: 537, startPoint y: 345, endPoint x: 531, endPoint y: 332, distance: 14.0
click at [538, 344] on span "Publish" at bounding box center [532, 346] width 16 height 6
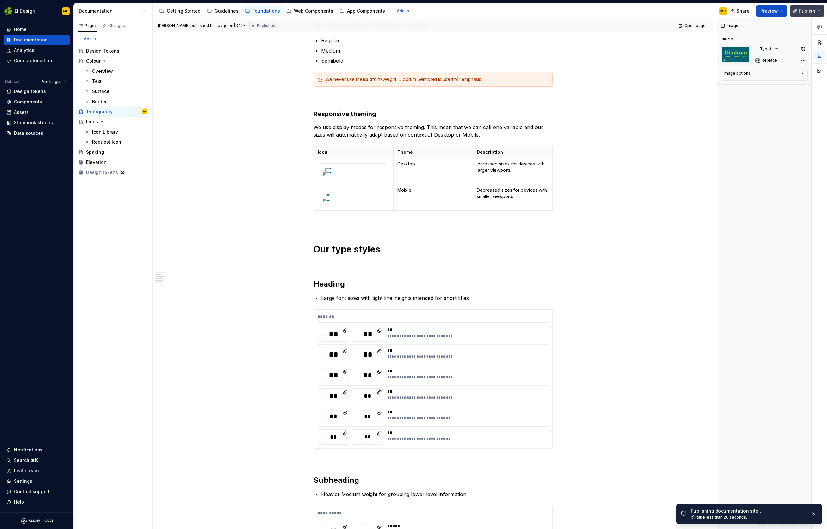
click at [819, 11] on button "Publish" at bounding box center [807, 10] width 35 height 11
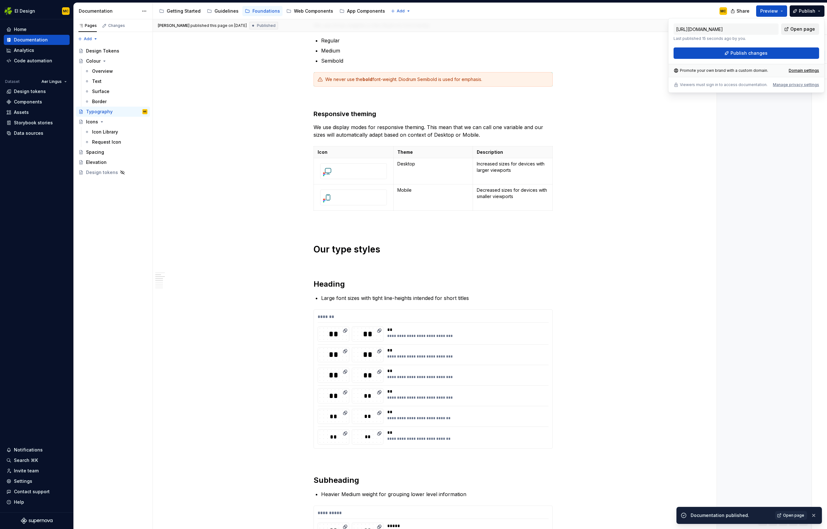
click at [799, 29] on span "Open page" at bounding box center [803, 29] width 25 height 6
click at [360, 98] on p at bounding box center [433, 98] width 239 height 8
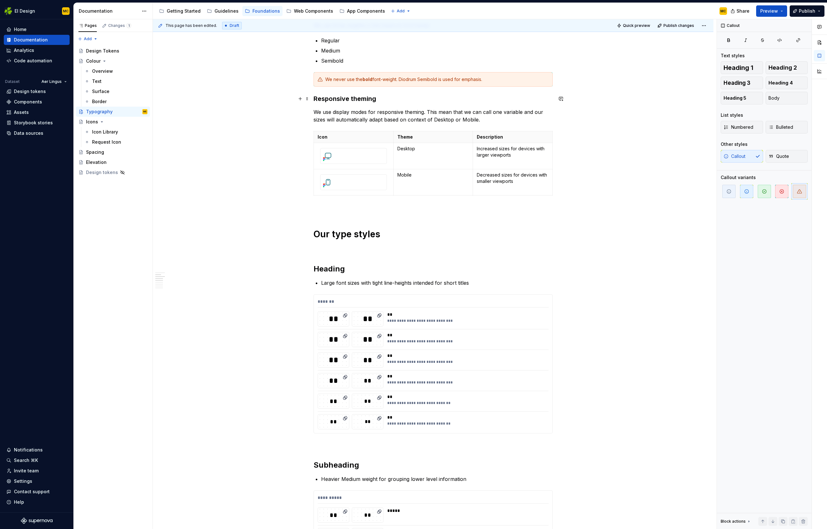
scroll to position [247, 0]
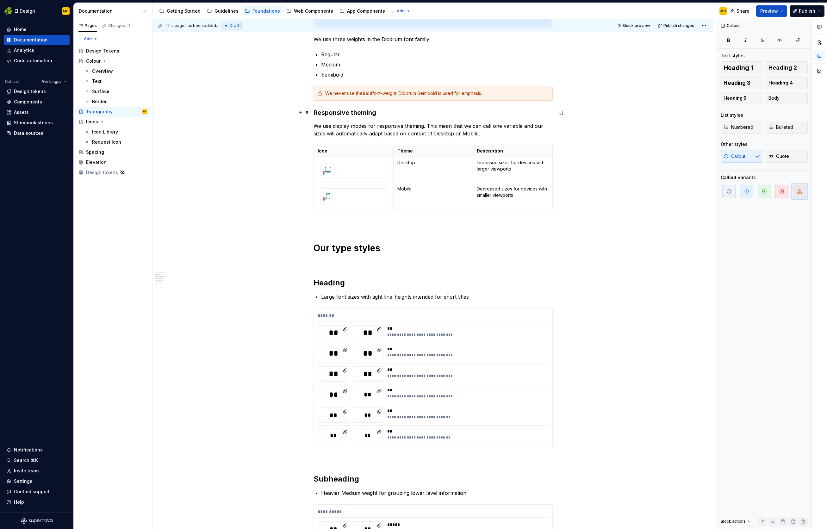
click at [395, 114] on h3 "Responsive theming" at bounding box center [433, 112] width 239 height 9
click at [793, 71] on span "Heading 2" at bounding box center [783, 68] width 28 height 6
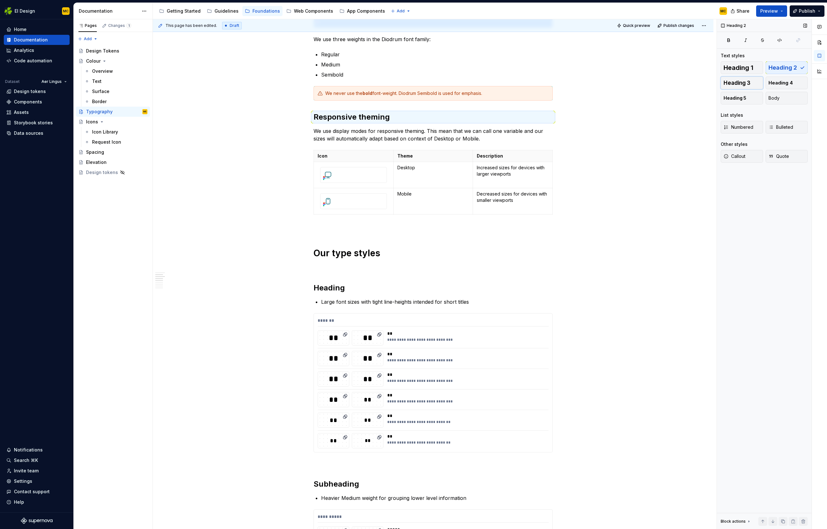
drag, startPoint x: 752, startPoint y: 81, endPoint x: 740, endPoint y: 86, distance: 13.0
click at [752, 81] on button "Heading 3" at bounding box center [742, 83] width 42 height 13
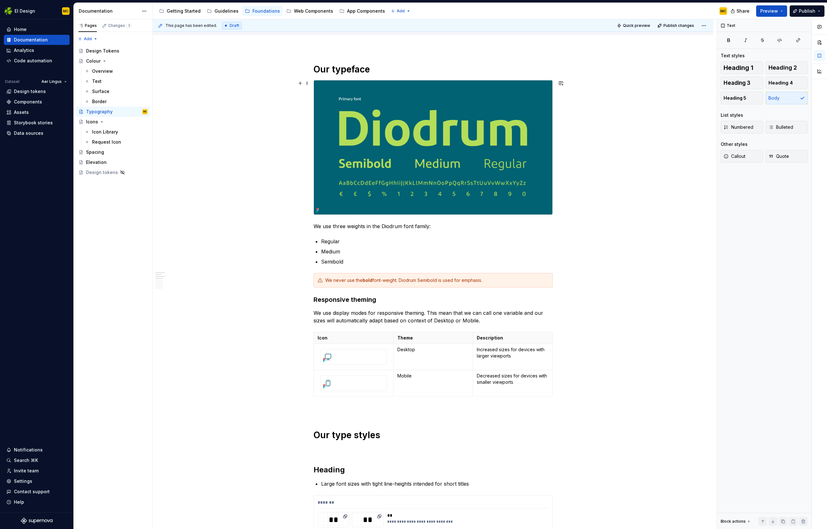
scroll to position [51, 0]
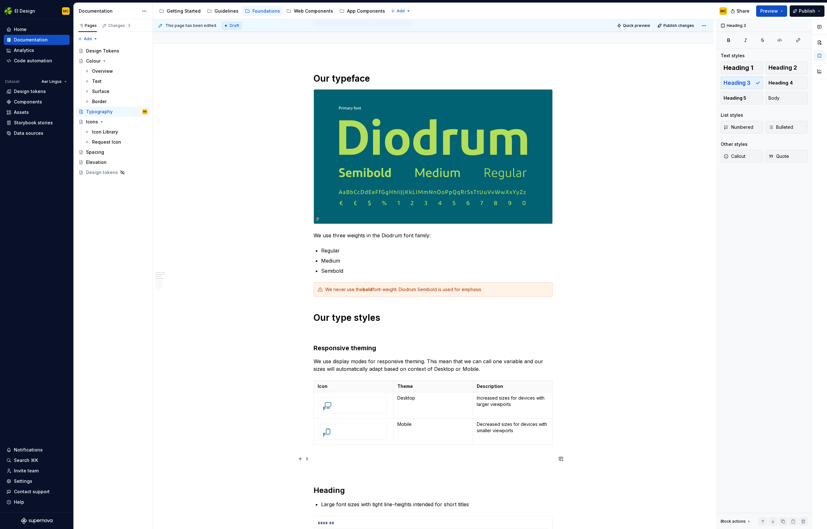
click at [348, 462] on p at bounding box center [433, 459] width 239 height 8
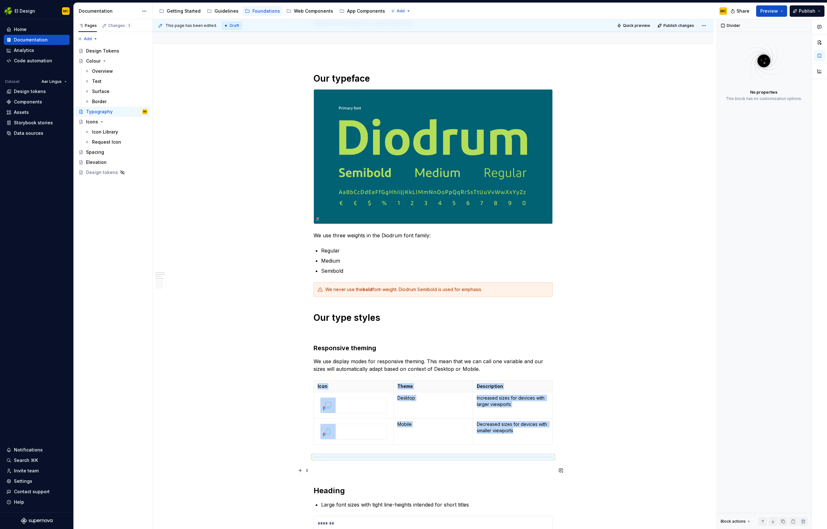
click at [341, 473] on p at bounding box center [433, 471] width 239 height 8
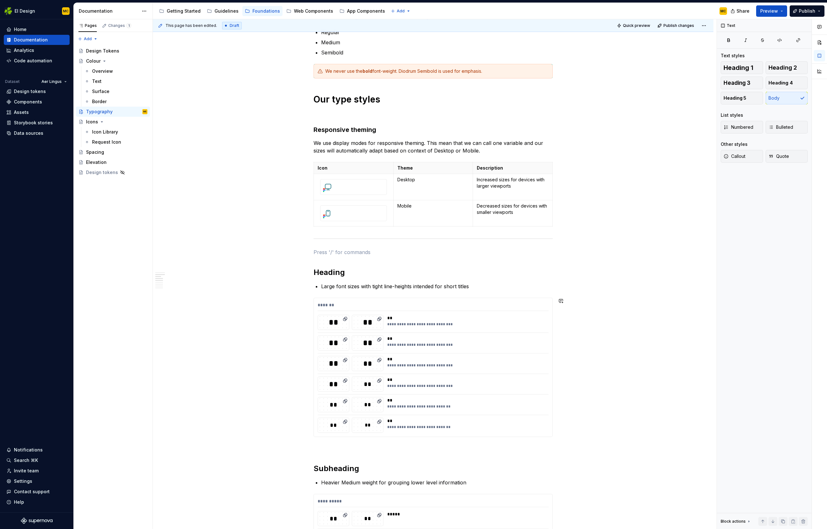
scroll to position [276, 0]
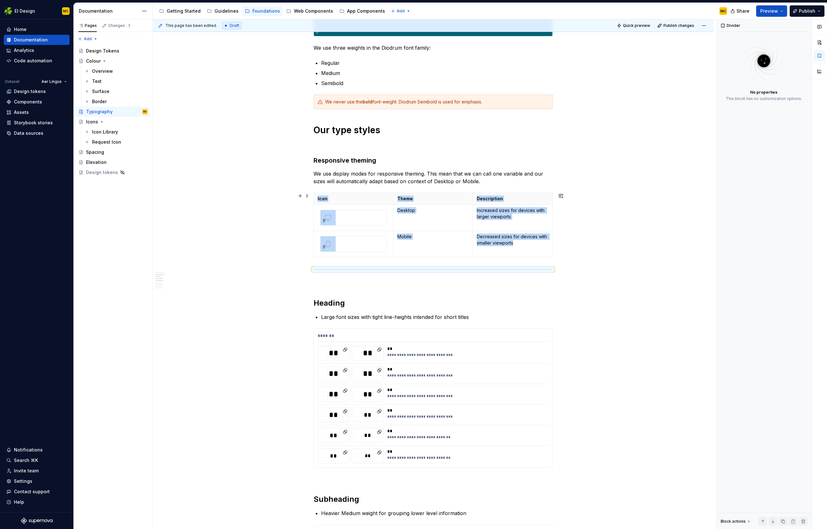
scroll to position [238, 0]
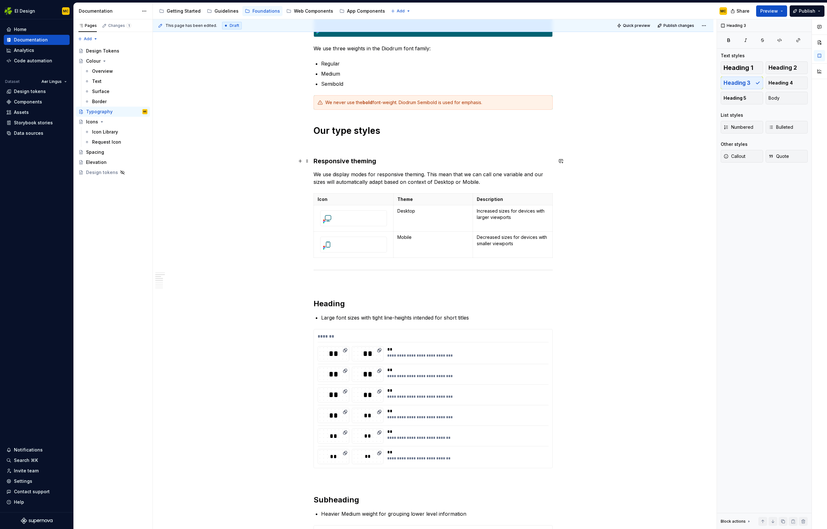
click at [381, 160] on h3 "Responsive theming" at bounding box center [433, 161] width 239 height 9
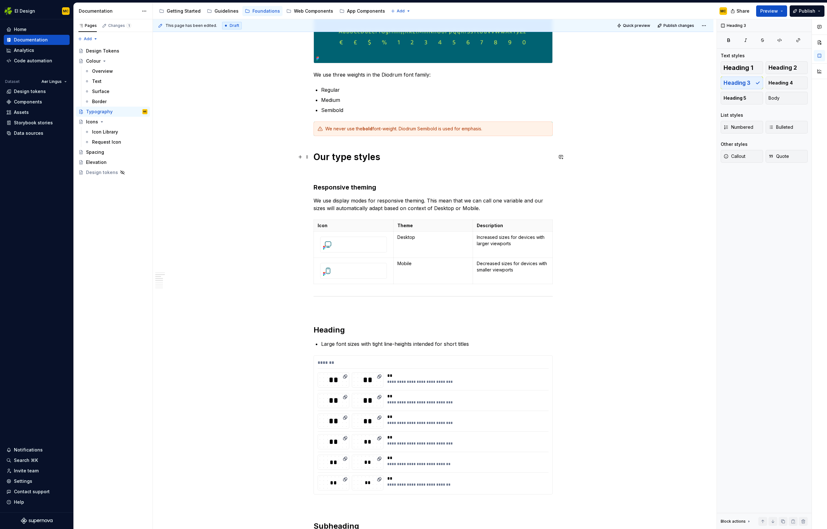
scroll to position [211, 0]
click at [798, 68] on button "Heading 2" at bounding box center [787, 67] width 42 height 13
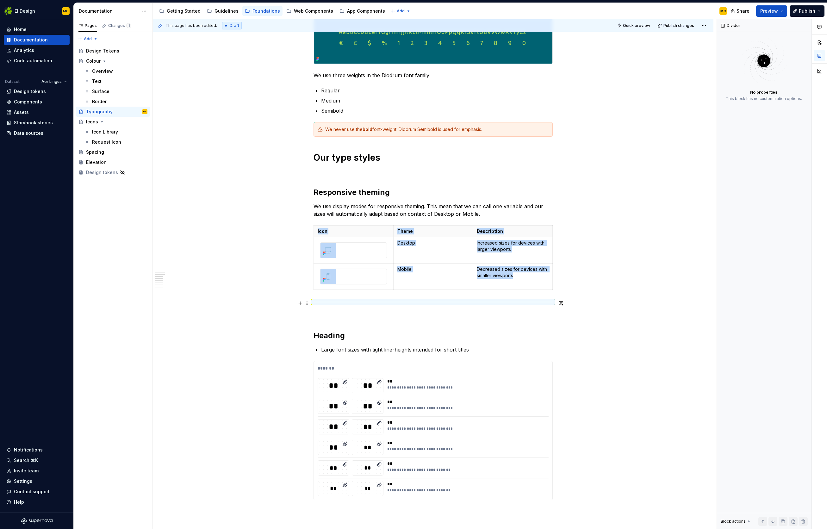
click at [413, 303] on div at bounding box center [433, 302] width 239 height 4
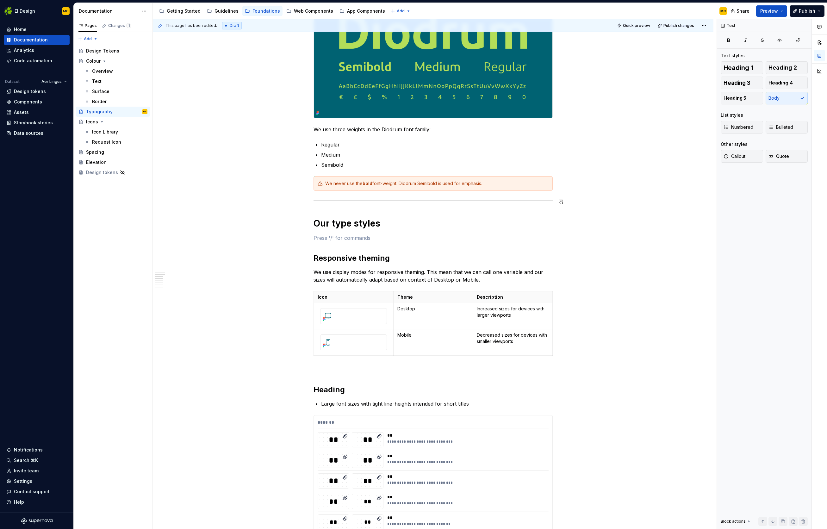
scroll to position [157, 0]
click at [362, 369] on p at bounding box center [433, 369] width 239 height 8
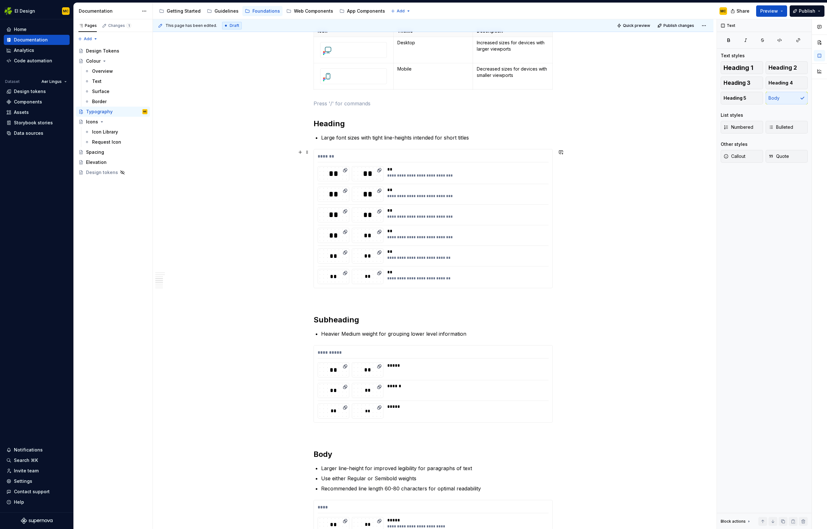
scroll to position [393, 0]
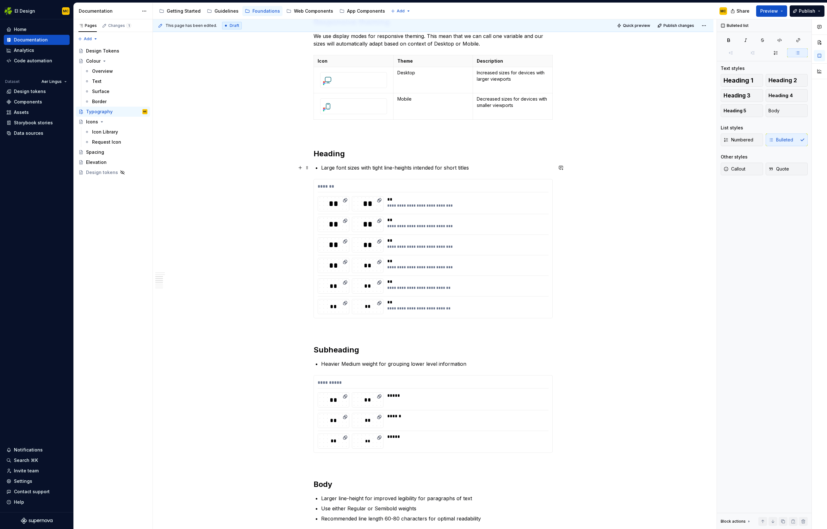
click at [501, 167] on p "Large font sizes with tight line-heights intended for short titles" at bounding box center [437, 168] width 232 height 8
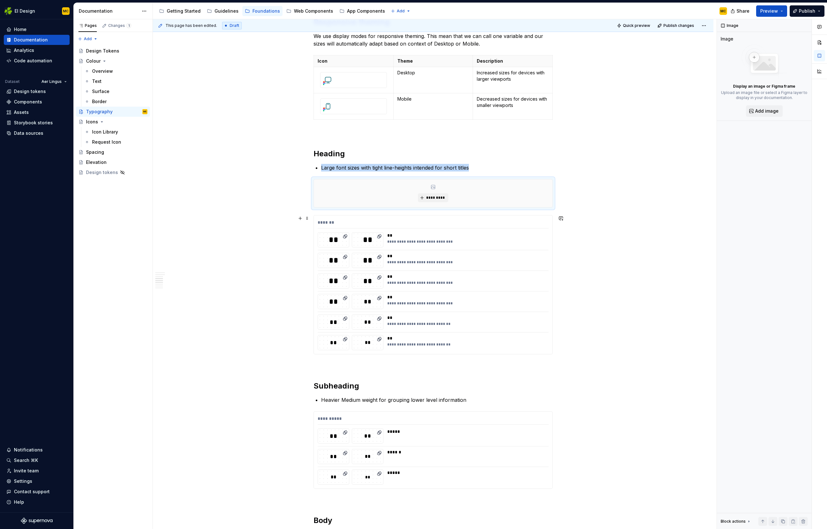
scroll to position [448, 0]
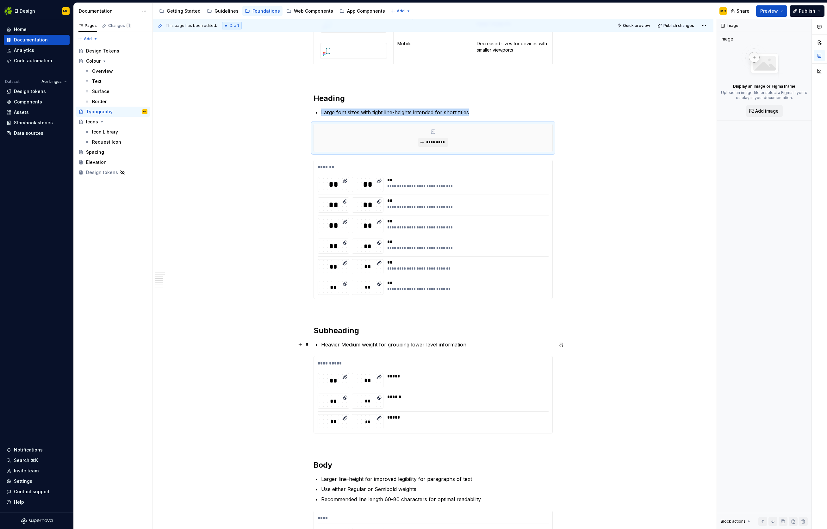
click at [474, 346] on p "Heavier Medium weight for grouping lower level information" at bounding box center [437, 345] width 232 height 8
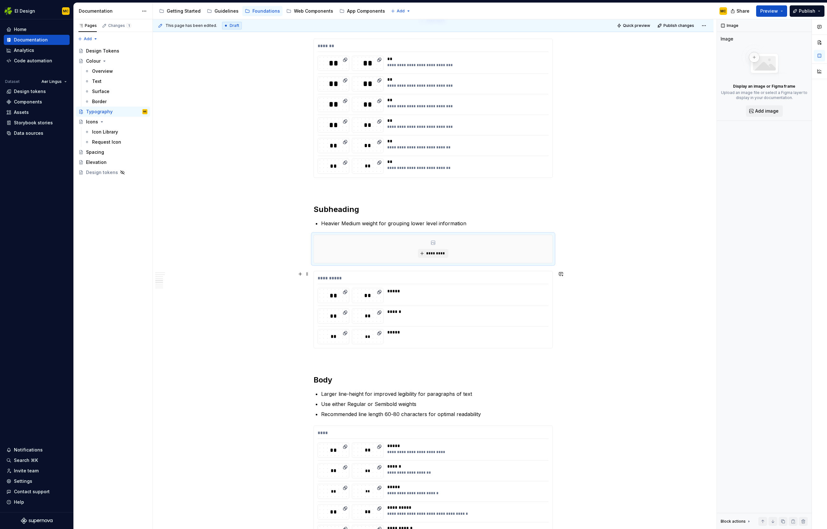
scroll to position [577, 0]
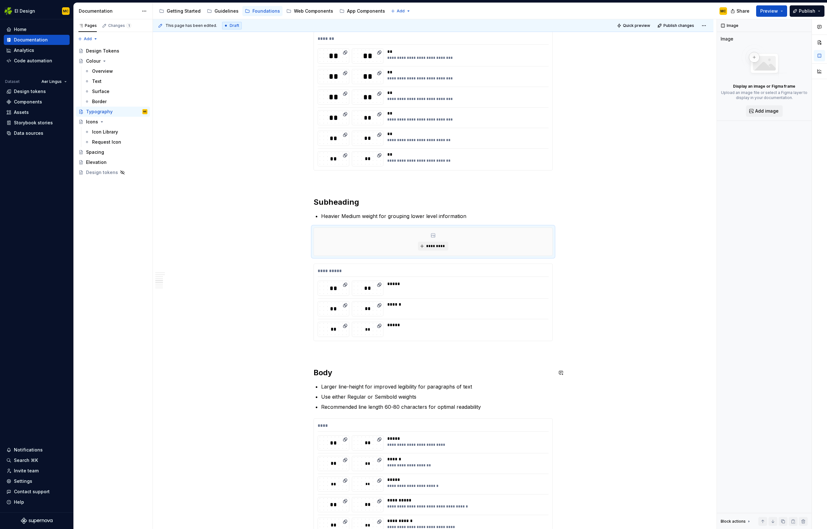
click at [393, 367] on div "**********" at bounding box center [433, 353] width 239 height 1613
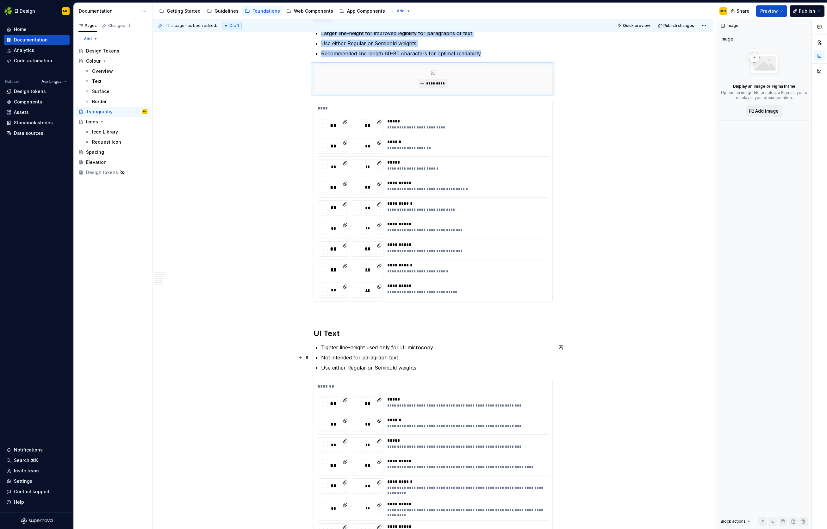
scroll to position [932, 0]
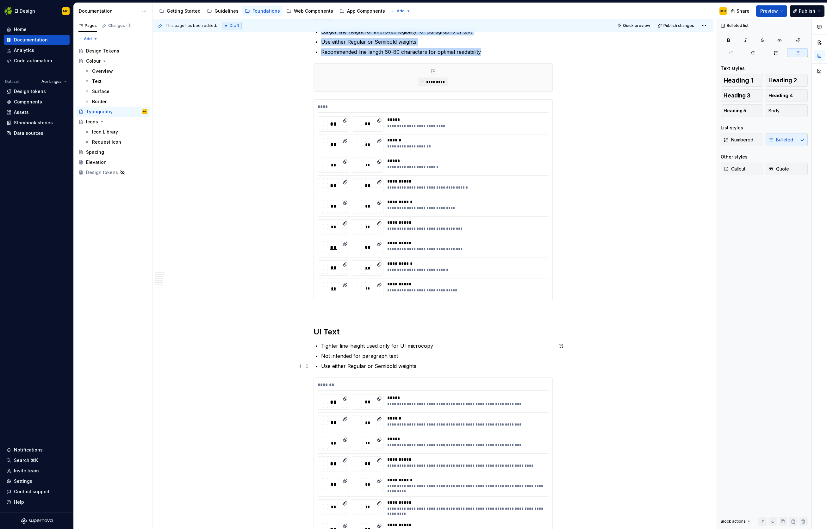
click at [434, 368] on p "Use either Regular or Semibold weights" at bounding box center [437, 366] width 232 height 8
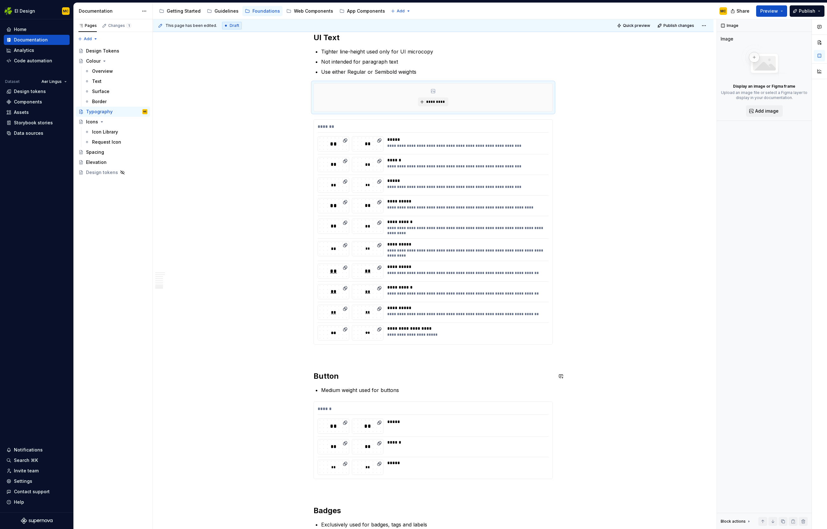
scroll to position [1253, 0]
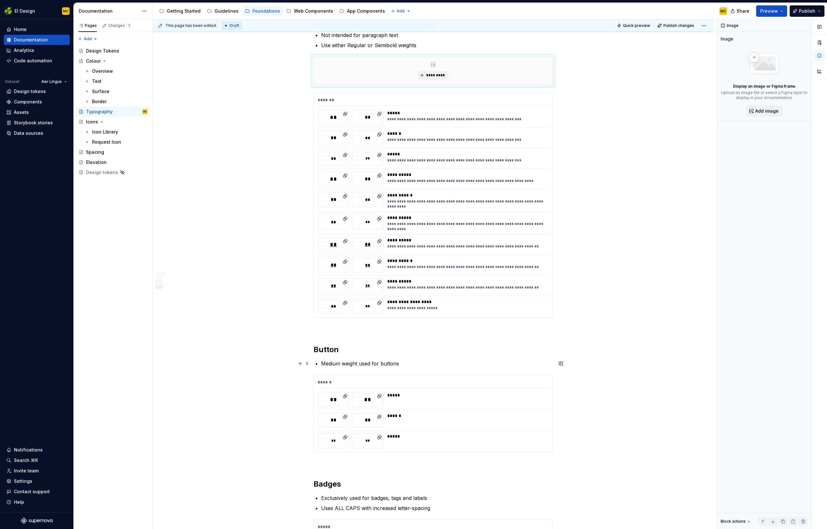
click at [418, 363] on p "Medium weight used for buttons" at bounding box center [437, 364] width 232 height 8
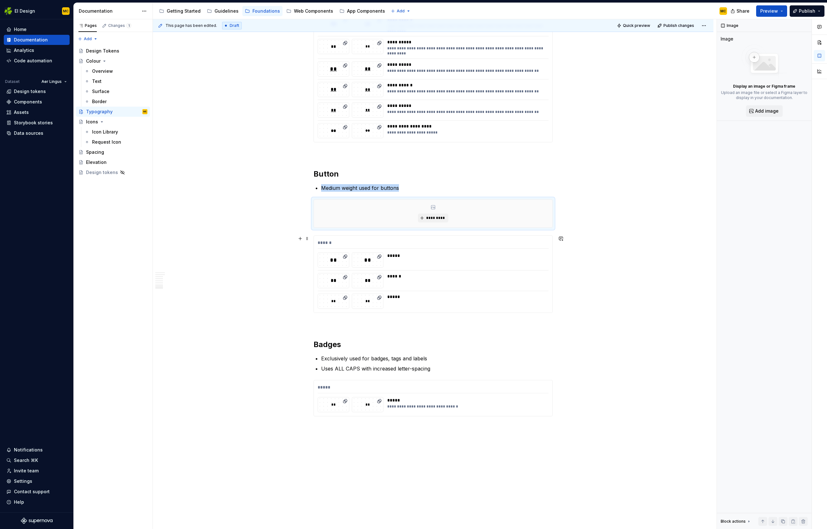
scroll to position [1482, 0]
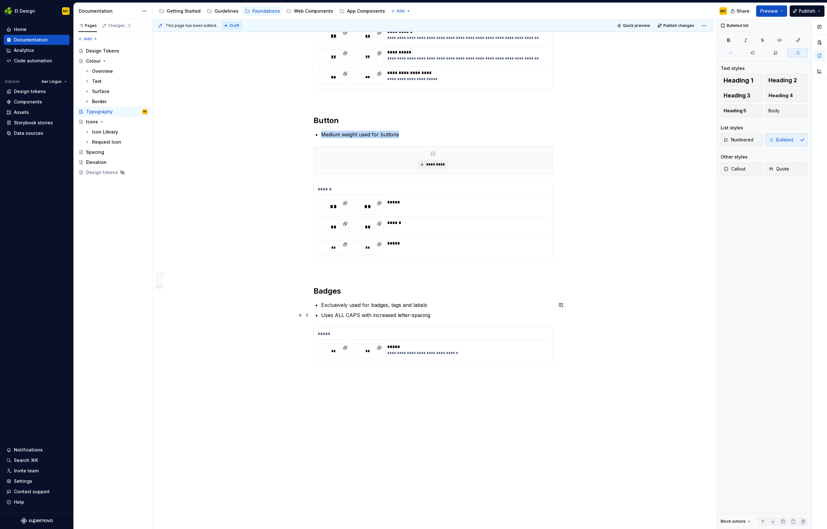
click at [438, 317] on p "Uses ALL CAPS with increased letter-spacing" at bounding box center [437, 315] width 232 height 8
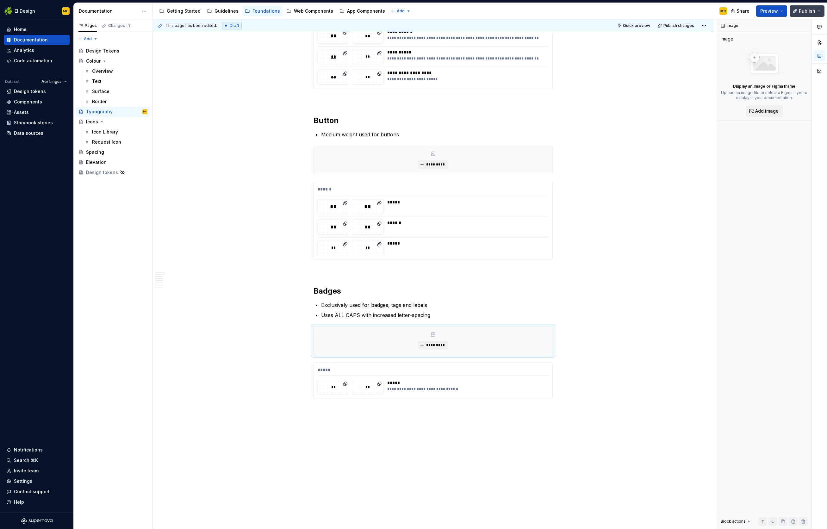
click at [811, 13] on span "Publish" at bounding box center [807, 11] width 16 height 6
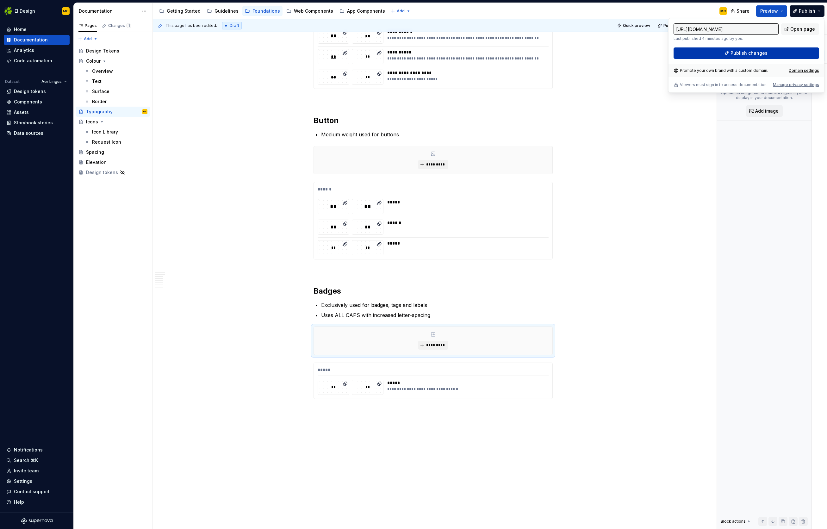
click at [764, 51] on span "Publish changes" at bounding box center [749, 53] width 37 height 6
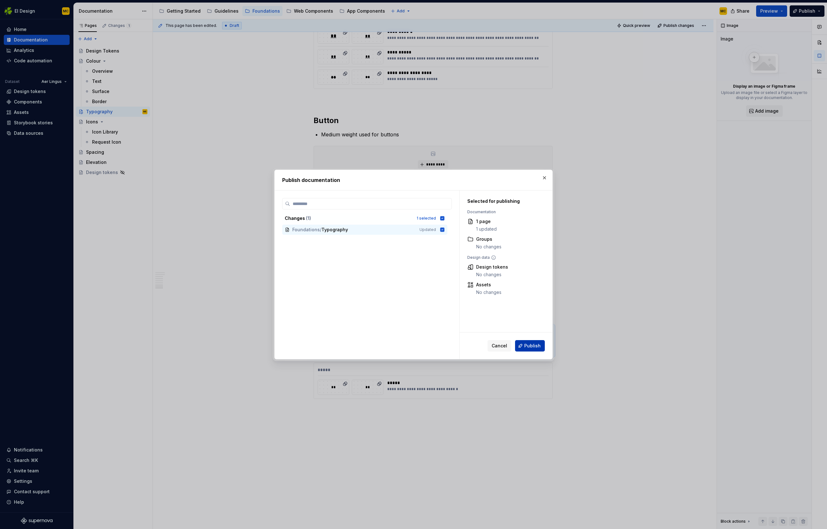
click at [531, 347] on span "Publish" at bounding box center [532, 346] width 16 height 6
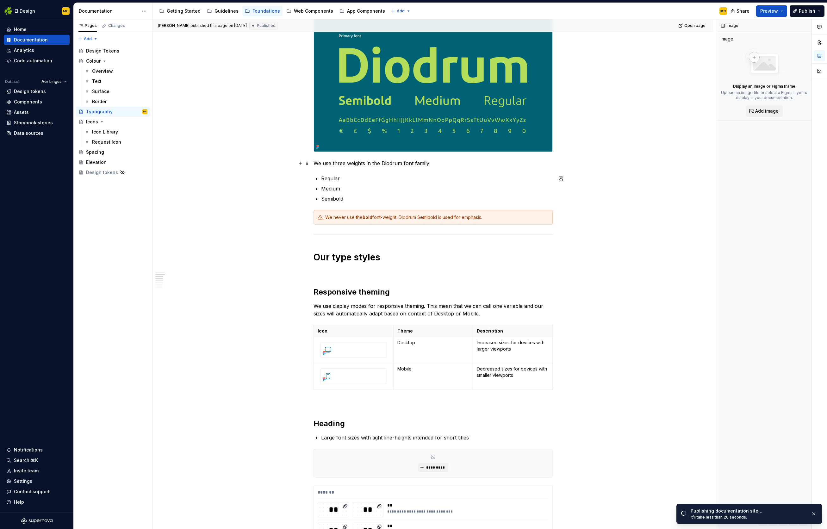
scroll to position [119, 0]
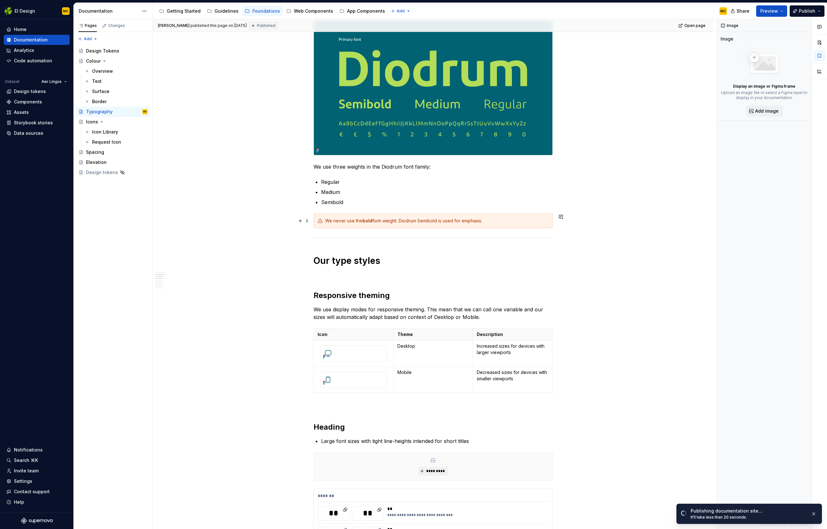
click at [403, 219] on div "We never use the bold font-weight. Diodrum Semibold is used for emphasis." at bounding box center [436, 221] width 223 height 6
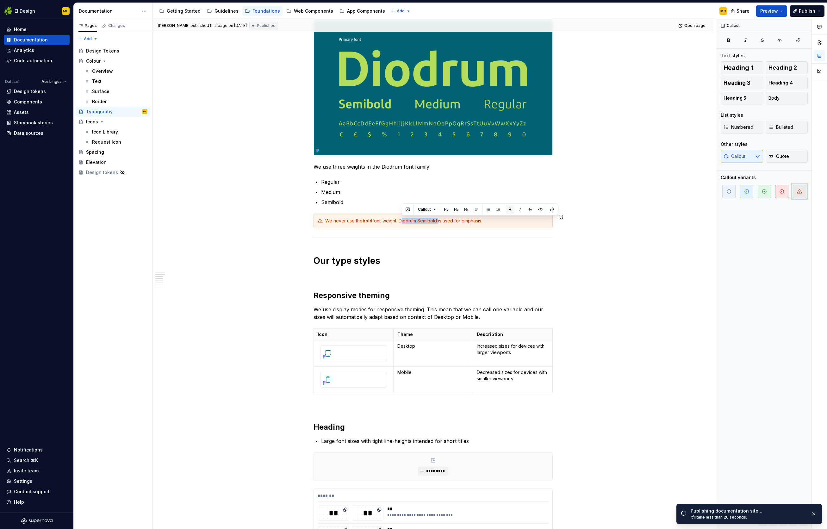
click at [507, 212] on button "button" at bounding box center [510, 209] width 9 height 9
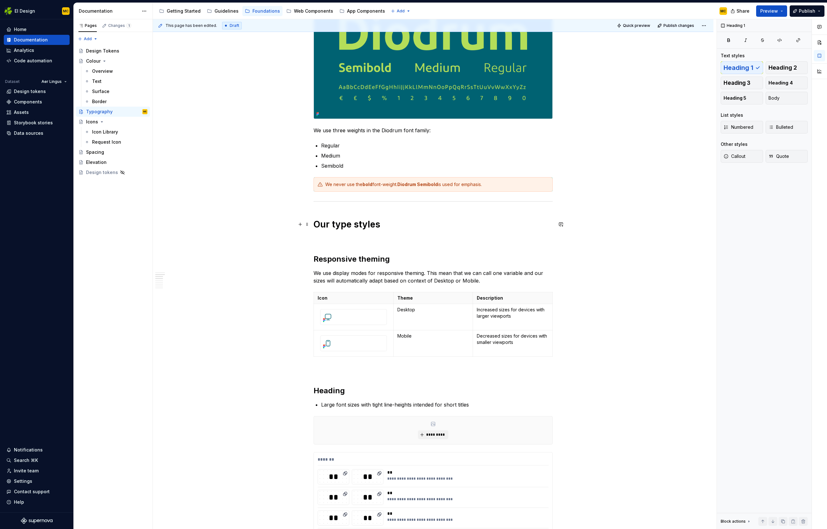
scroll to position [158, 0]
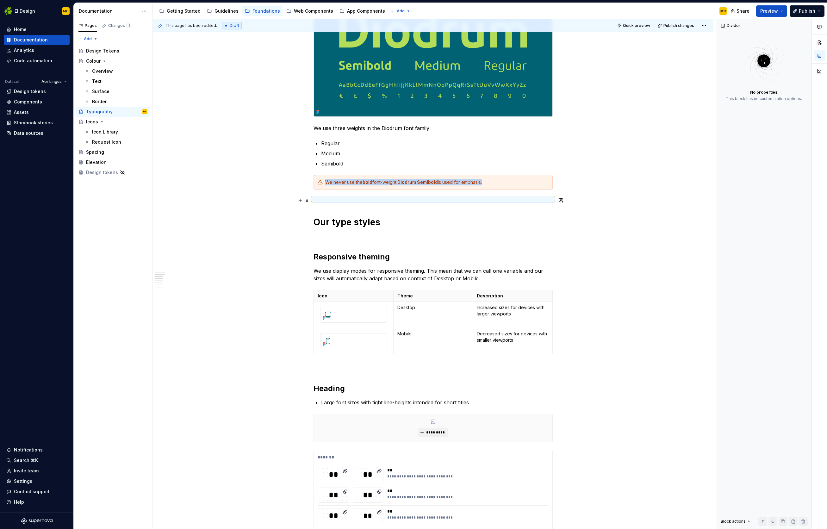
click at [389, 199] on hr at bounding box center [433, 199] width 239 height 0
click at [309, 201] on span at bounding box center [307, 200] width 5 height 9
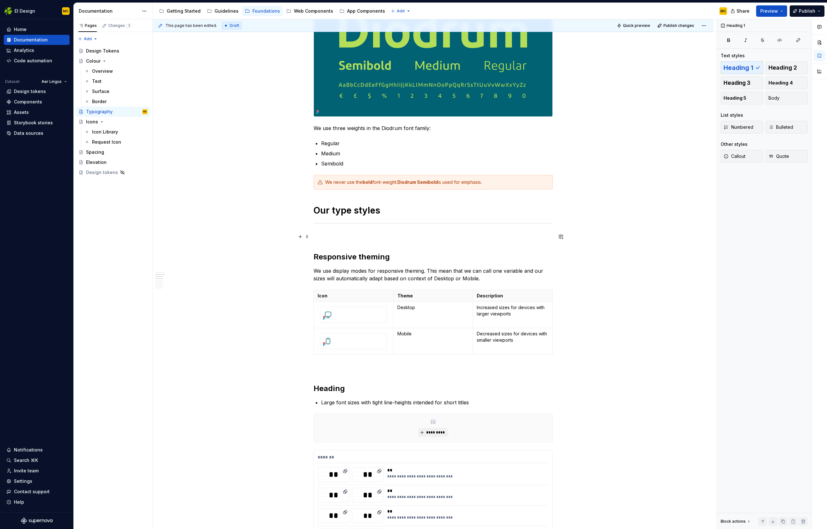
click at [333, 237] on p at bounding box center [433, 237] width 239 height 8
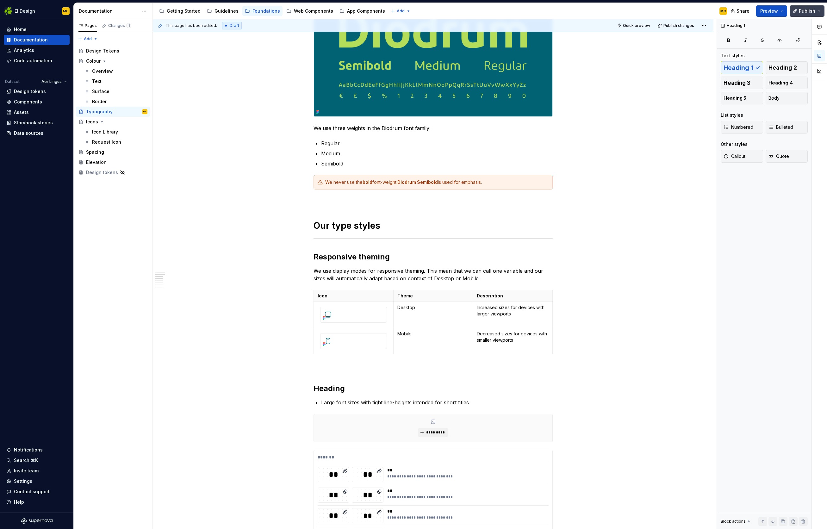
click at [804, 9] on span "Publish" at bounding box center [807, 11] width 16 height 6
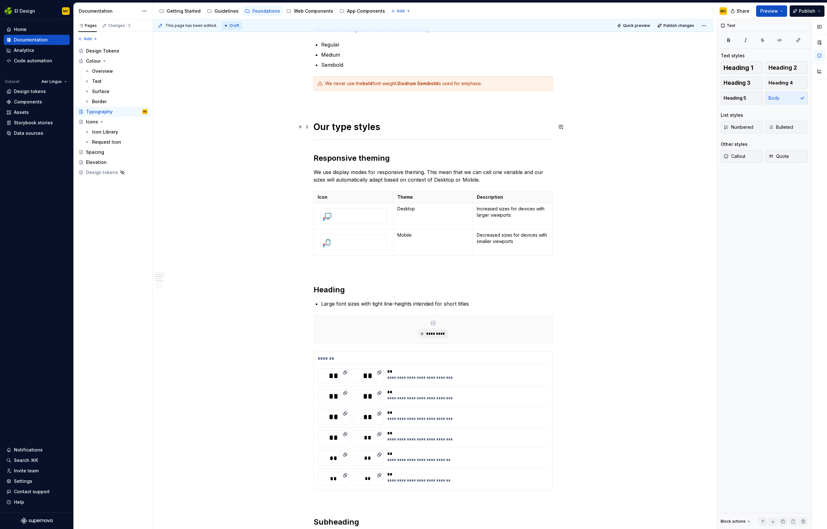
scroll to position [271, 0]
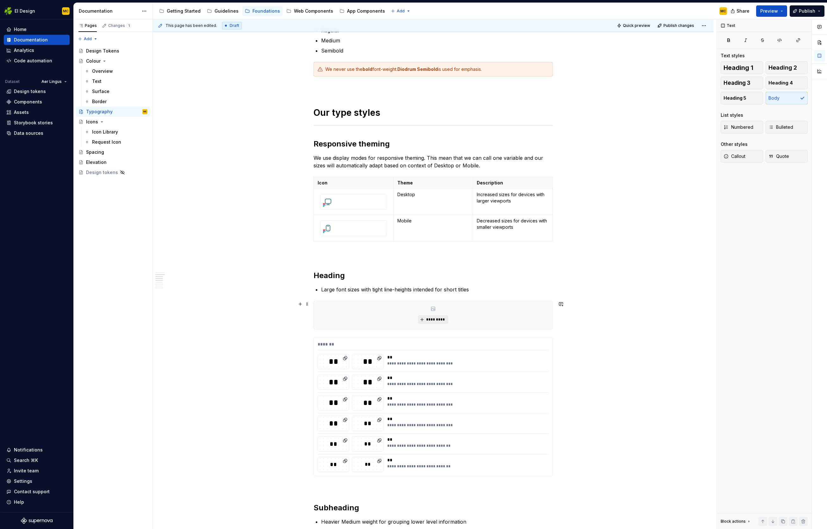
click at [437, 317] on span "*********" at bounding box center [435, 319] width 19 height 5
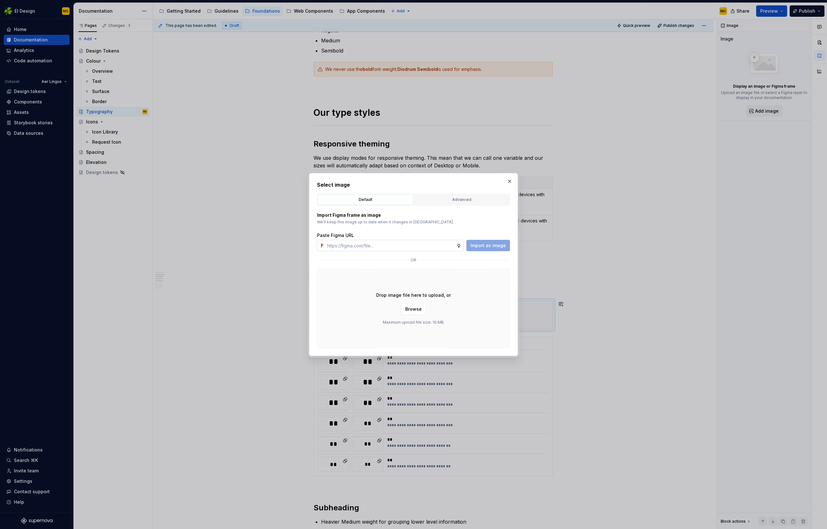
type textarea "*"
type input "https://www.figma.com/design/oWse5GFNay5D25WA7YViPS/Supernova-Images?node-id=59…"
click at [502, 246] on span "Import as image" at bounding box center [488, 245] width 35 height 6
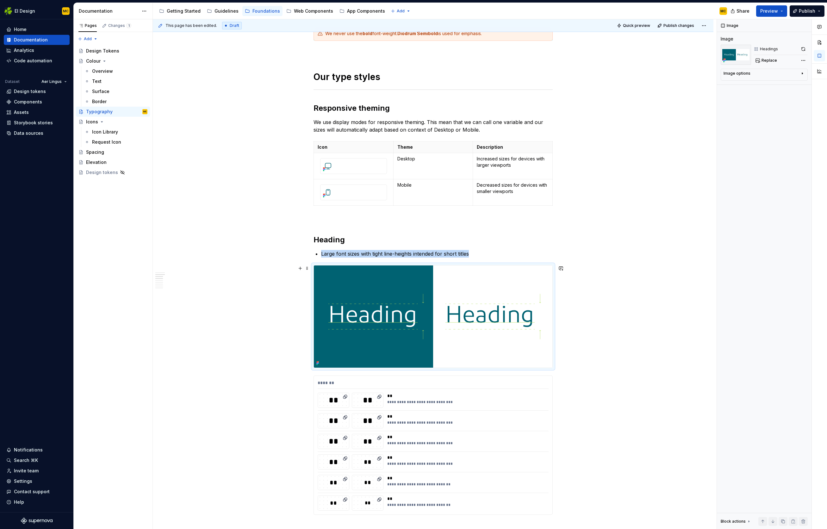
scroll to position [307, 0]
click at [807, 14] on span "Publish" at bounding box center [807, 11] width 16 height 6
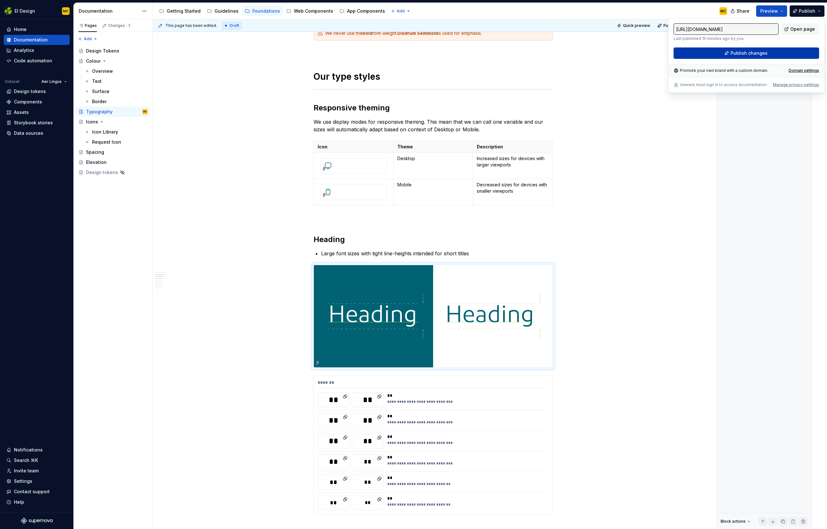
click at [747, 55] on span "Publish changes" at bounding box center [749, 53] width 37 height 6
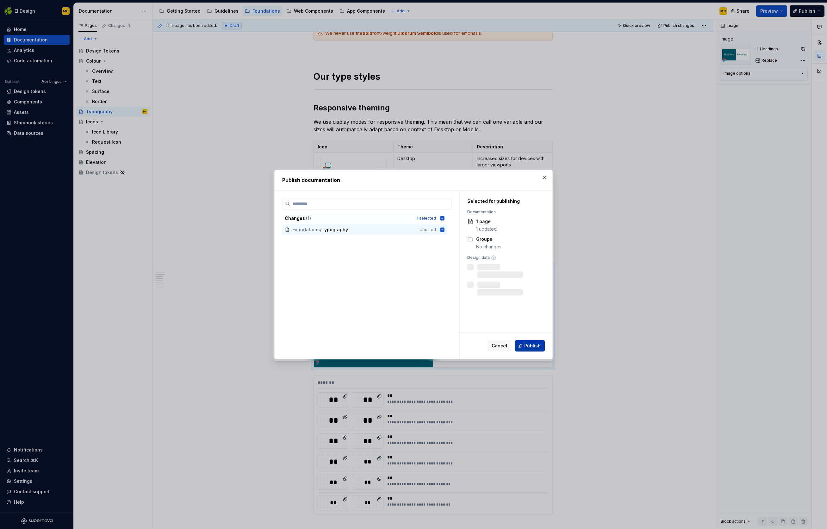
click at [525, 348] on span "Publish" at bounding box center [532, 346] width 16 height 6
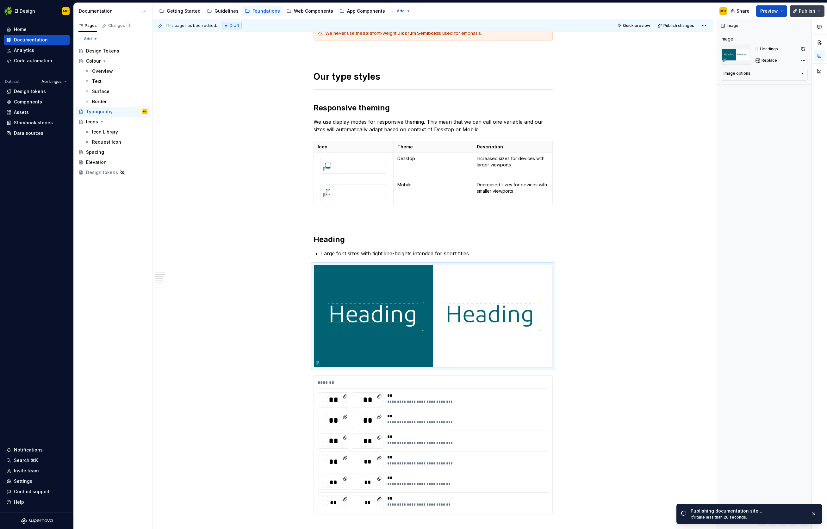
click at [822, 11] on button "Publish" at bounding box center [807, 10] width 35 height 11
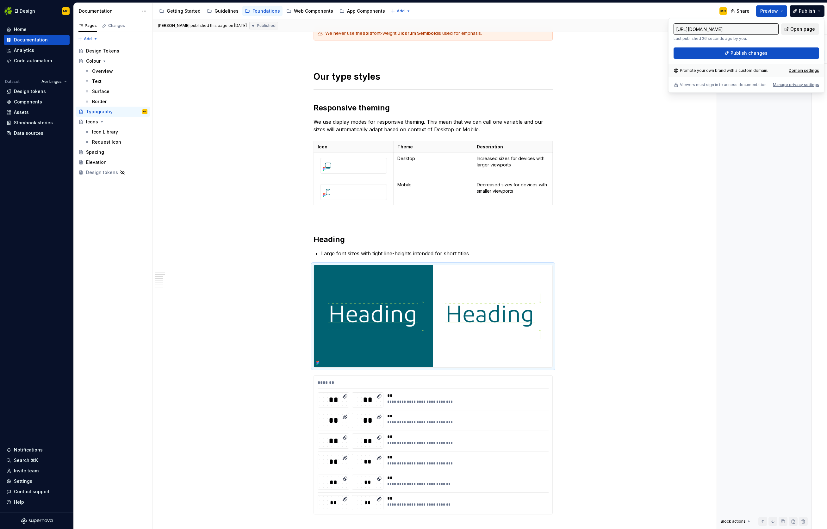
click at [799, 30] on span "Open page" at bounding box center [803, 29] width 25 height 6
click at [375, 315] on img at bounding box center [433, 316] width 239 height 102
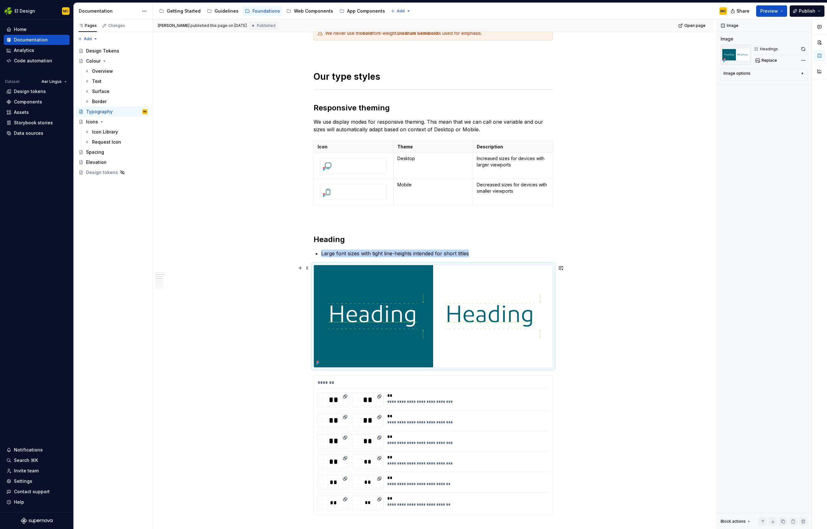
click at [444, 298] on img at bounding box center [433, 316] width 239 height 102
click at [804, 49] on button "button" at bounding box center [803, 49] width 9 height 9
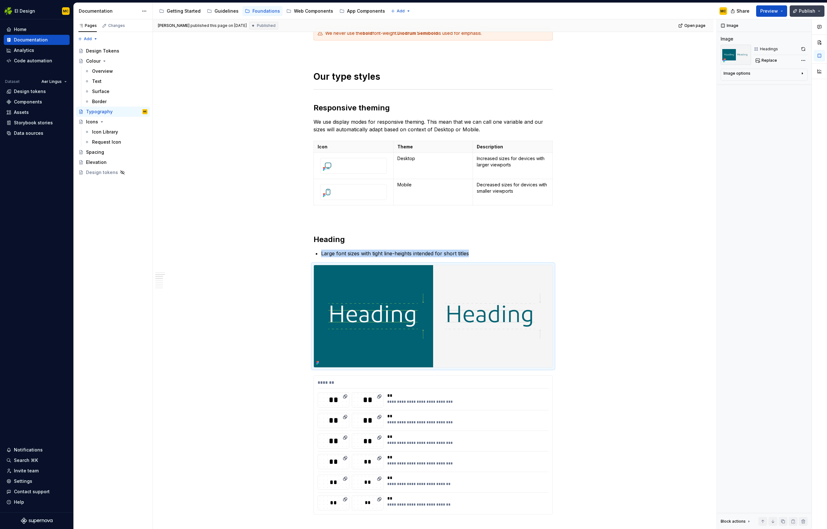
click at [817, 10] on button "Publish" at bounding box center [807, 10] width 35 height 11
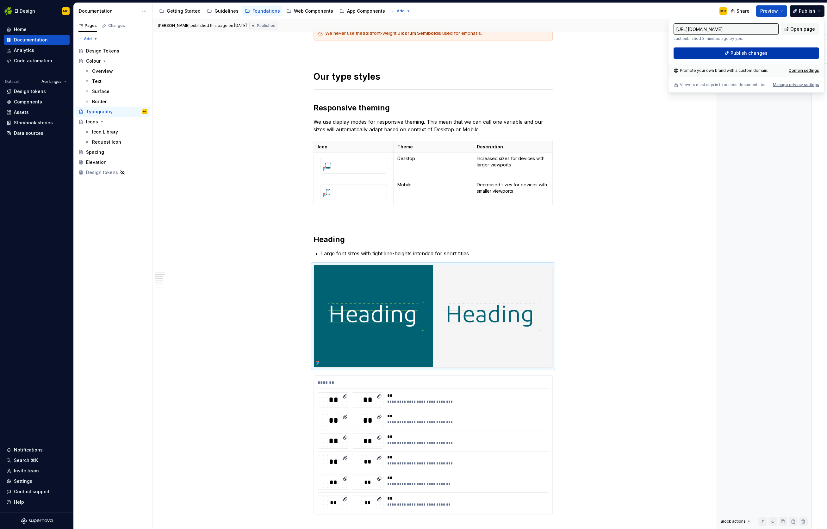
click at [784, 54] on button "Publish changes" at bounding box center [747, 52] width 146 height 11
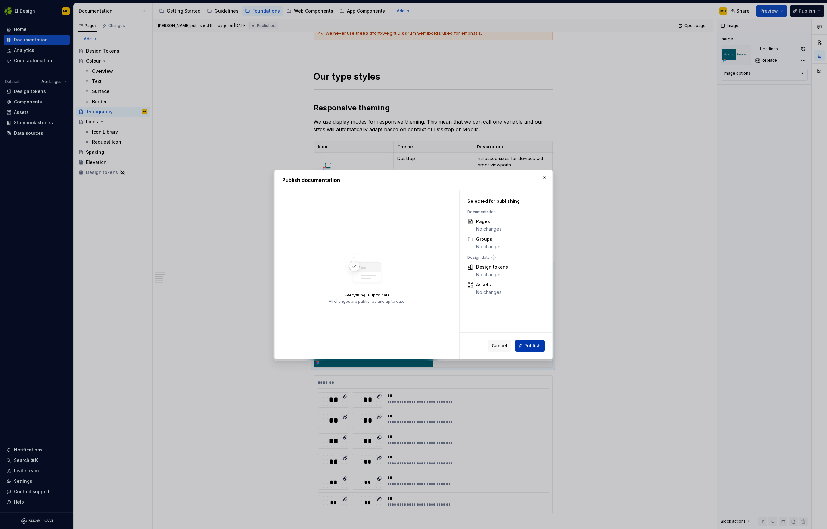
click at [529, 347] on span "Publish" at bounding box center [532, 346] width 16 height 6
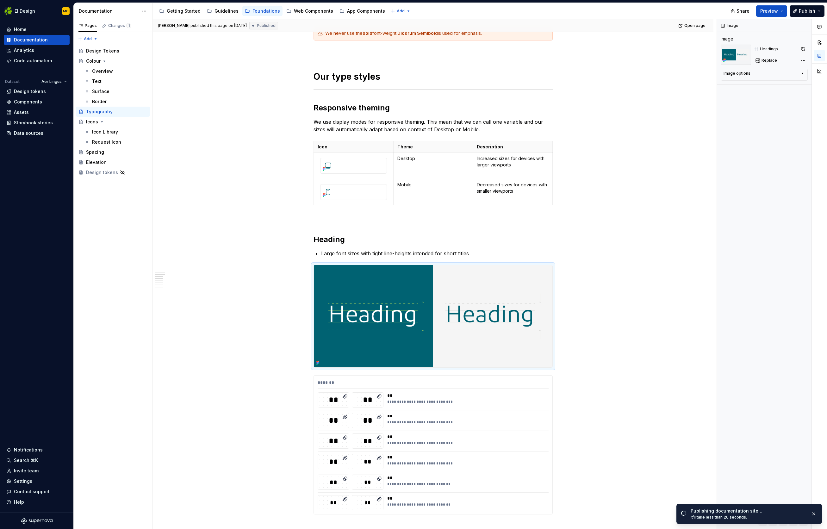
type textarea "*"
